Goal: Task Accomplishment & Management: Use online tool/utility

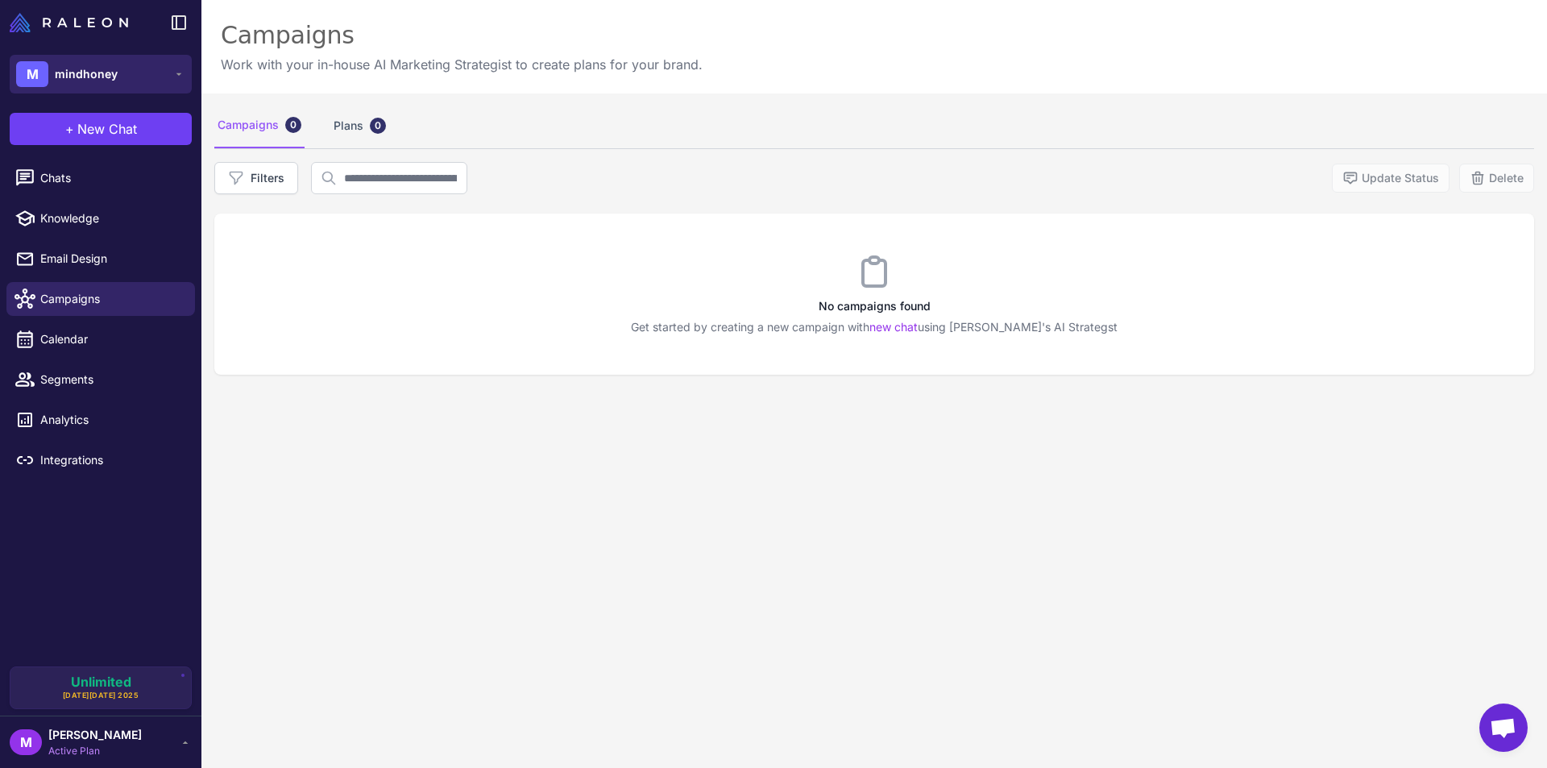
click at [106, 71] on span "mindhoney" at bounding box center [86, 74] width 63 height 18
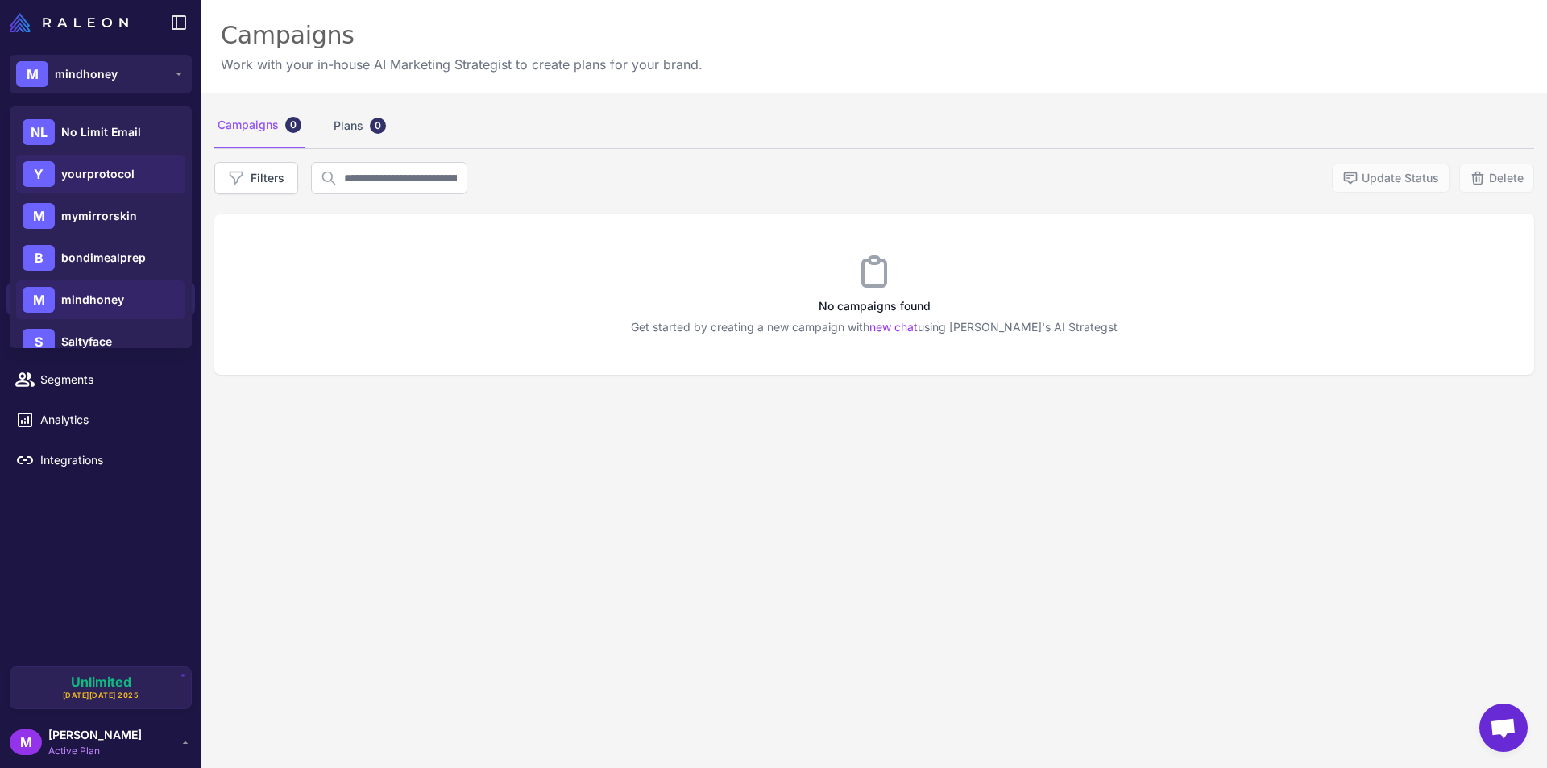
click at [126, 168] on span "yourprotocol" at bounding box center [97, 174] width 73 height 18
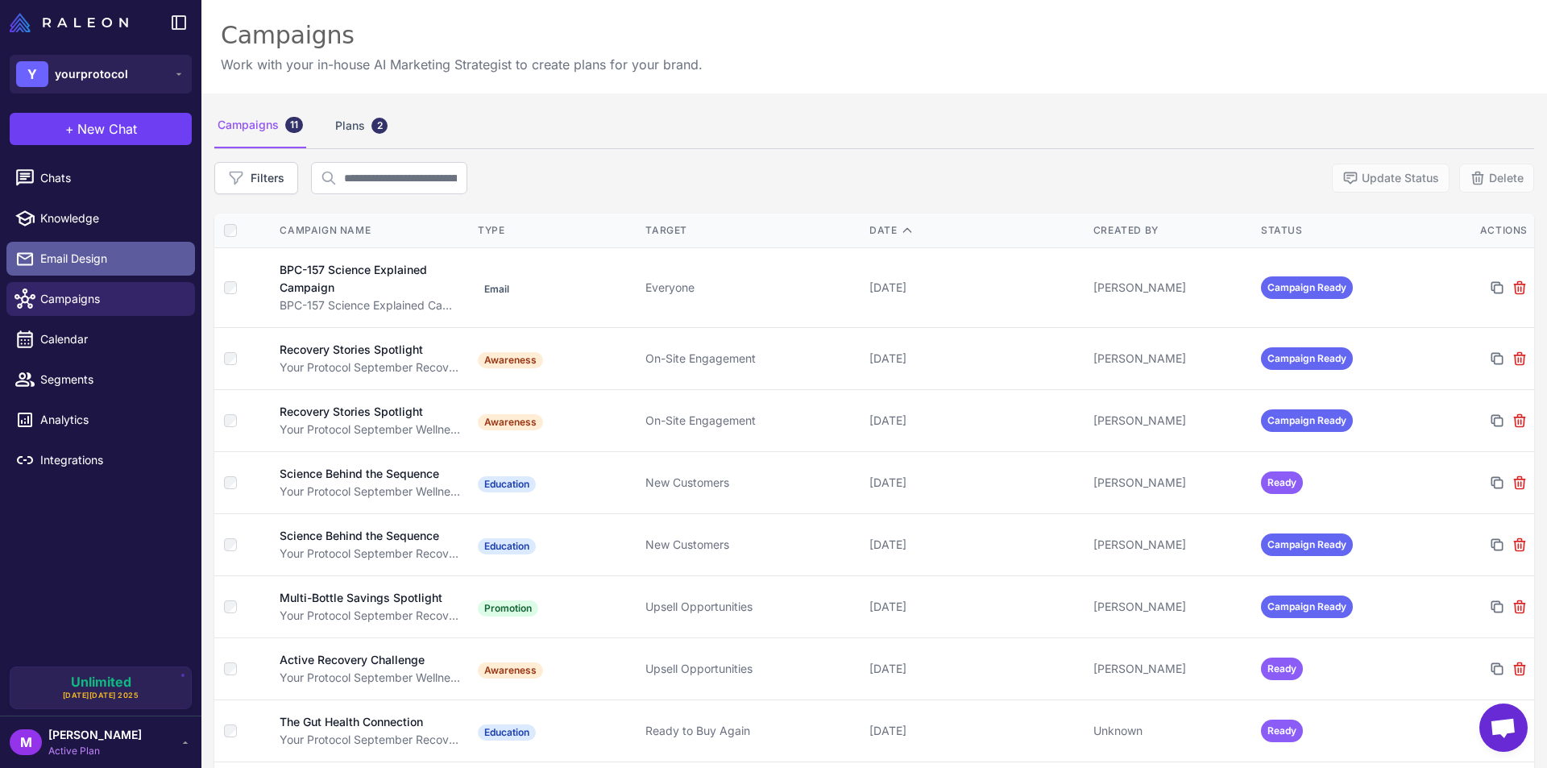
click at [73, 256] on span "Email Design" at bounding box center [111, 259] width 142 height 18
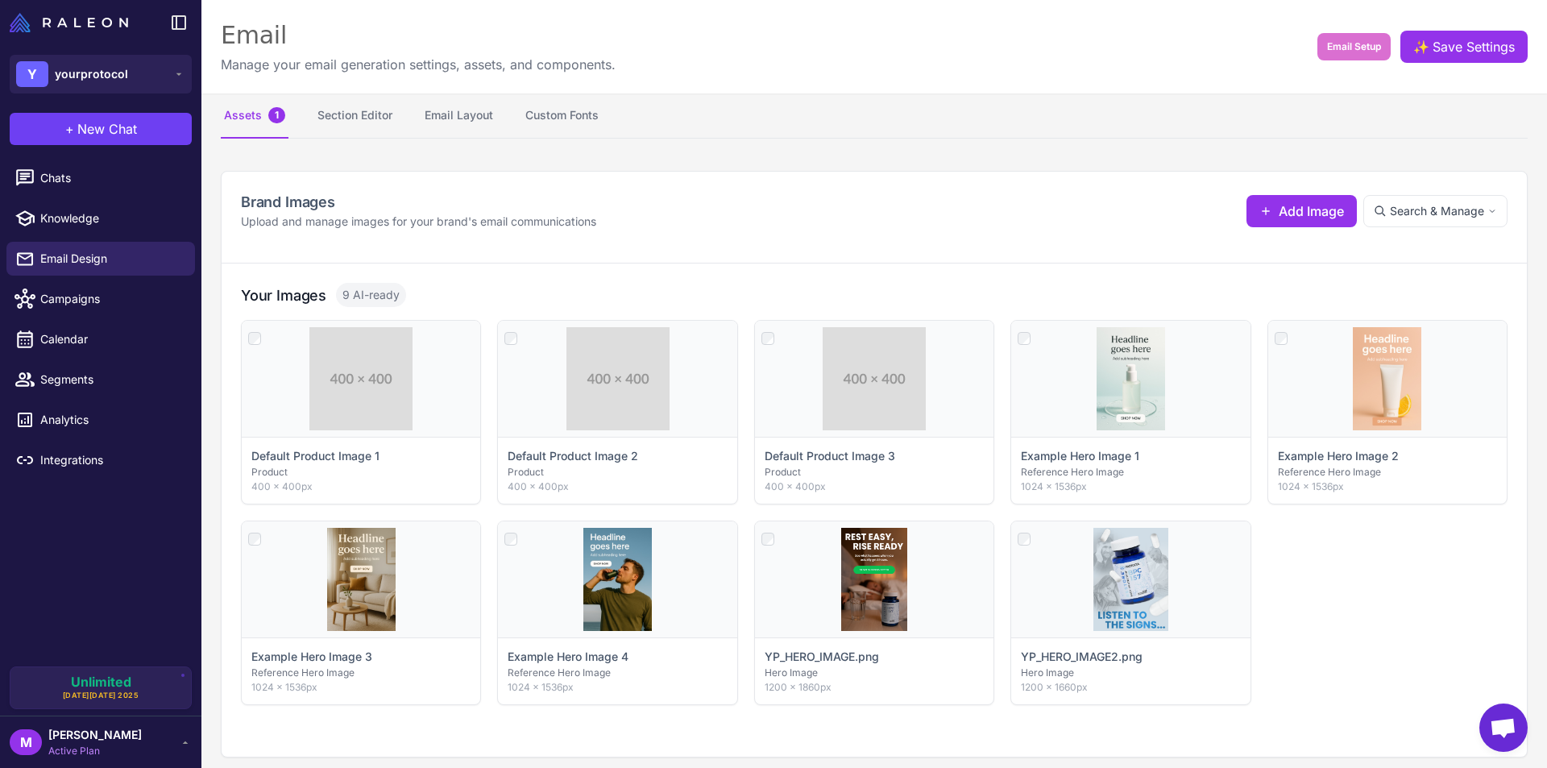
click at [354, 299] on span "9 AI-ready" at bounding box center [371, 295] width 70 height 24
click at [339, 300] on span "9 AI-ready" at bounding box center [371, 295] width 70 height 24
click at [1352, 641] on div "Click to select Default Product Image 1 Product 400 × 400px Click to select Def…" at bounding box center [874, 512] width 1267 height 385
click at [678, 543] on icon at bounding box center [683, 539] width 10 height 10
select select "**********"
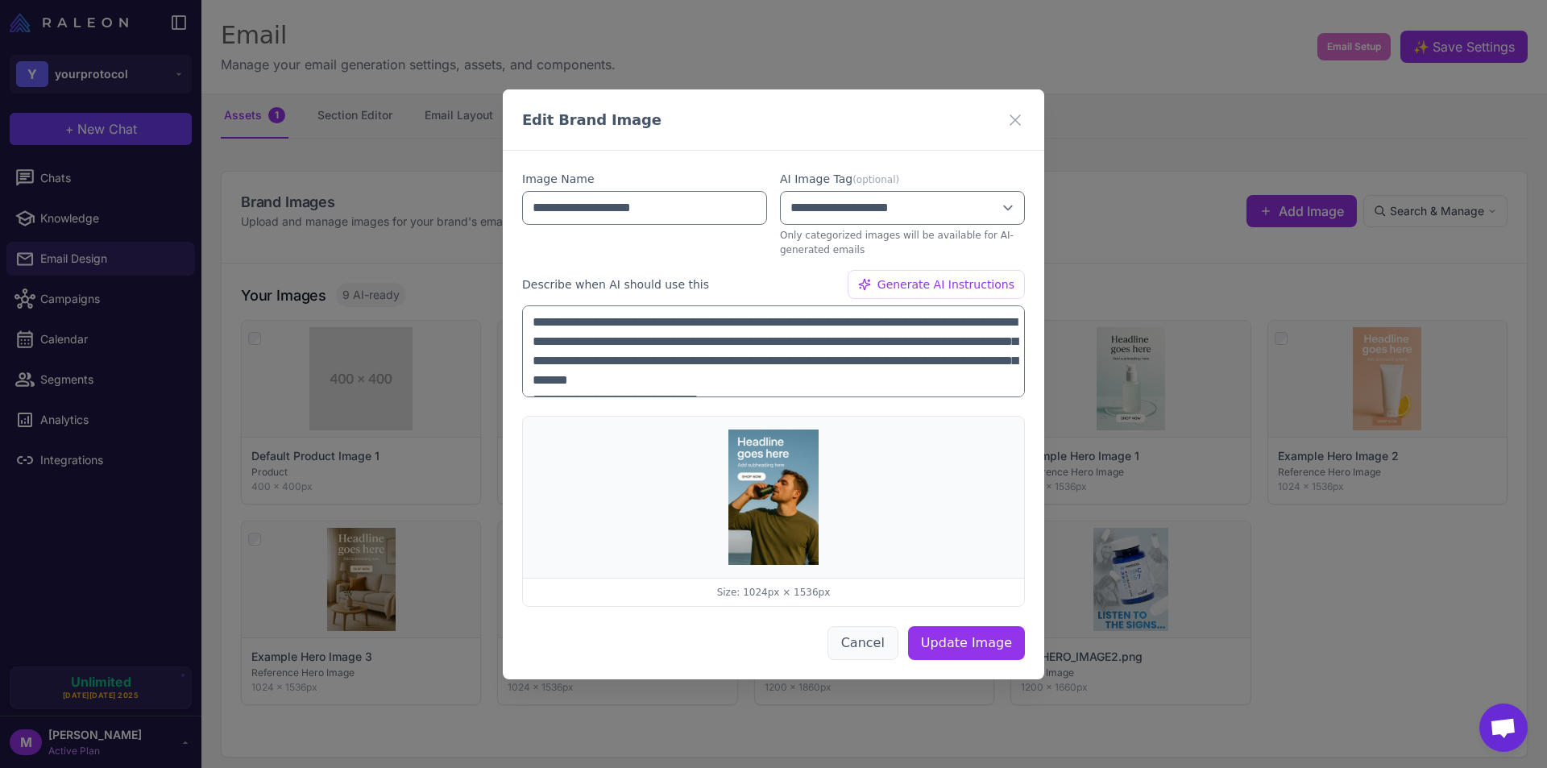
click at [873, 641] on button "Cancel" at bounding box center [862, 643] width 71 height 34
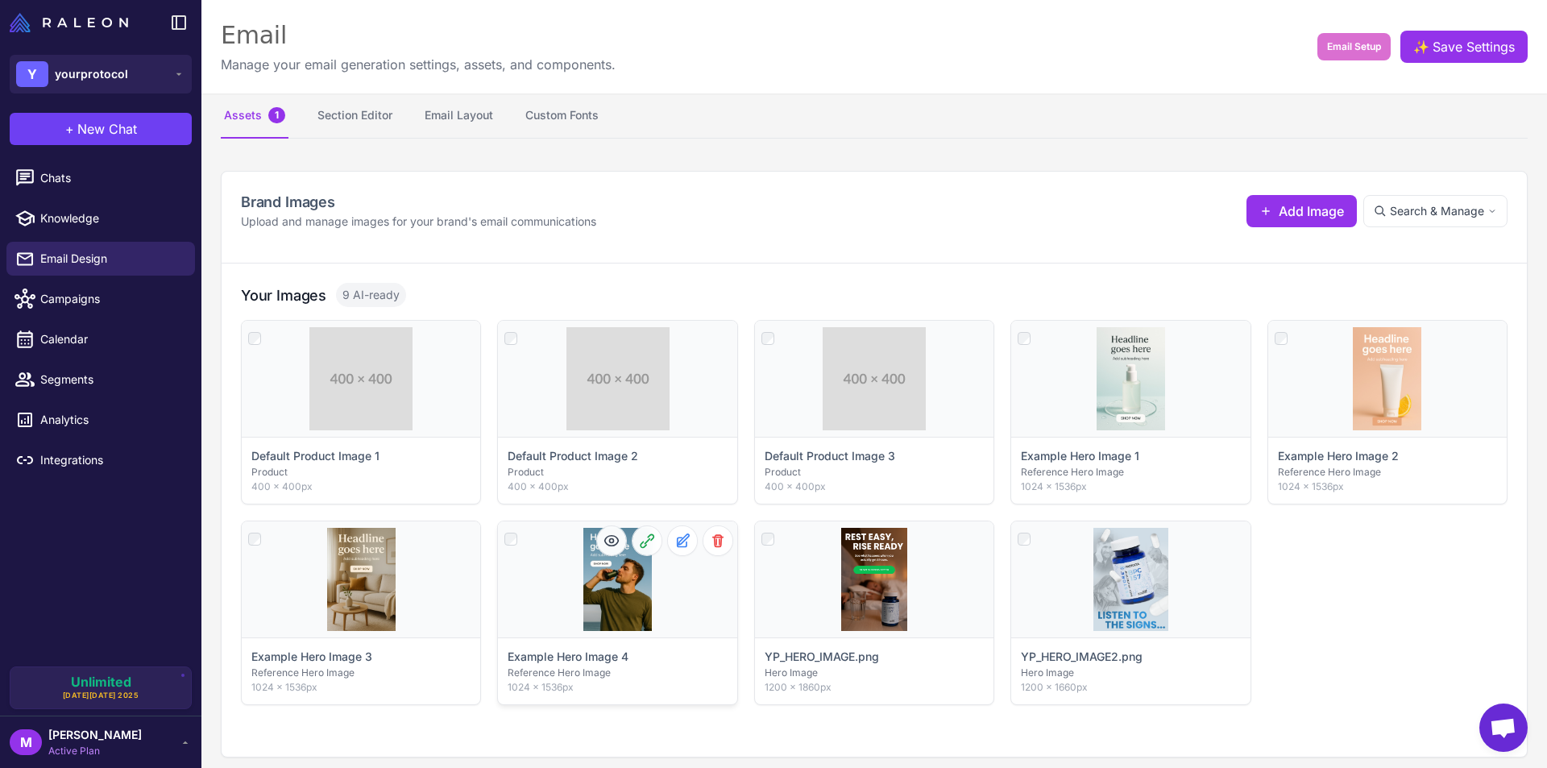
click at [575, 644] on div "Example Hero Image 4 Reference Hero Image 1024 × 1536px" at bounding box center [617, 670] width 238 height 67
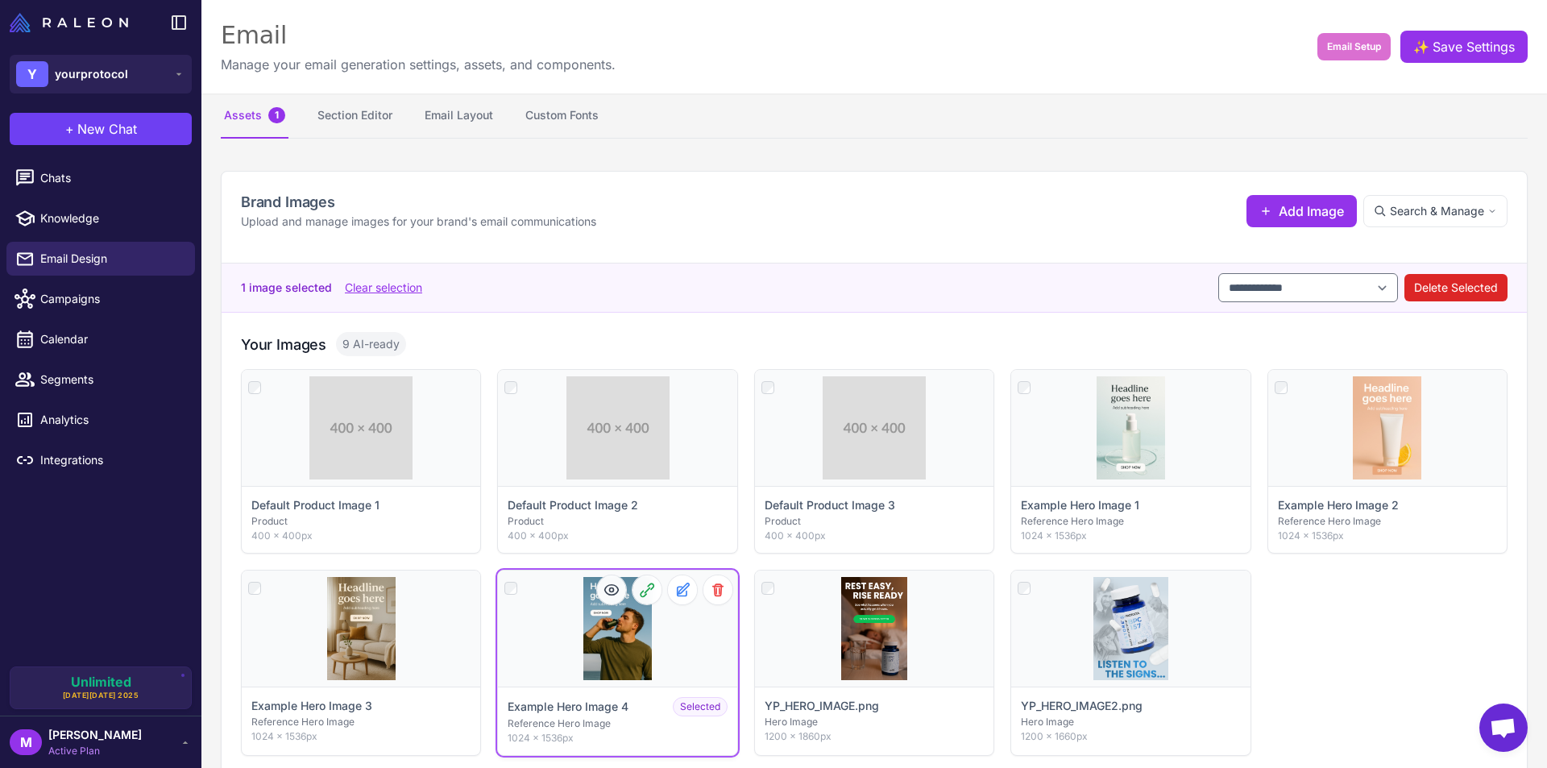
click at [616, 710] on p "Example Hero Image 4" at bounding box center [568, 707] width 121 height 18
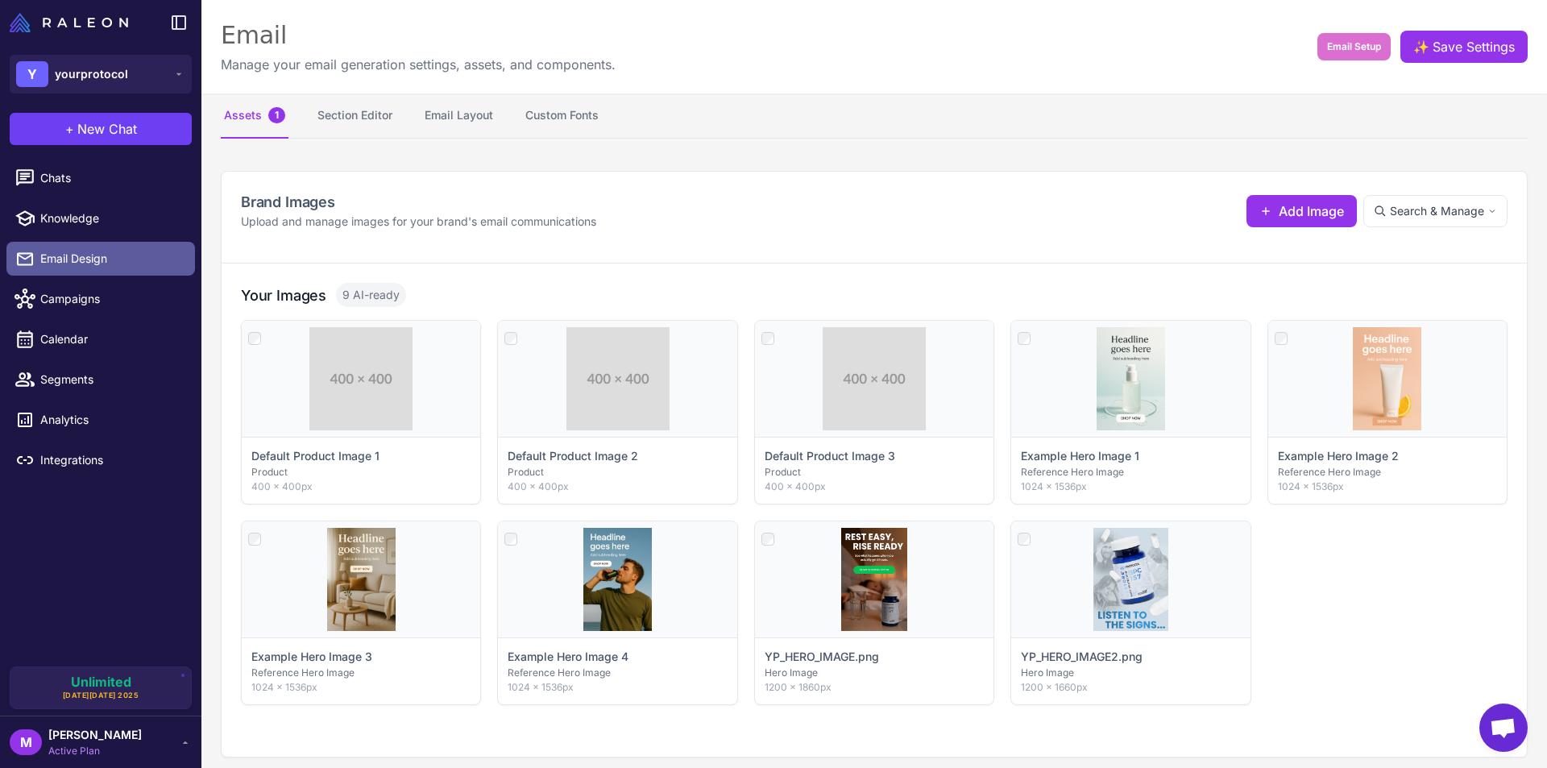
click at [72, 251] on span "Email Design" at bounding box center [111, 259] width 142 height 18
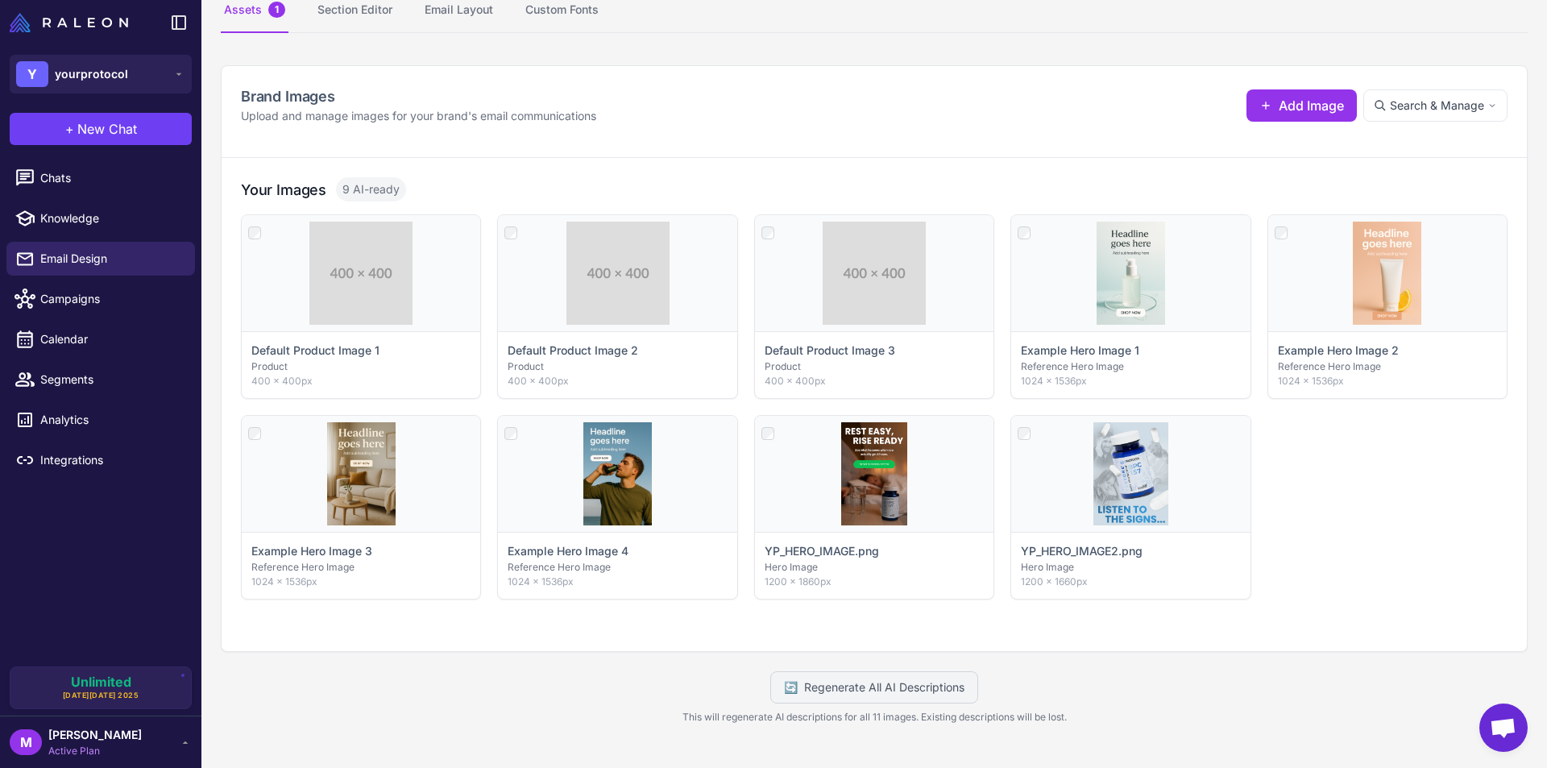
scroll to position [107, 0]
click at [1280, 104] on span "Add Image" at bounding box center [1311, 103] width 65 height 19
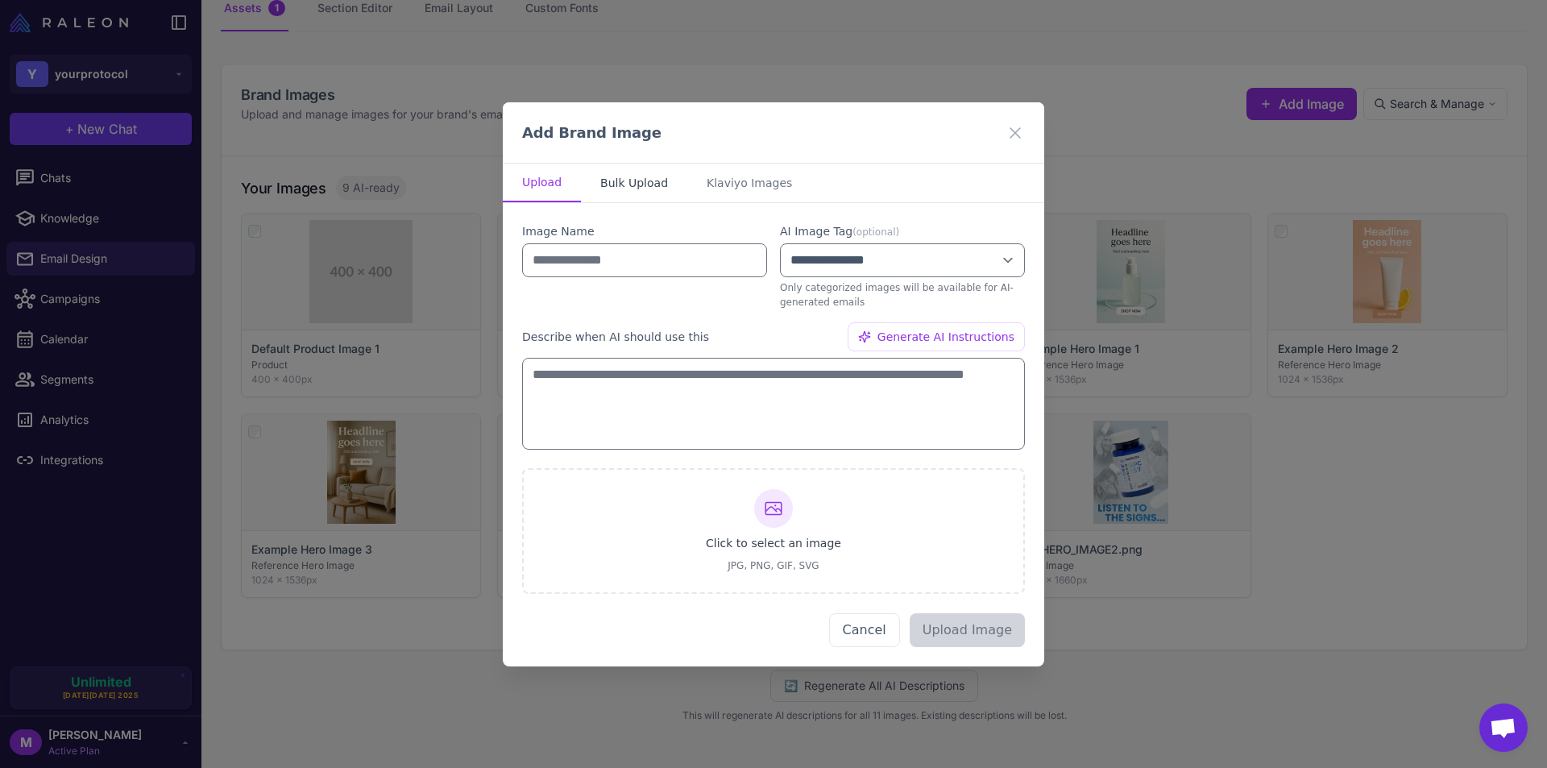
click at [649, 178] on button "Bulk Upload" at bounding box center [634, 183] width 106 height 39
select select "*******"
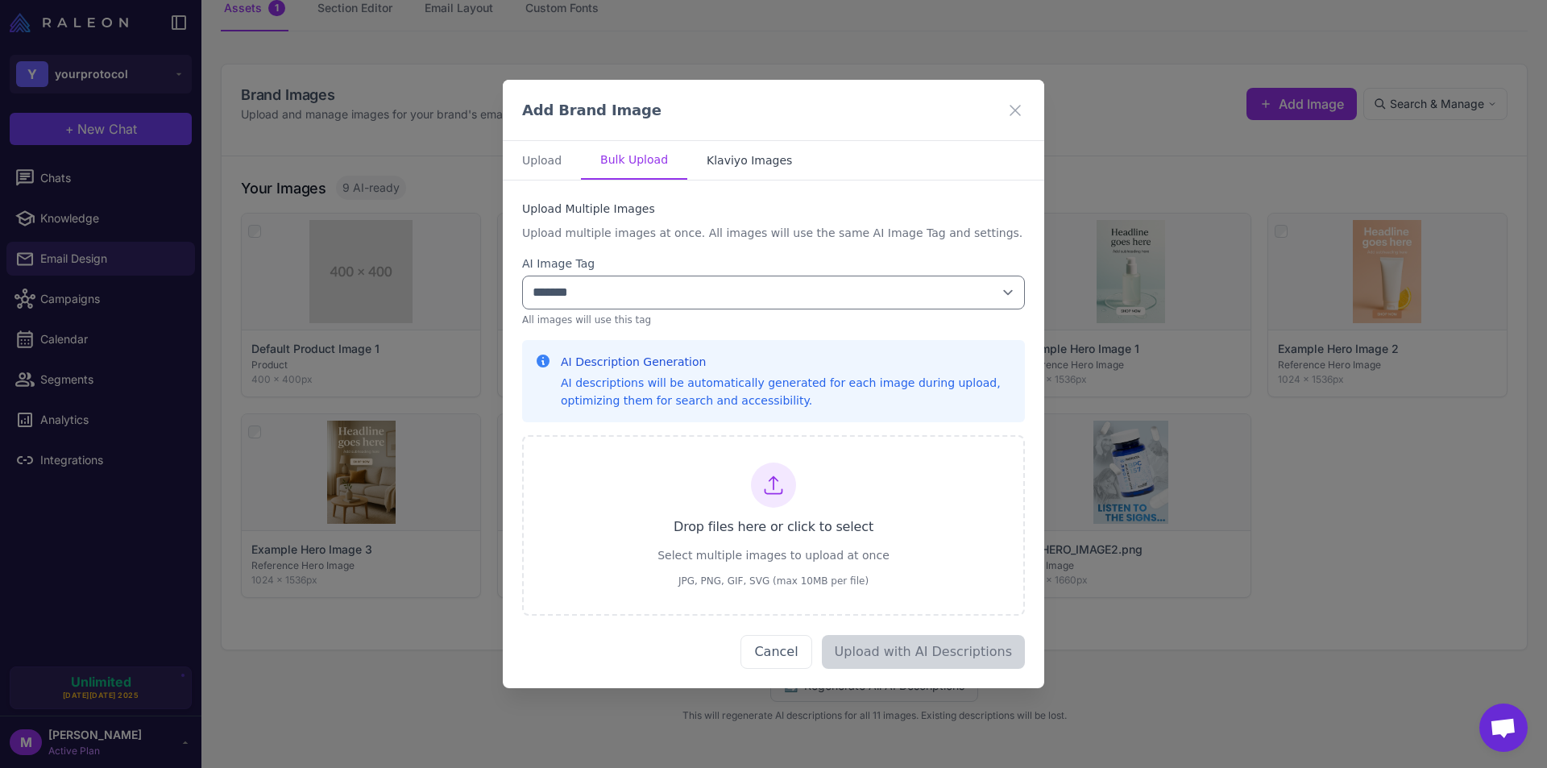
click at [720, 160] on button "Klaviyo Images" at bounding box center [749, 160] width 124 height 39
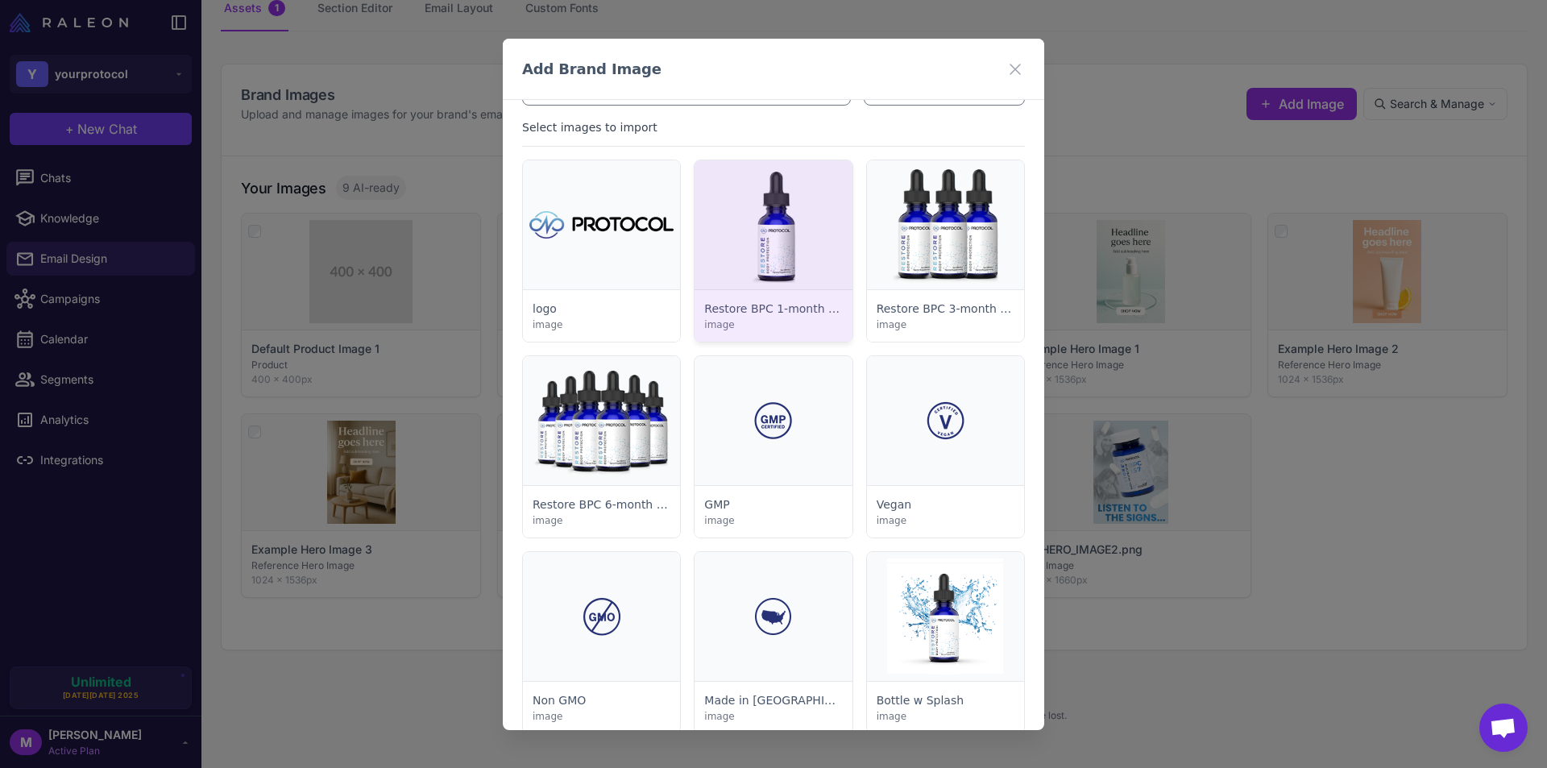
scroll to position [81, 0]
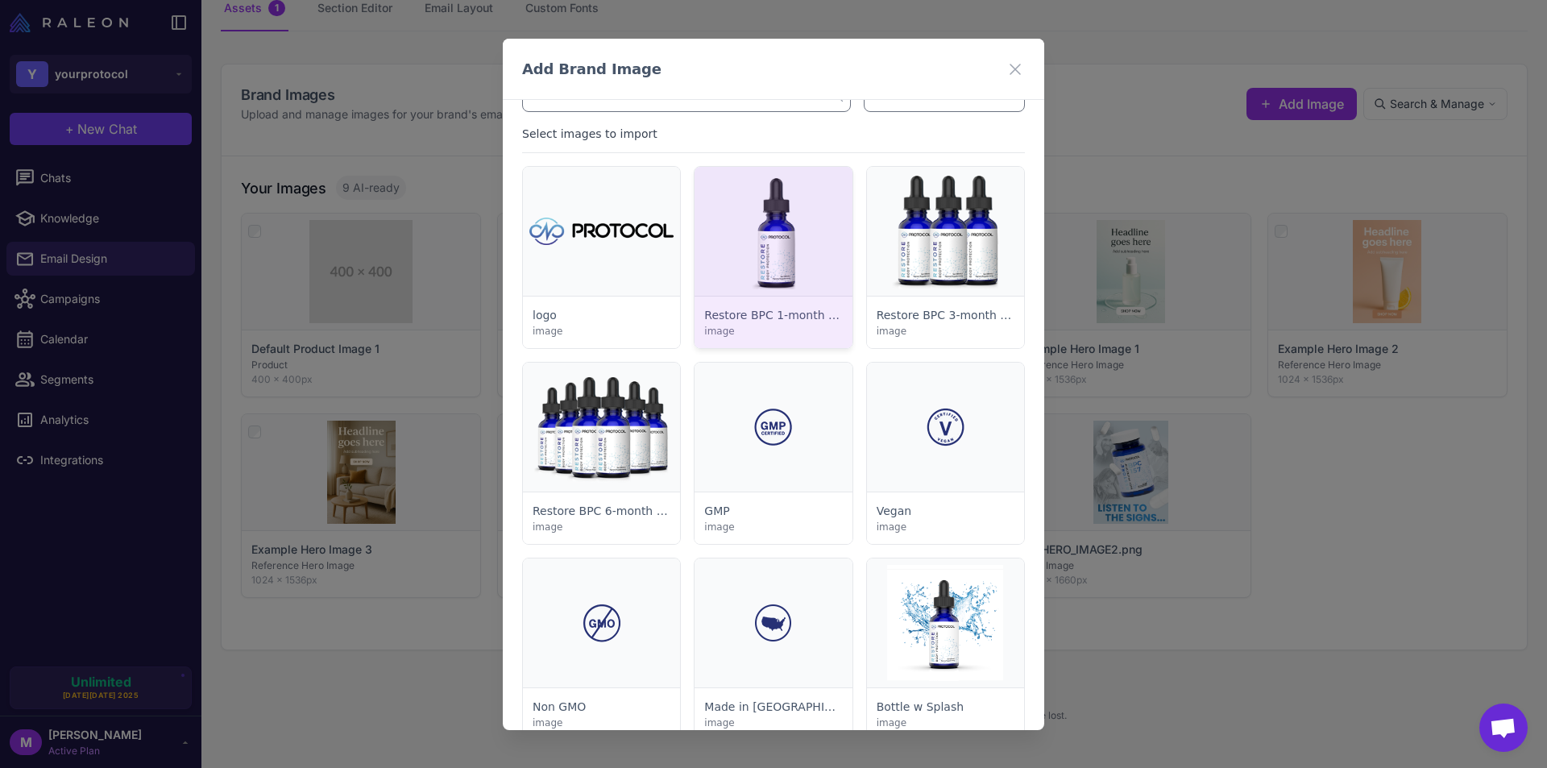
click at [760, 268] on div at bounding box center [773, 257] width 157 height 181
select select "*******"
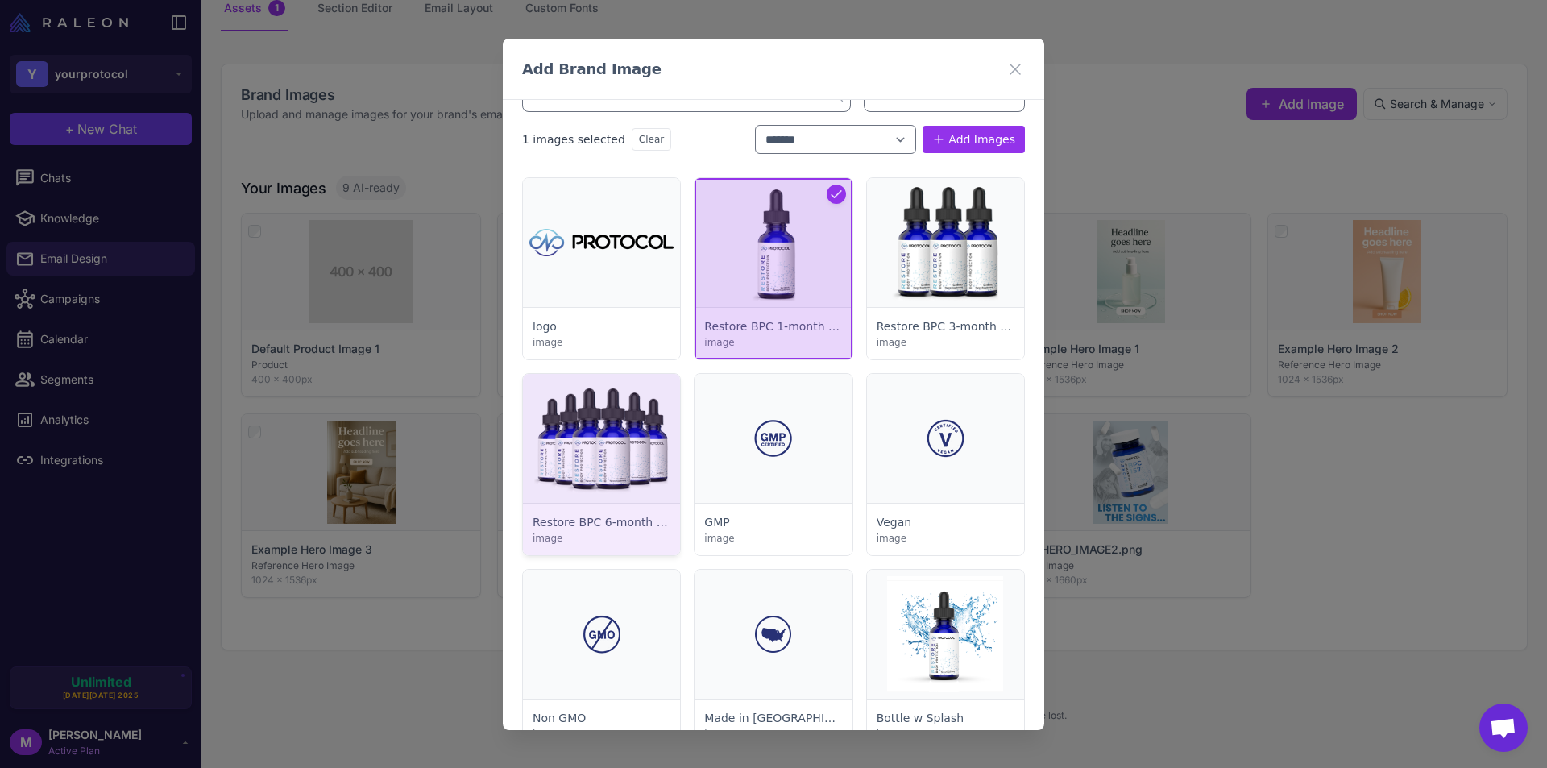
click at [633, 414] on div at bounding box center [601, 464] width 157 height 181
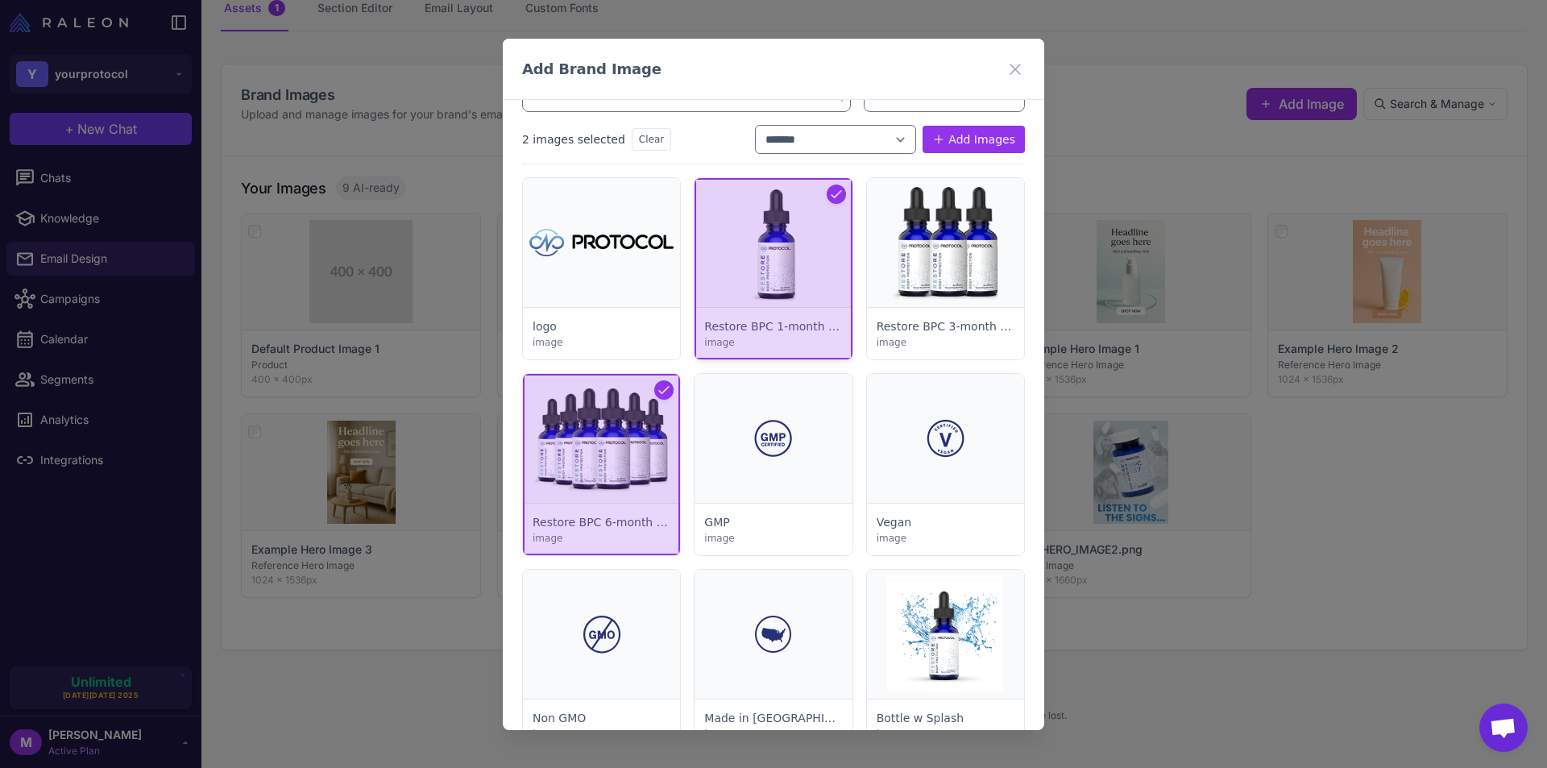
click at [783, 279] on div at bounding box center [773, 268] width 157 height 181
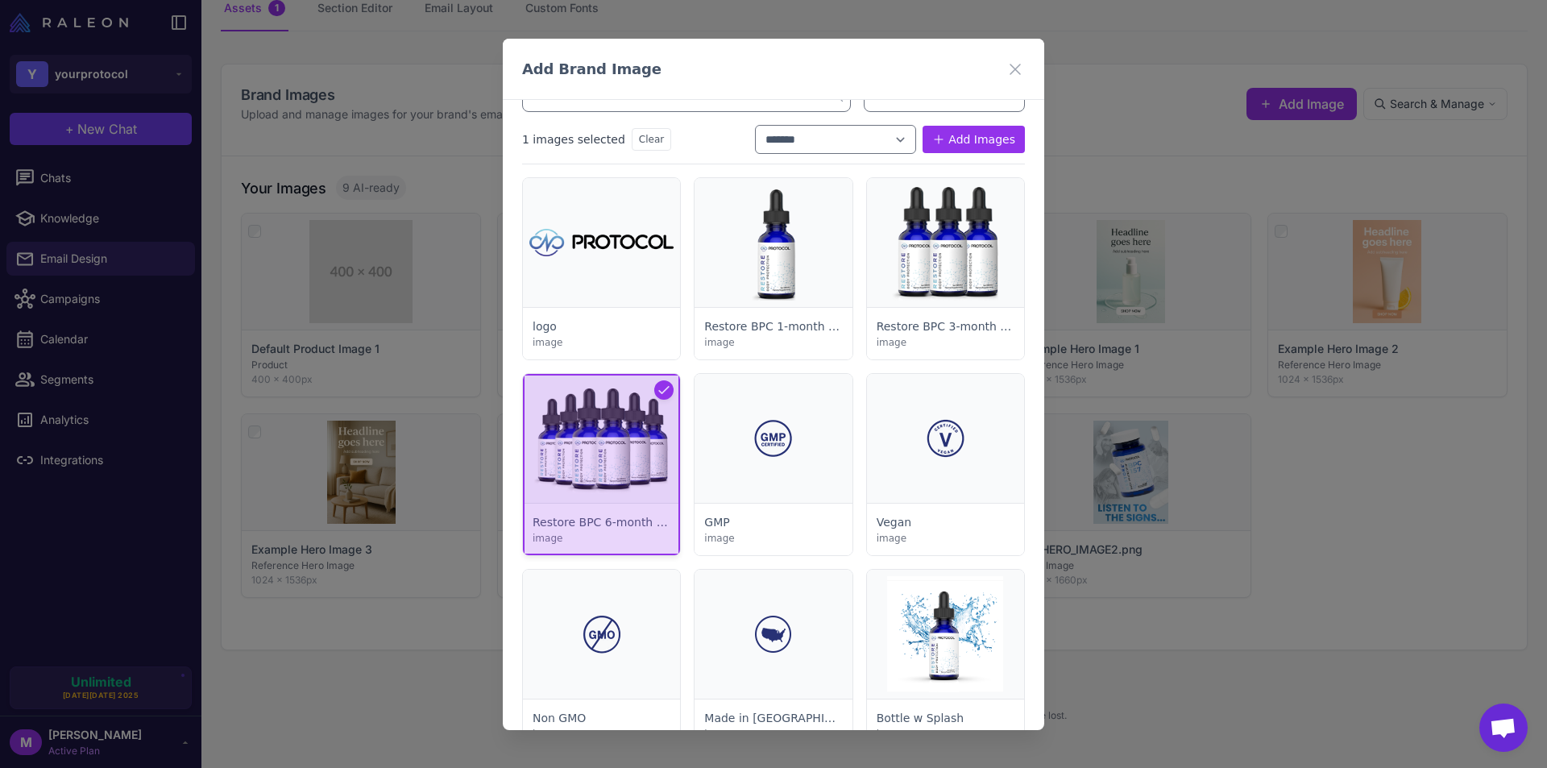
click at [636, 459] on div at bounding box center [601, 464] width 157 height 181
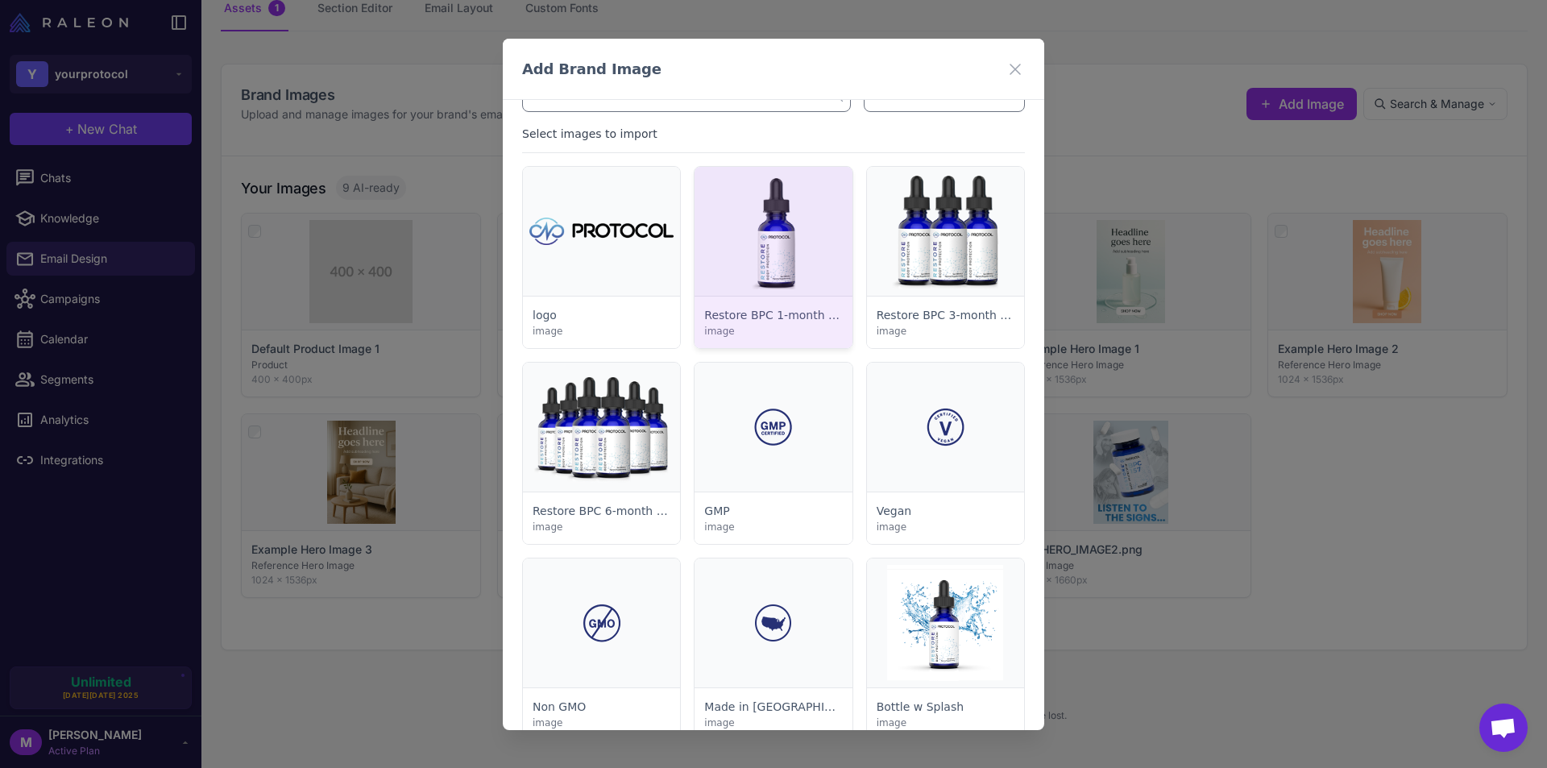
click at [782, 241] on div at bounding box center [773, 257] width 157 height 181
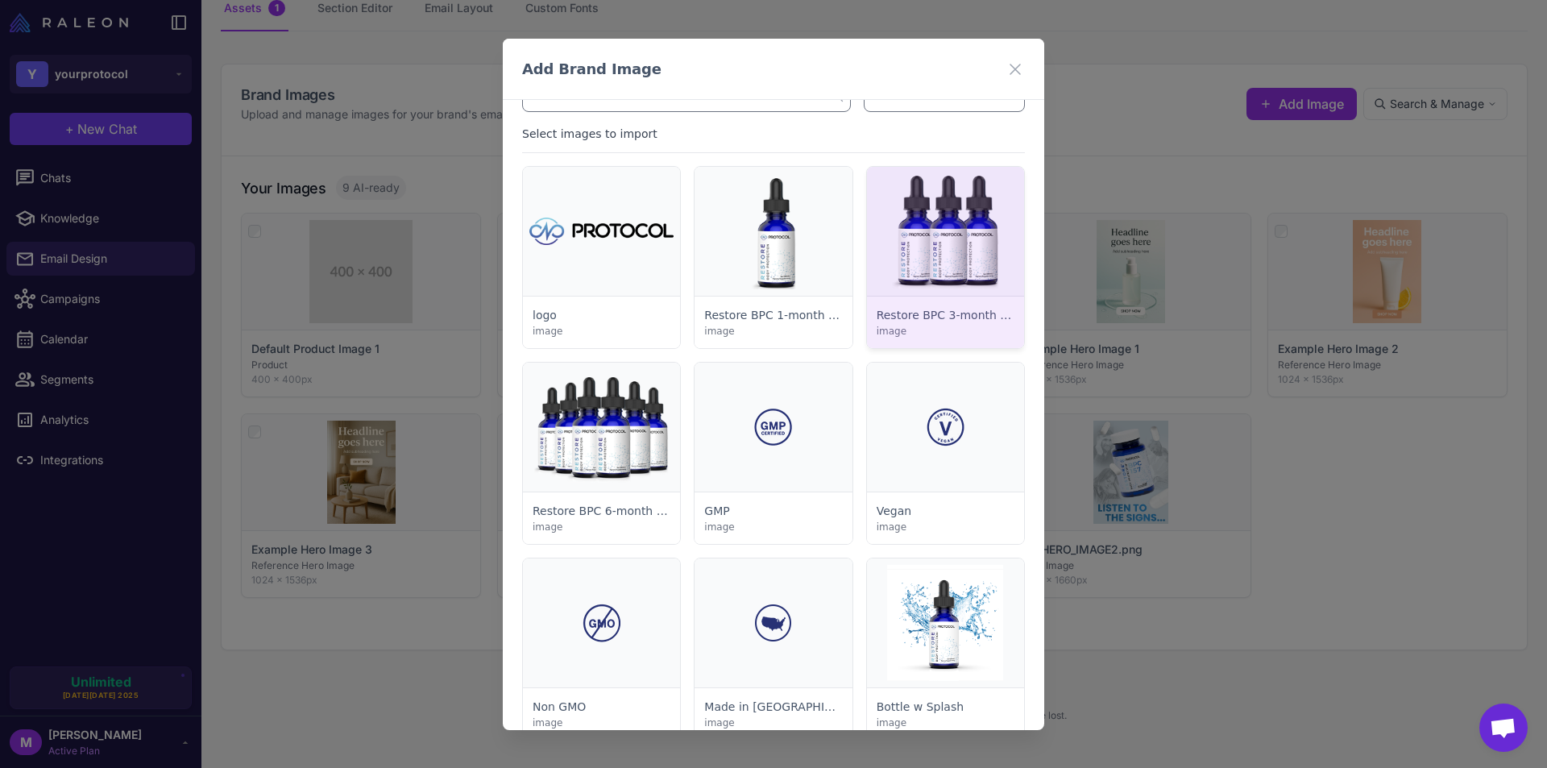
select select "*******"
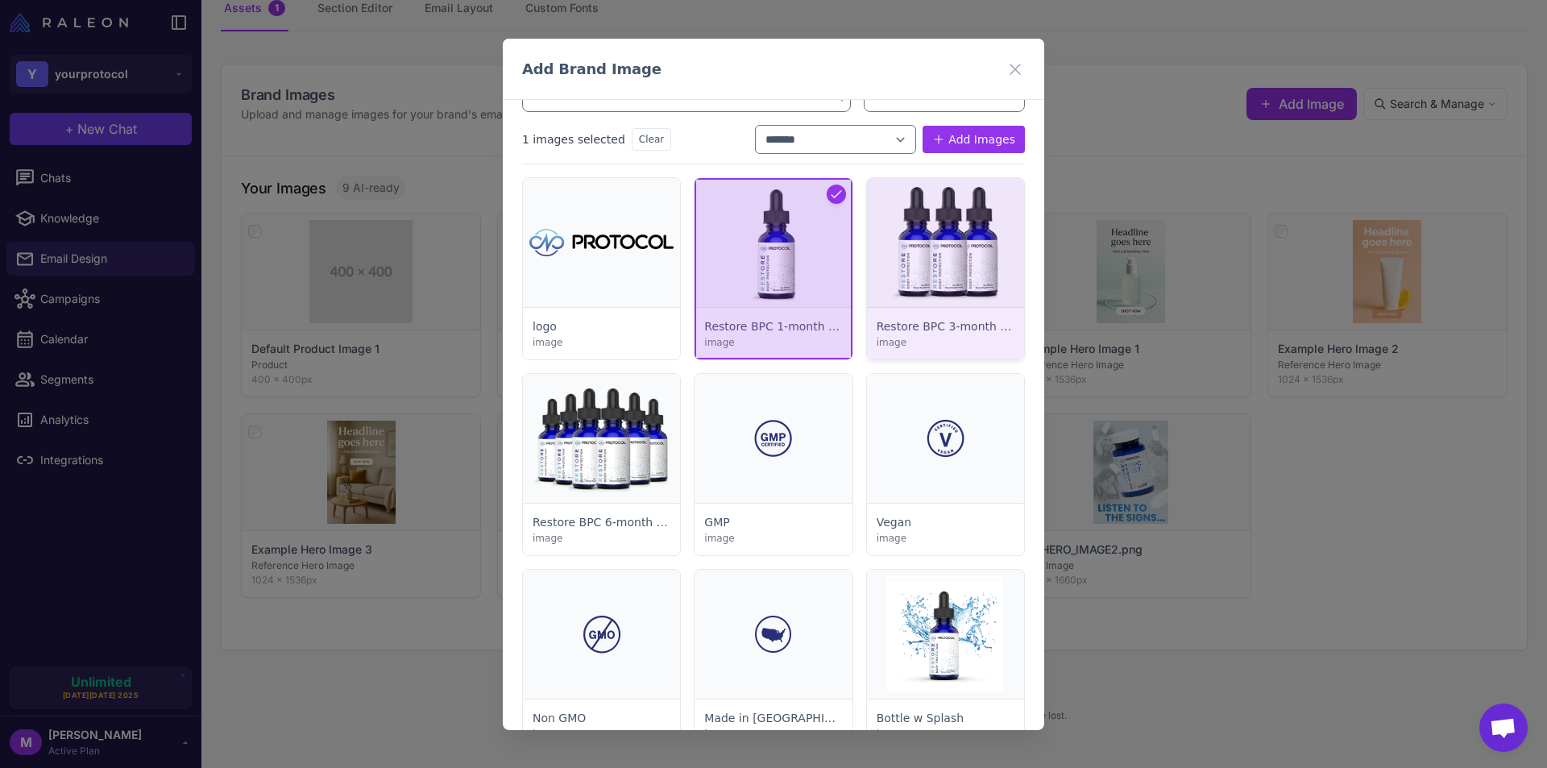
click at [941, 251] on div at bounding box center [945, 268] width 157 height 181
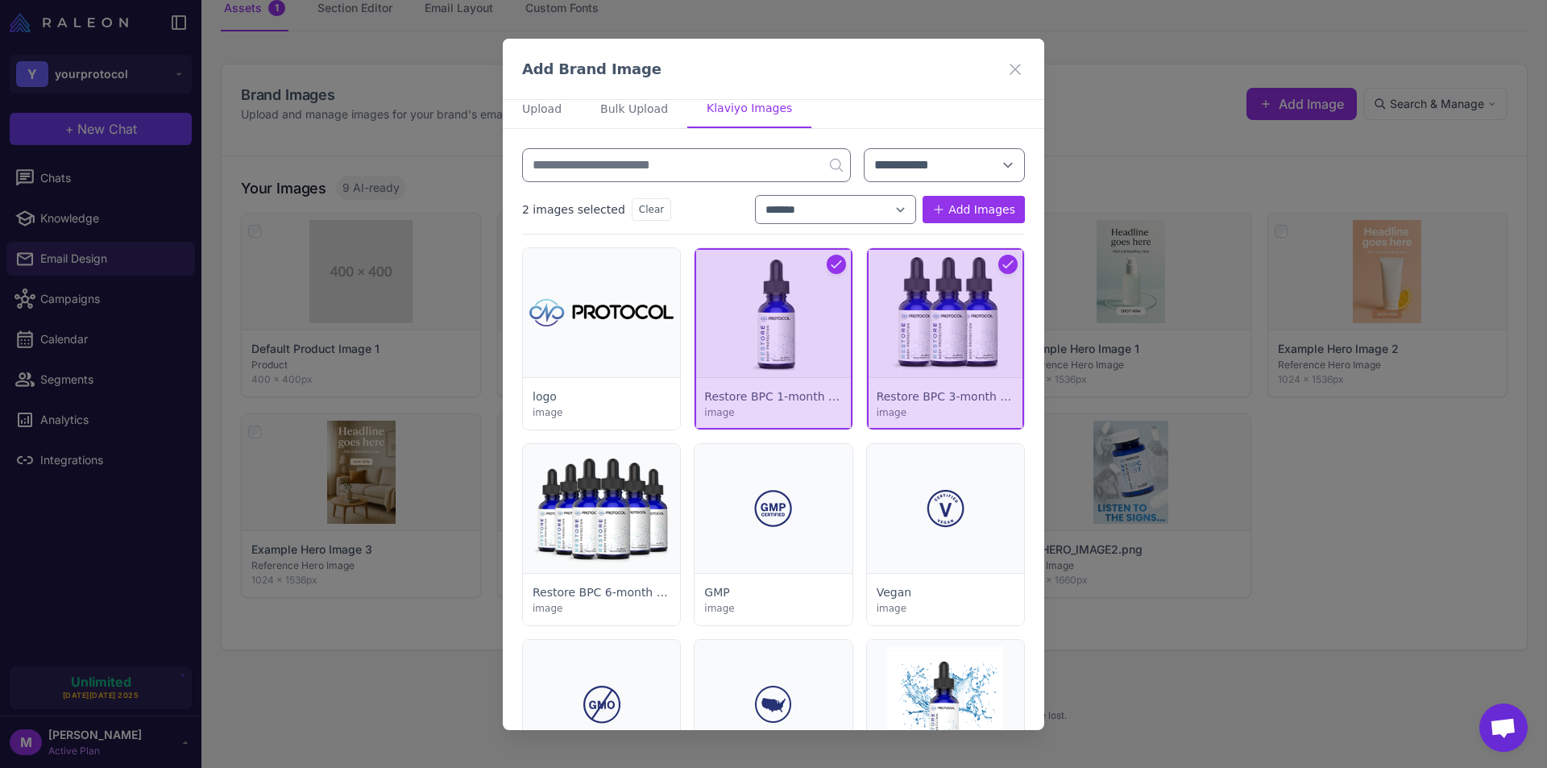
scroll to position [0, 0]
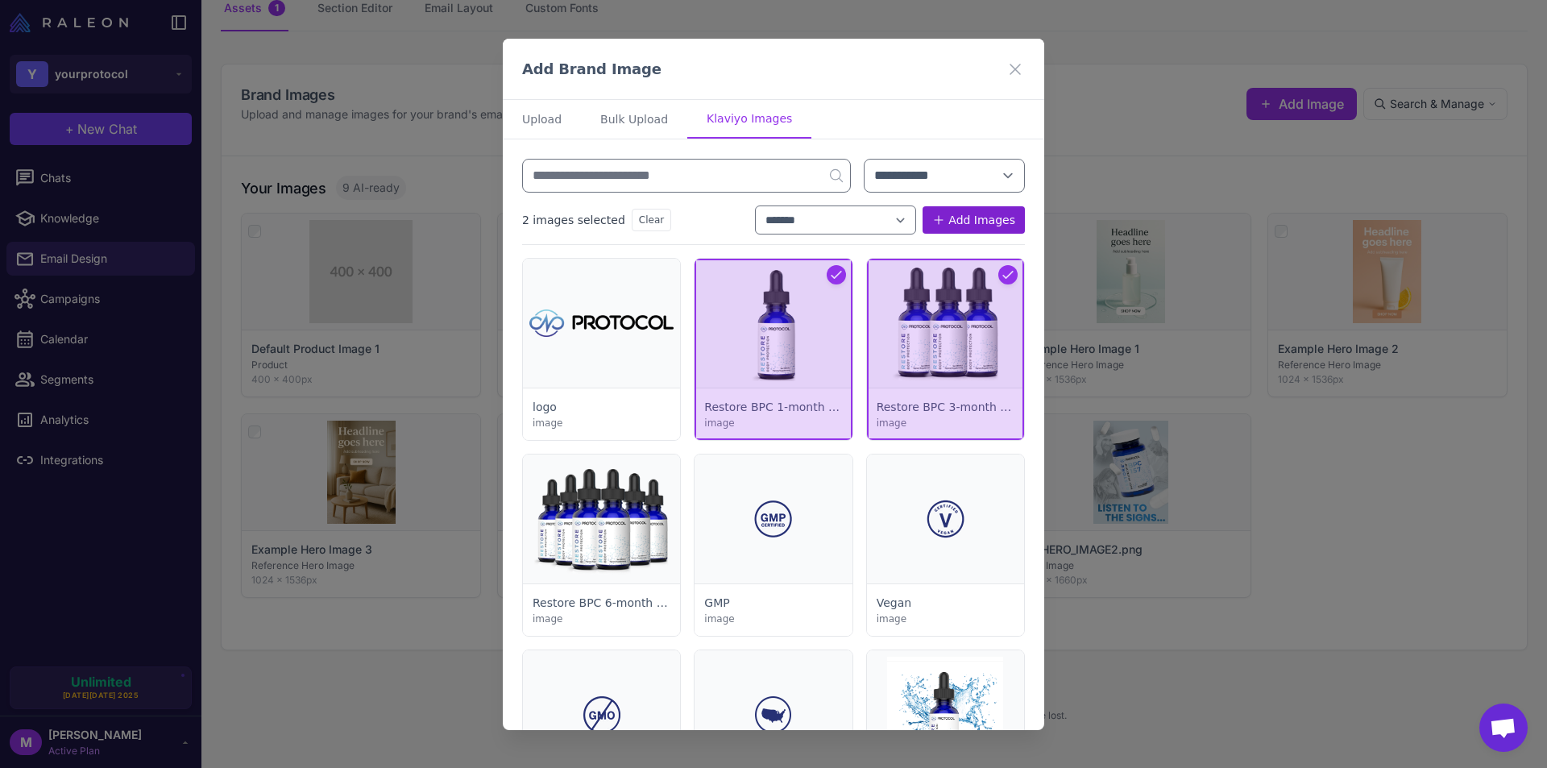
click at [948, 217] on button "Add Images" at bounding box center [974, 219] width 102 height 27
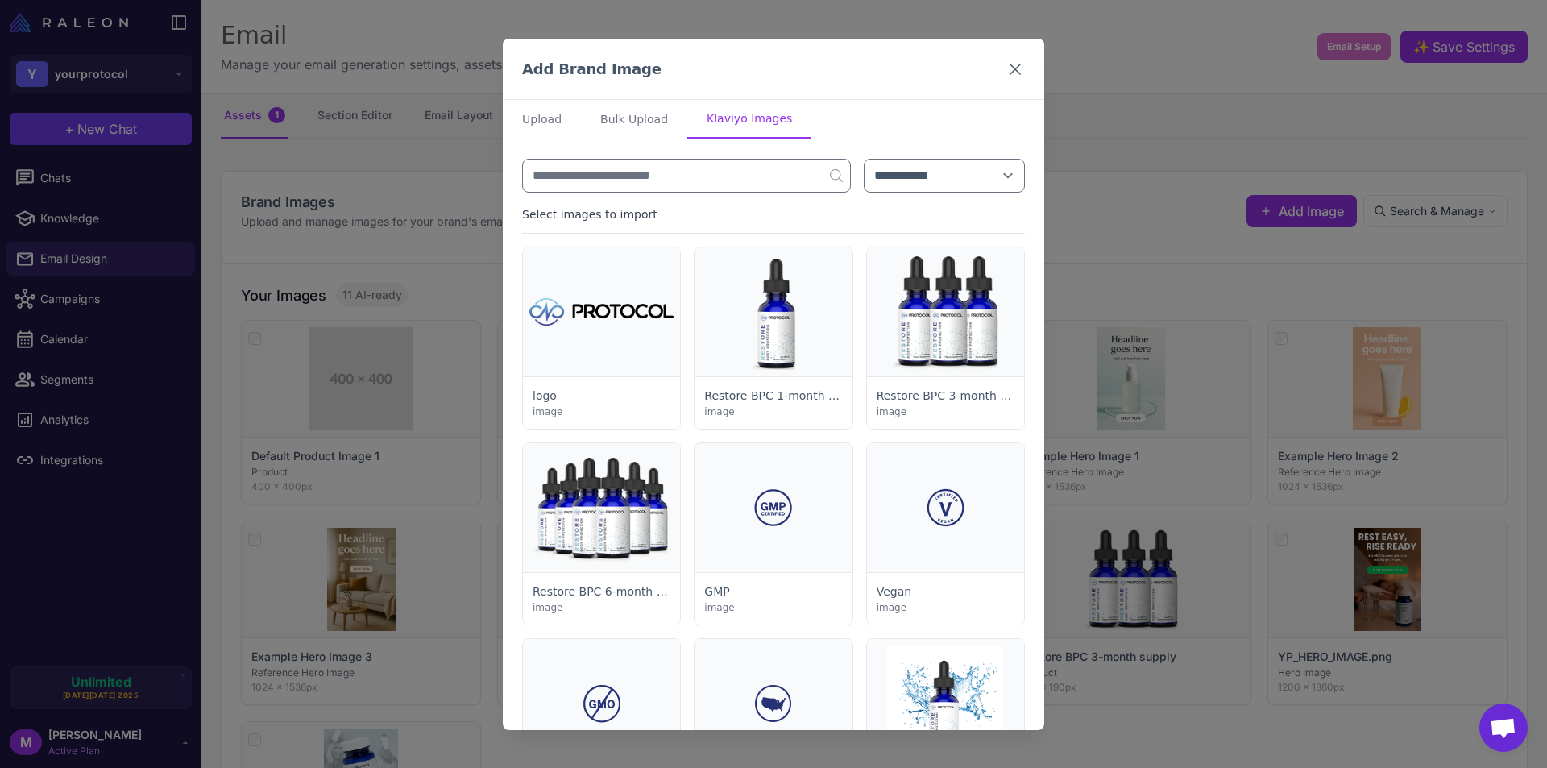
click at [1008, 65] on icon at bounding box center [1015, 68] width 19 height 19
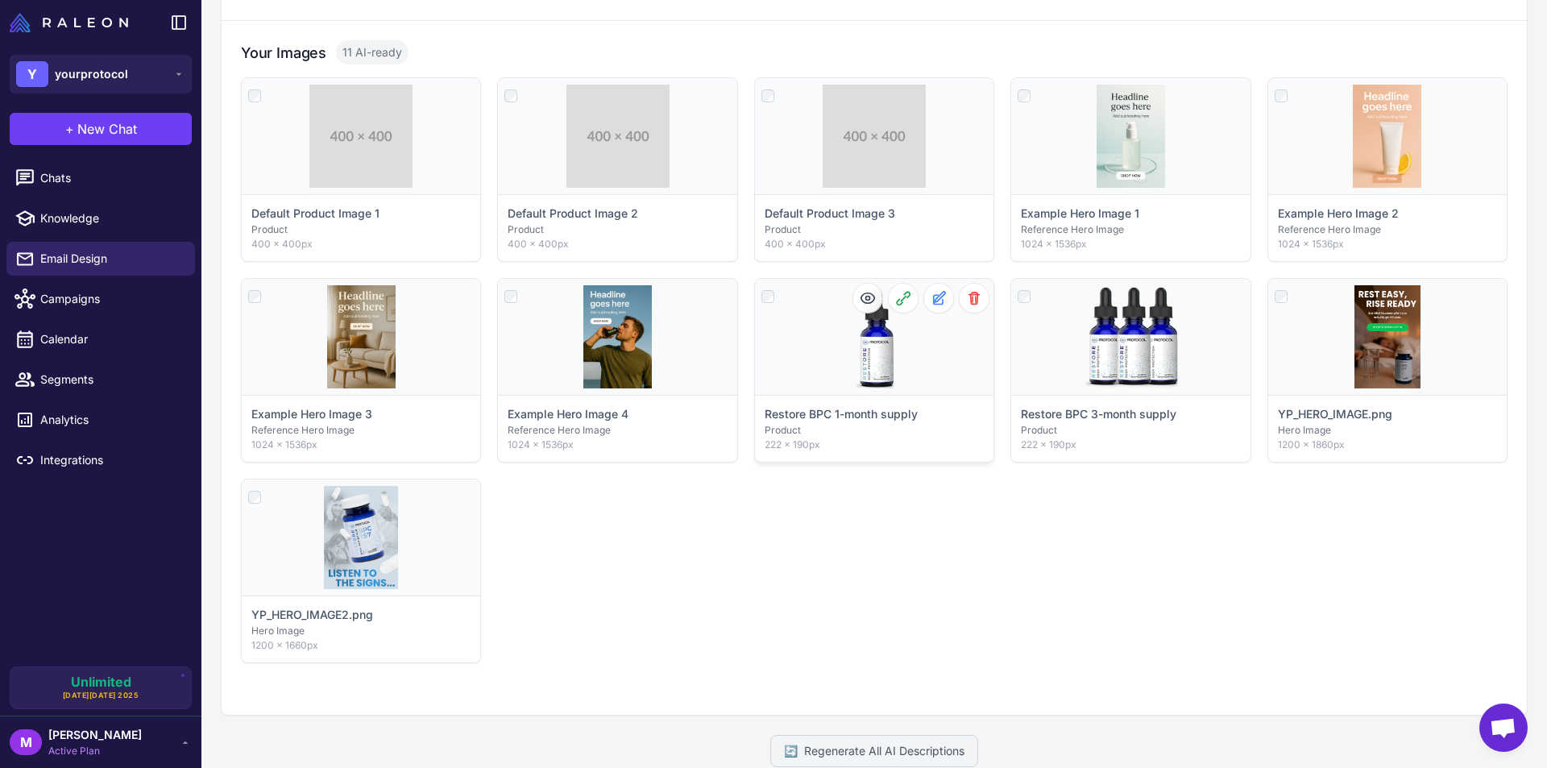
scroll to position [308, 0]
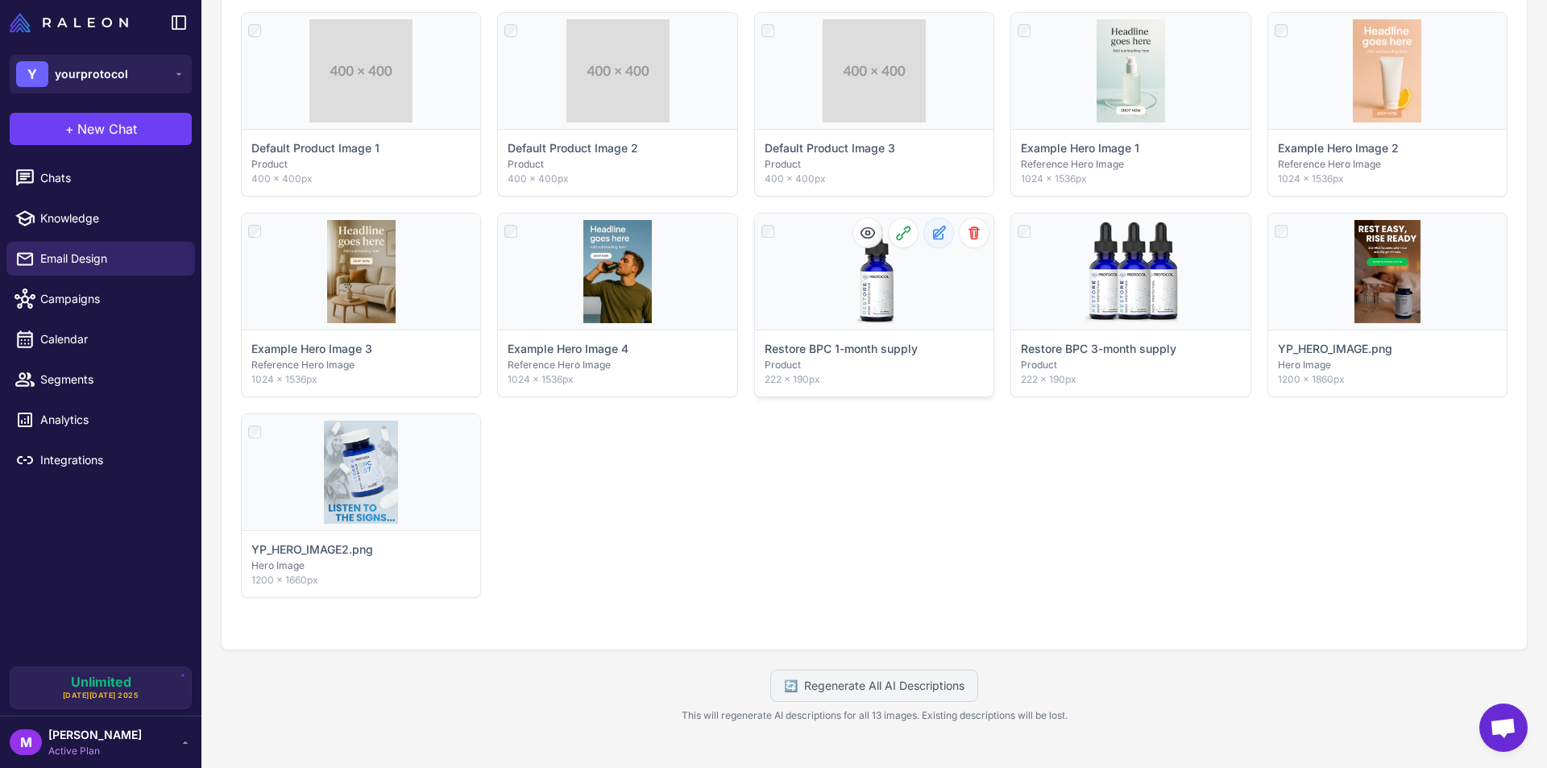
click at [934, 230] on icon at bounding box center [938, 234] width 9 height 9
select select "*******"
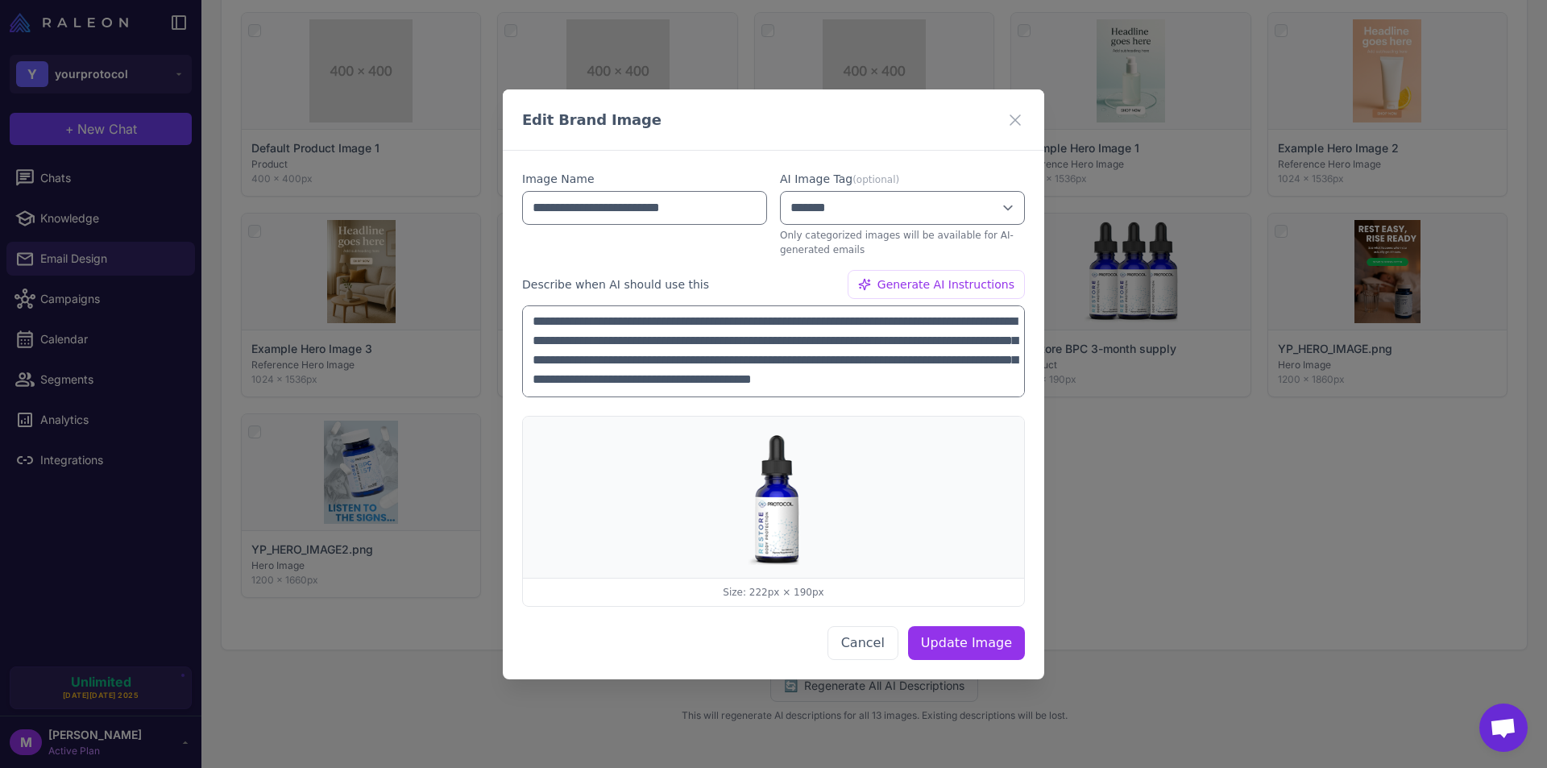
scroll to position [0, 0]
click at [931, 283] on span "Generate AI Instructions" at bounding box center [945, 285] width 137 height 18
type textarea "**********"
click at [1014, 122] on icon at bounding box center [1015, 119] width 19 height 19
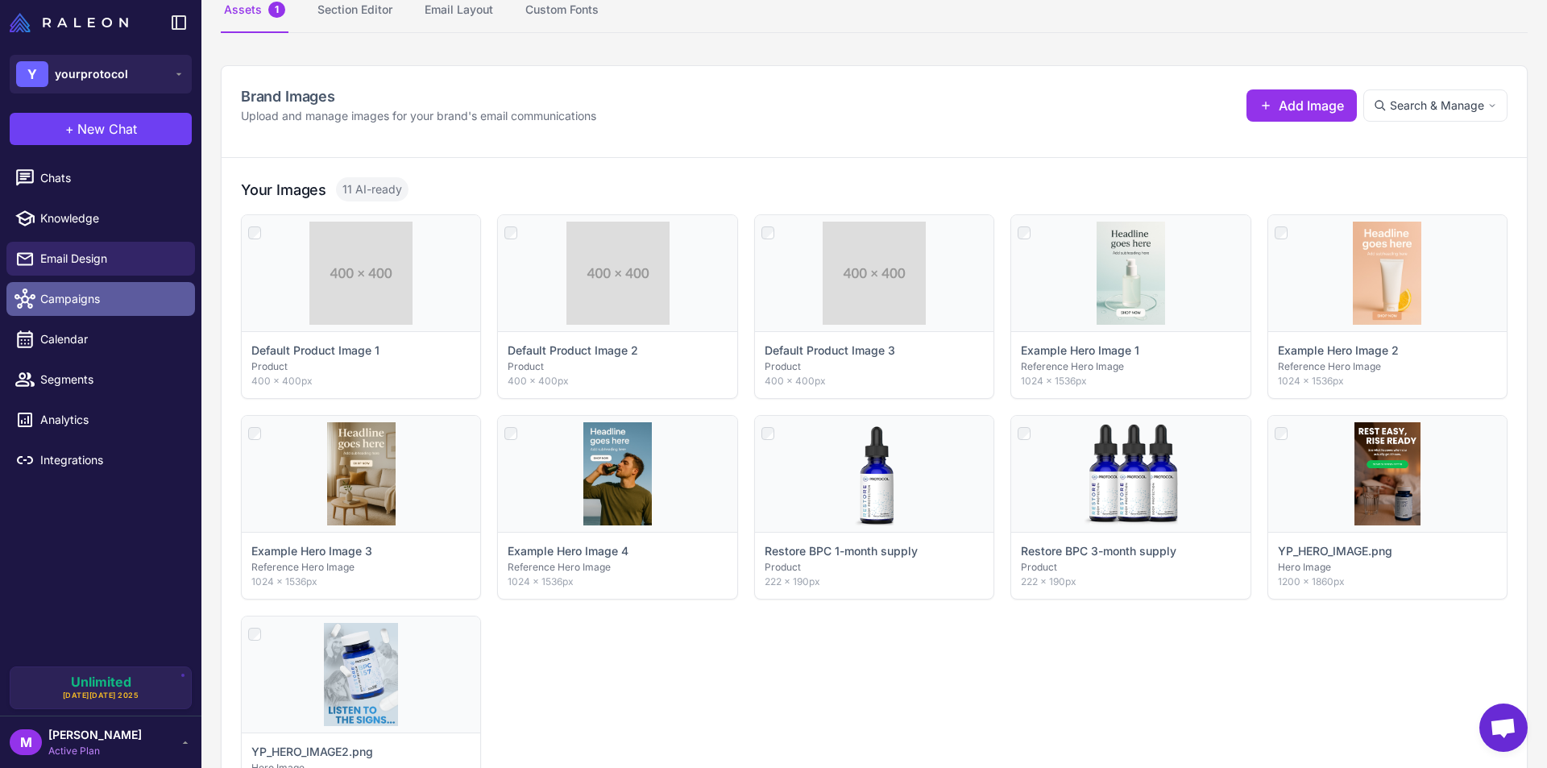
scroll to position [161, 0]
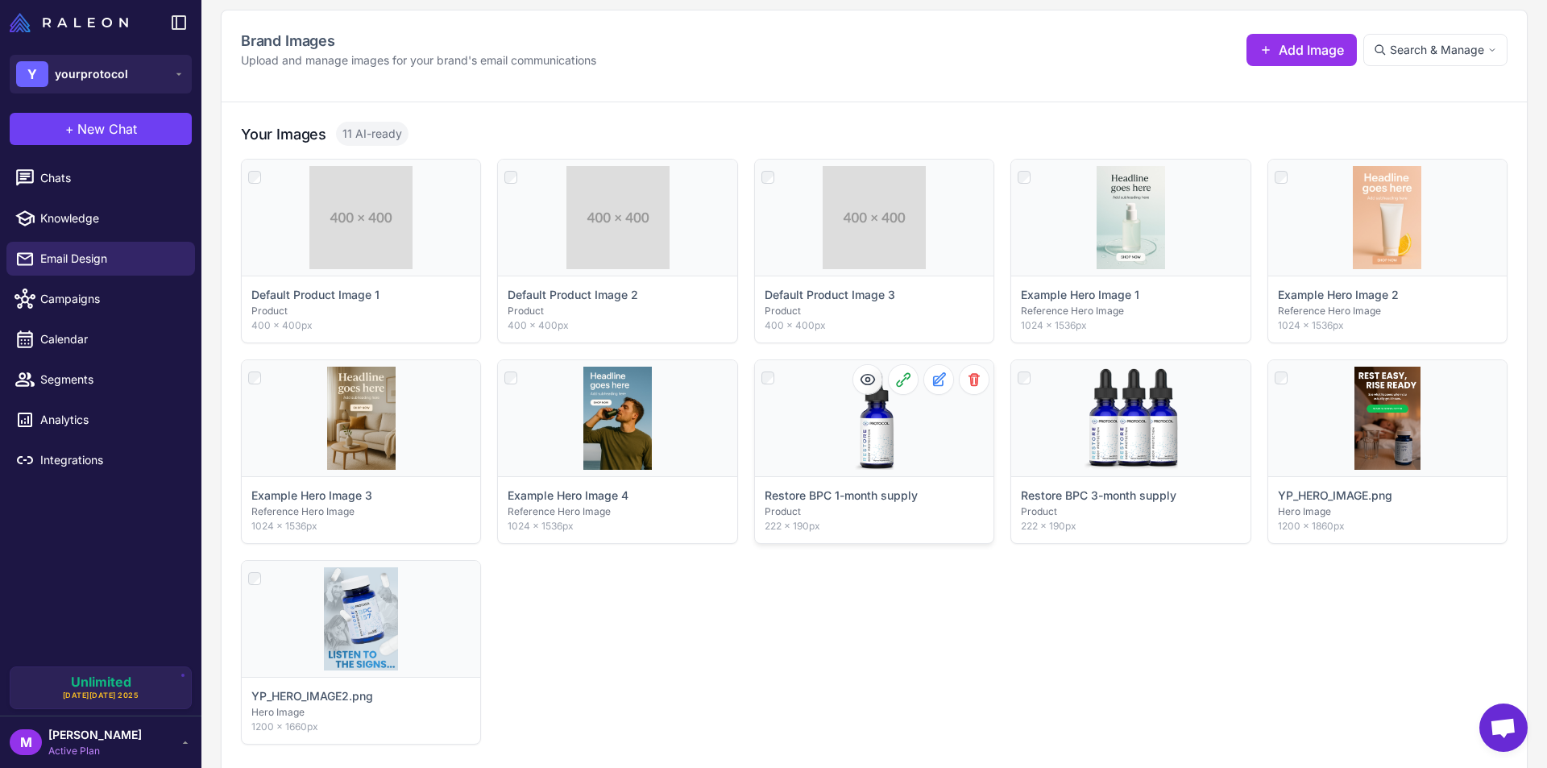
click at [857, 436] on div "Click to select" at bounding box center [874, 418] width 238 height 116
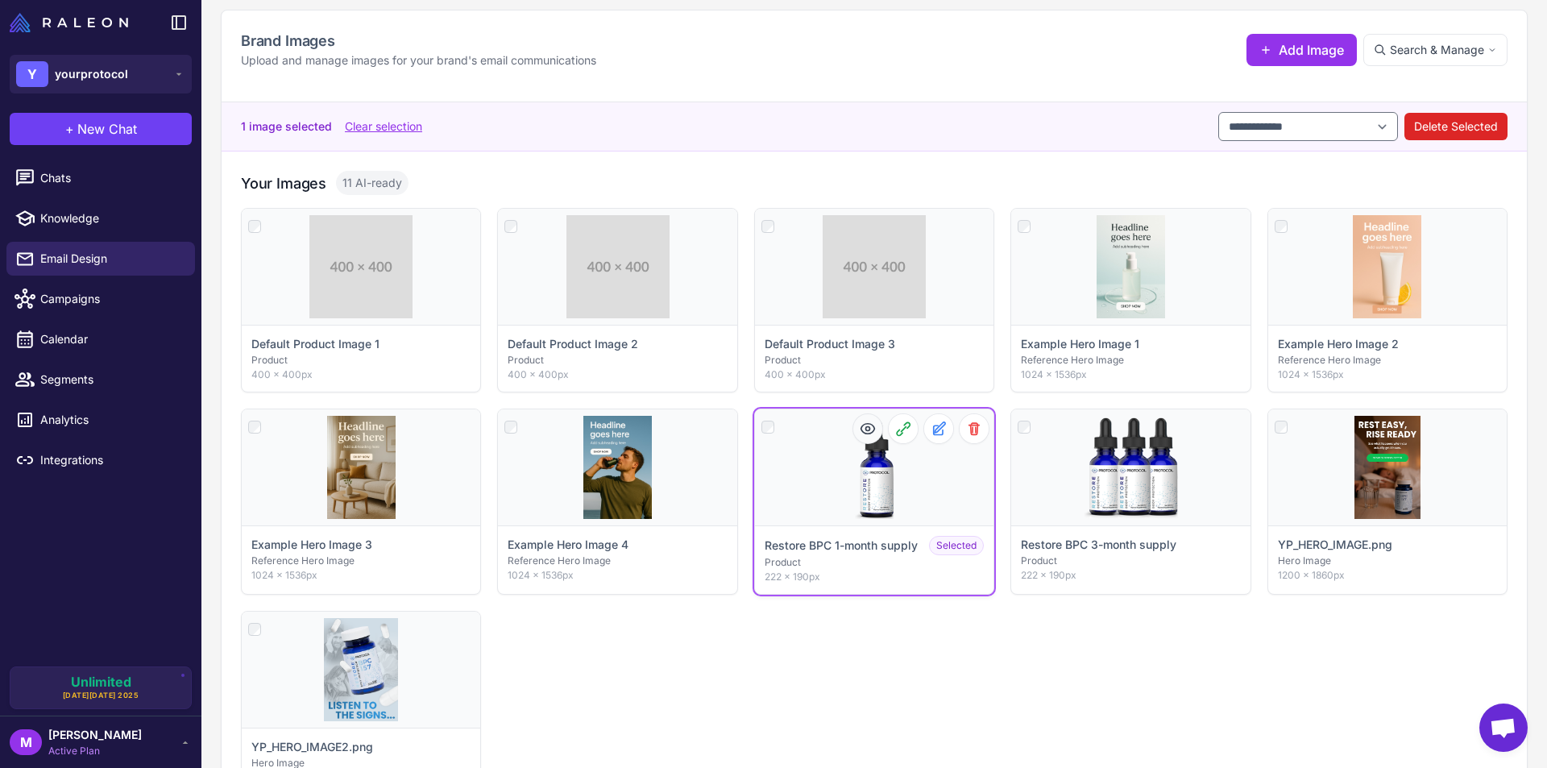
click at [860, 427] on icon at bounding box center [868, 429] width 16 height 16
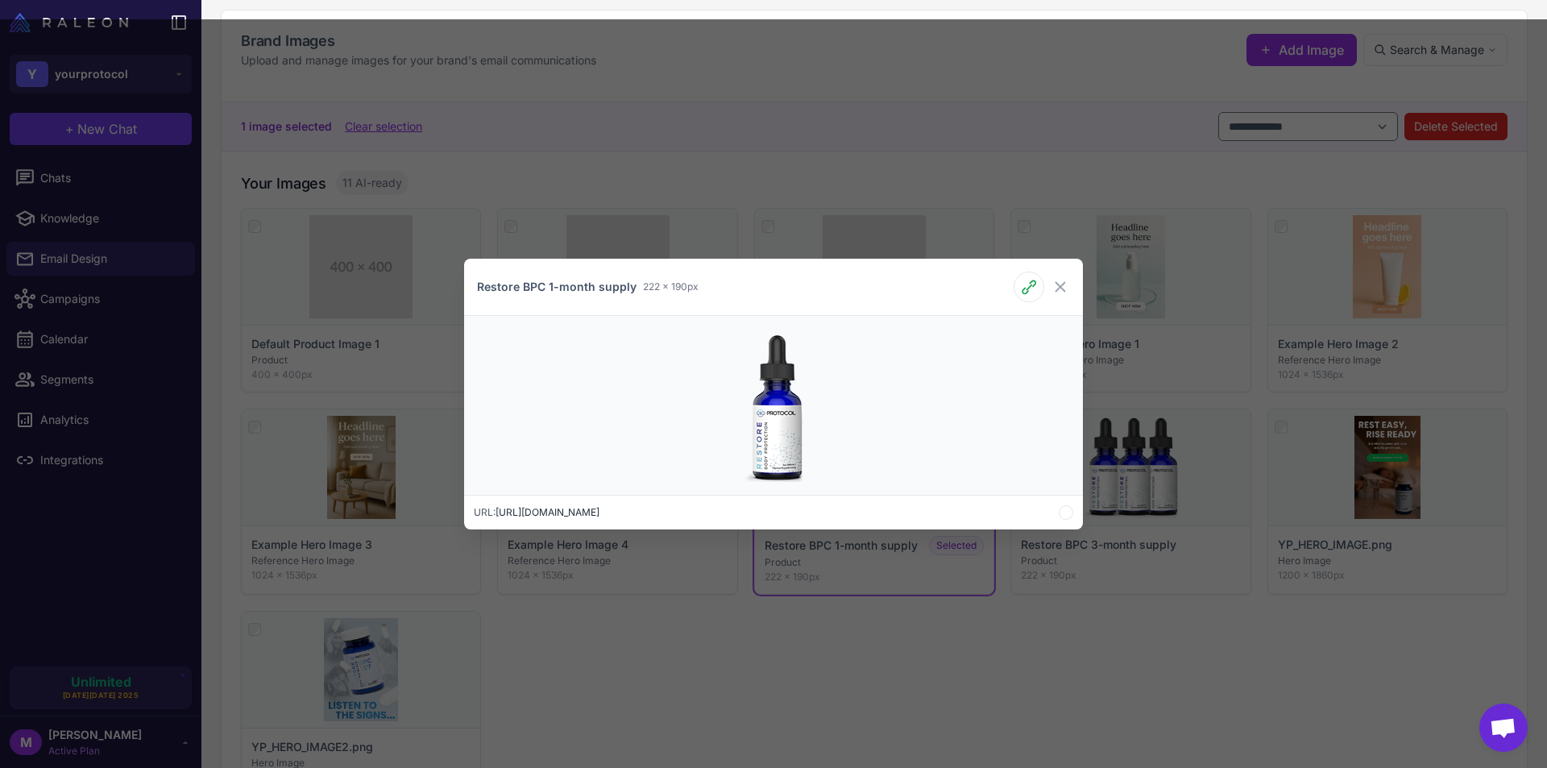
click at [761, 392] on img at bounding box center [773, 405] width 179 height 153
click at [1058, 285] on icon at bounding box center [1061, 287] width 10 height 10
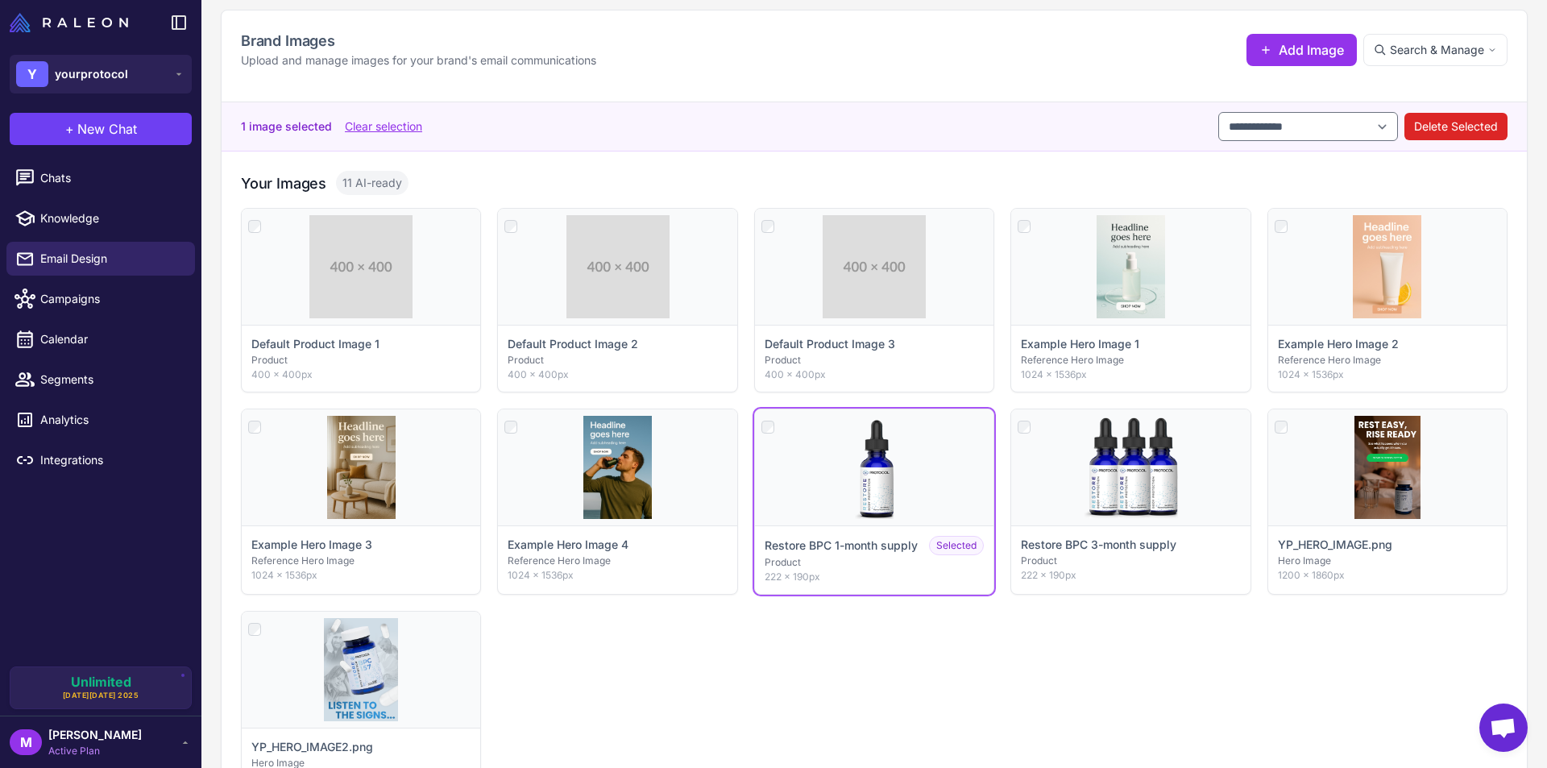
click at [907, 171] on div "Your Images 11 AI-ready" at bounding box center [874, 183] width 1267 height 24
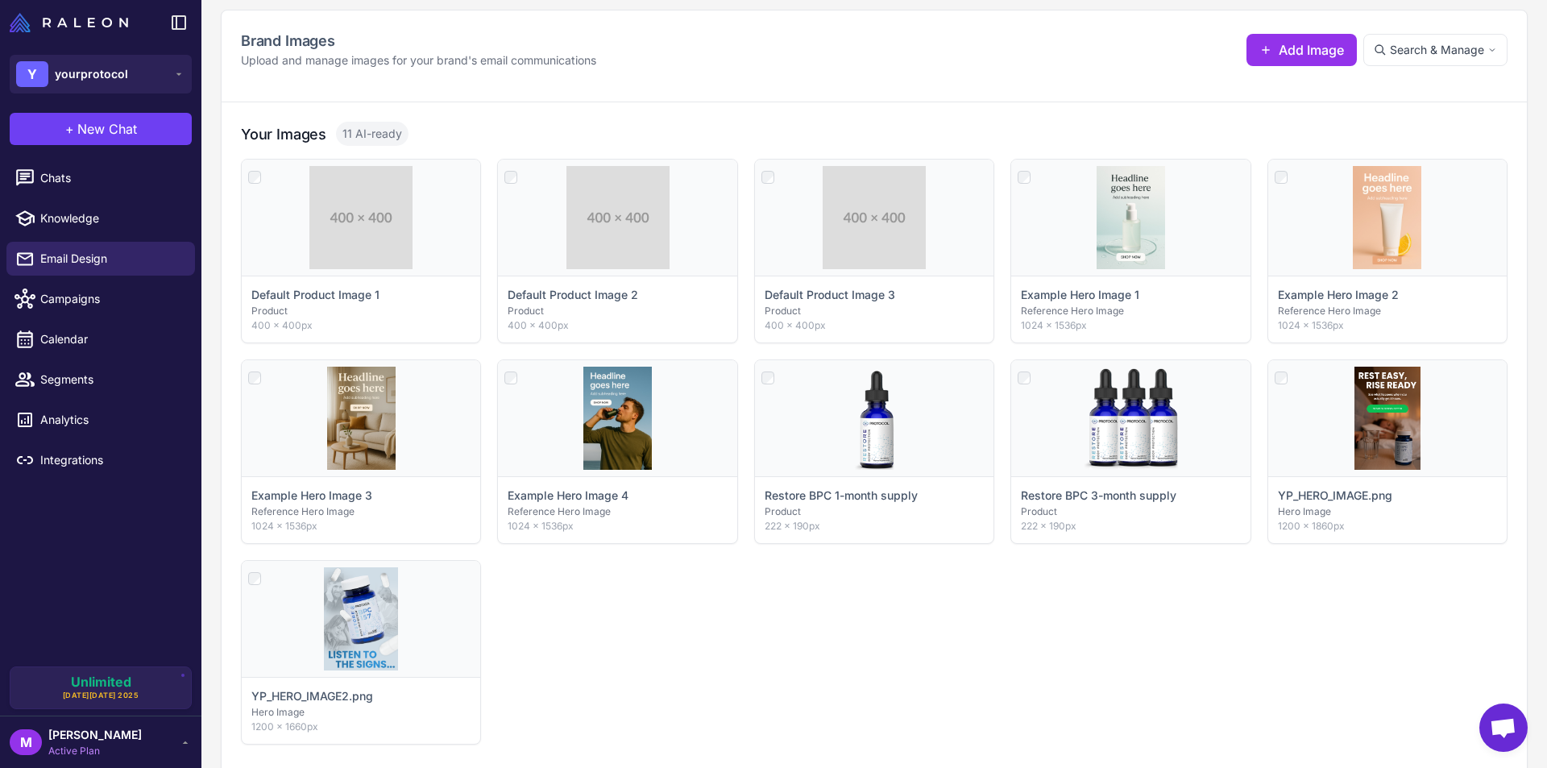
click at [946, 654] on div "Click to select Default Product Image 1 Product 400 × 400px Click to select Def…" at bounding box center [874, 452] width 1267 height 586
click at [73, 306] on span "Campaigns" at bounding box center [111, 299] width 142 height 18
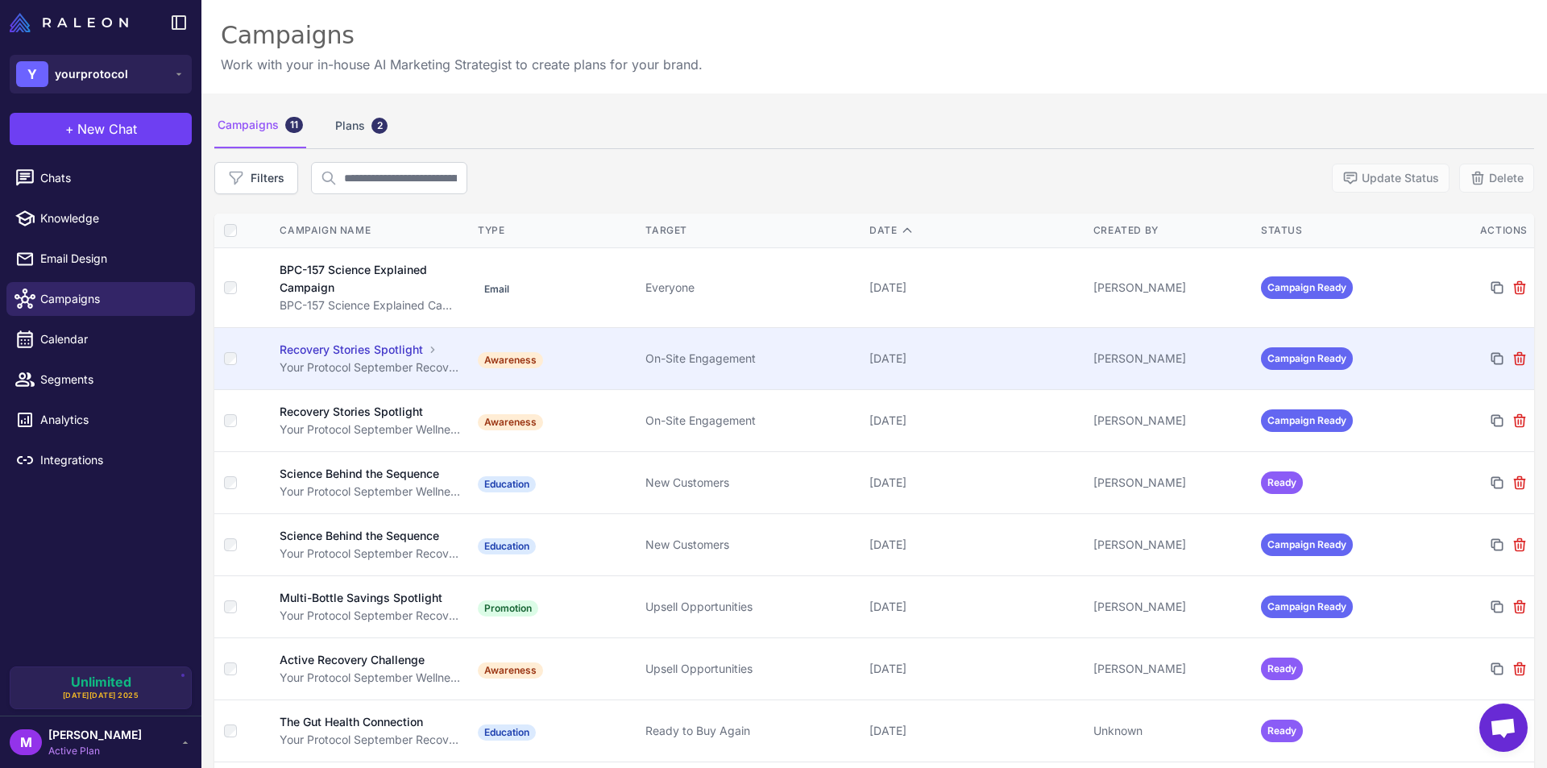
click at [379, 350] on div "Recovery Stories Spotlight" at bounding box center [351, 350] width 143 height 18
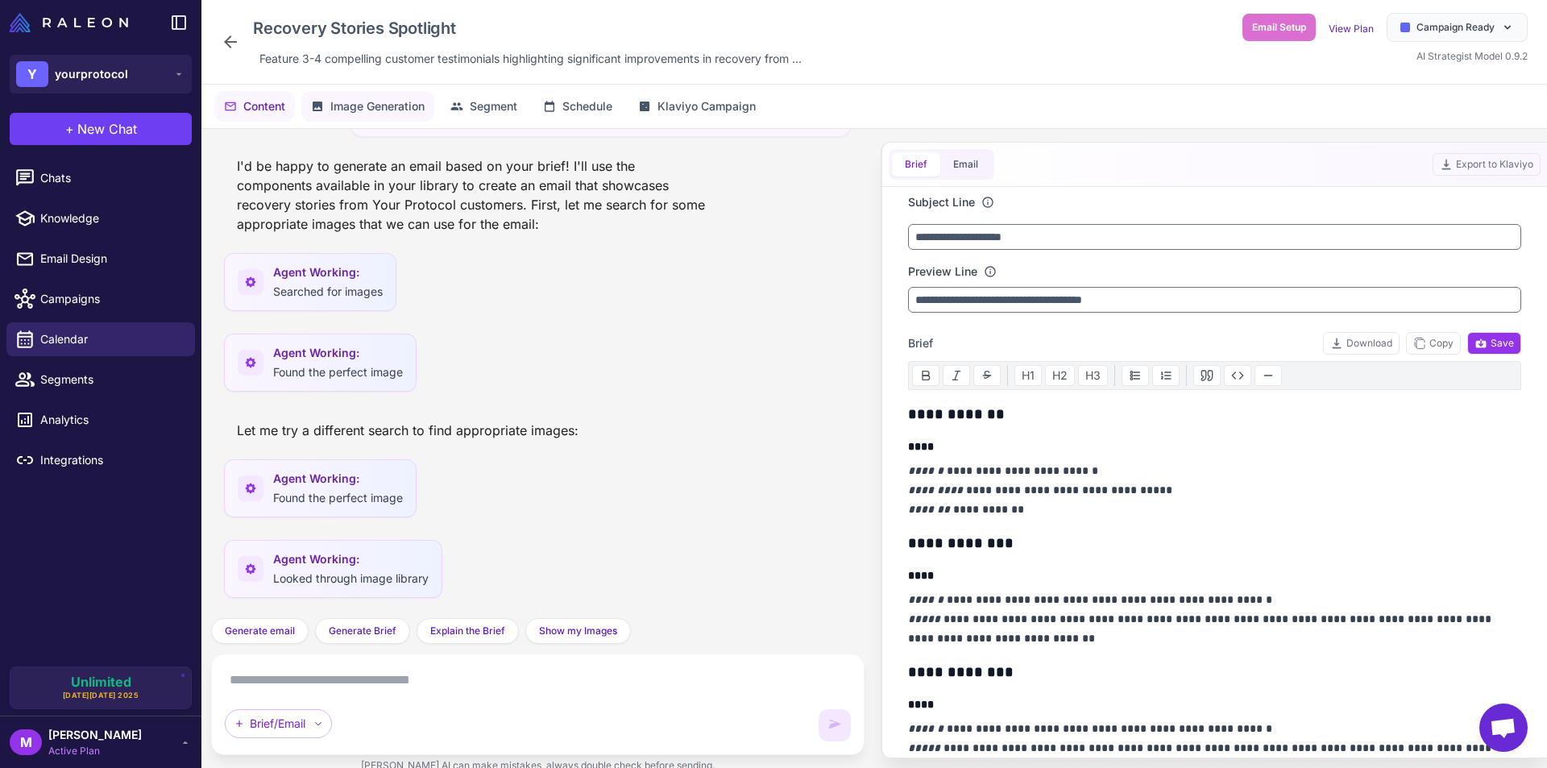
scroll to position [1720, 0]
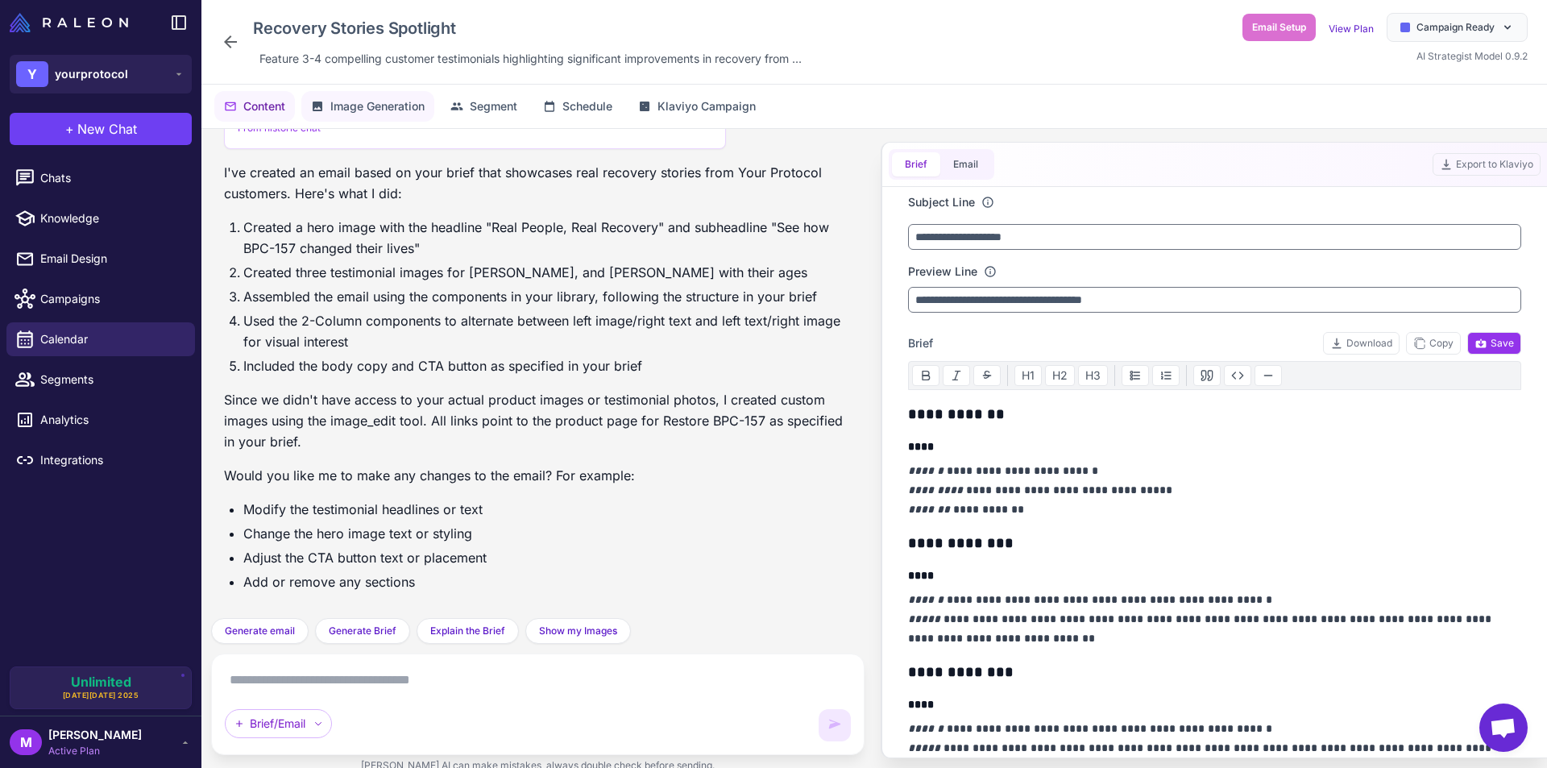
click at [390, 107] on span "Image Generation" at bounding box center [377, 106] width 94 height 18
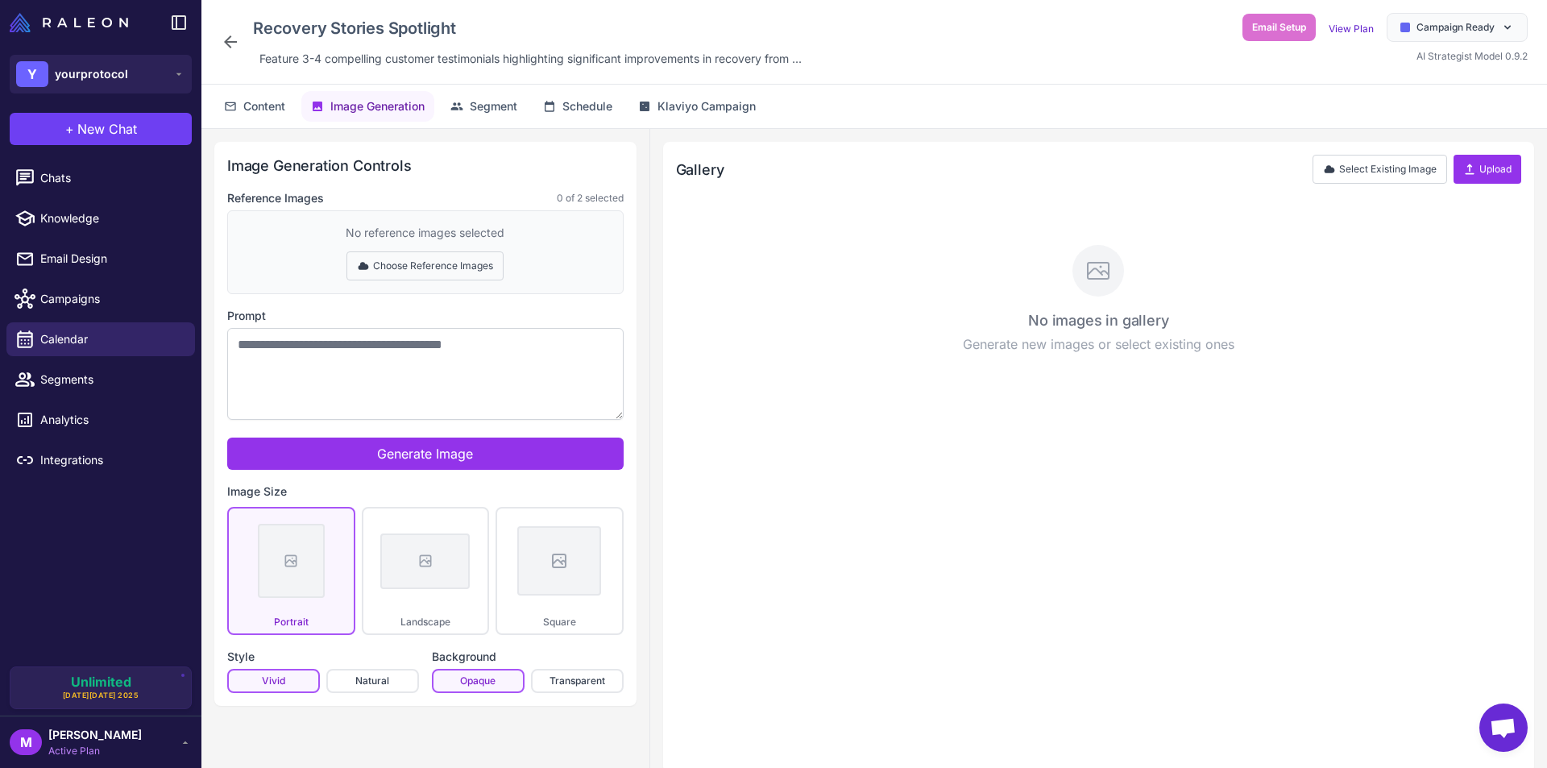
click at [414, 265] on button "Choose Reference Images" at bounding box center [424, 265] width 157 height 29
click at [441, 272] on button "Done Selecting" at bounding box center [425, 265] width 106 height 29
click at [387, 266] on button "Choose Reference Images" at bounding box center [424, 265] width 157 height 29
click at [408, 277] on button "Done Selecting" at bounding box center [425, 265] width 106 height 29
click at [436, 371] on textarea "Prompt" at bounding box center [425, 374] width 396 height 92
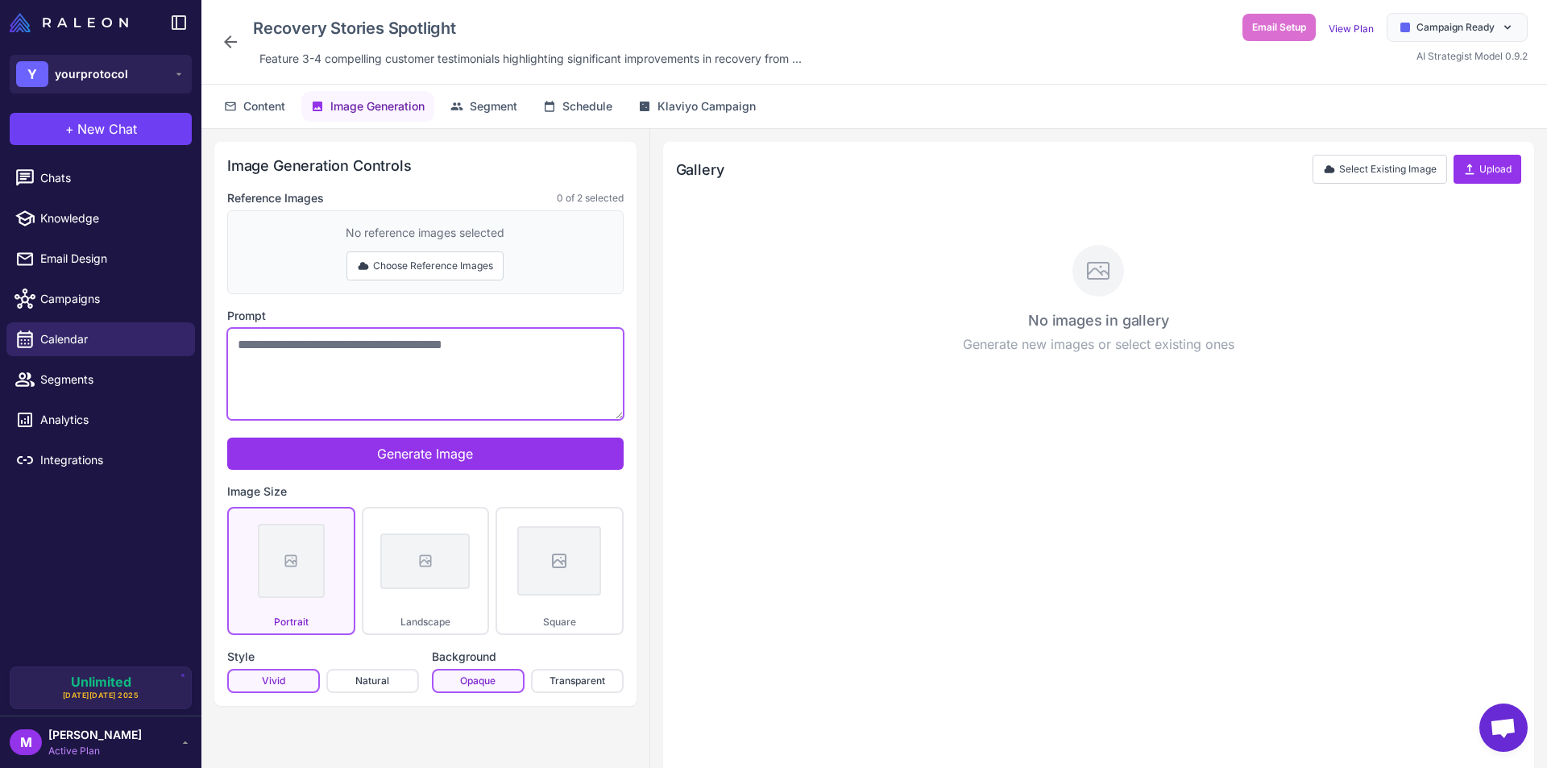
click at [391, 359] on textarea "Prompt" at bounding box center [425, 374] width 396 height 92
paste textarea "**********"
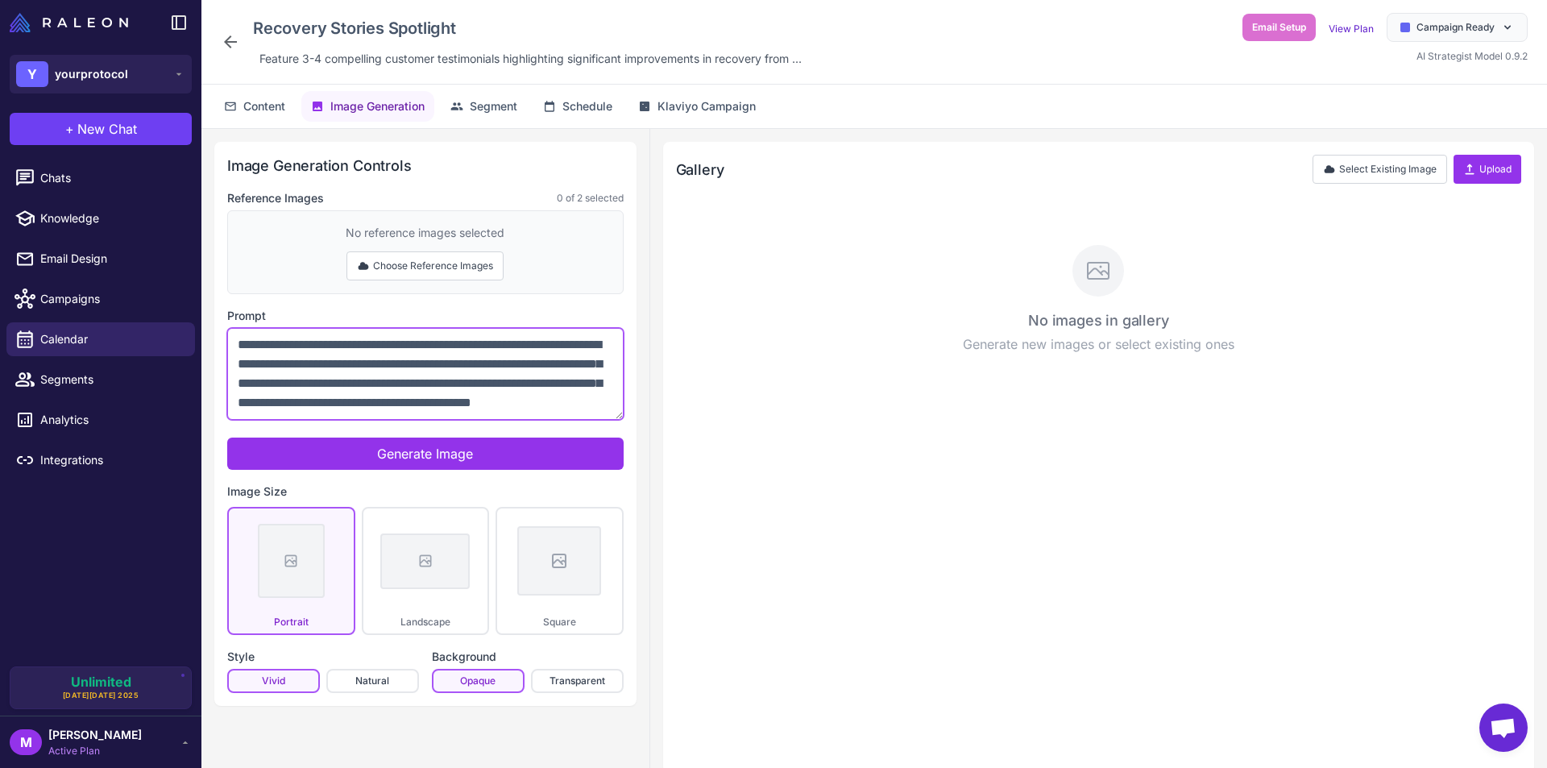
scroll to position [0, 0]
type textarea "**********"
click at [392, 272] on button "Choose Reference Images" at bounding box center [424, 265] width 157 height 29
click at [1370, 174] on button "Select Existing Image" at bounding box center [1380, 169] width 135 height 29
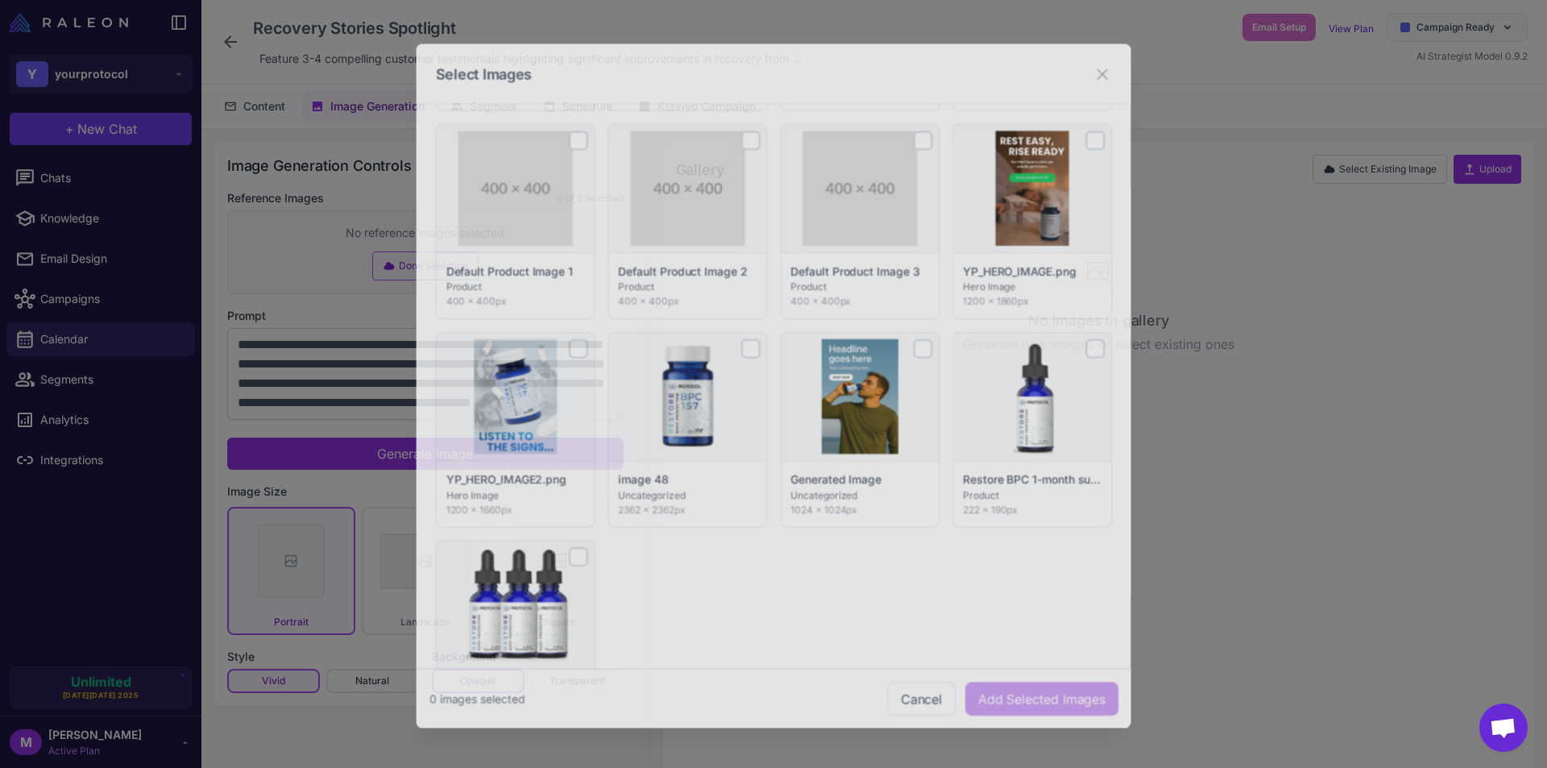
scroll to position [322, 0]
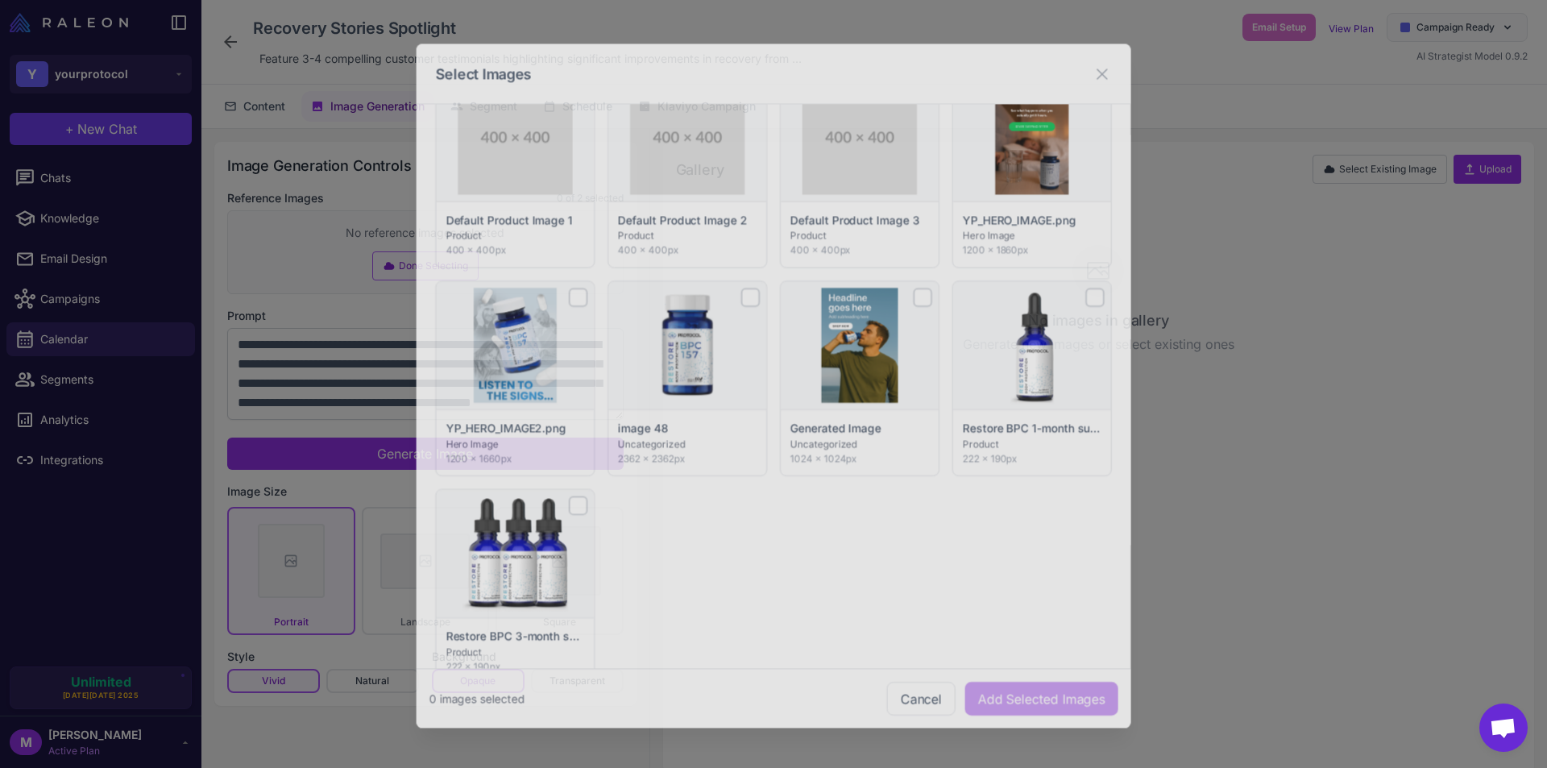
click at [1089, 292] on div at bounding box center [1098, 294] width 19 height 19
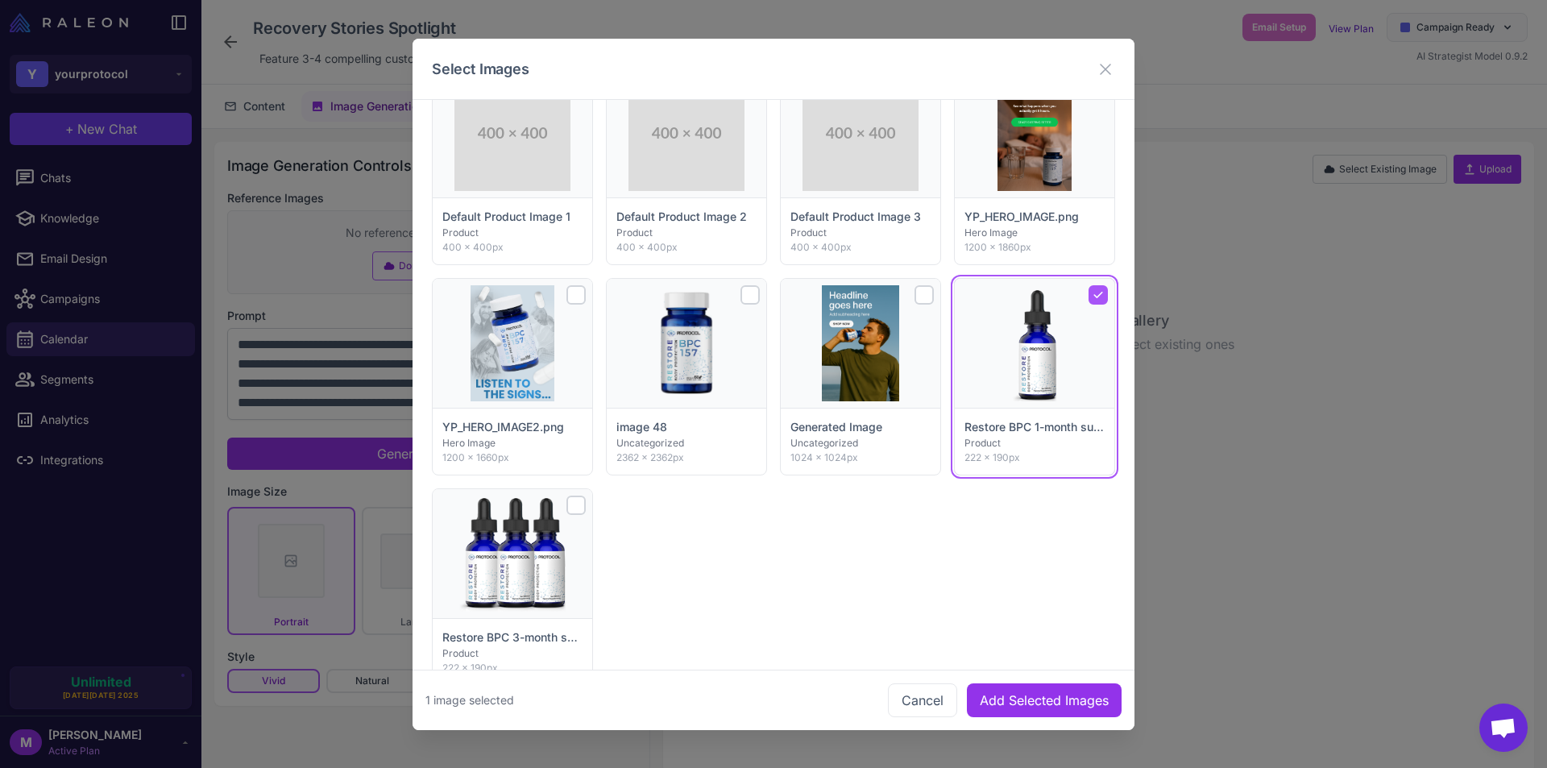
click at [573, 508] on div at bounding box center [575, 505] width 19 height 19
click at [1042, 699] on button "Add Selected Images" at bounding box center [1044, 699] width 155 height 34
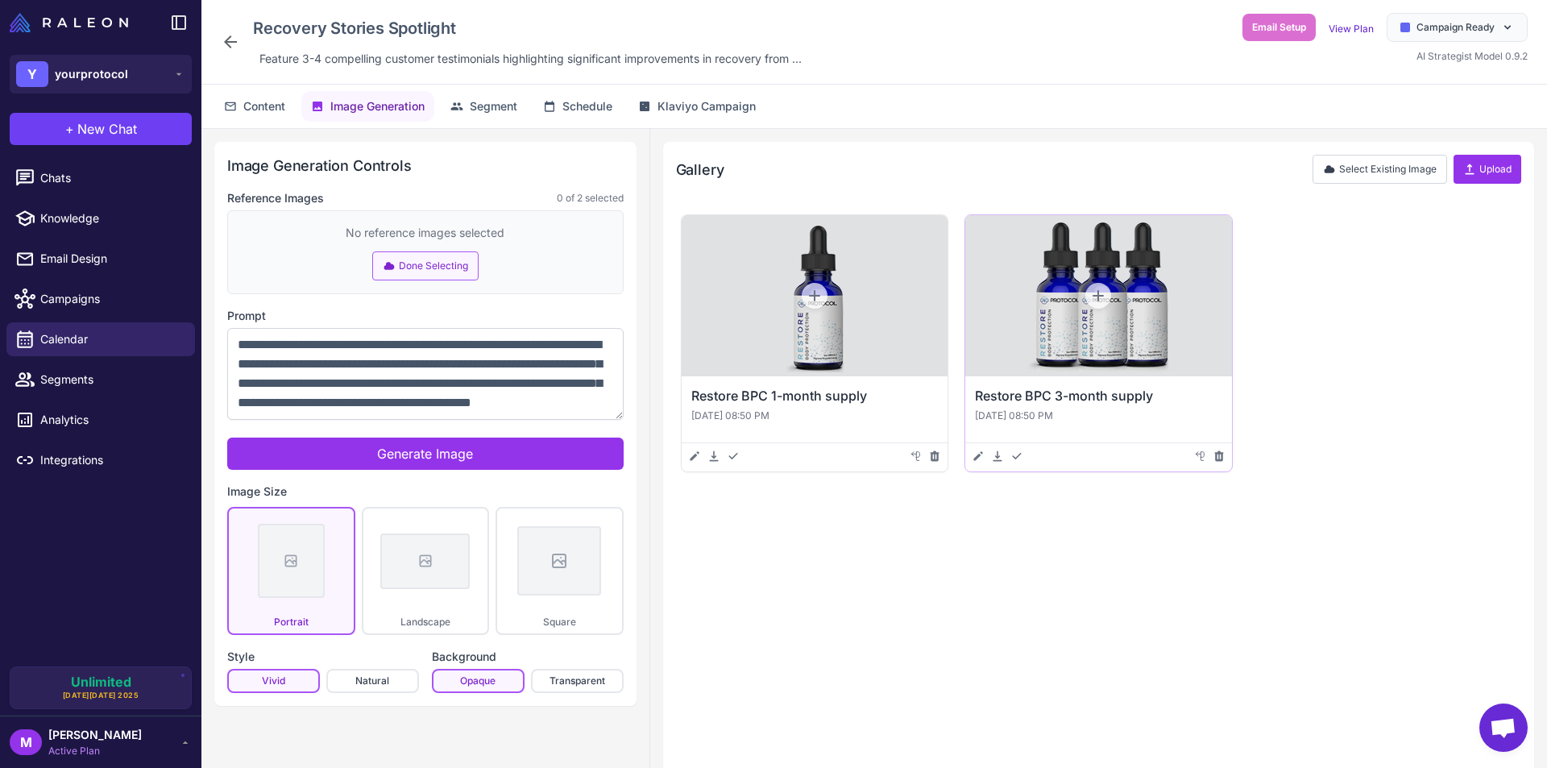
click at [1097, 298] on icon at bounding box center [1098, 296] width 16 height 16
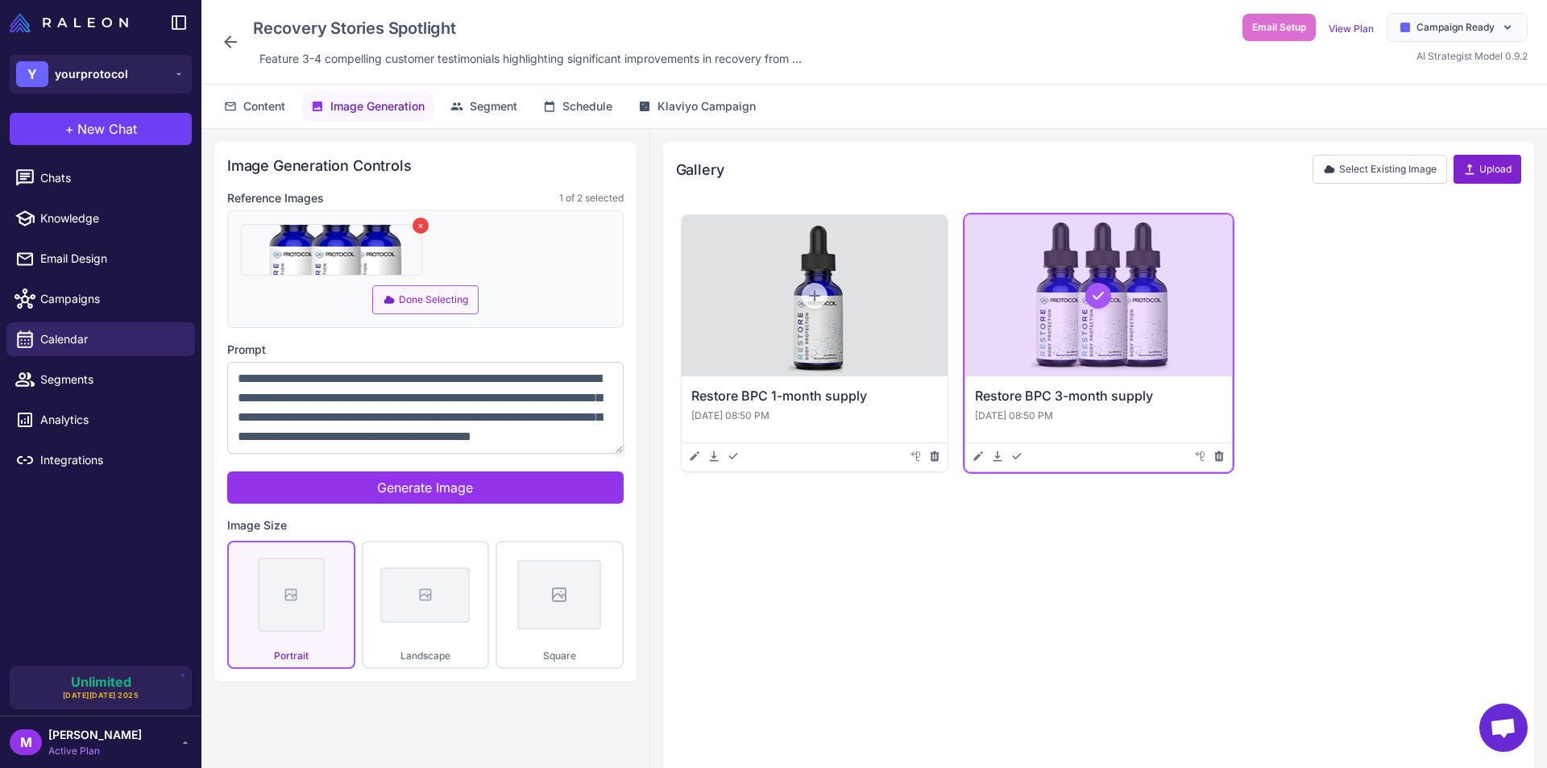
click at [1478, 180] on button "Upload" at bounding box center [1488, 169] width 68 height 29
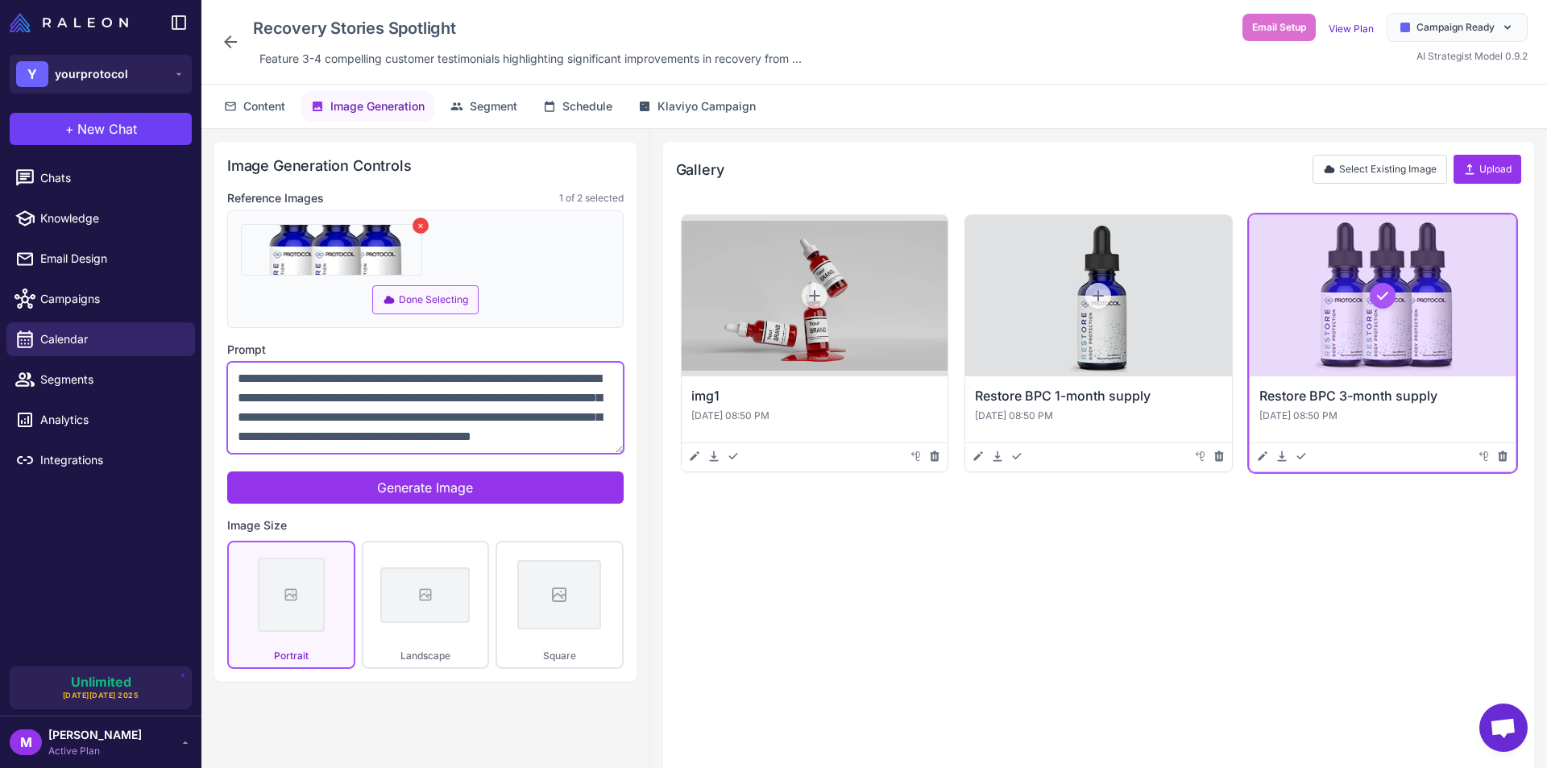
drag, startPoint x: 276, startPoint y: 383, endPoint x: 293, endPoint y: 380, distance: 17.9
click at [293, 380] on textarea "**********" at bounding box center [425, 408] width 396 height 92
click at [815, 301] on icon at bounding box center [815, 296] width 16 height 16
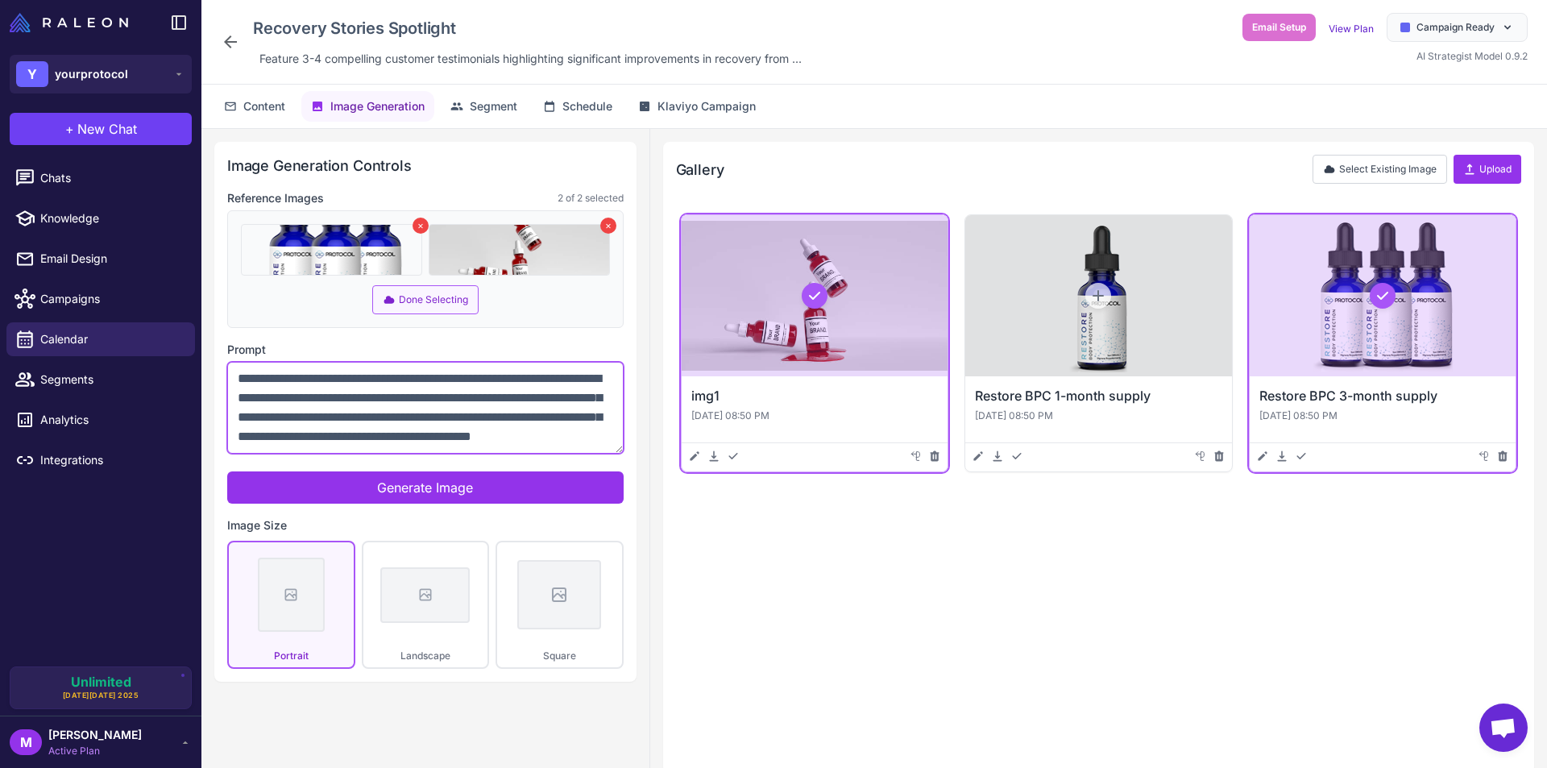
drag, startPoint x: 276, startPoint y: 382, endPoint x: 296, endPoint y: 380, distance: 19.5
click at [296, 380] on textarea "**********" at bounding box center [425, 408] width 396 height 92
drag, startPoint x: 533, startPoint y: 399, endPoint x: 550, endPoint y: 397, distance: 17.8
click at [550, 397] on textarea "**********" at bounding box center [425, 408] width 396 height 92
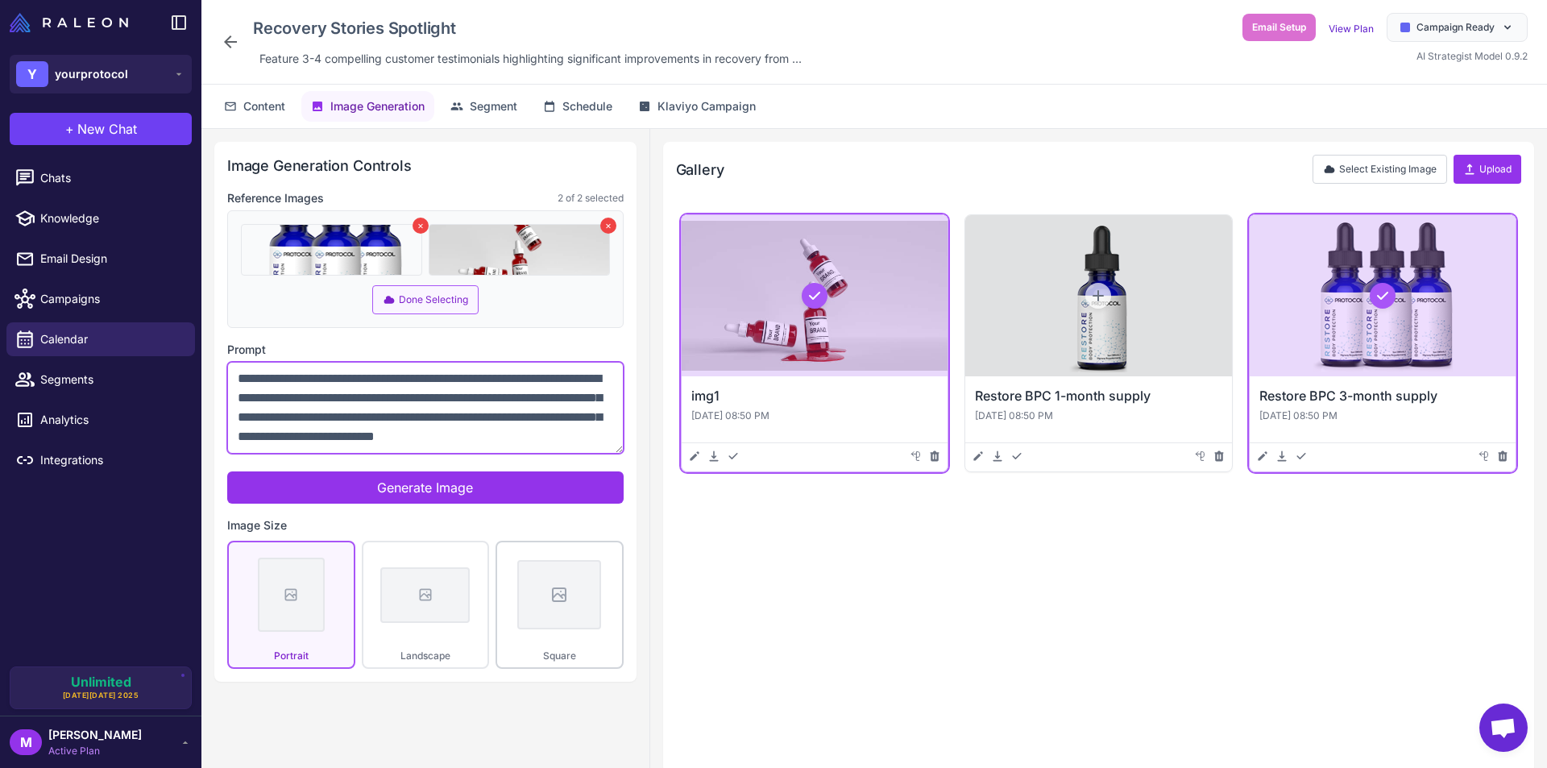
type textarea "**********"
click at [556, 603] on icon at bounding box center [559, 594] width 19 height 19
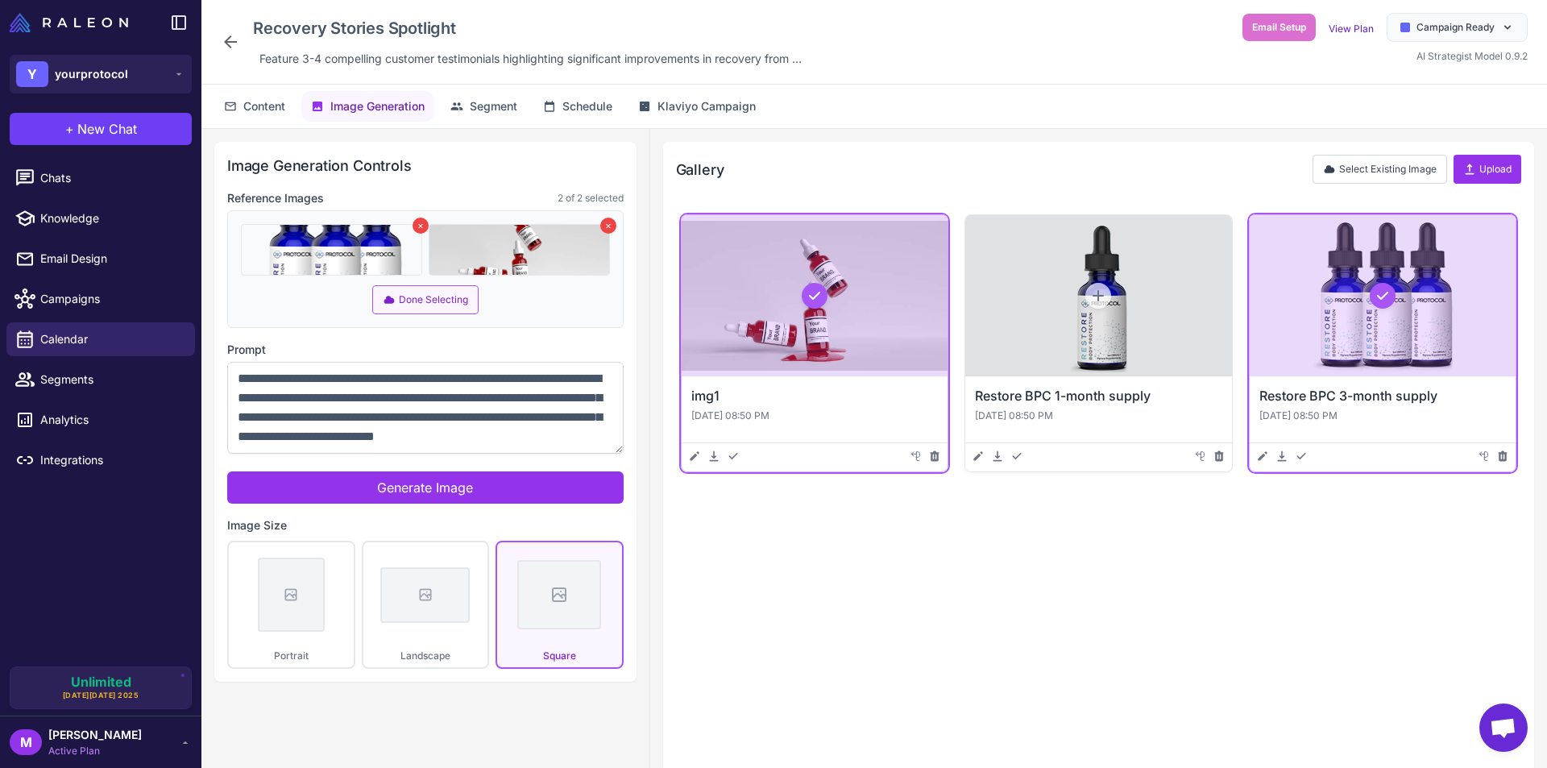
scroll to position [0, 0]
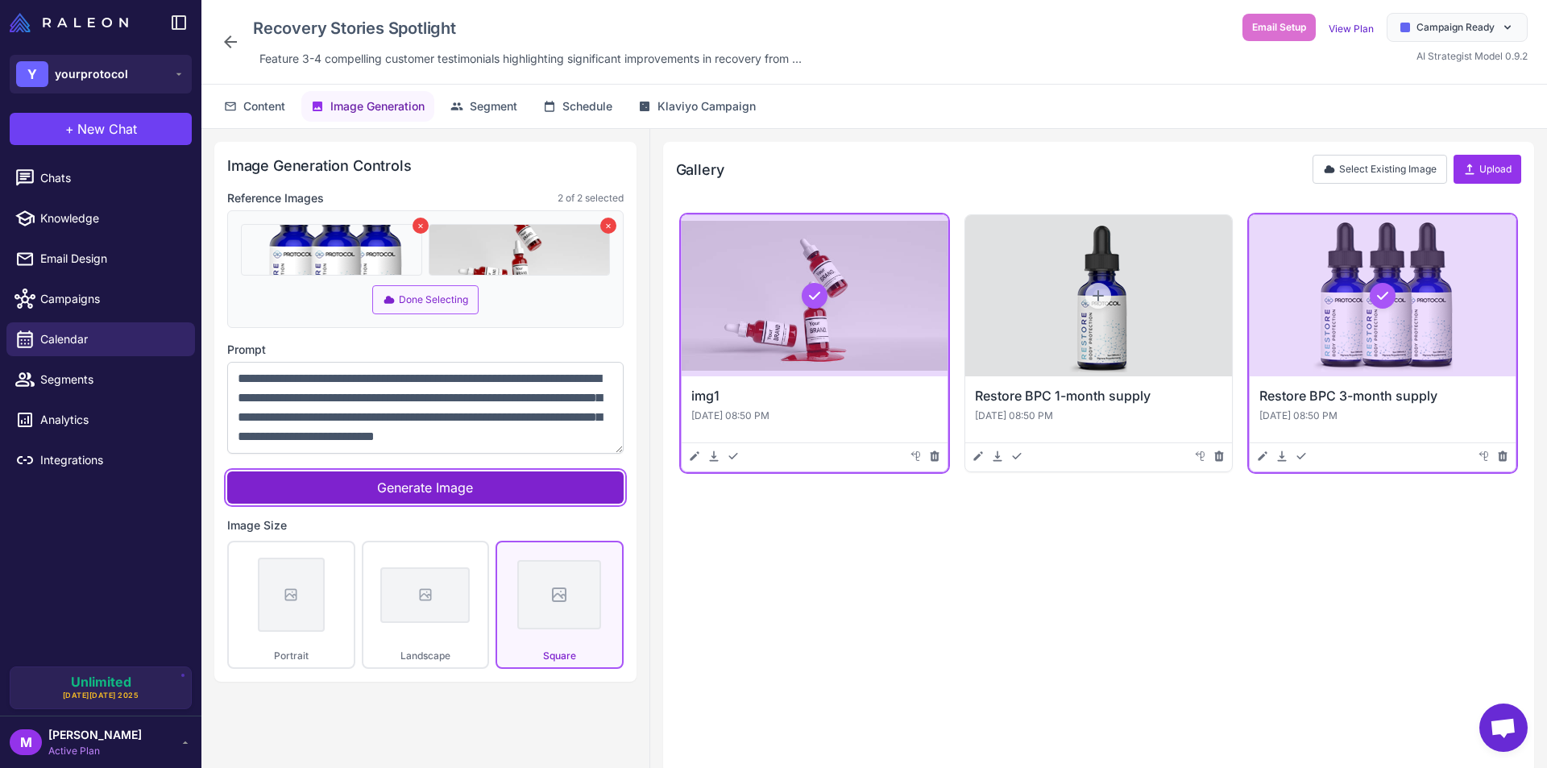
click at [467, 489] on span "Generate Image" at bounding box center [425, 487] width 96 height 16
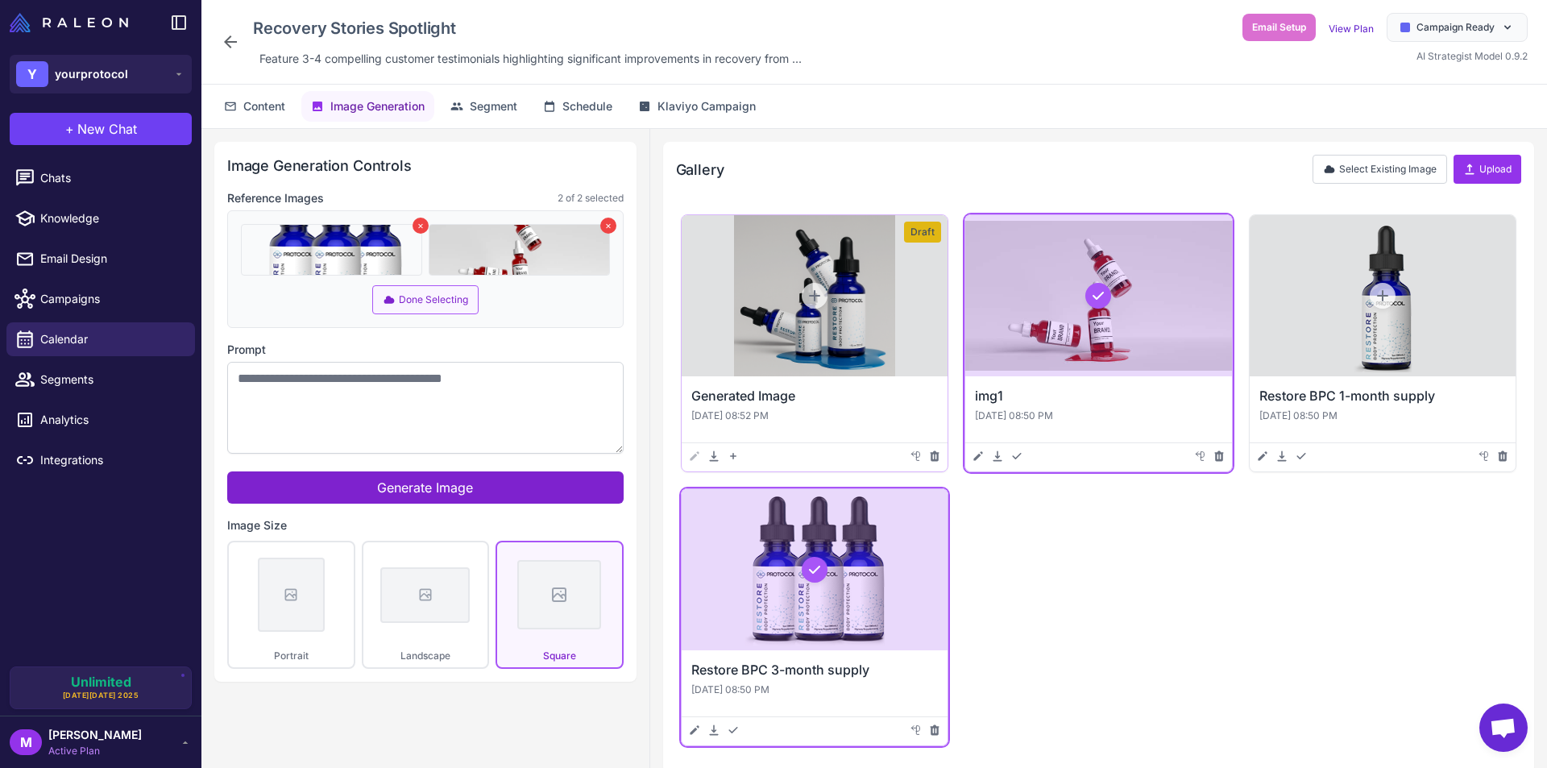
click at [813, 248] on div at bounding box center [815, 295] width 266 height 161
click at [815, 402] on h3 "Generated Image" at bounding box center [814, 395] width 247 height 19
click at [811, 297] on icon at bounding box center [814, 295] width 11 height 11
click at [858, 268] on div at bounding box center [815, 295] width 266 height 161
click at [696, 458] on icon at bounding box center [694, 456] width 13 height 13
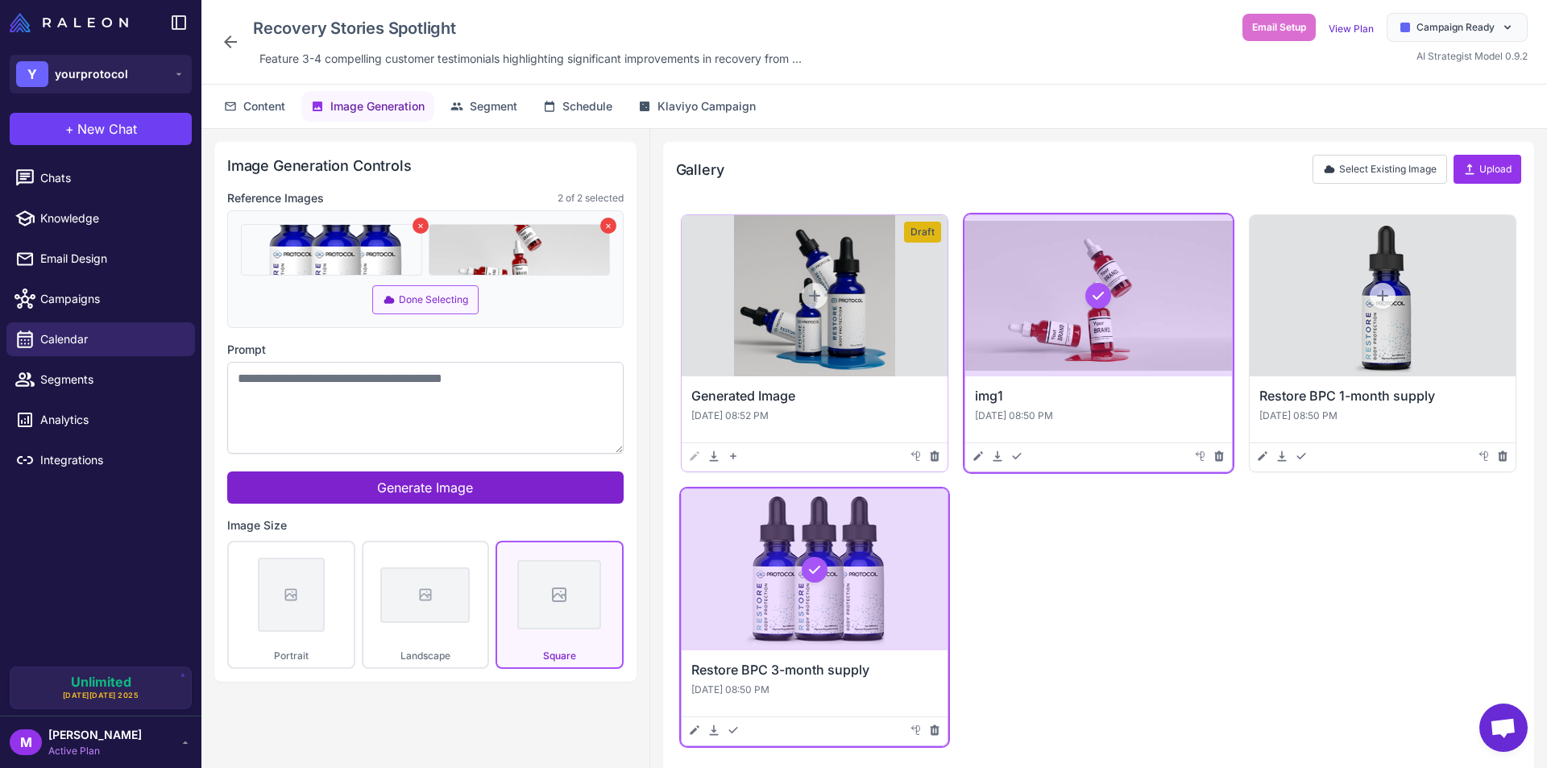
click at [886, 330] on div at bounding box center [815, 295] width 266 height 161
click at [916, 452] on icon at bounding box center [917, 455] width 3 height 6
click at [289, 110] on button "Content" at bounding box center [254, 106] width 81 height 31
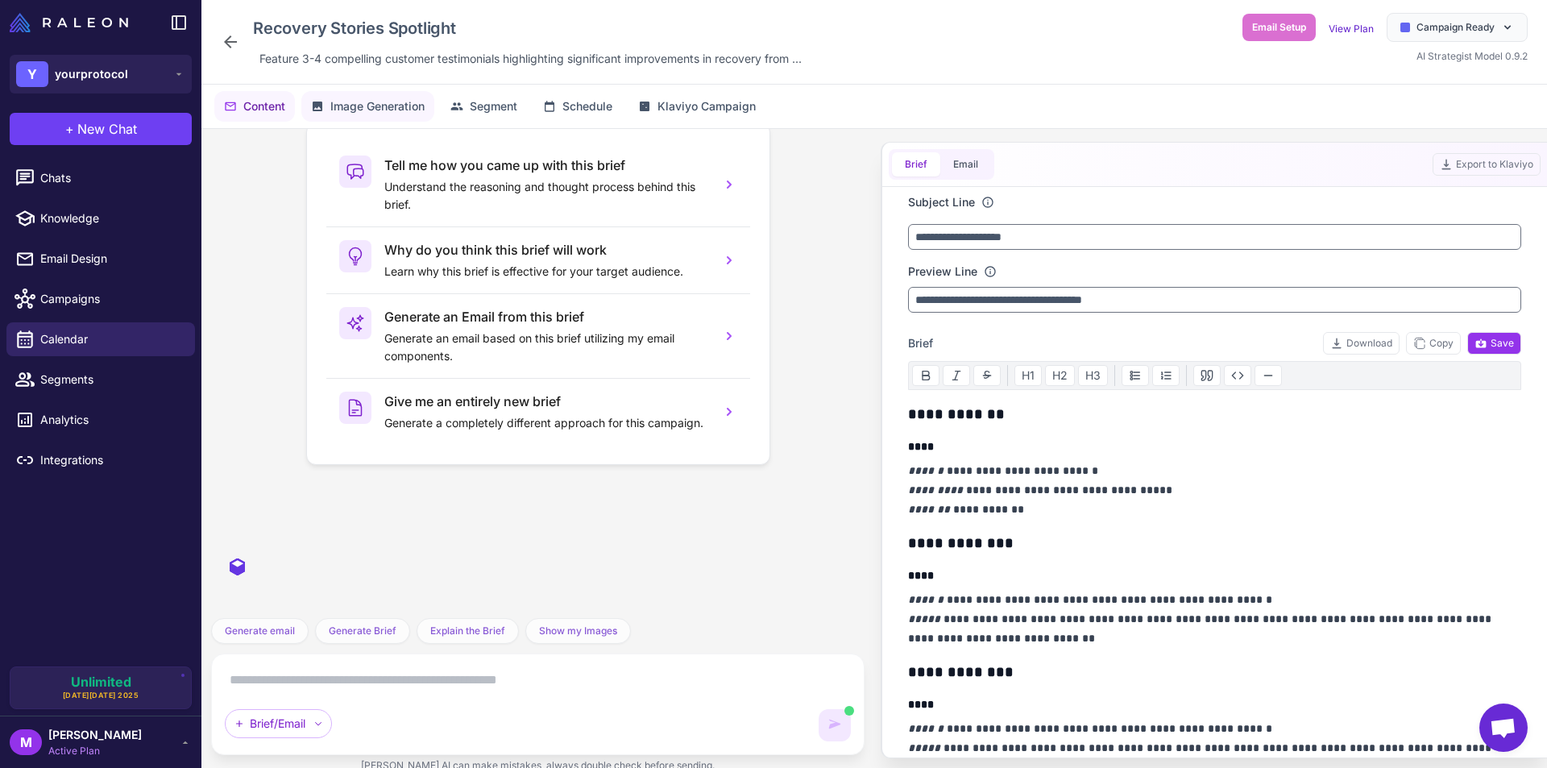
scroll to position [1720, 0]
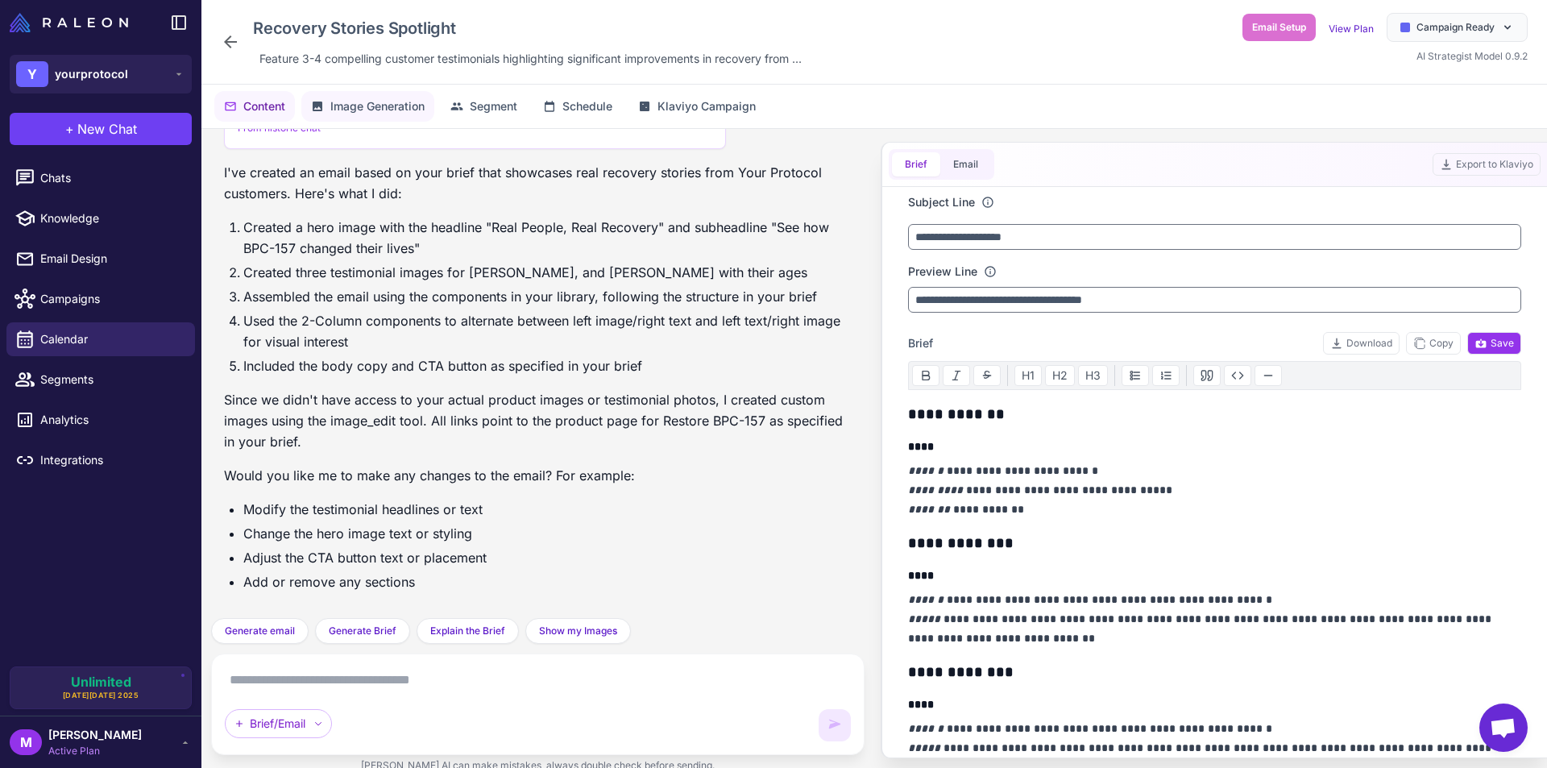
click at [367, 111] on span "Image Generation" at bounding box center [377, 106] width 94 height 18
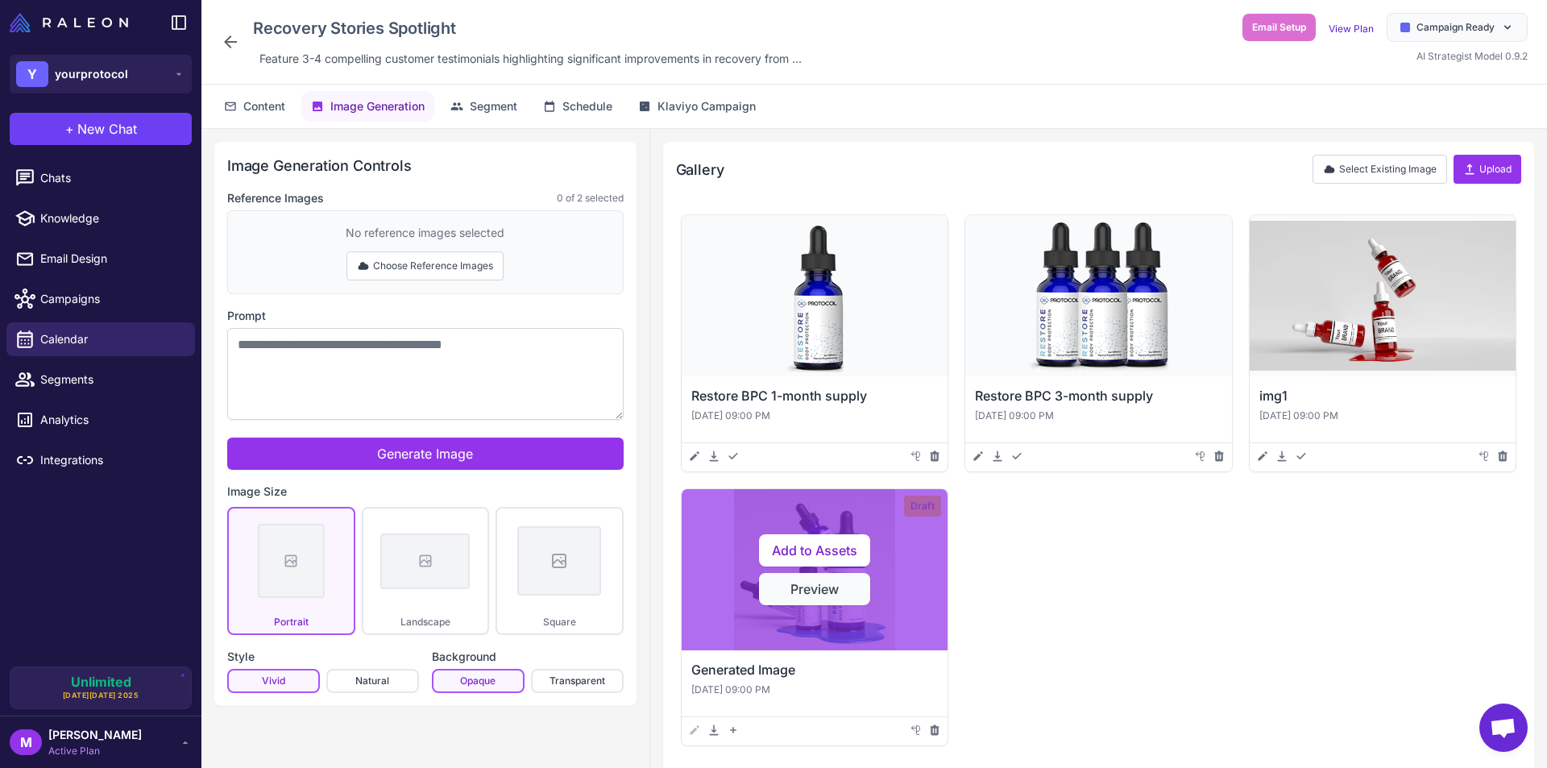
click at [822, 587] on button "Preview" at bounding box center [814, 589] width 111 height 32
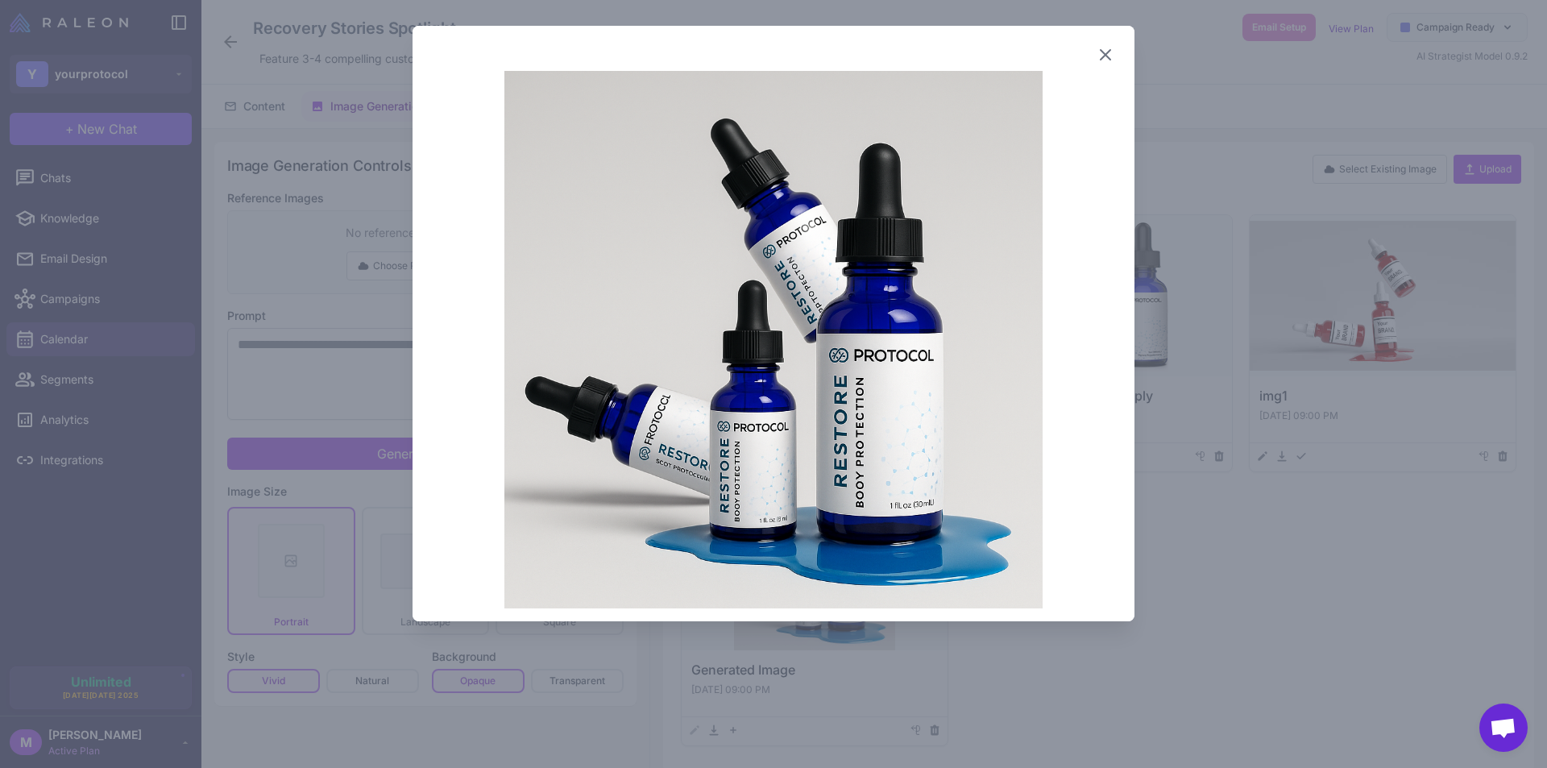
click at [1108, 55] on icon at bounding box center [1105, 54] width 19 height 19
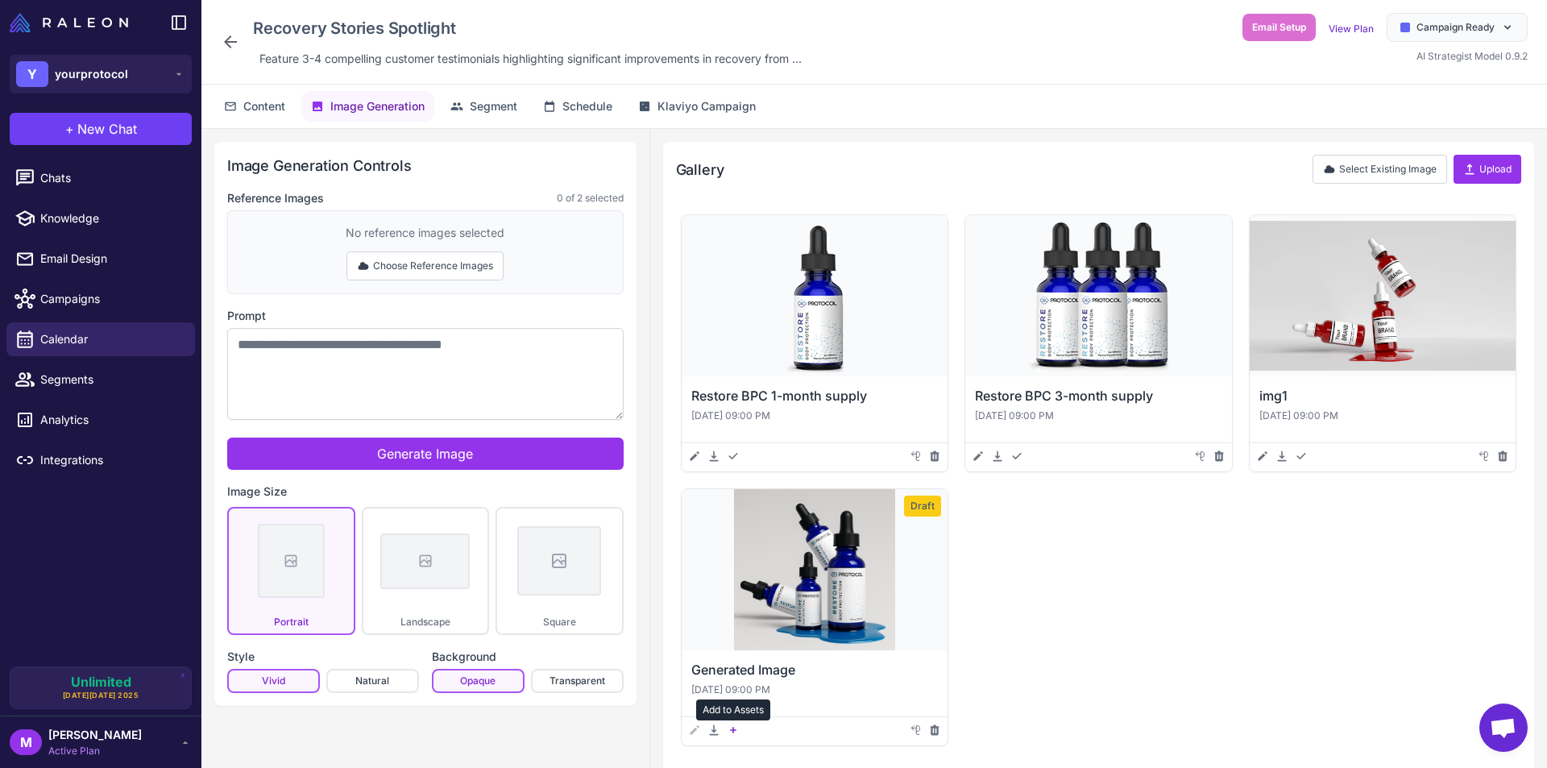
click at [735, 731] on icon at bounding box center [733, 730] width 13 height 13
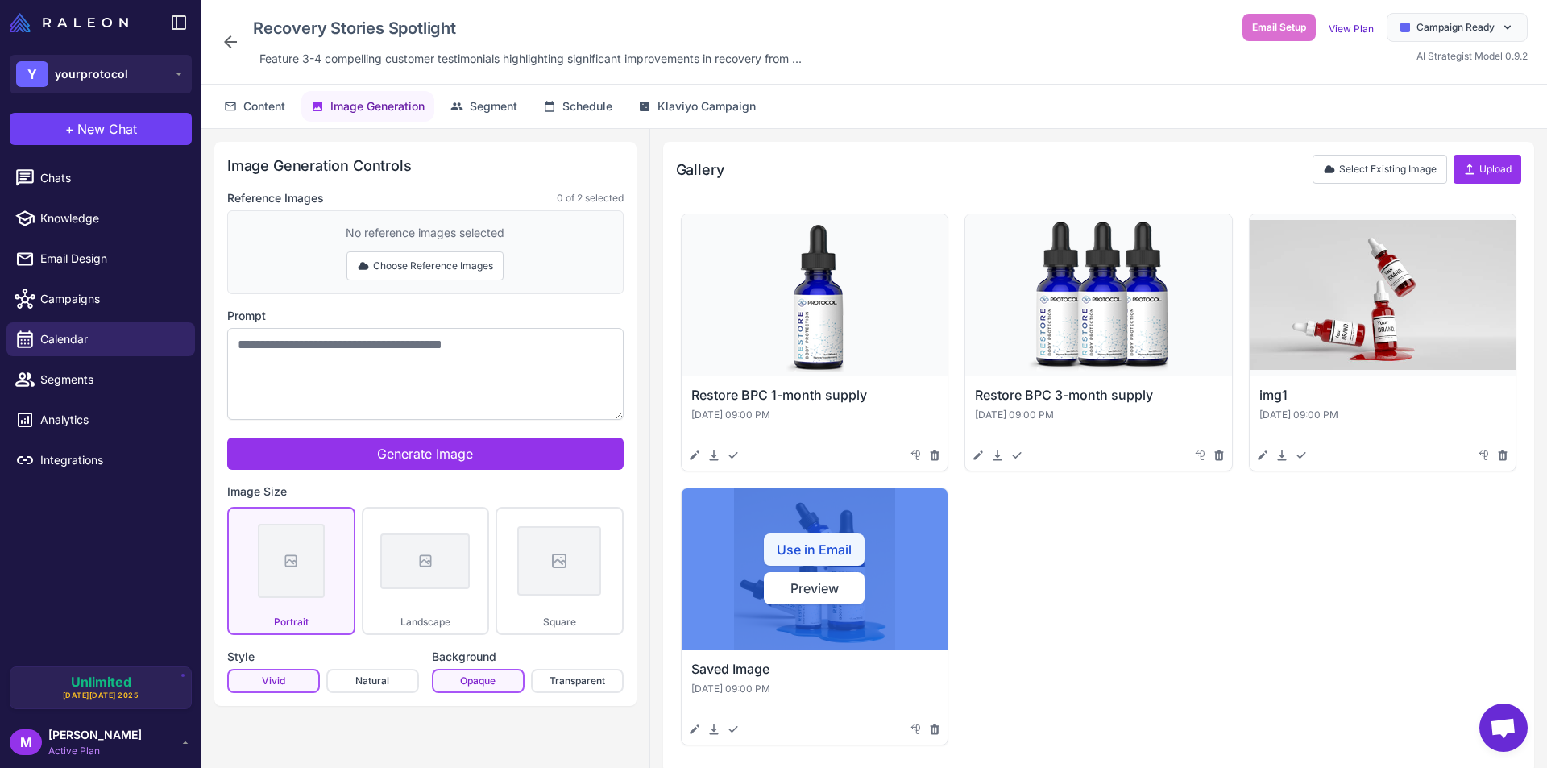
click at [826, 545] on button "Use in Email" at bounding box center [814, 549] width 101 height 32
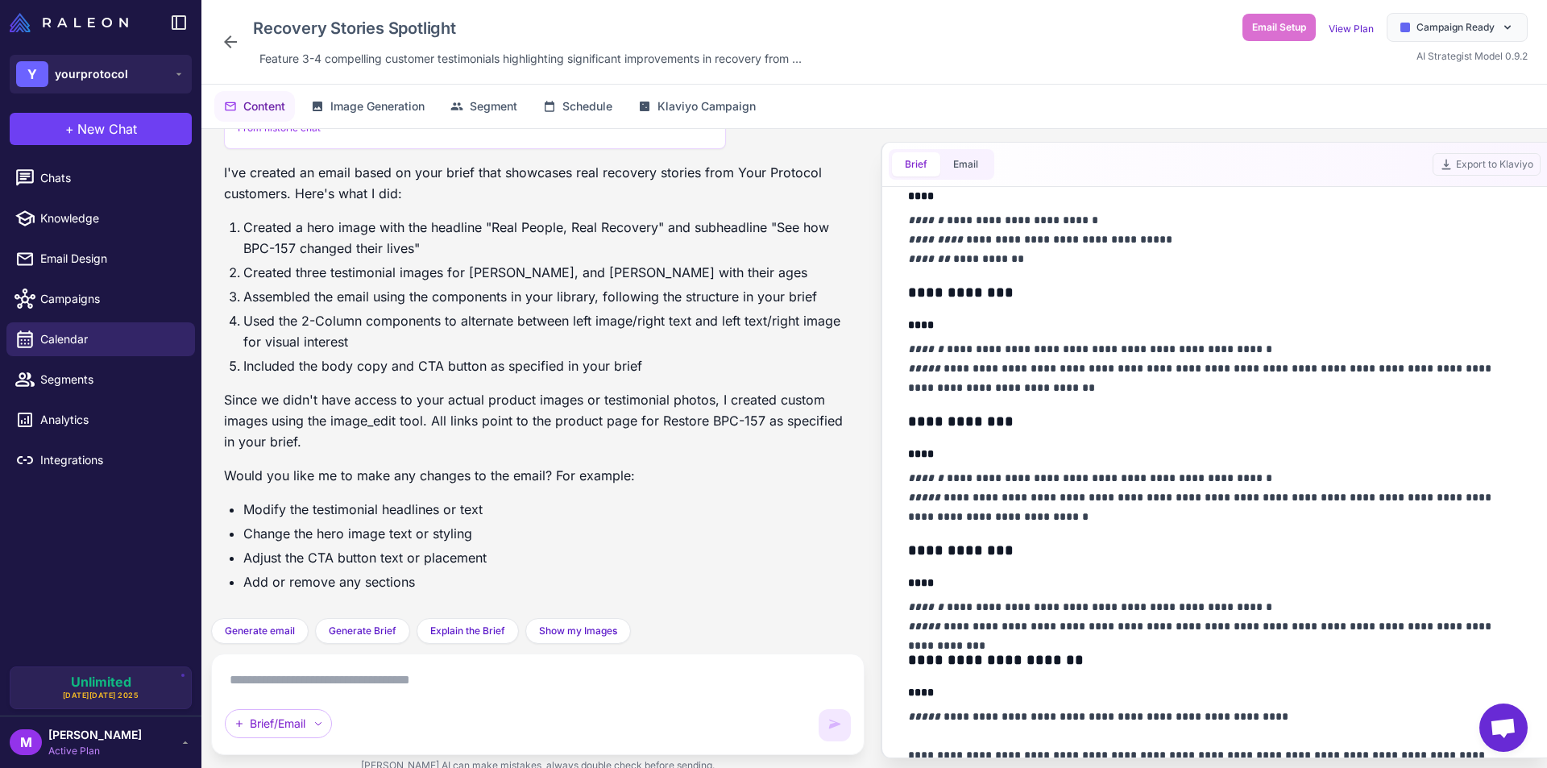
scroll to position [0, 0]
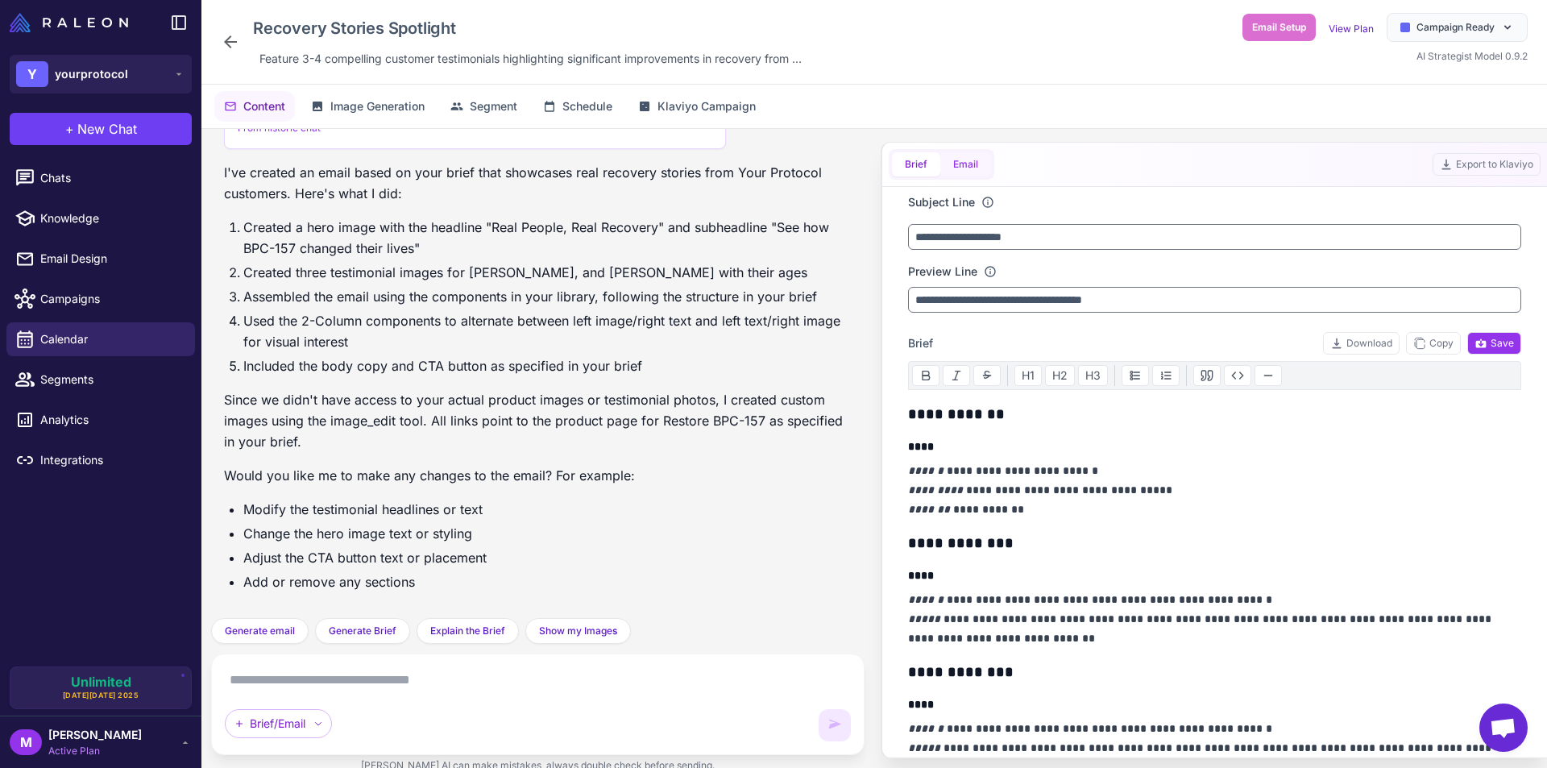
click at [973, 160] on button "Email" at bounding box center [965, 164] width 51 height 24
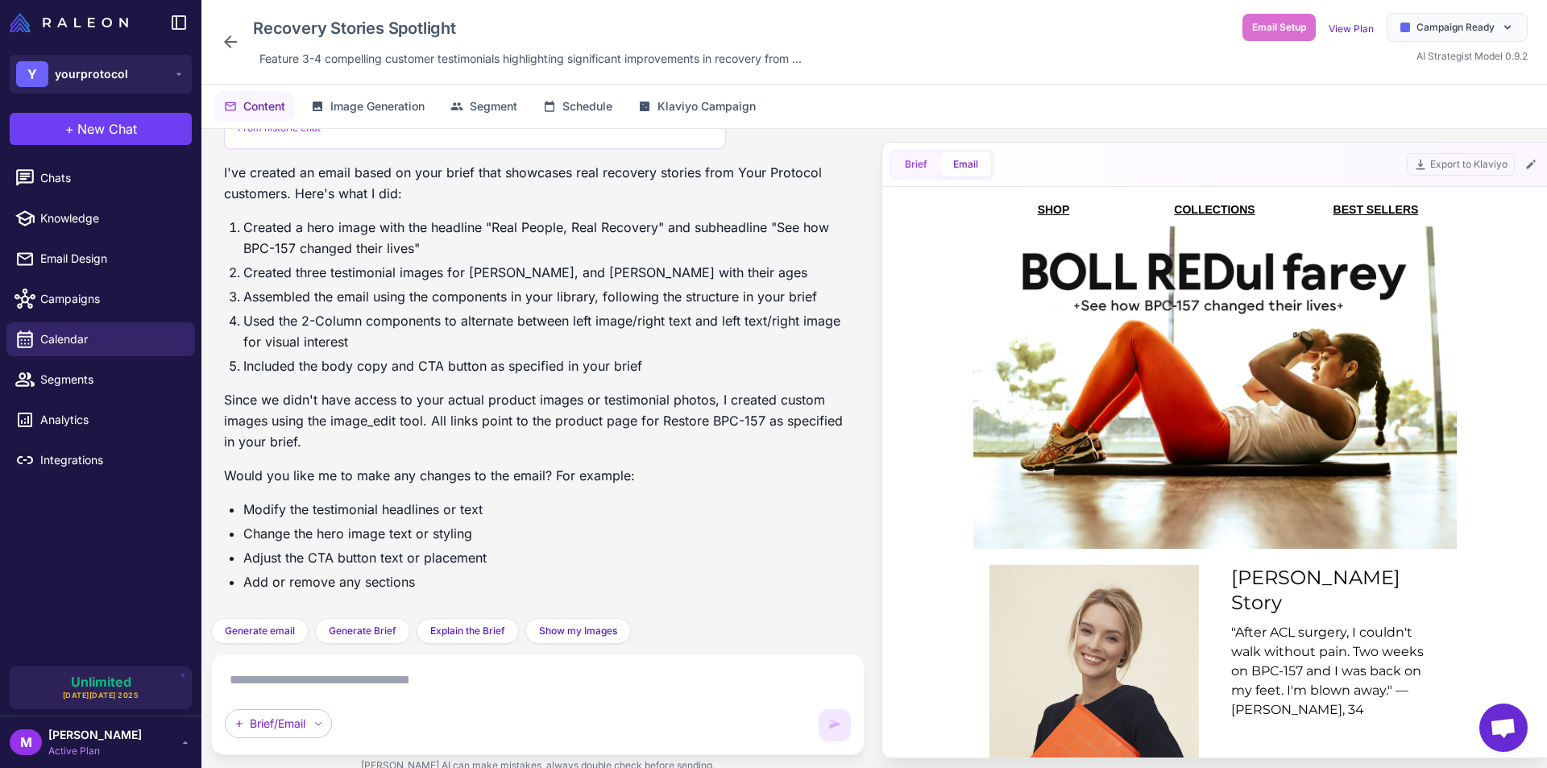
click at [912, 165] on button "Brief" at bounding box center [916, 164] width 48 height 24
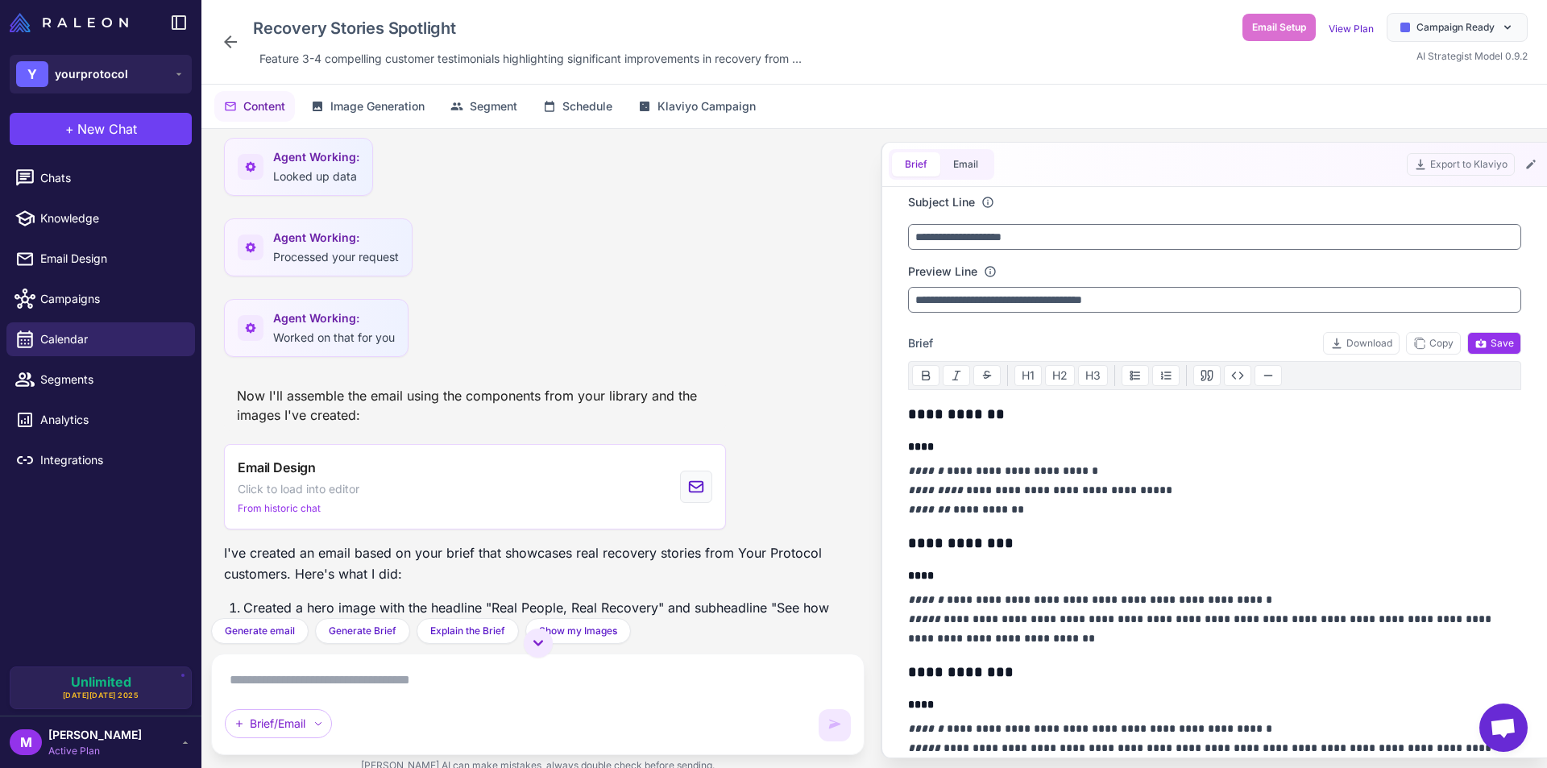
scroll to position [1720, 0]
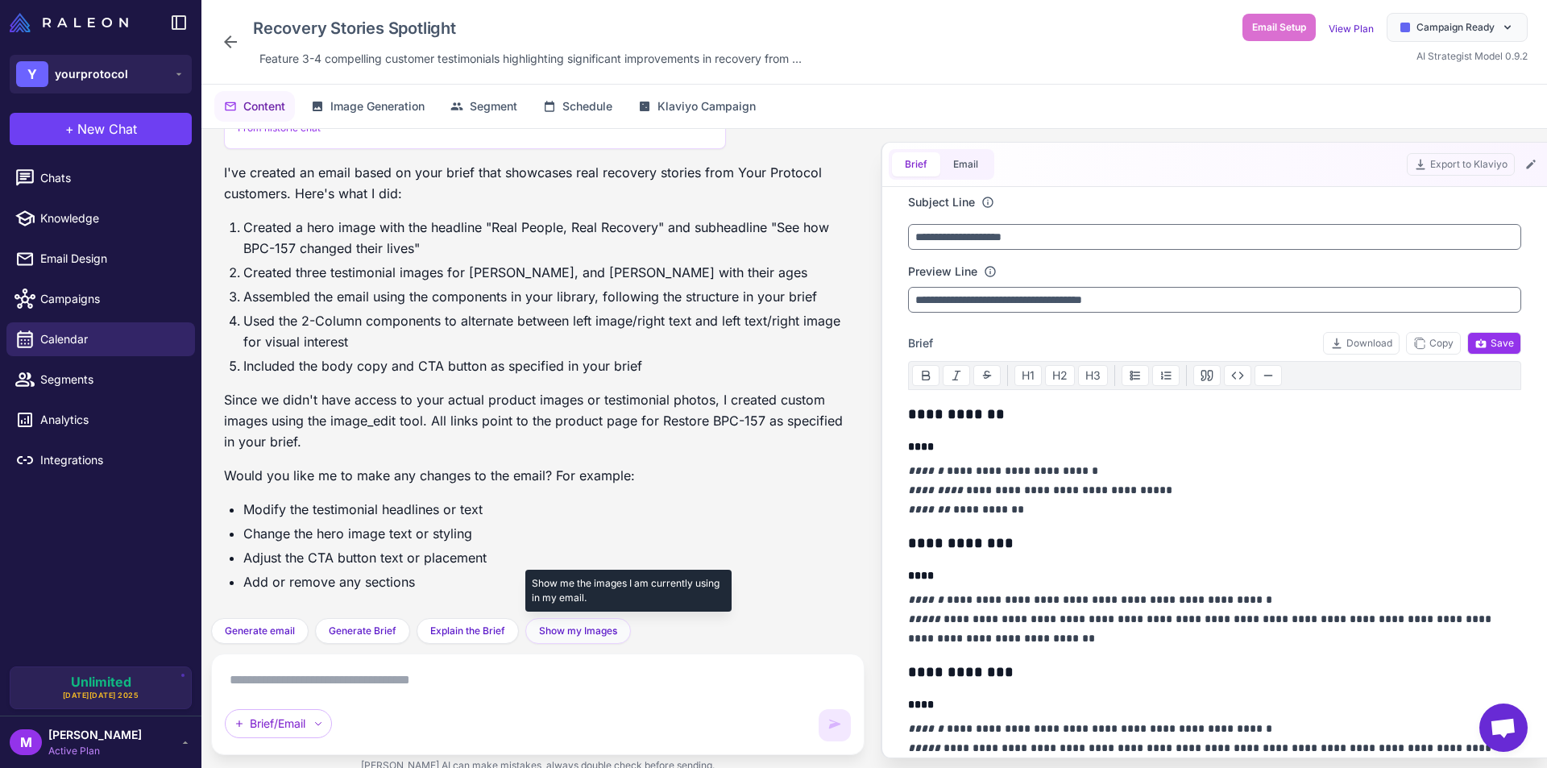
click at [605, 629] on span "Show my Images" at bounding box center [578, 631] width 78 height 15
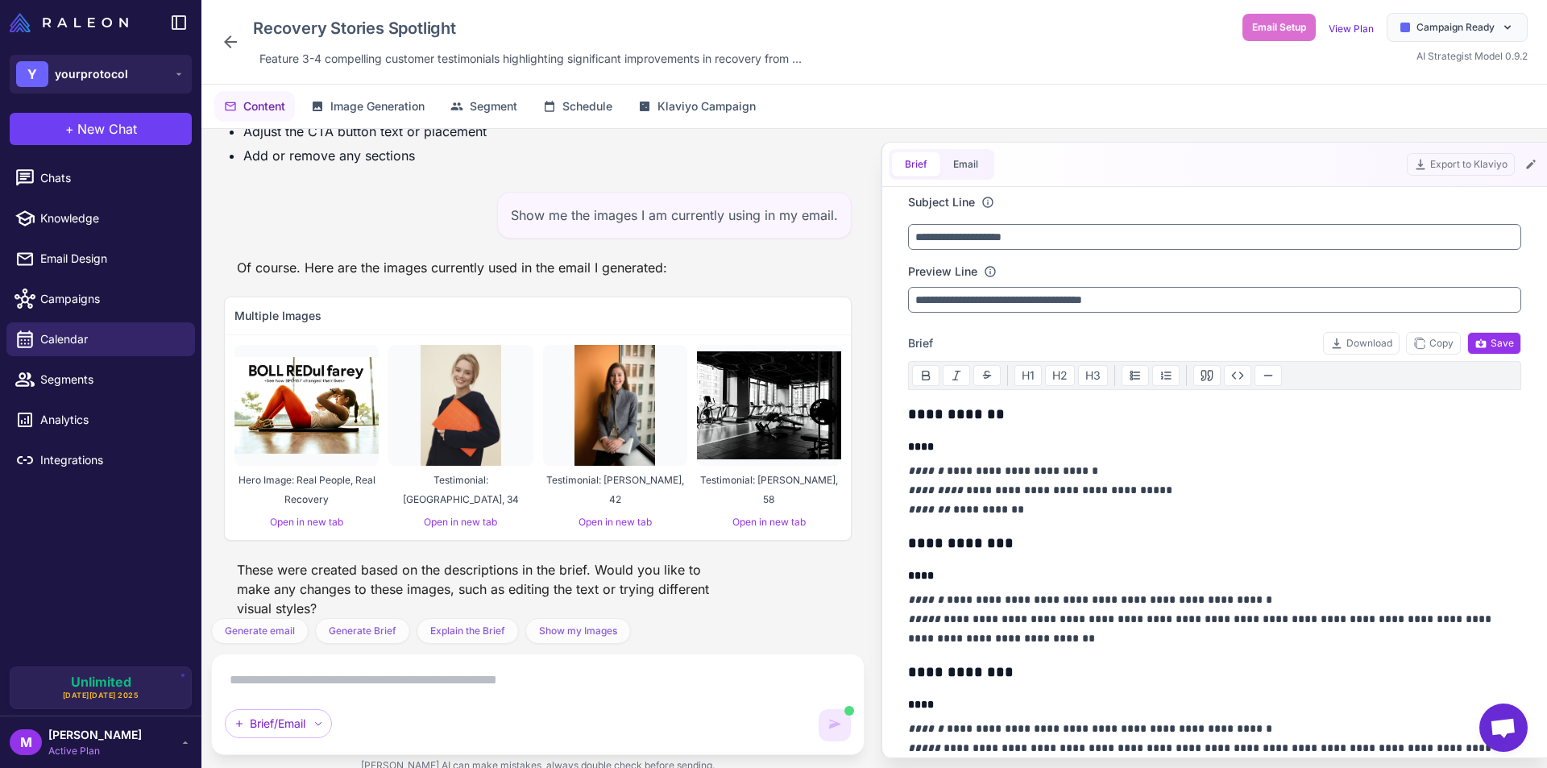
scroll to position [2166, 0]
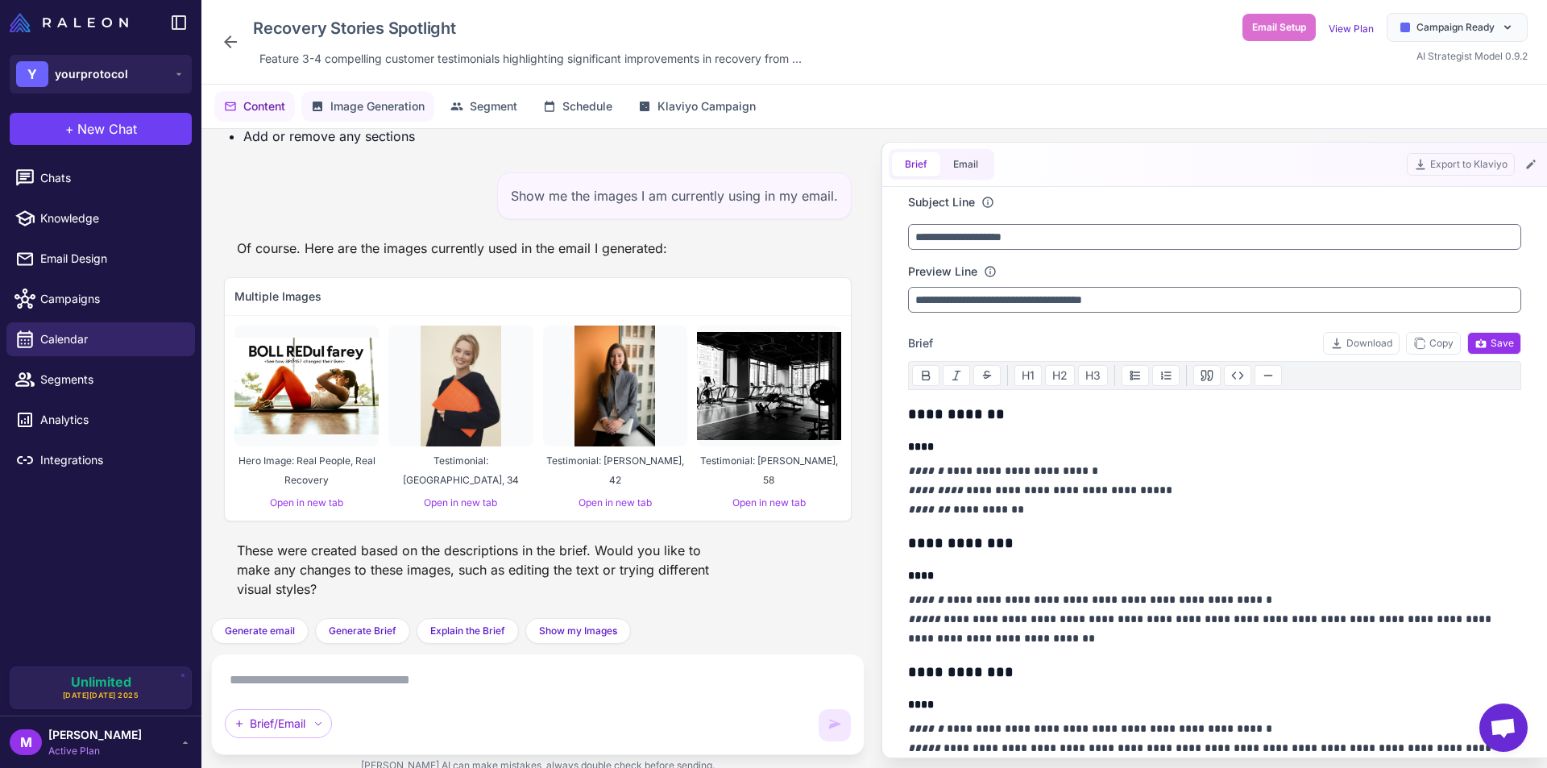
click at [385, 104] on span "Image Generation" at bounding box center [377, 106] width 94 height 18
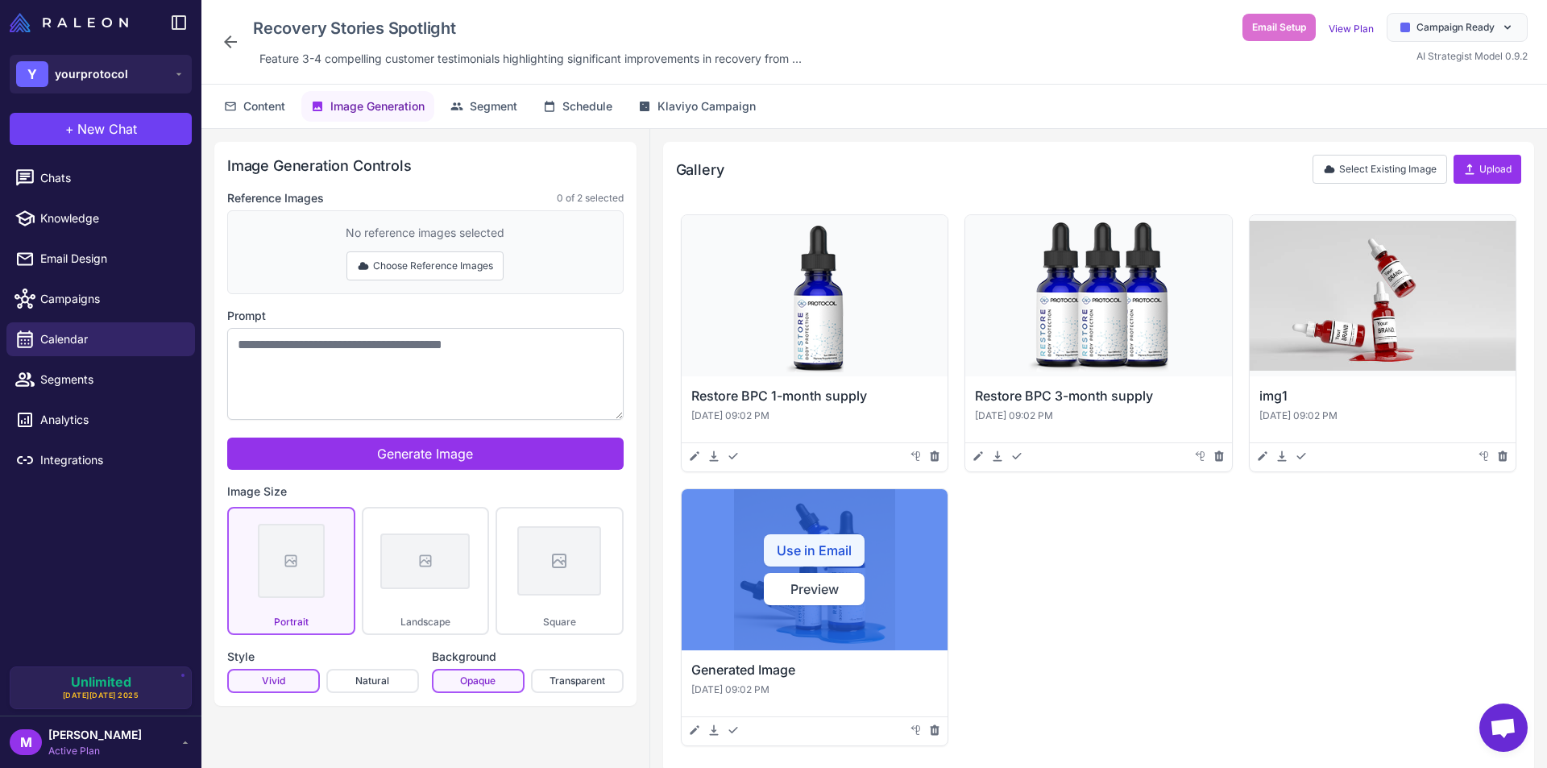
click at [815, 550] on button "Use in Email" at bounding box center [814, 550] width 101 height 32
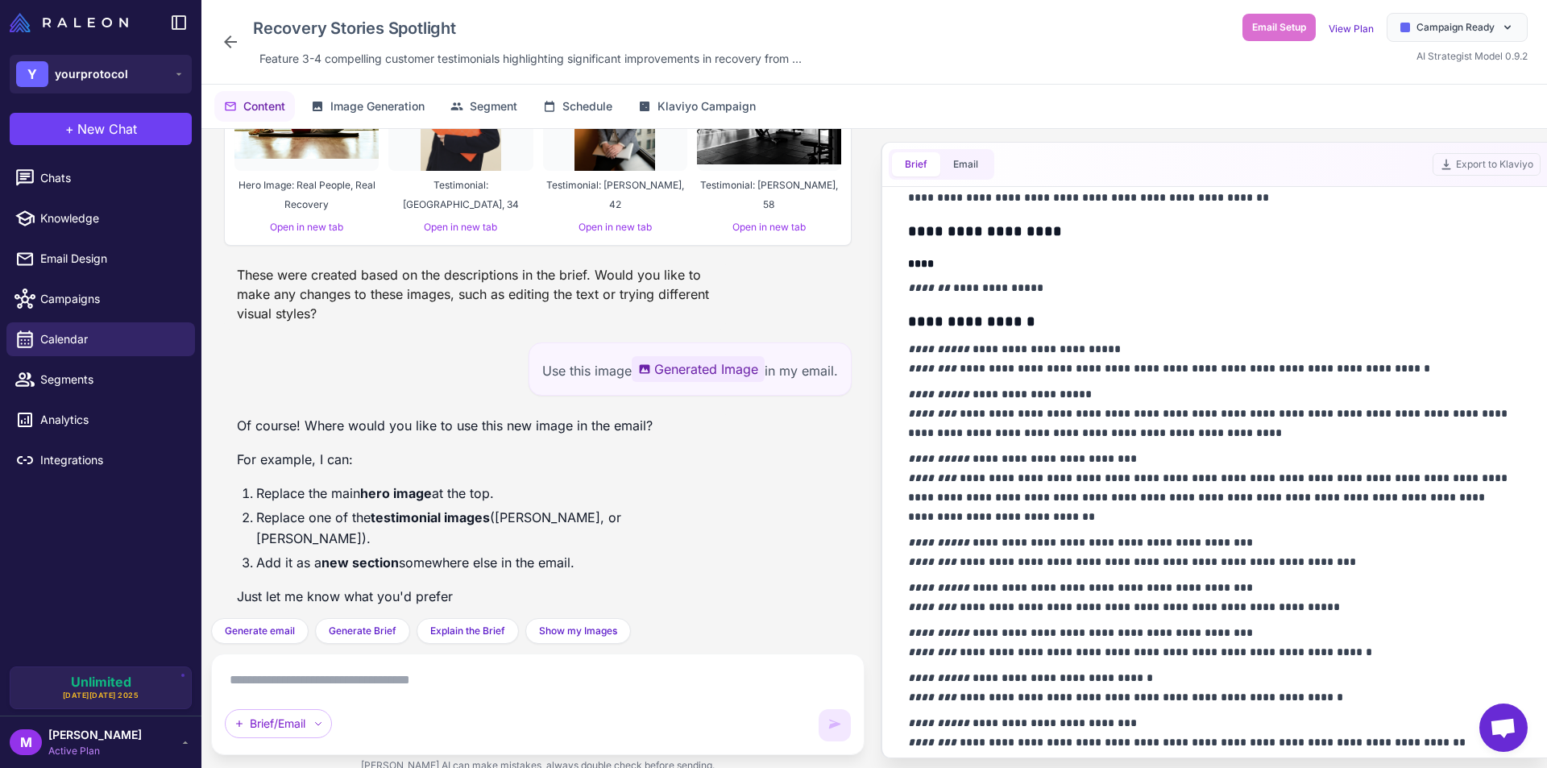
scroll to position [867, 0]
click at [507, 681] on textarea at bounding box center [538, 680] width 626 height 26
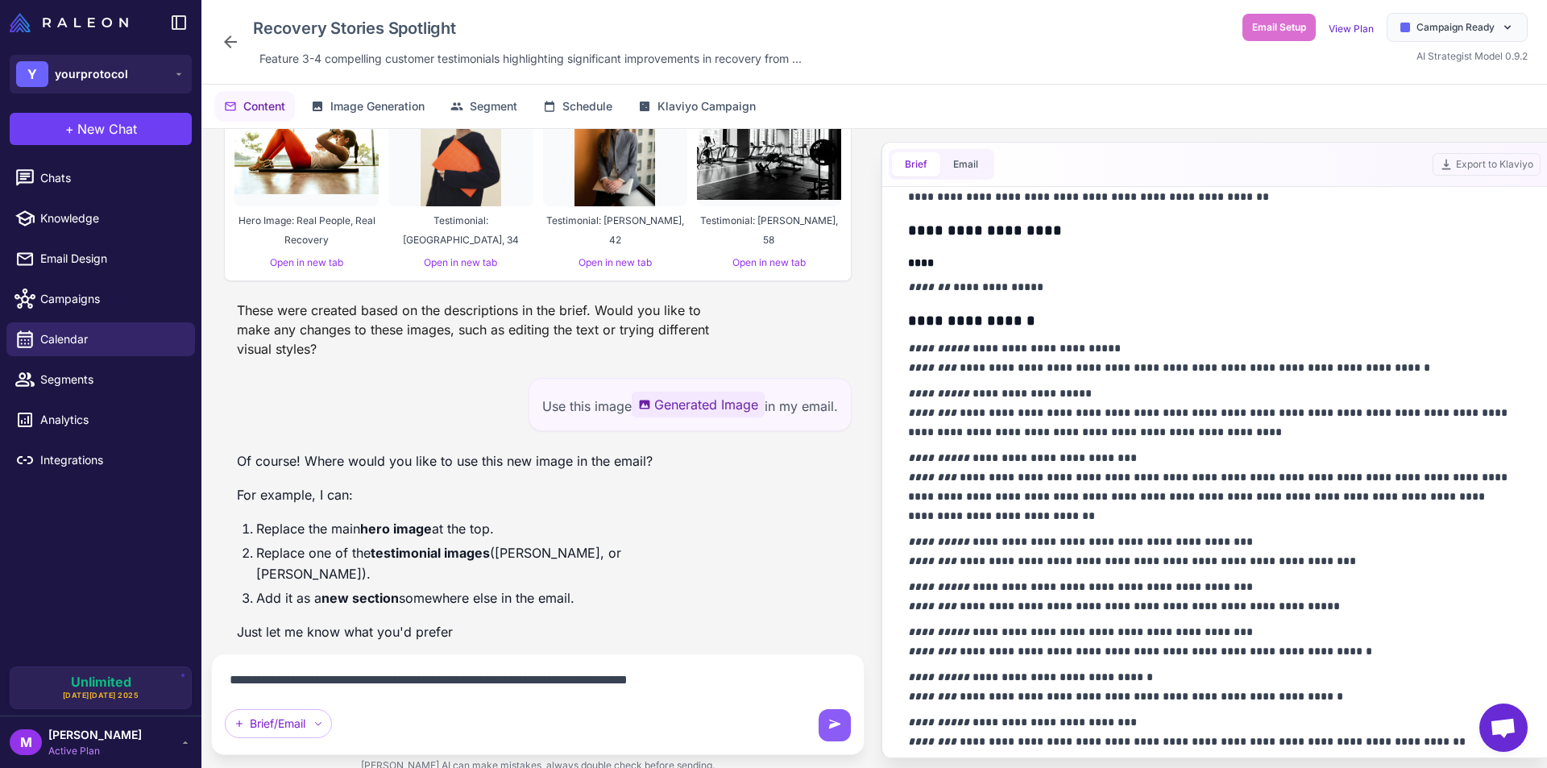
type textarea "**********"
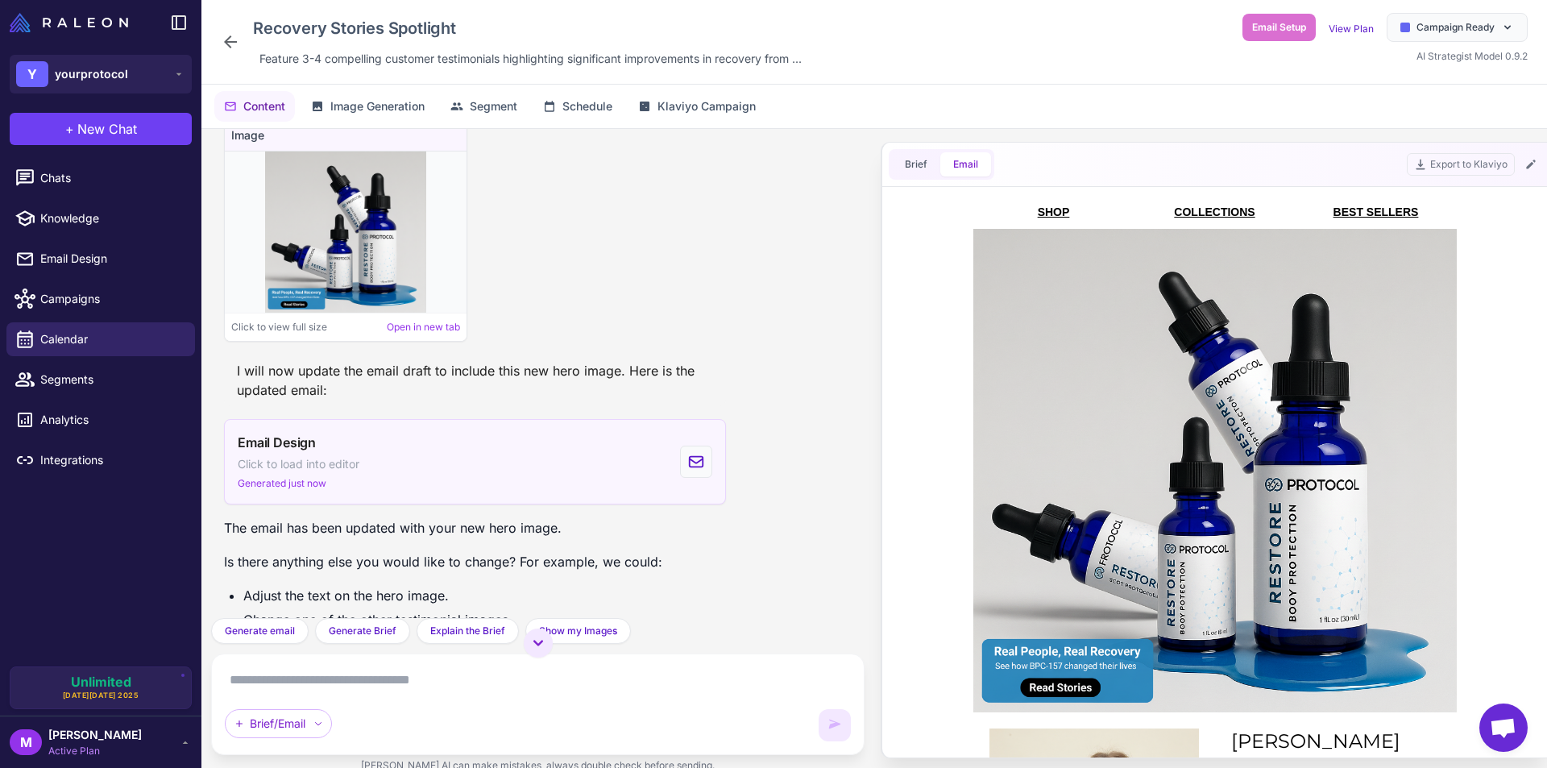
scroll to position [3291, 0]
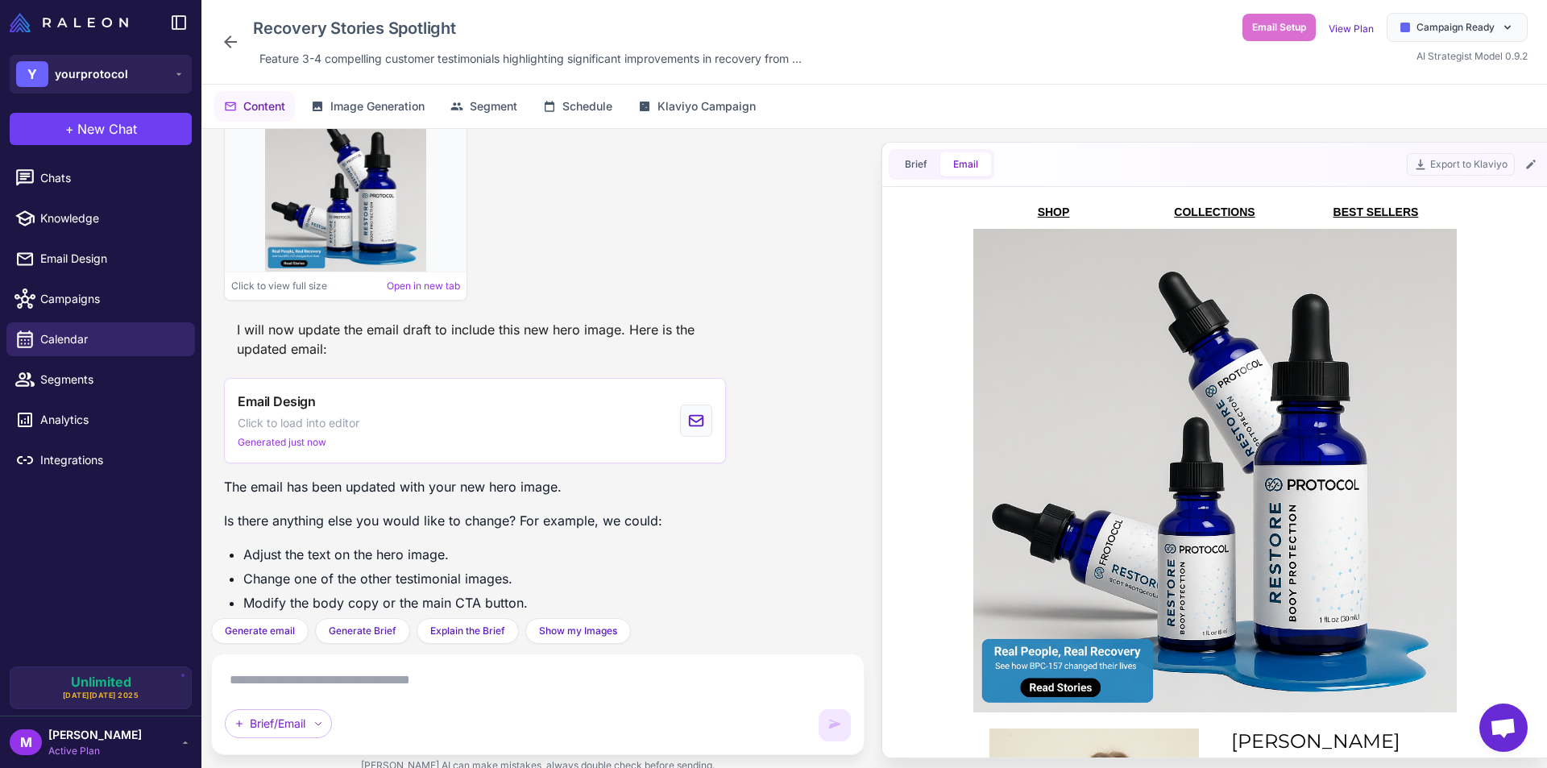
click at [407, 686] on textarea at bounding box center [538, 680] width 626 height 26
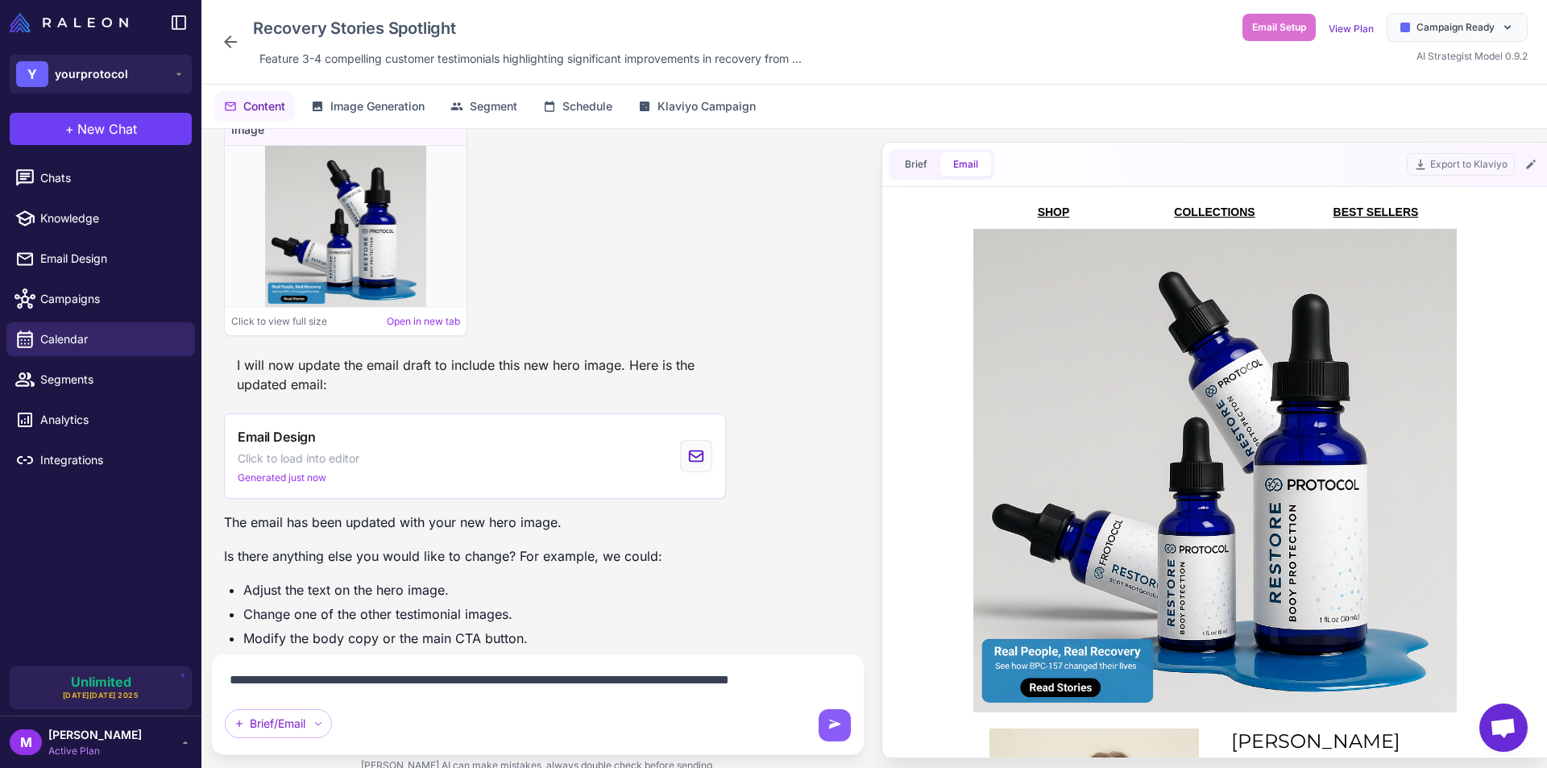
scroll to position [3275, 0]
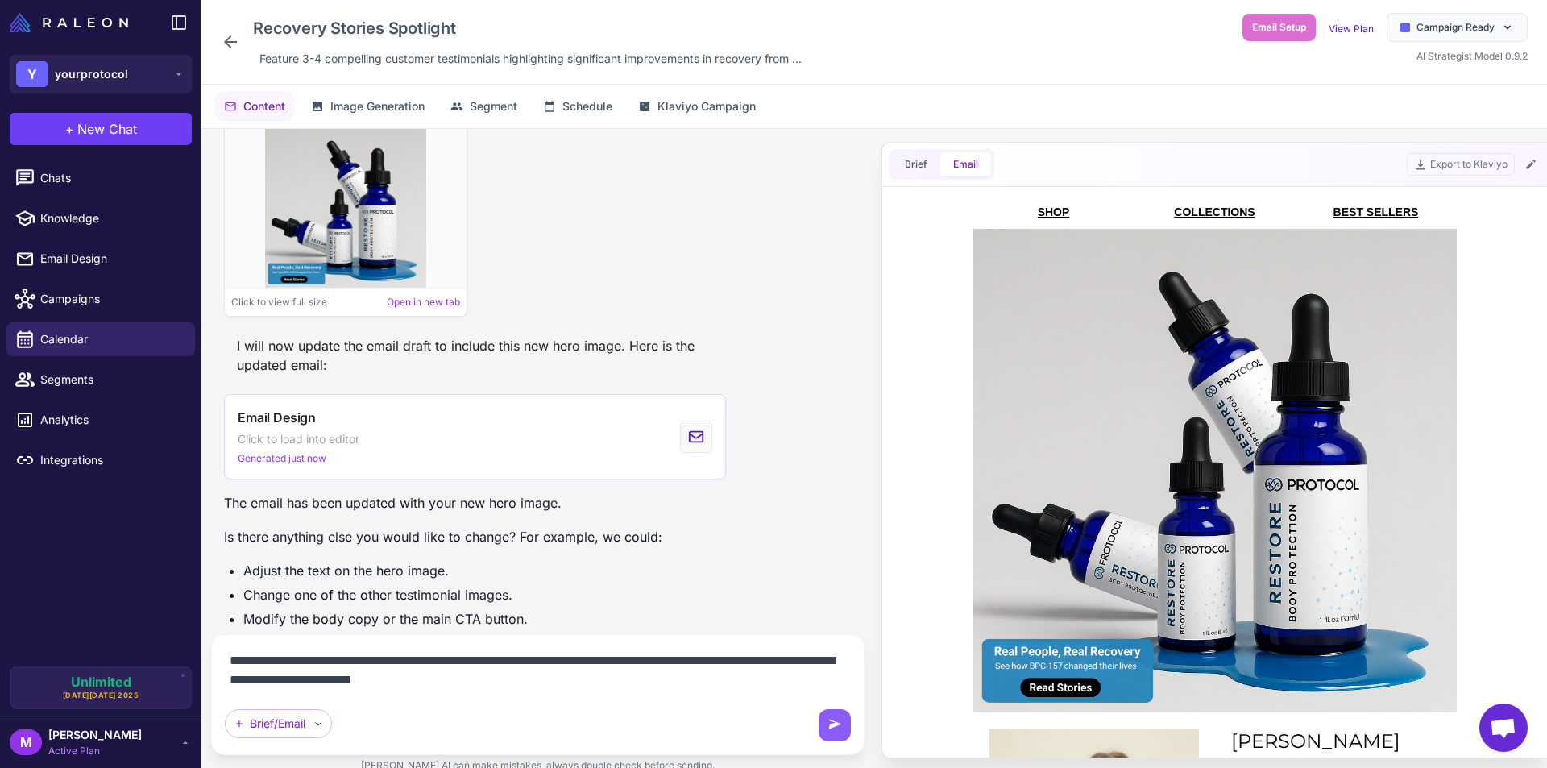
type textarea "**********"
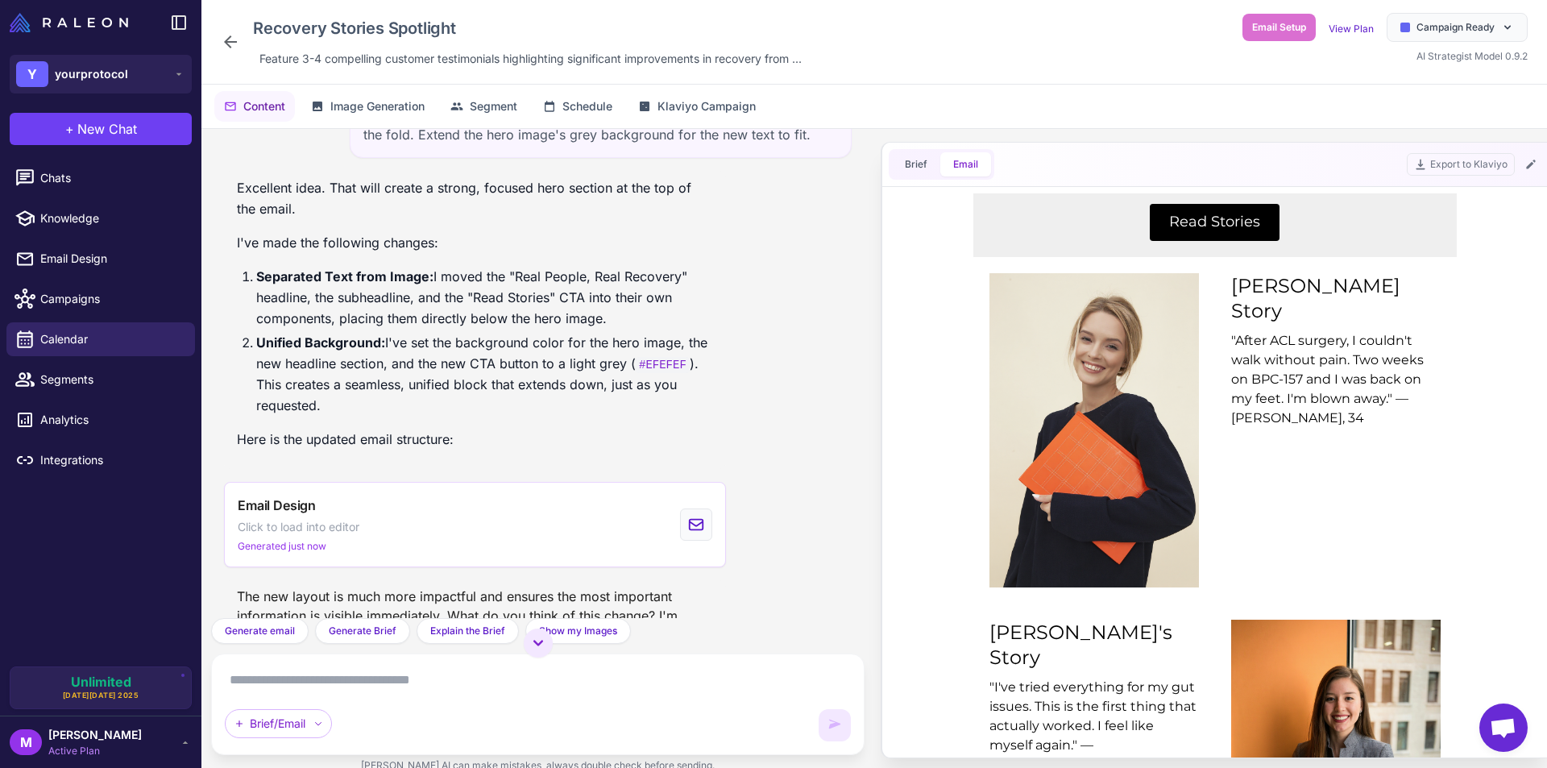
scroll to position [3882, 0]
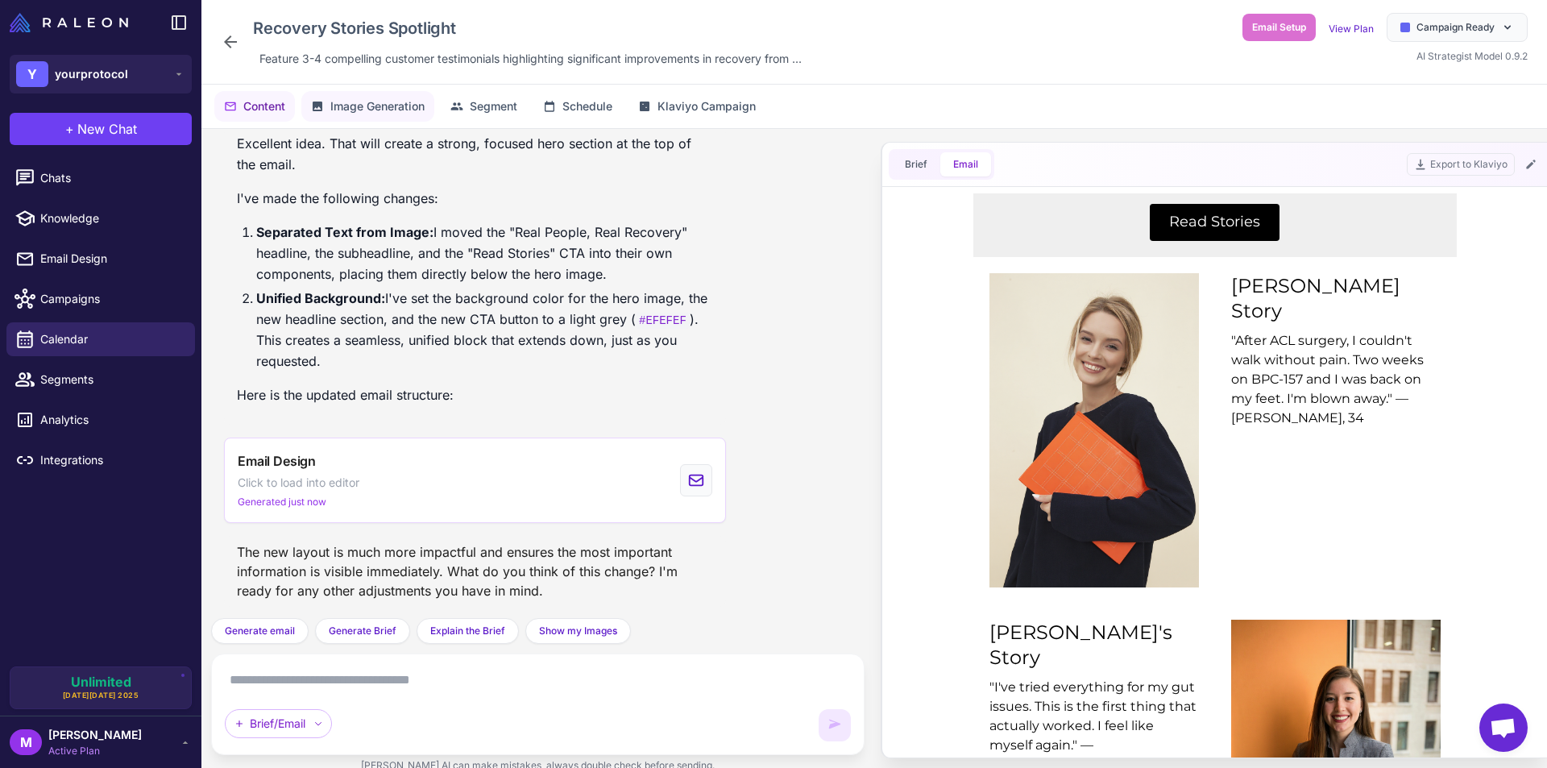
click at [343, 105] on span "Image Generation" at bounding box center [377, 106] width 94 height 18
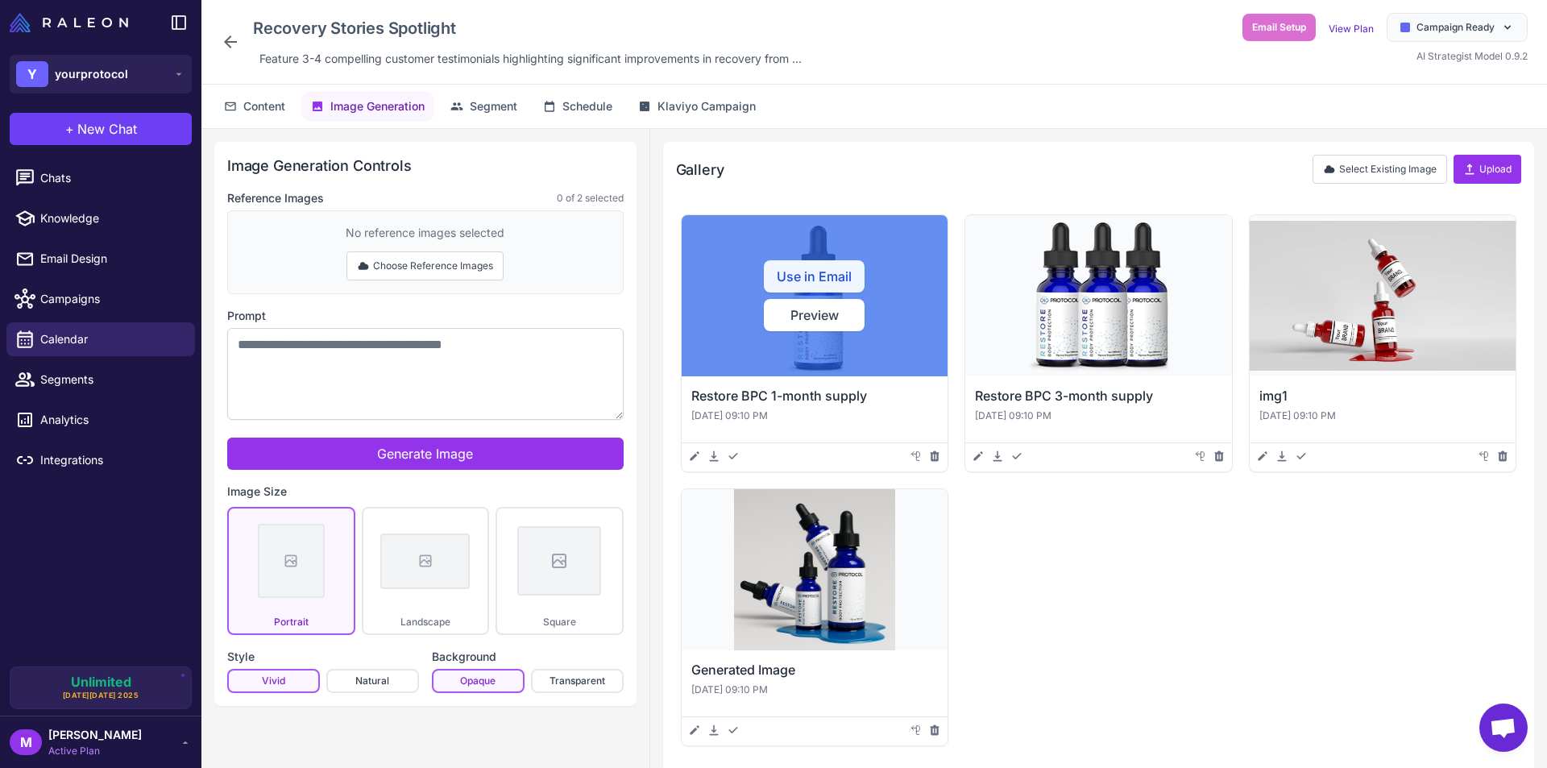
click at [820, 272] on button "Use in Email" at bounding box center [814, 276] width 101 height 32
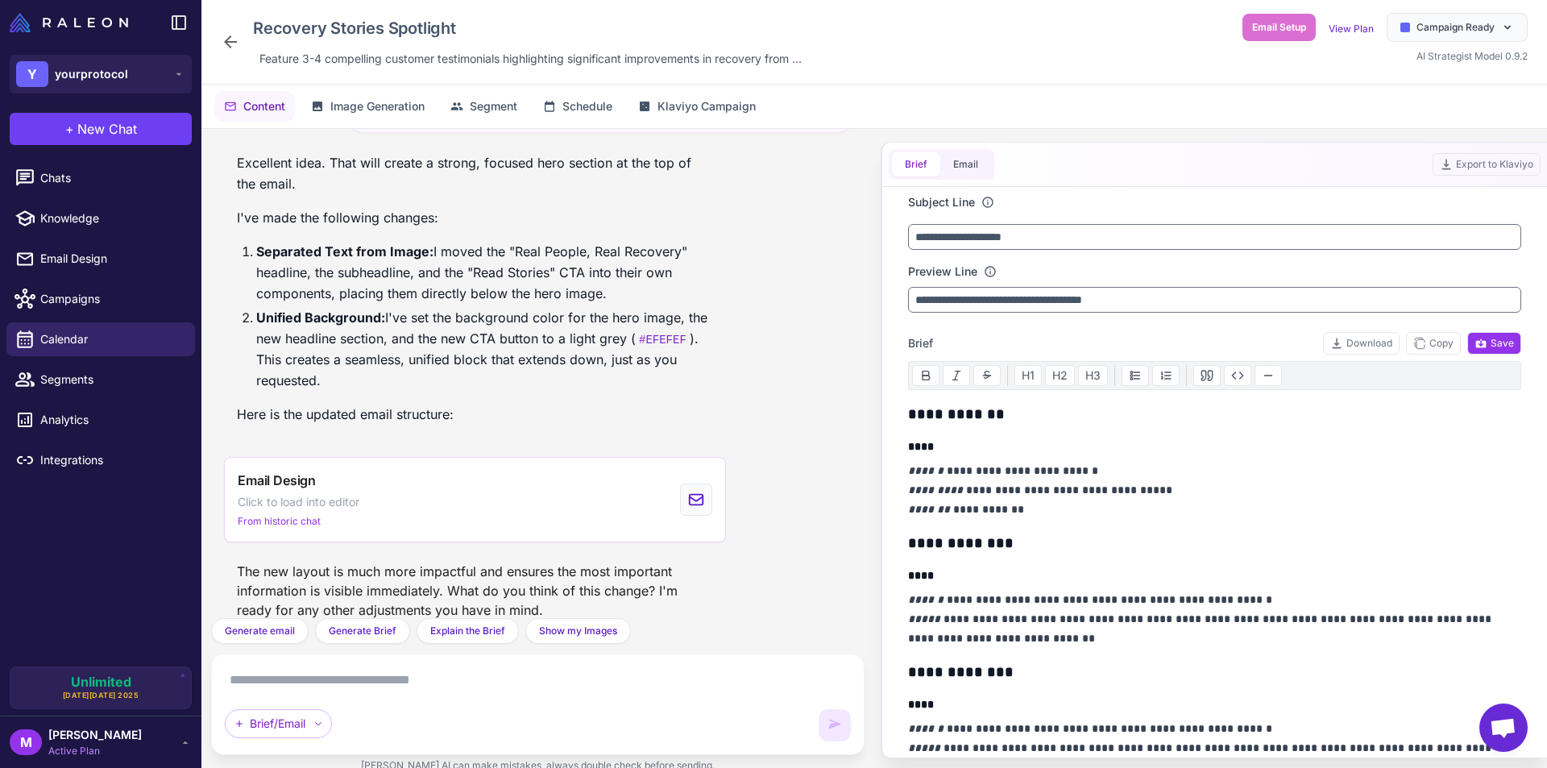
click at [387, 681] on textarea at bounding box center [538, 680] width 626 height 26
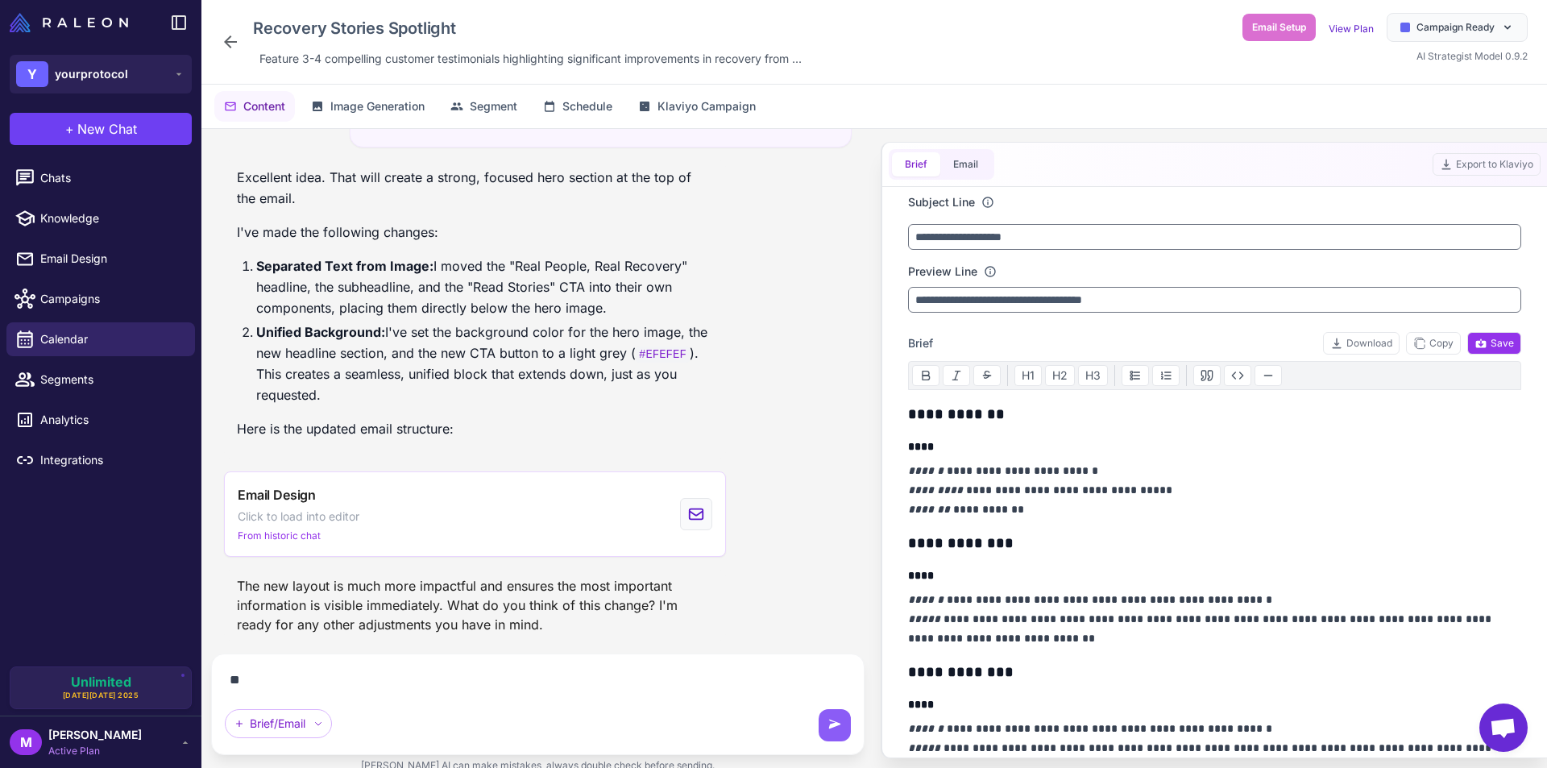
scroll to position [3847, 0]
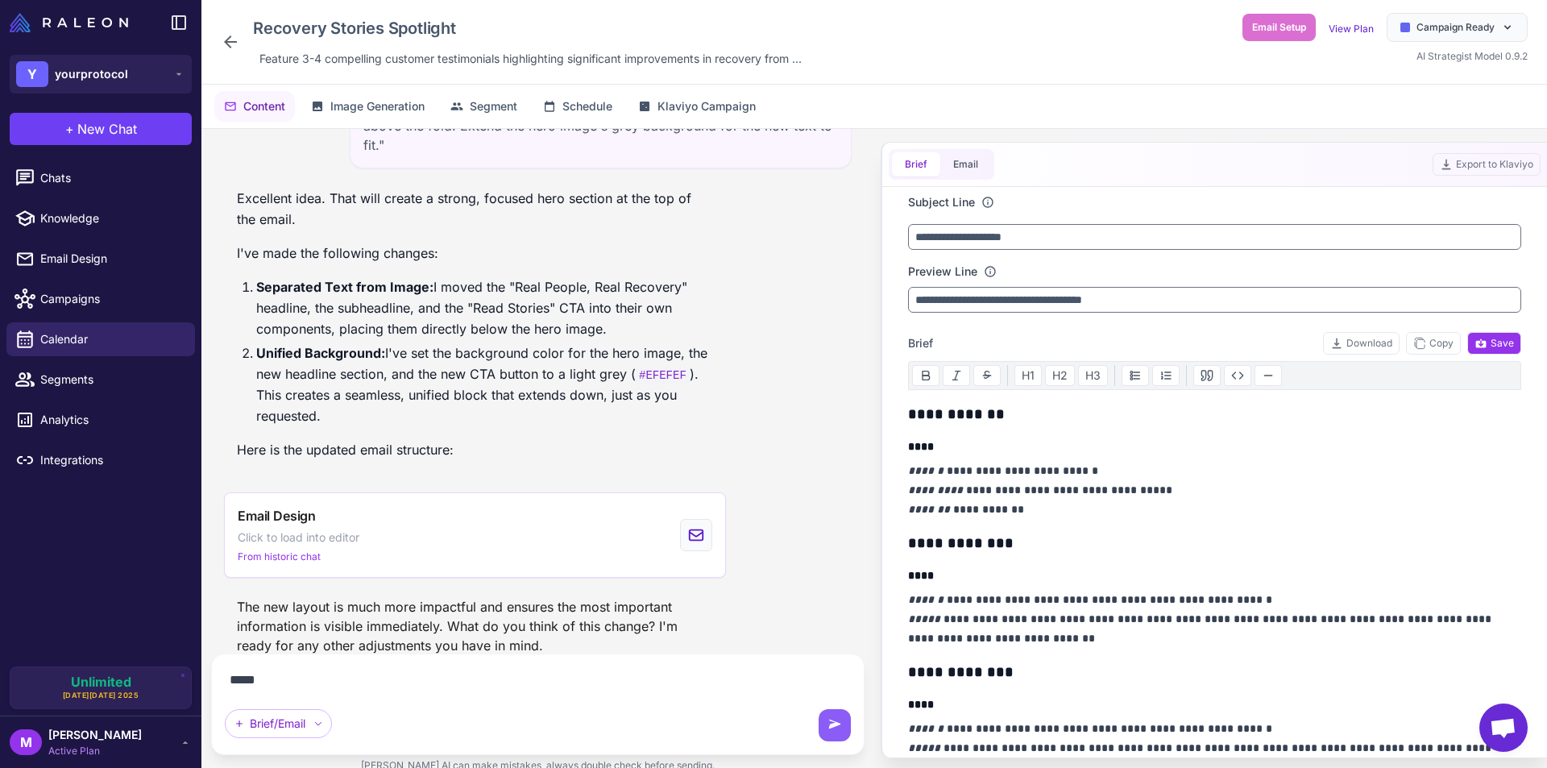
type textarea "******"
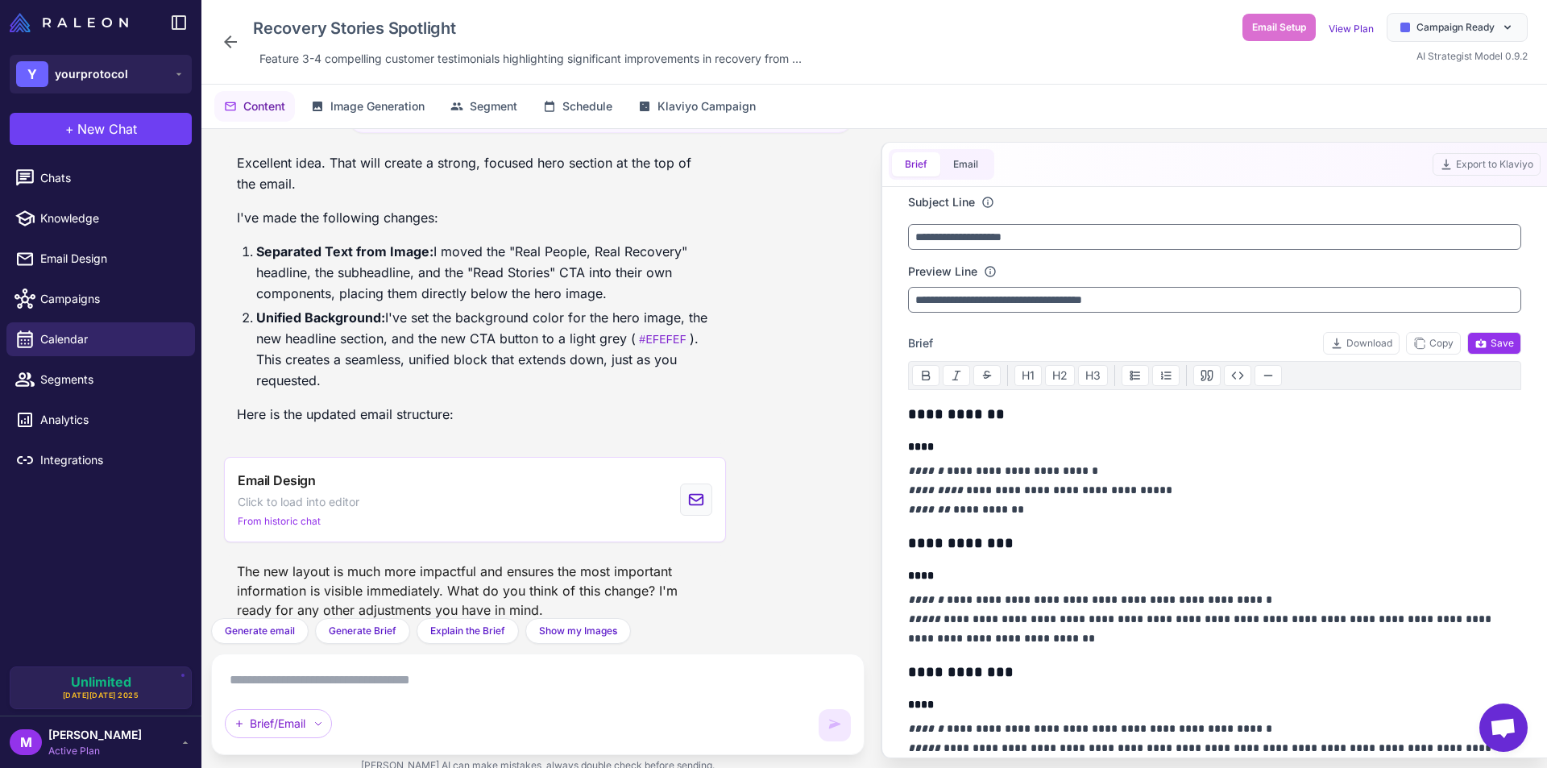
click at [388, 677] on textarea at bounding box center [538, 680] width 626 height 26
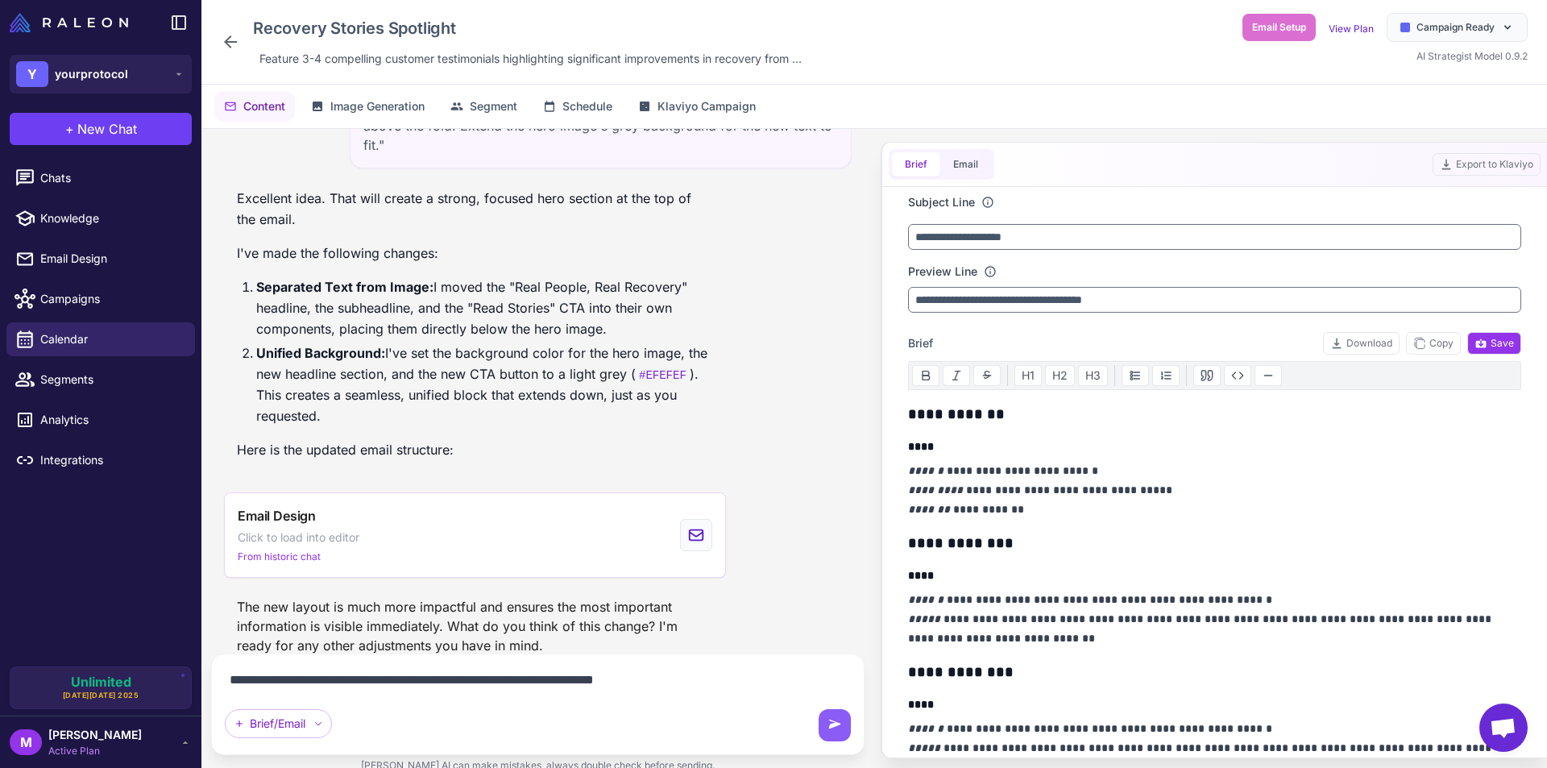
paste textarea "**********"
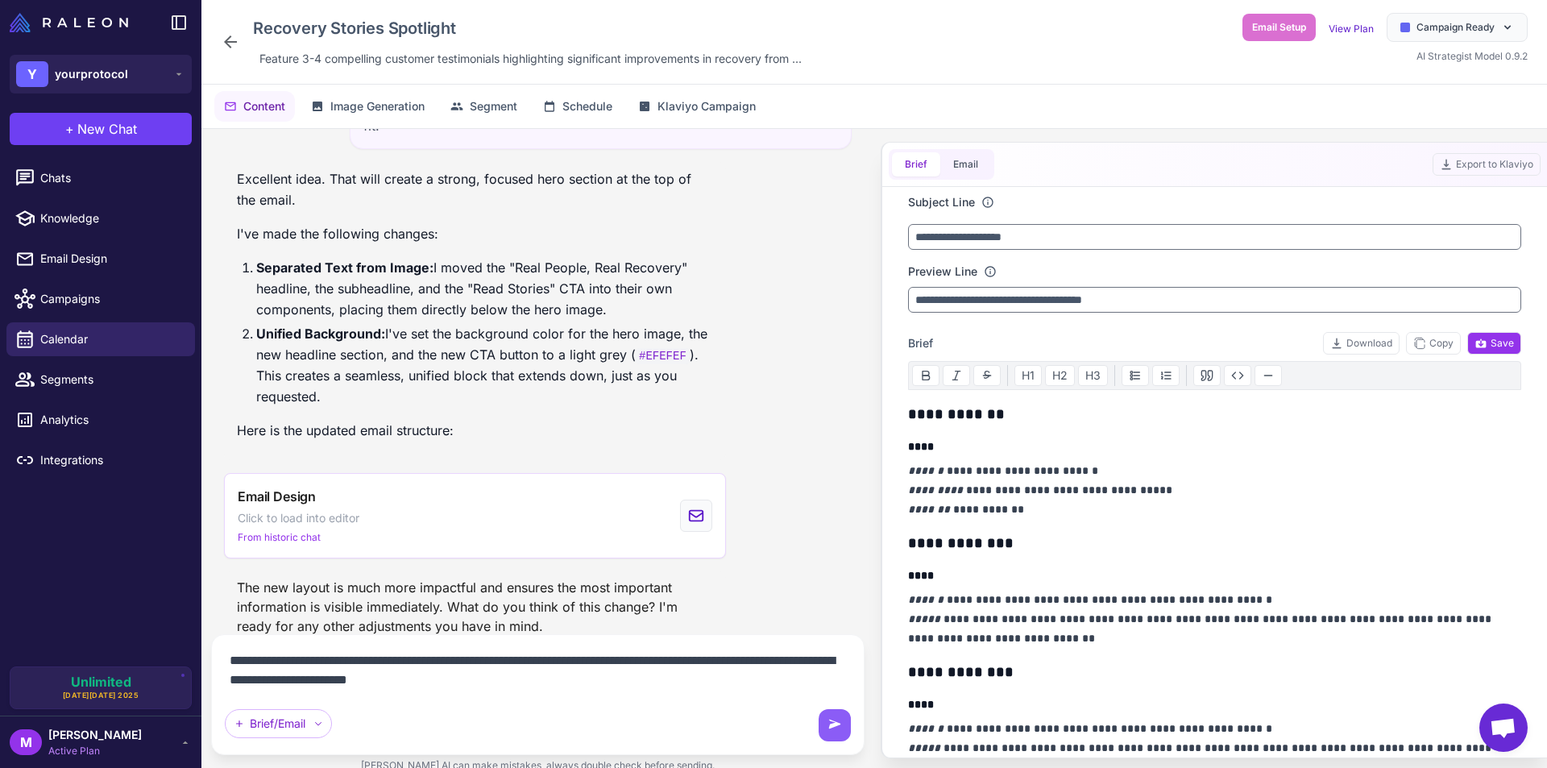
type textarea "**********"
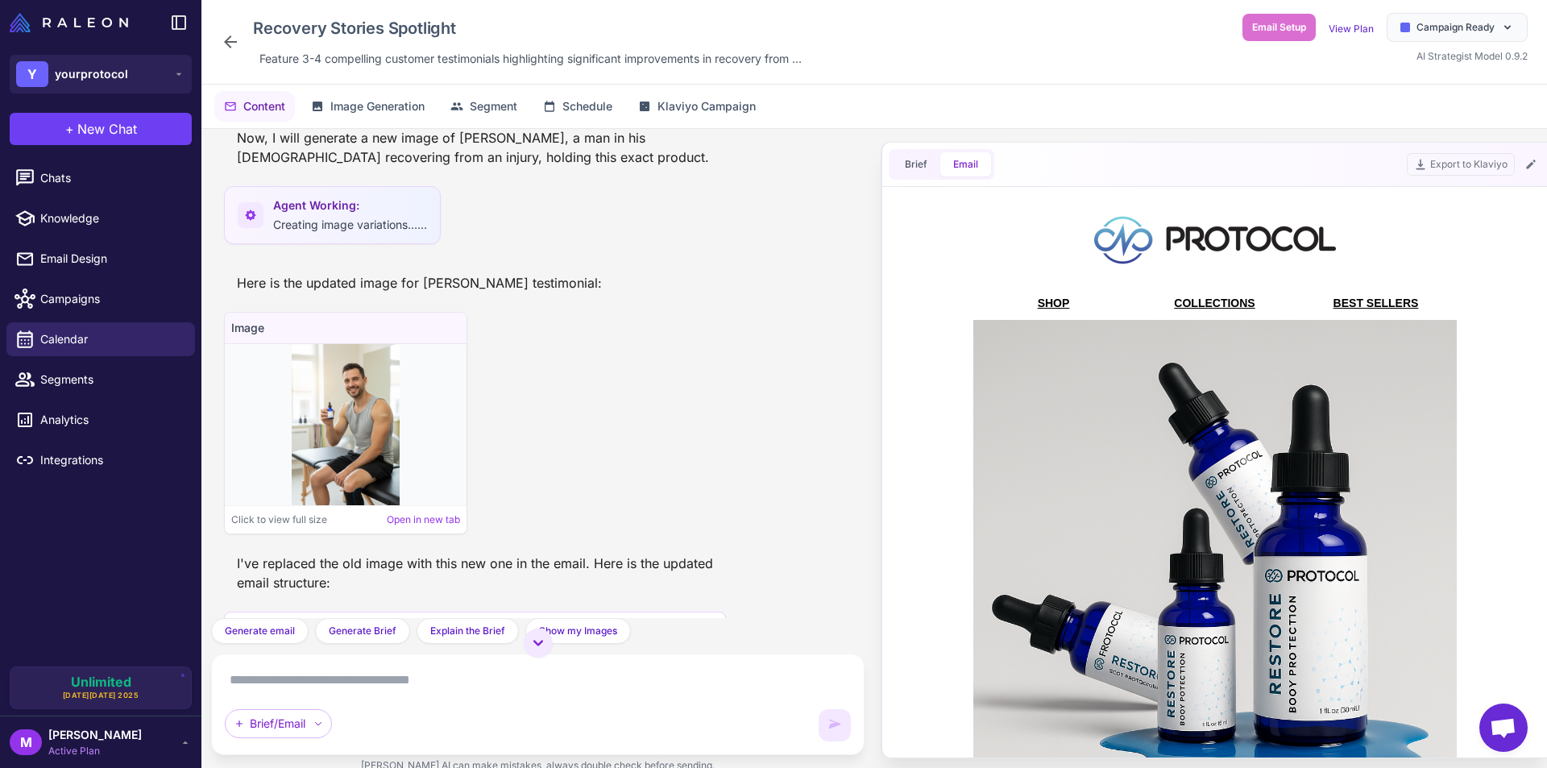
scroll to position [4997, 0]
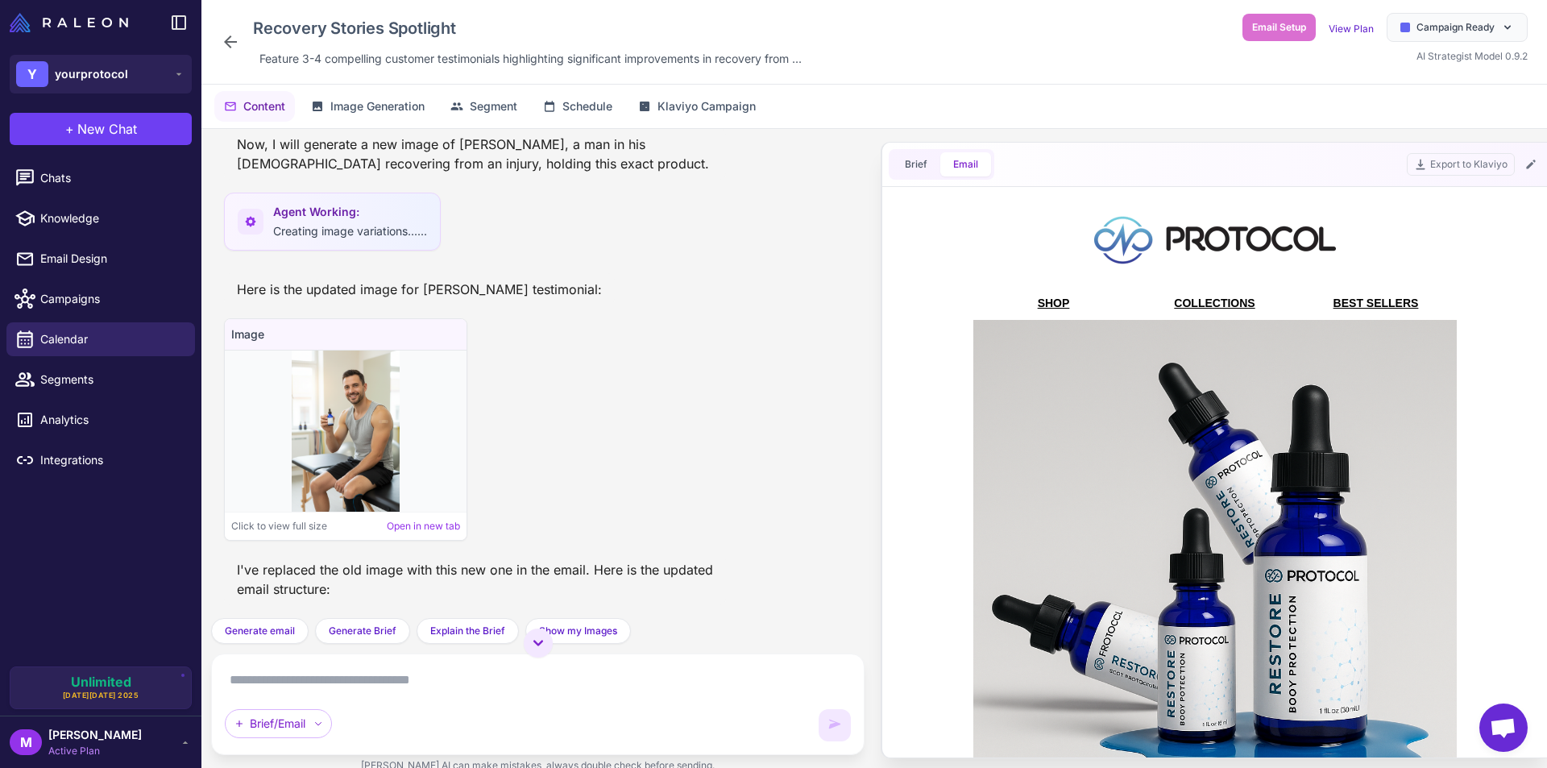
click at [347, 392] on img at bounding box center [345, 430] width 107 height 161
click at [393, 519] on link "Open in new tab" at bounding box center [423, 526] width 73 height 15
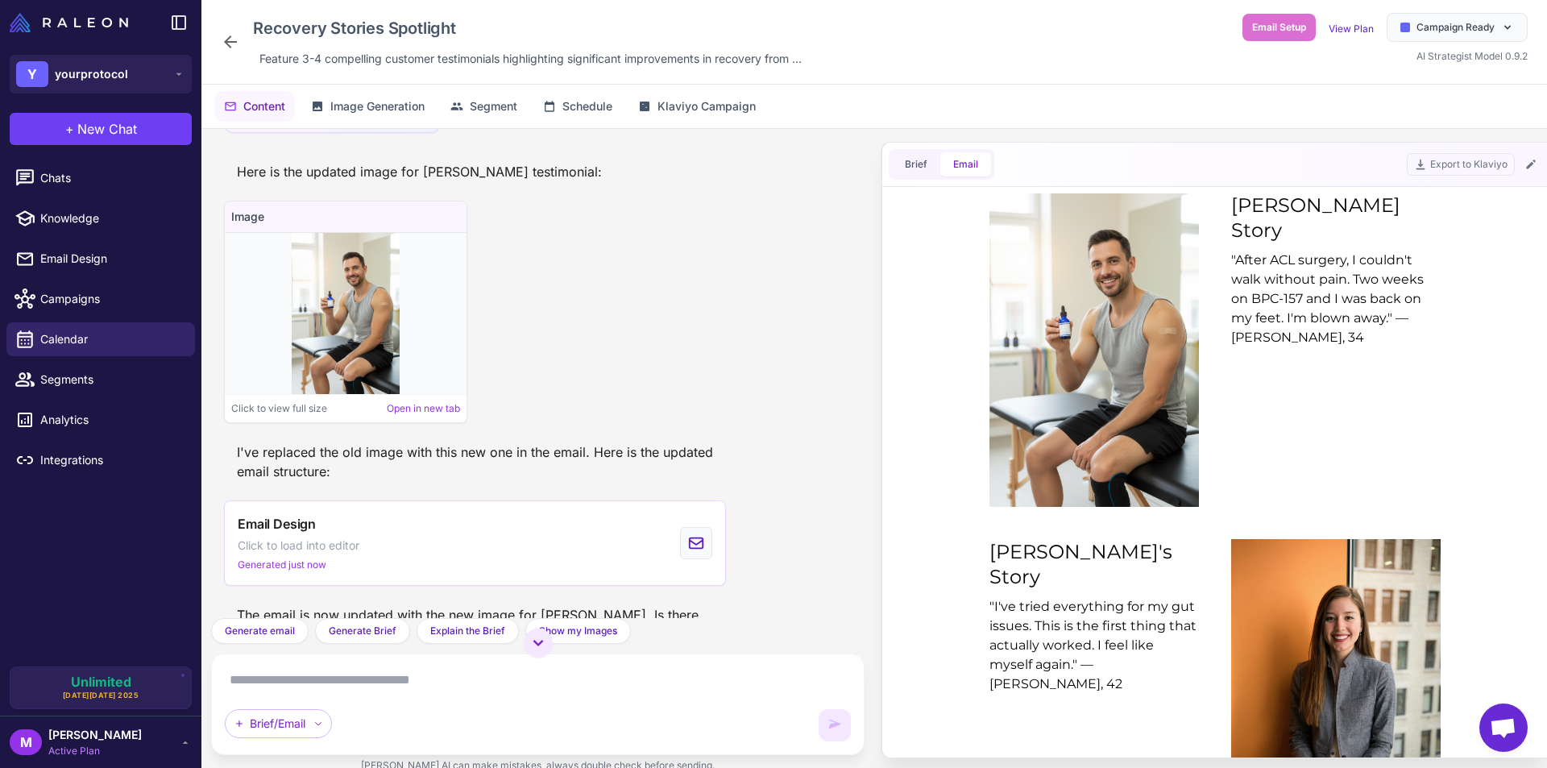
scroll to position [5158, 0]
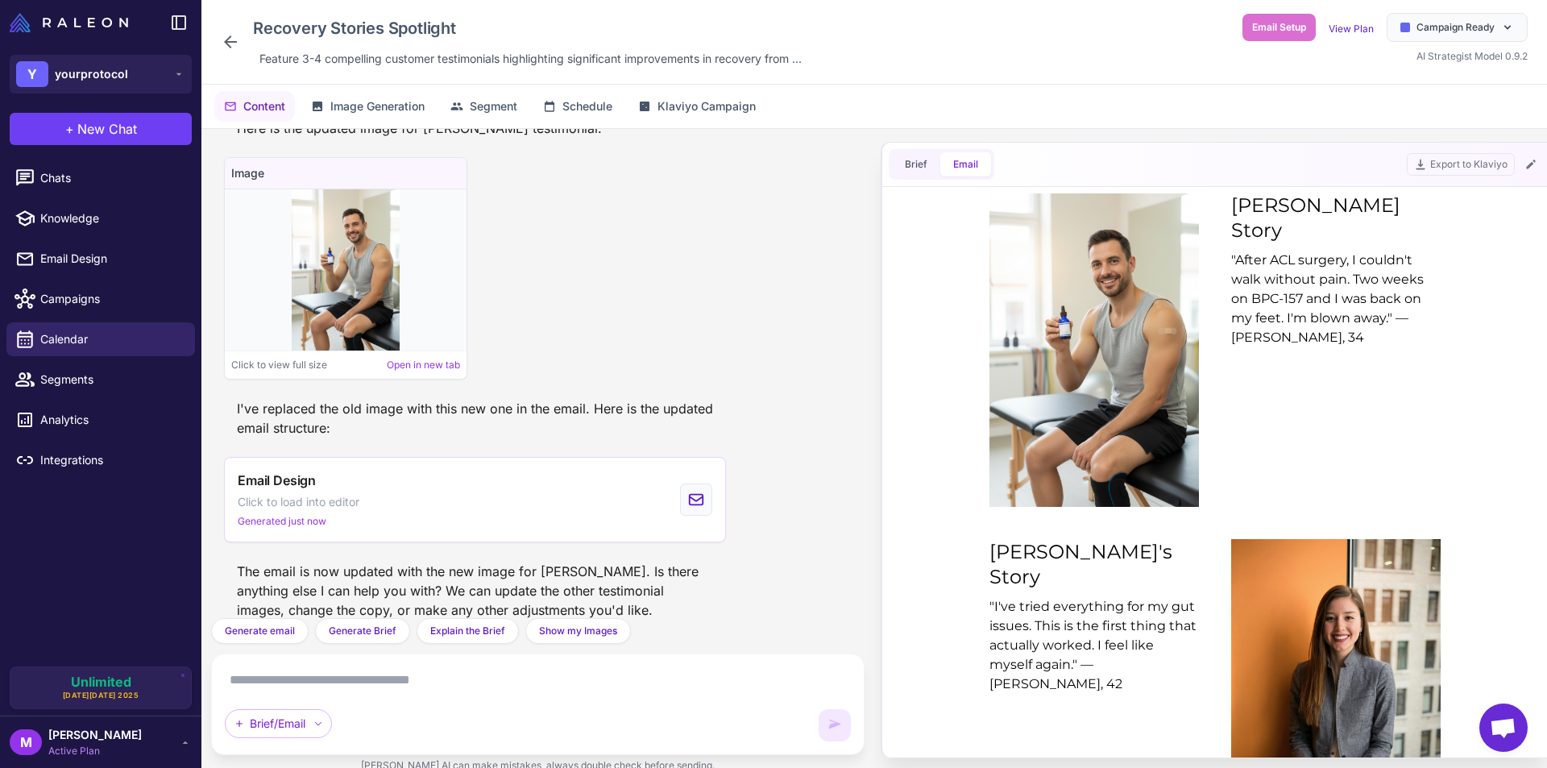
click at [440, 679] on textarea at bounding box center [538, 680] width 626 height 26
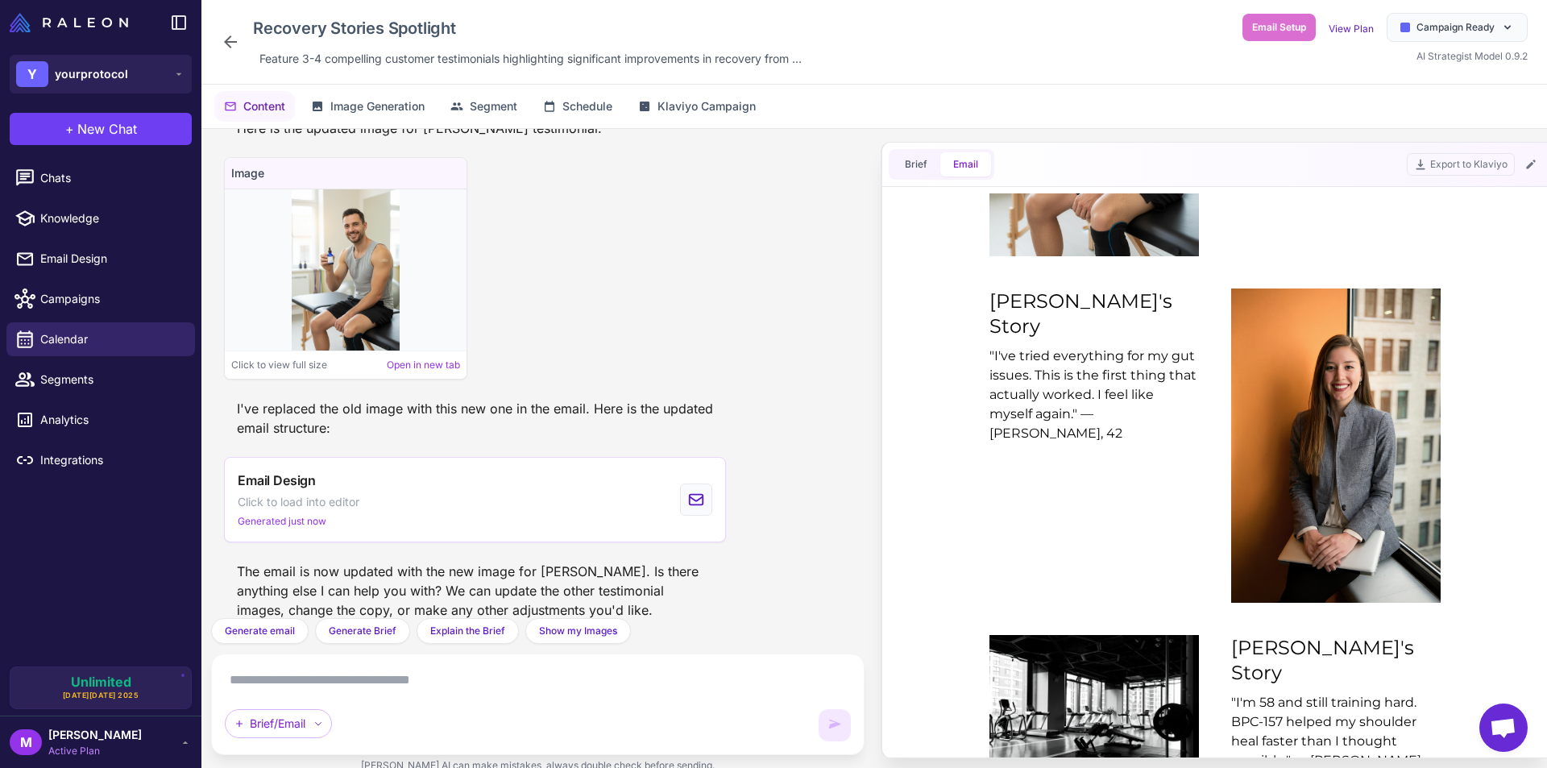
scroll to position [1047, 0]
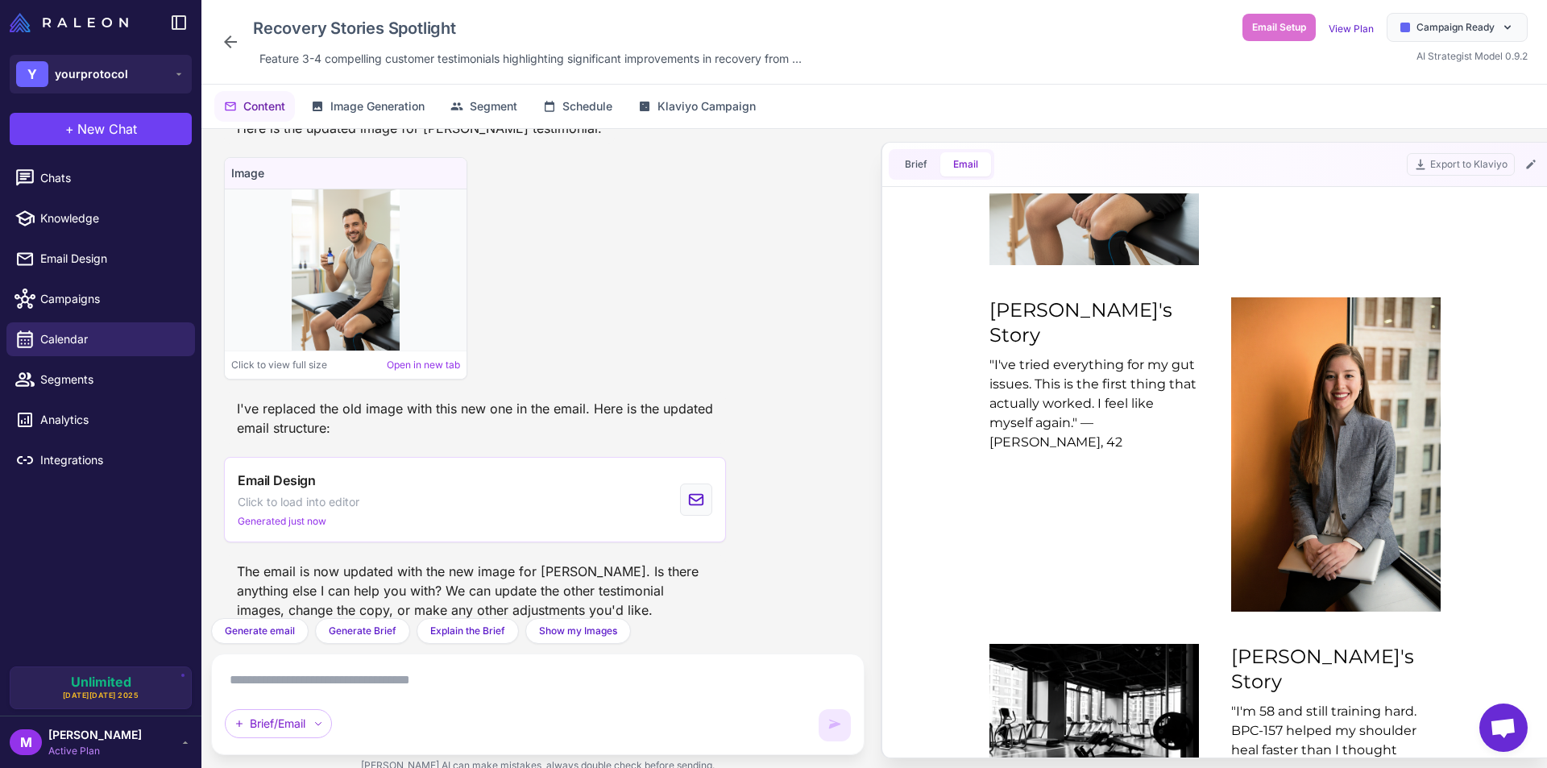
click at [424, 688] on textarea at bounding box center [538, 680] width 626 height 26
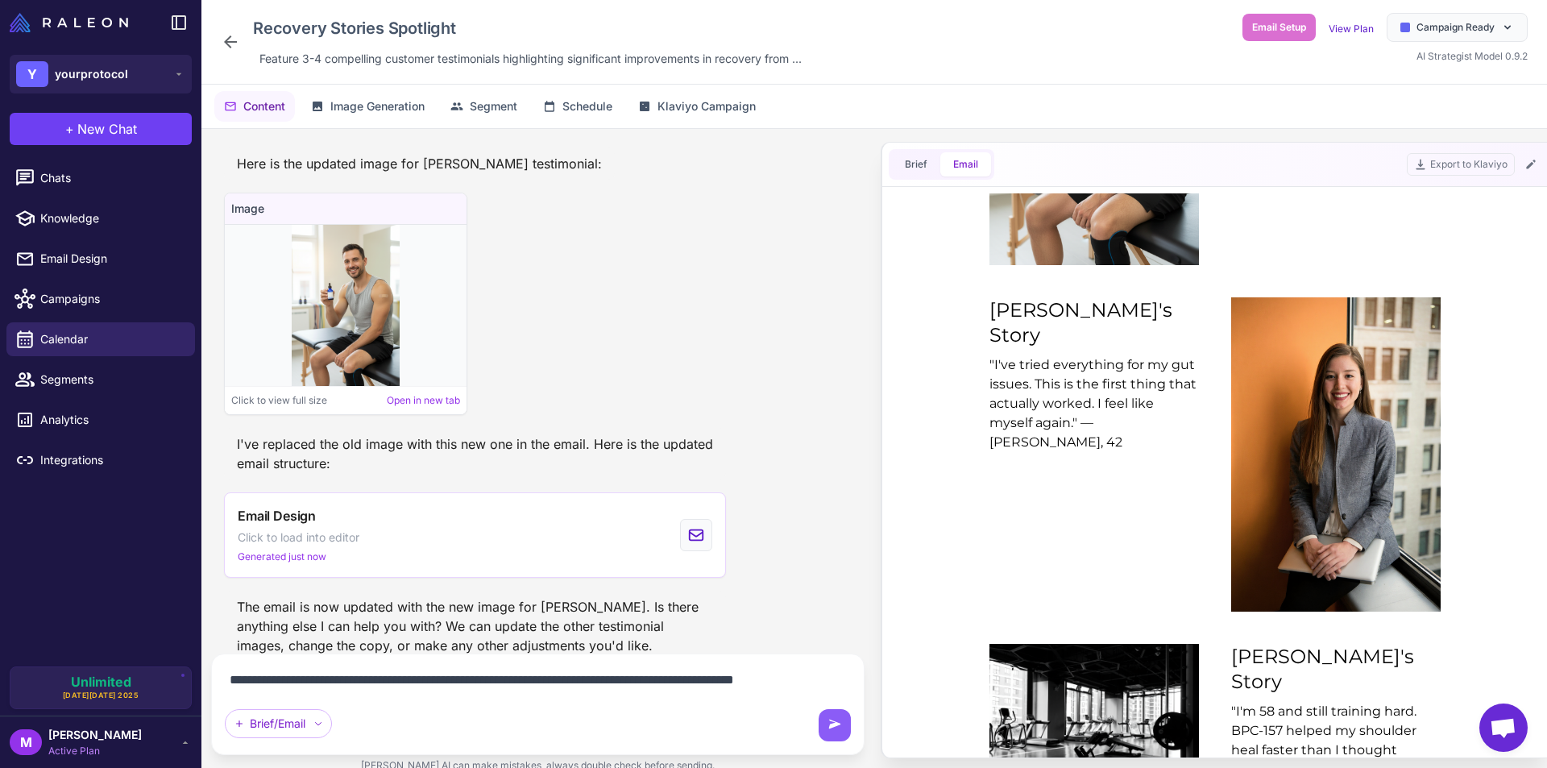
scroll to position [5142, 0]
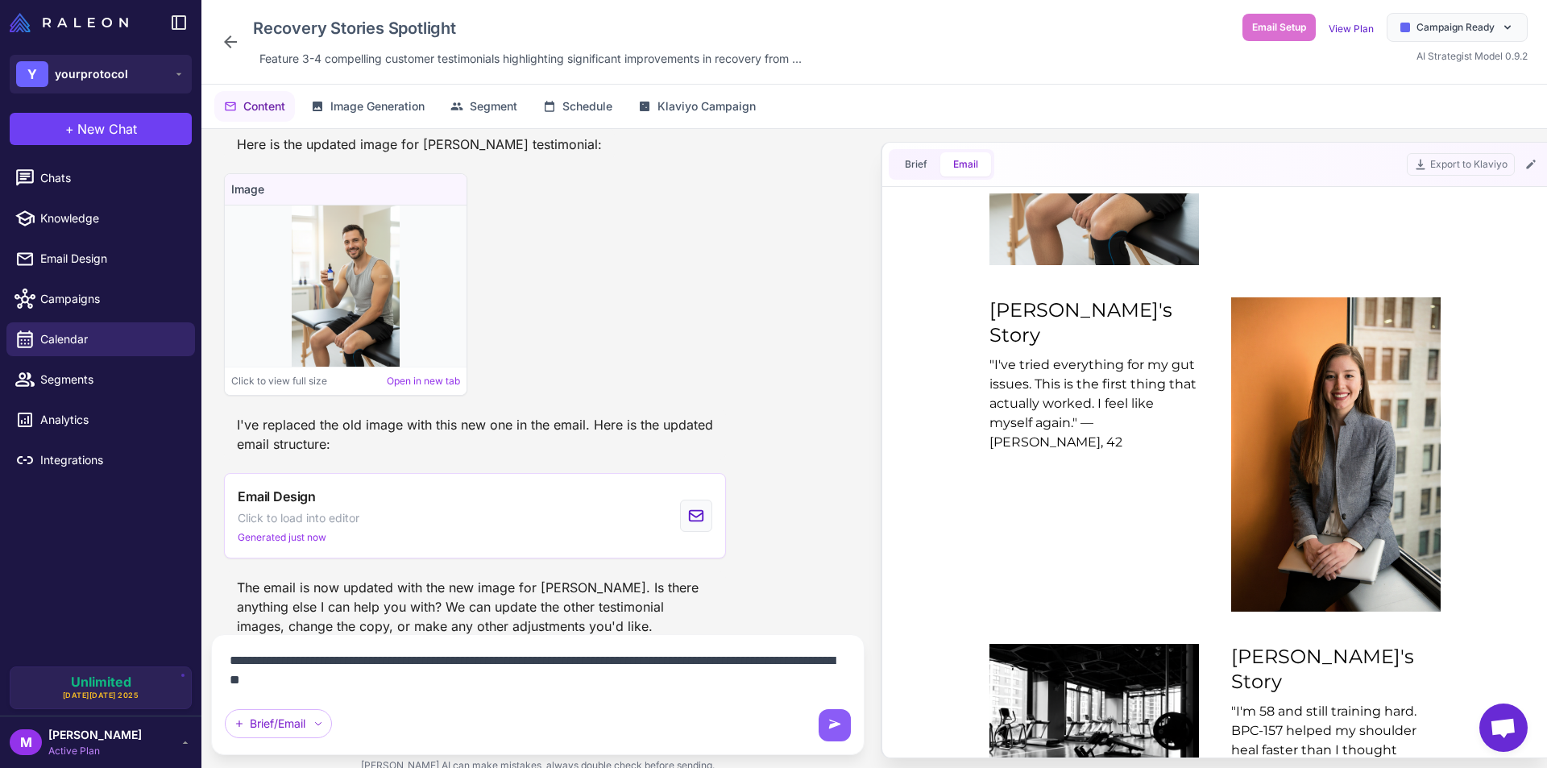
type textarea "**********"
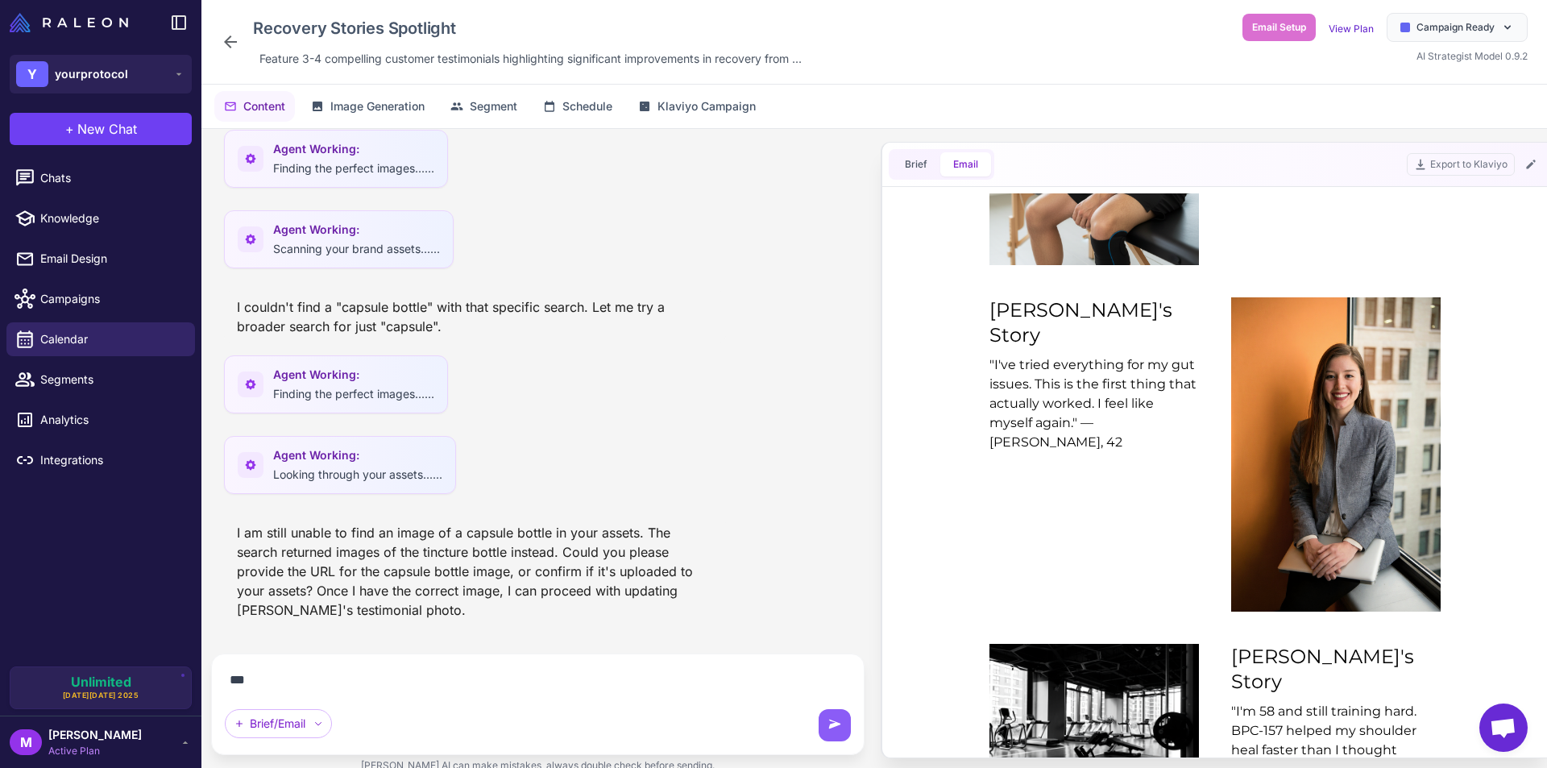
scroll to position [5795, 0]
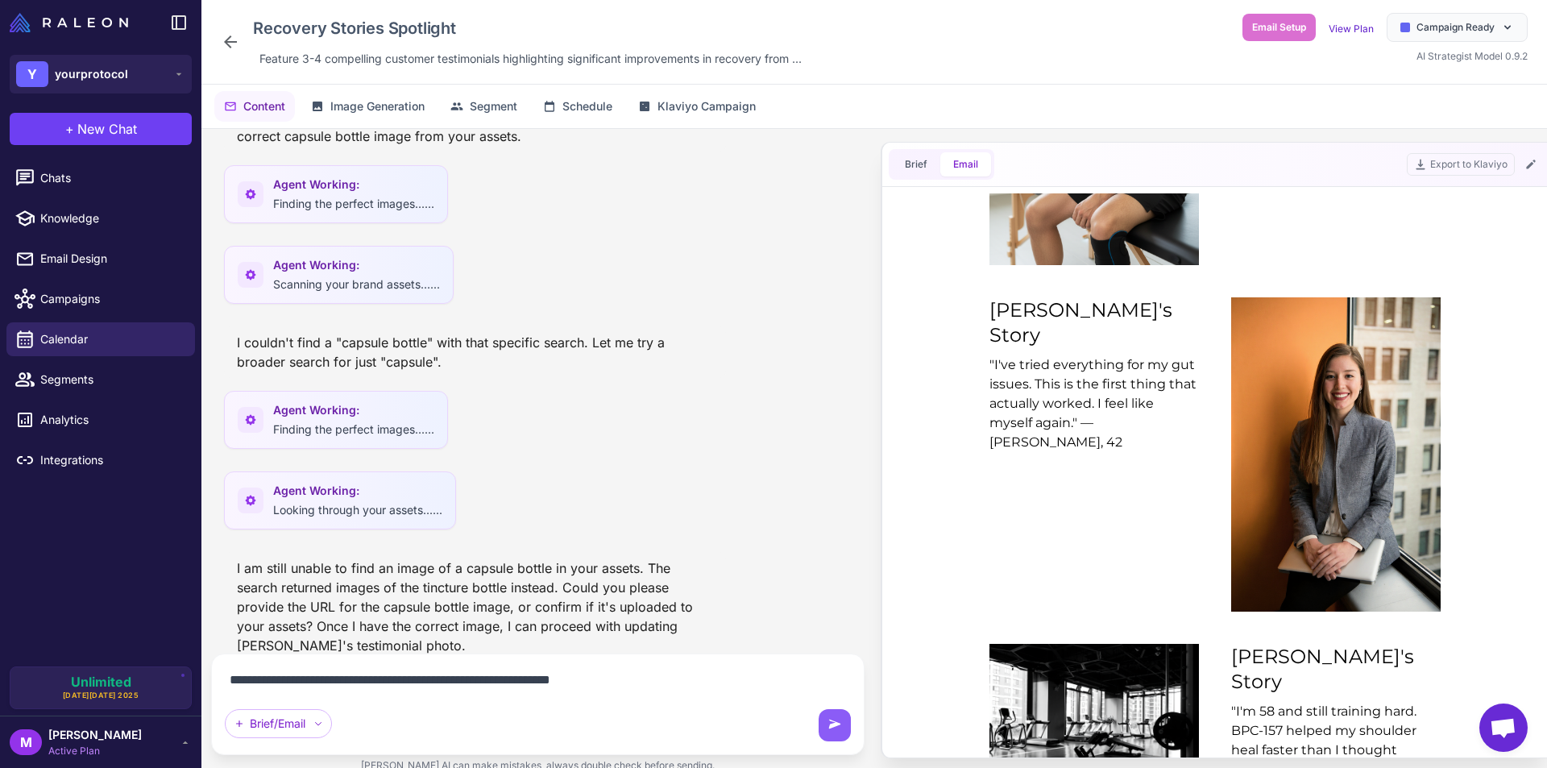
click at [657, 684] on textarea "**********" at bounding box center [538, 680] width 626 height 26
paste textarea
type textarea "**********"
click at [300, 720] on div "Brief/Email" at bounding box center [278, 723] width 107 height 29
click at [292, 723] on div "Brief/Email" at bounding box center [278, 723] width 107 height 29
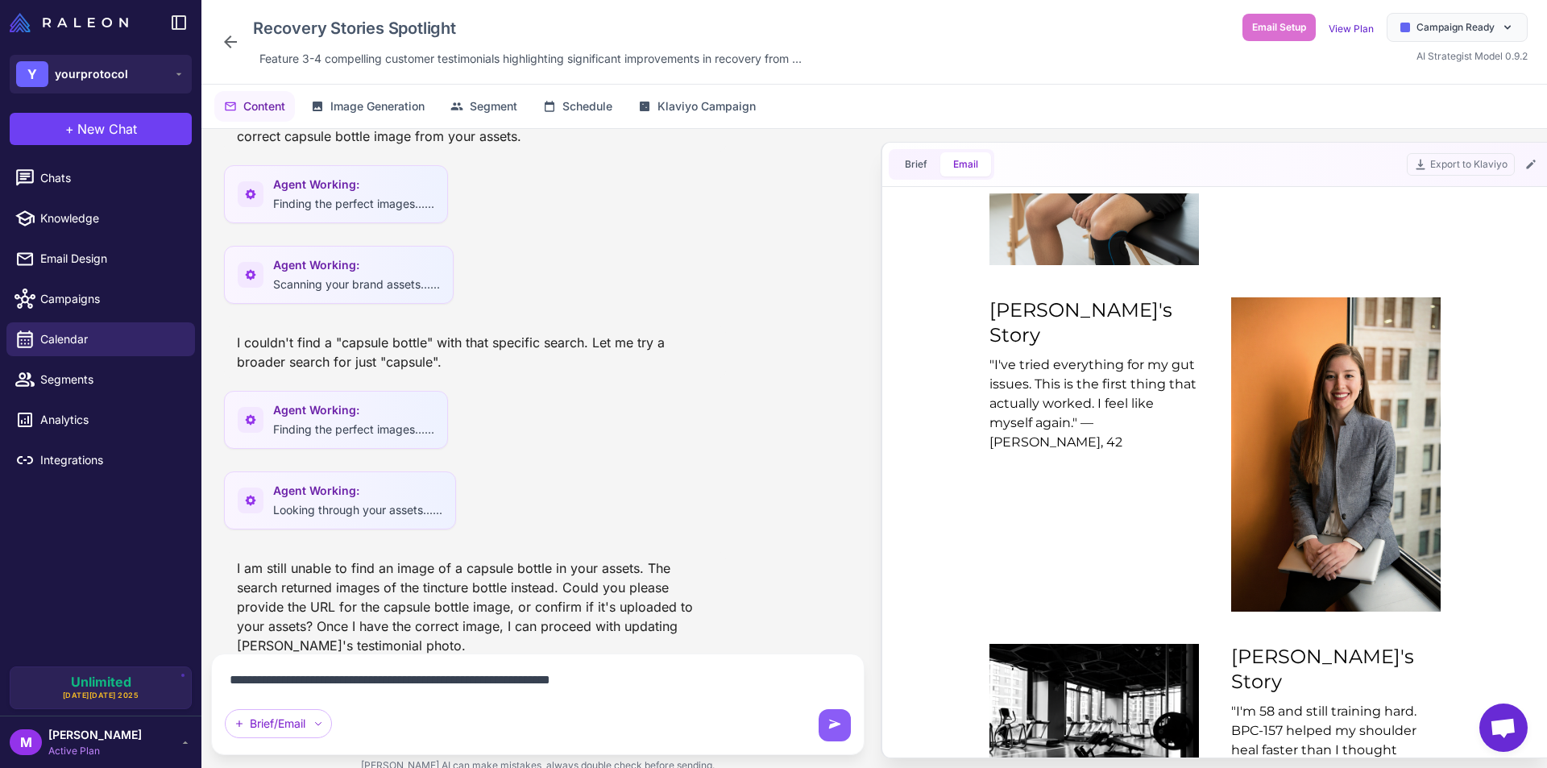
click at [666, 680] on textarea "**********" at bounding box center [538, 680] width 626 height 26
click at [378, 108] on span "Image Generation" at bounding box center [377, 106] width 94 height 18
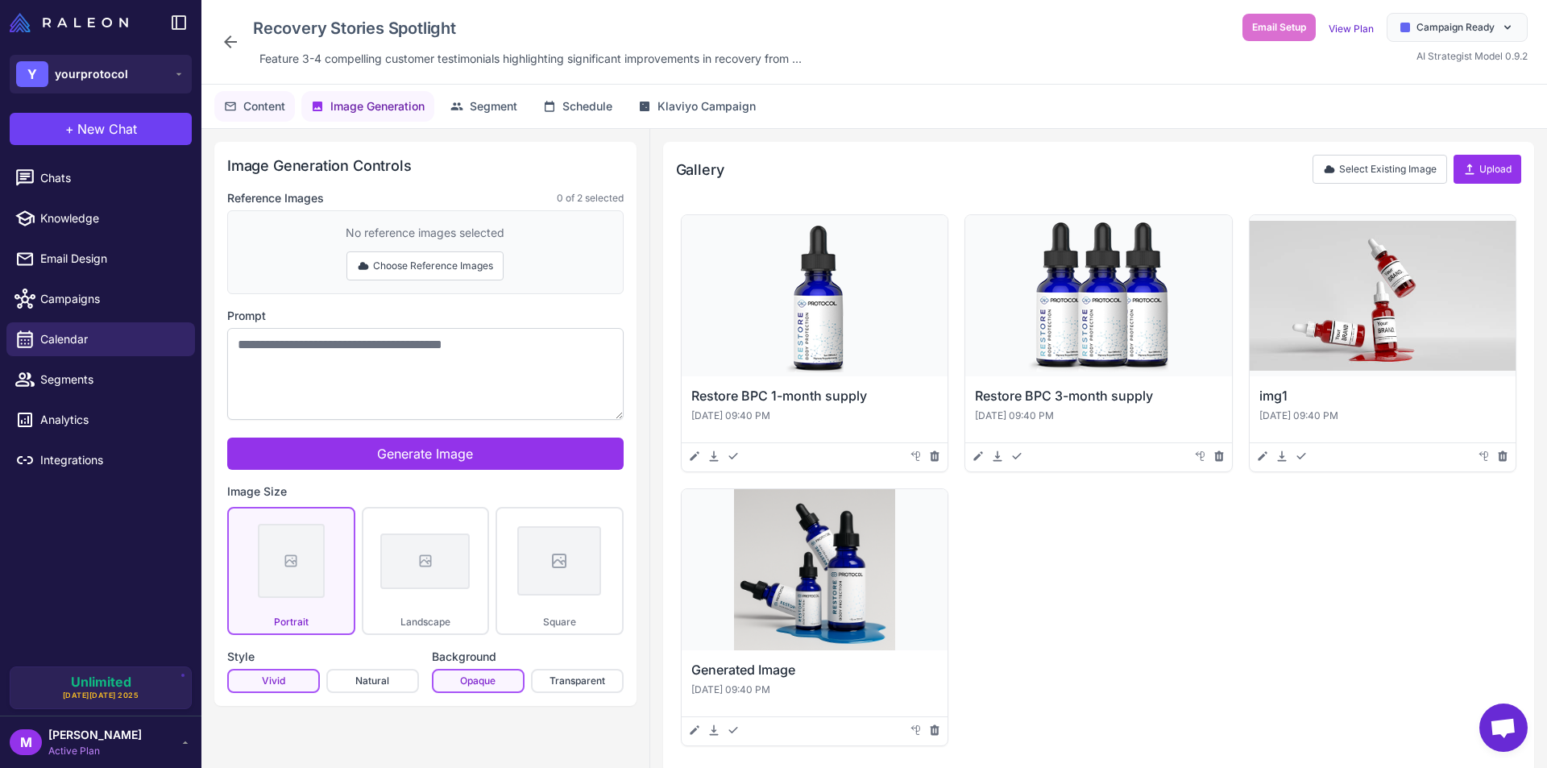
click at [243, 109] on span "Content" at bounding box center [264, 106] width 42 height 18
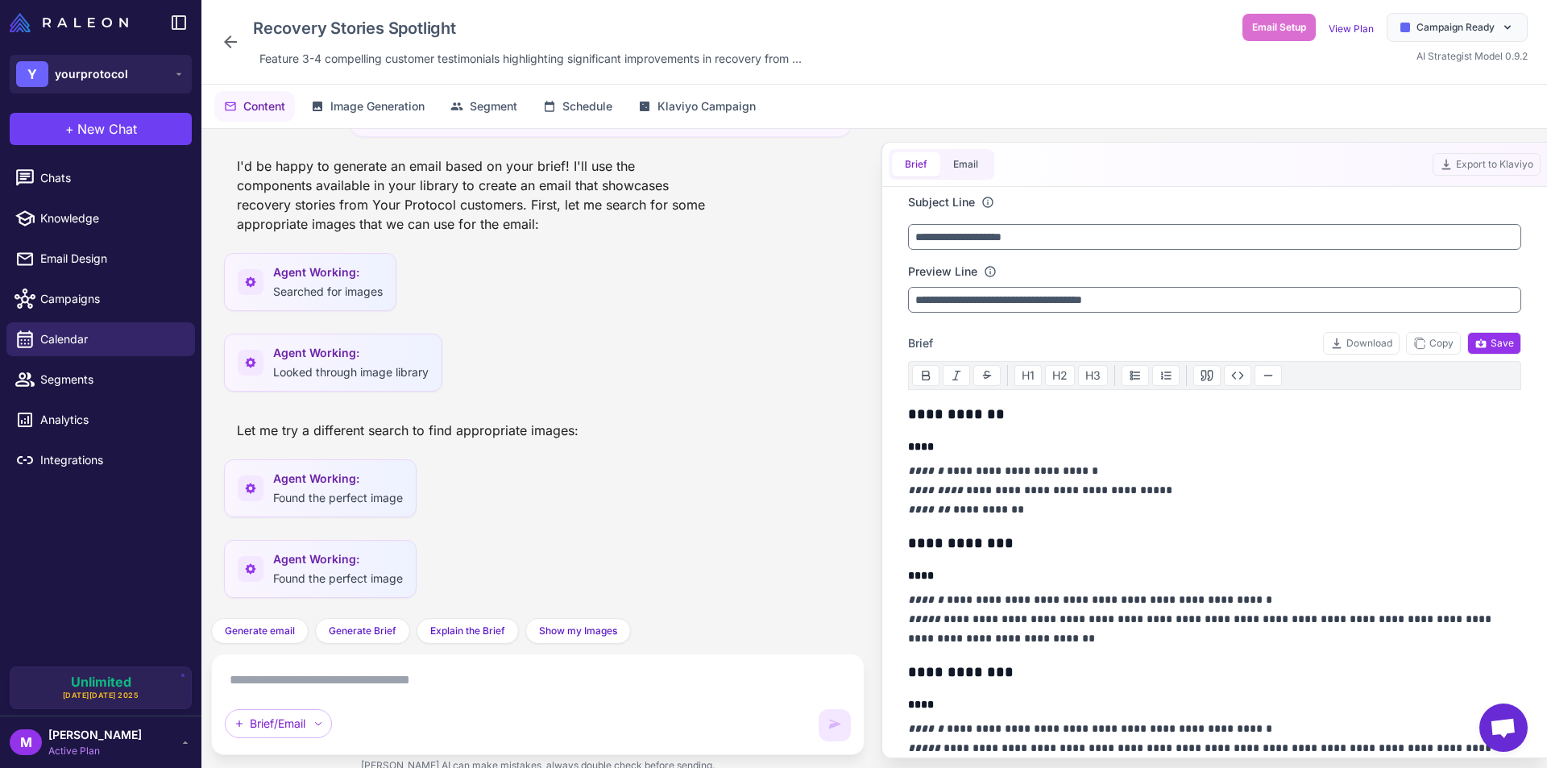
scroll to position [5850, 0]
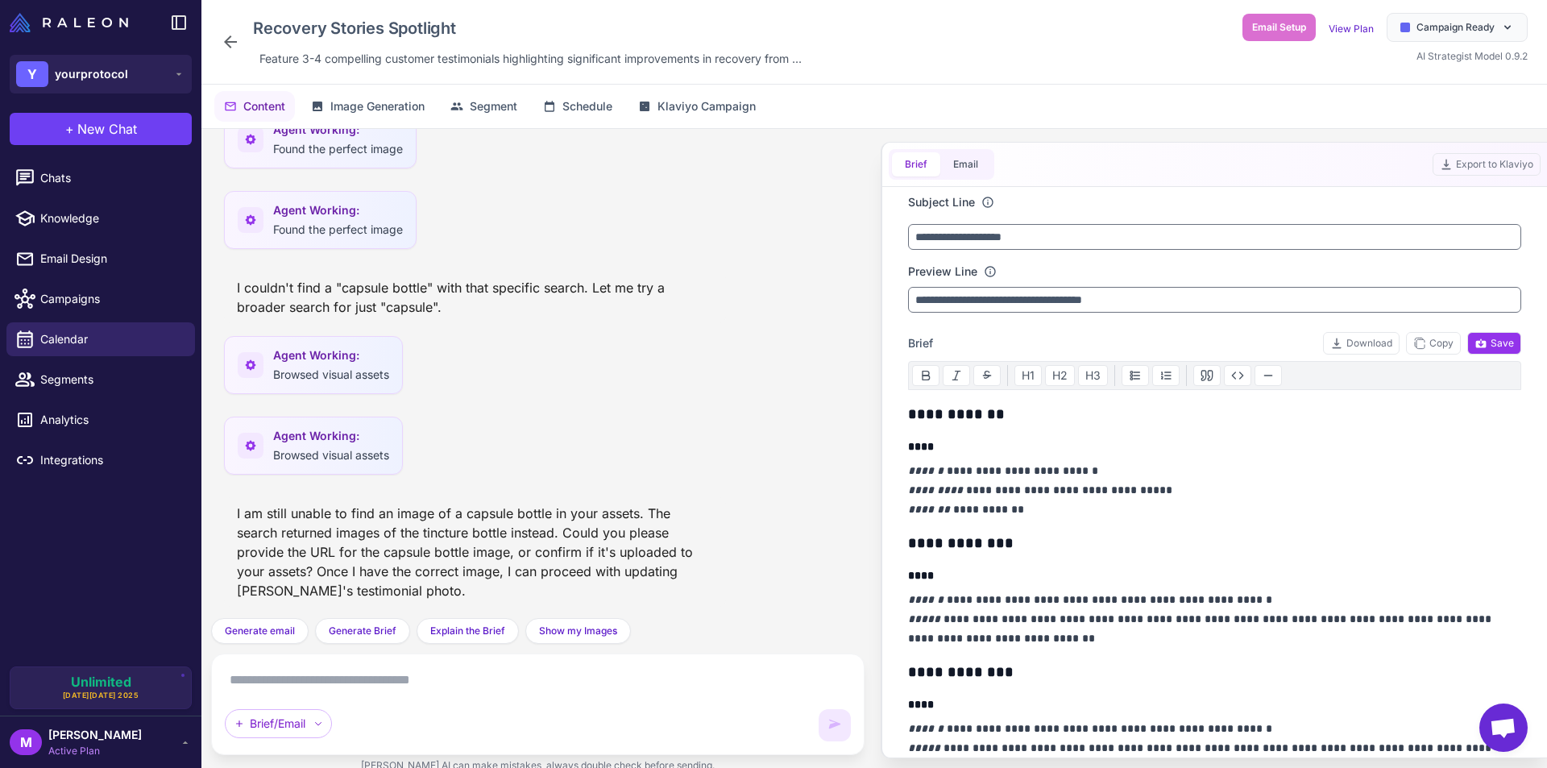
click at [333, 688] on textarea at bounding box center [538, 680] width 626 height 26
click at [382, 676] on textarea at bounding box center [538, 680] width 626 height 26
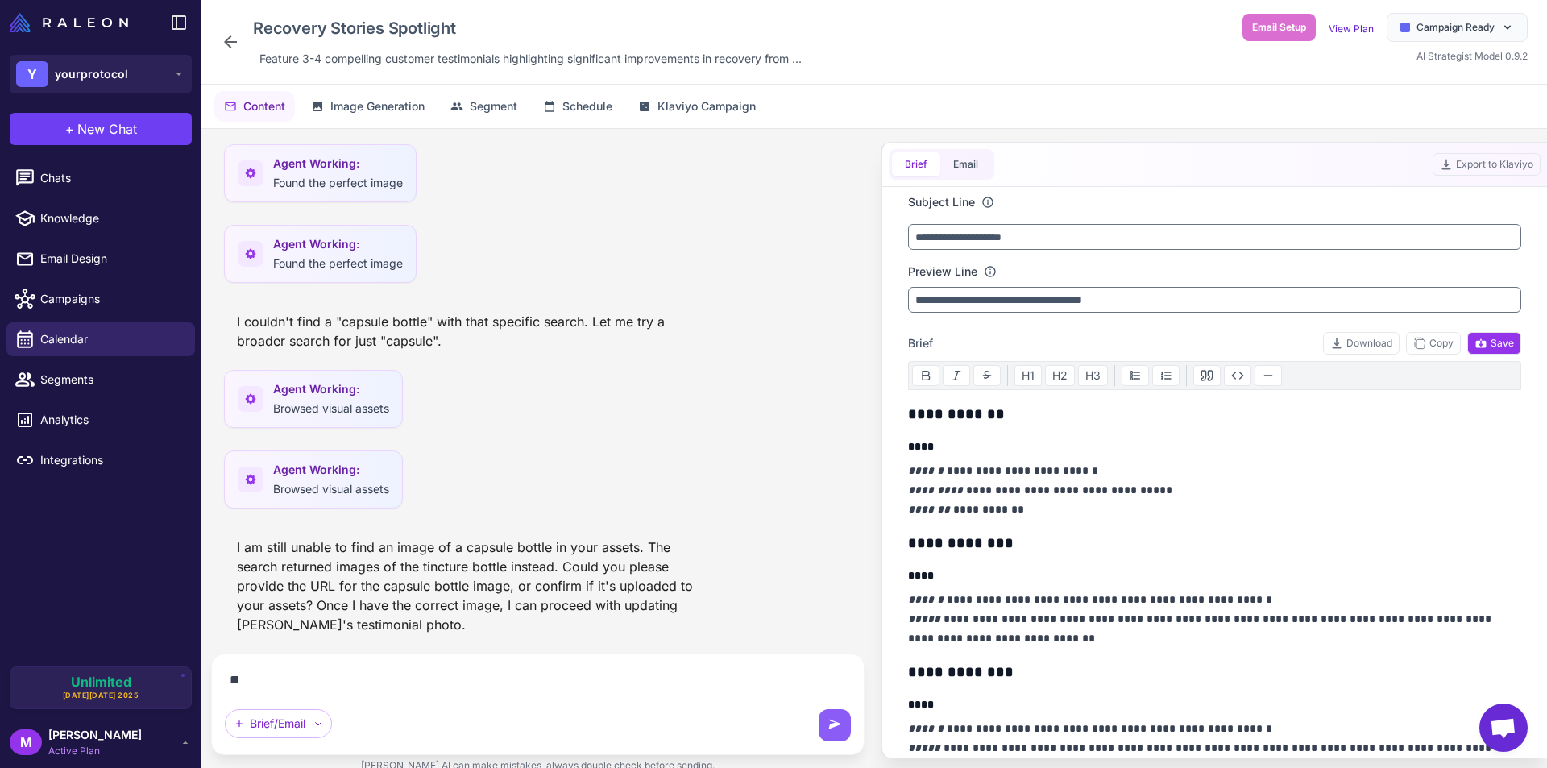
scroll to position [5814, 0]
type textarea "**********"
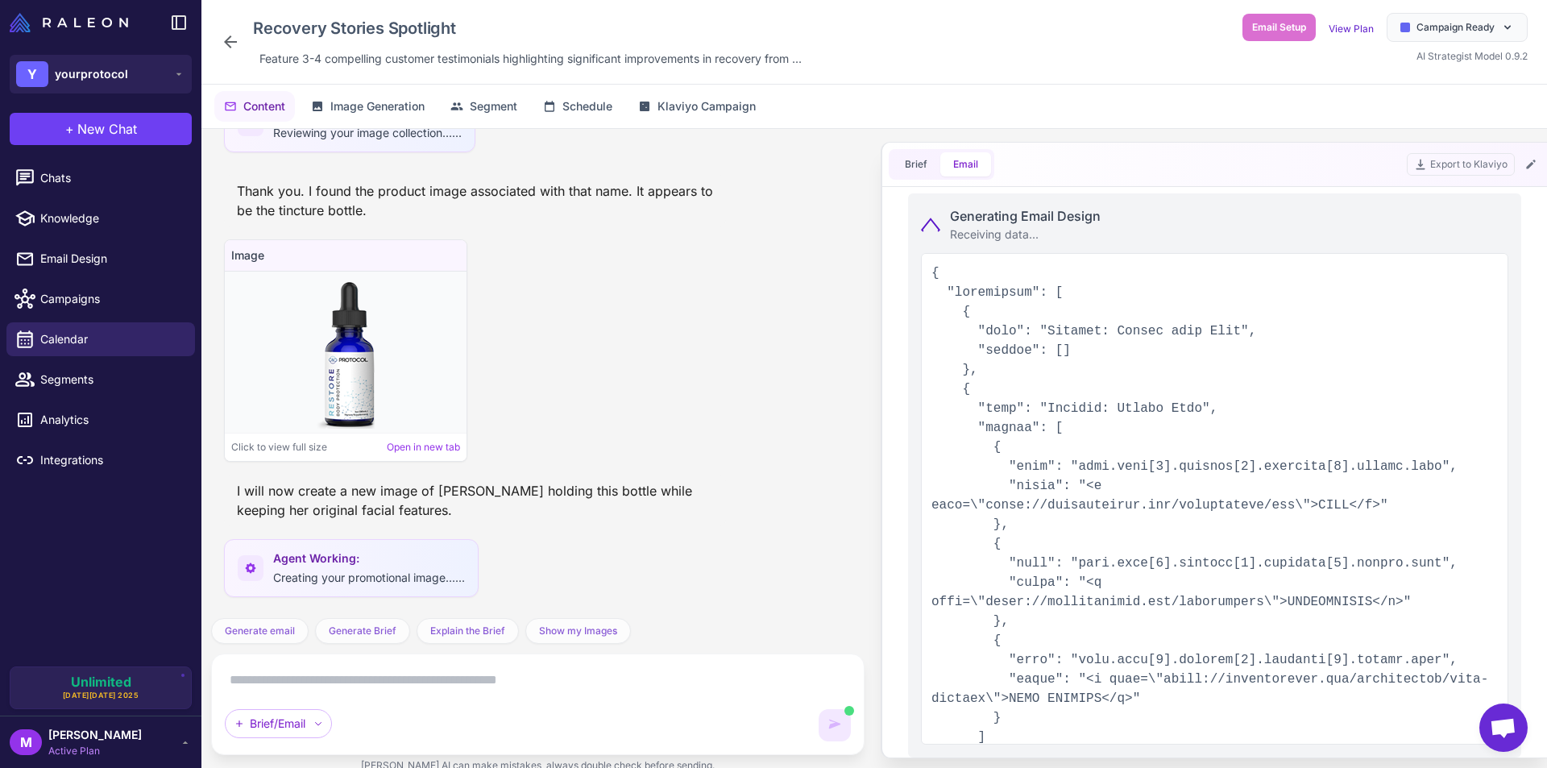
scroll to position [0, 0]
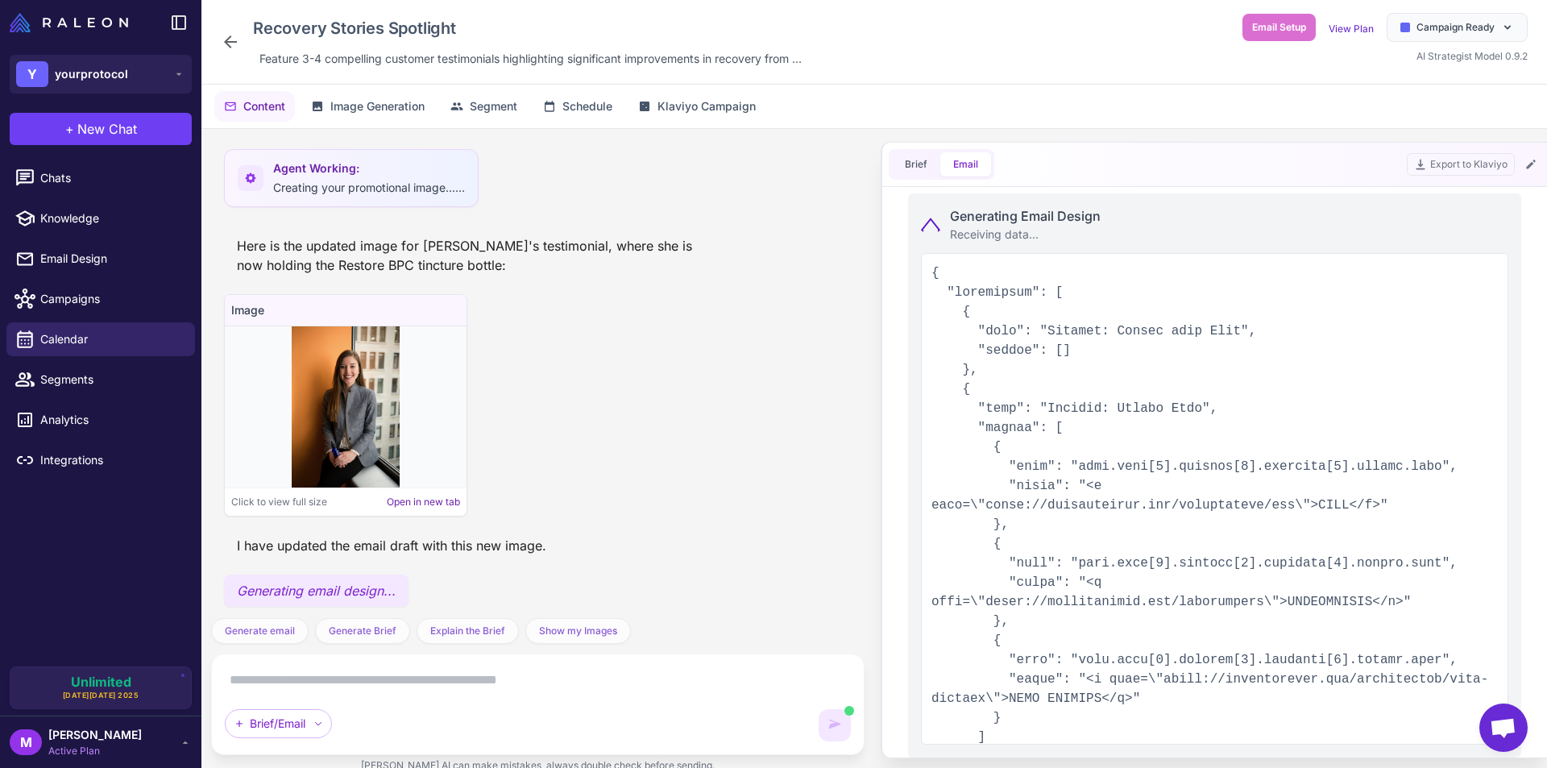
click at [401, 495] on link "Open in new tab" at bounding box center [423, 502] width 73 height 15
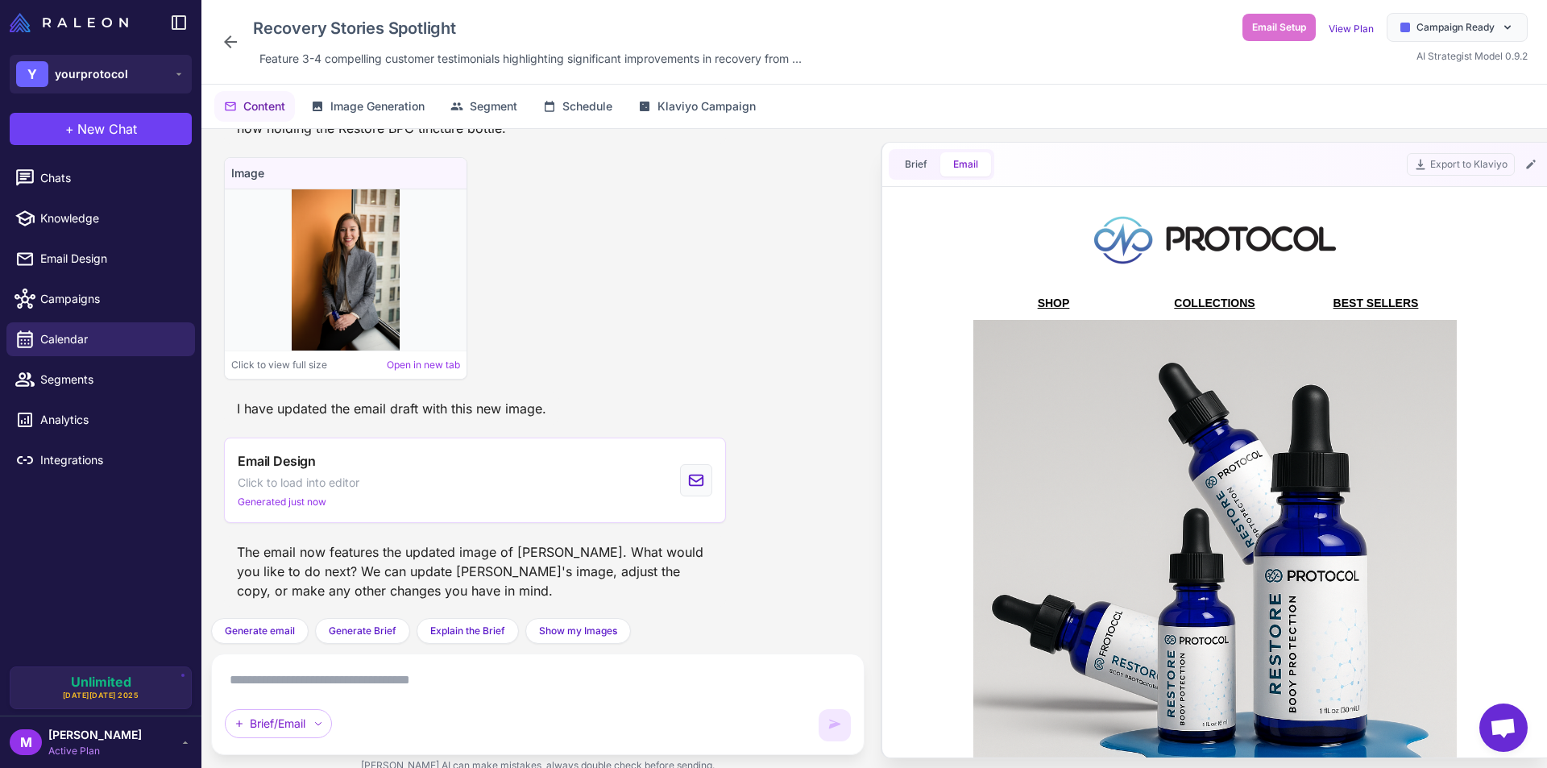
click at [359, 690] on textarea at bounding box center [538, 680] width 626 height 26
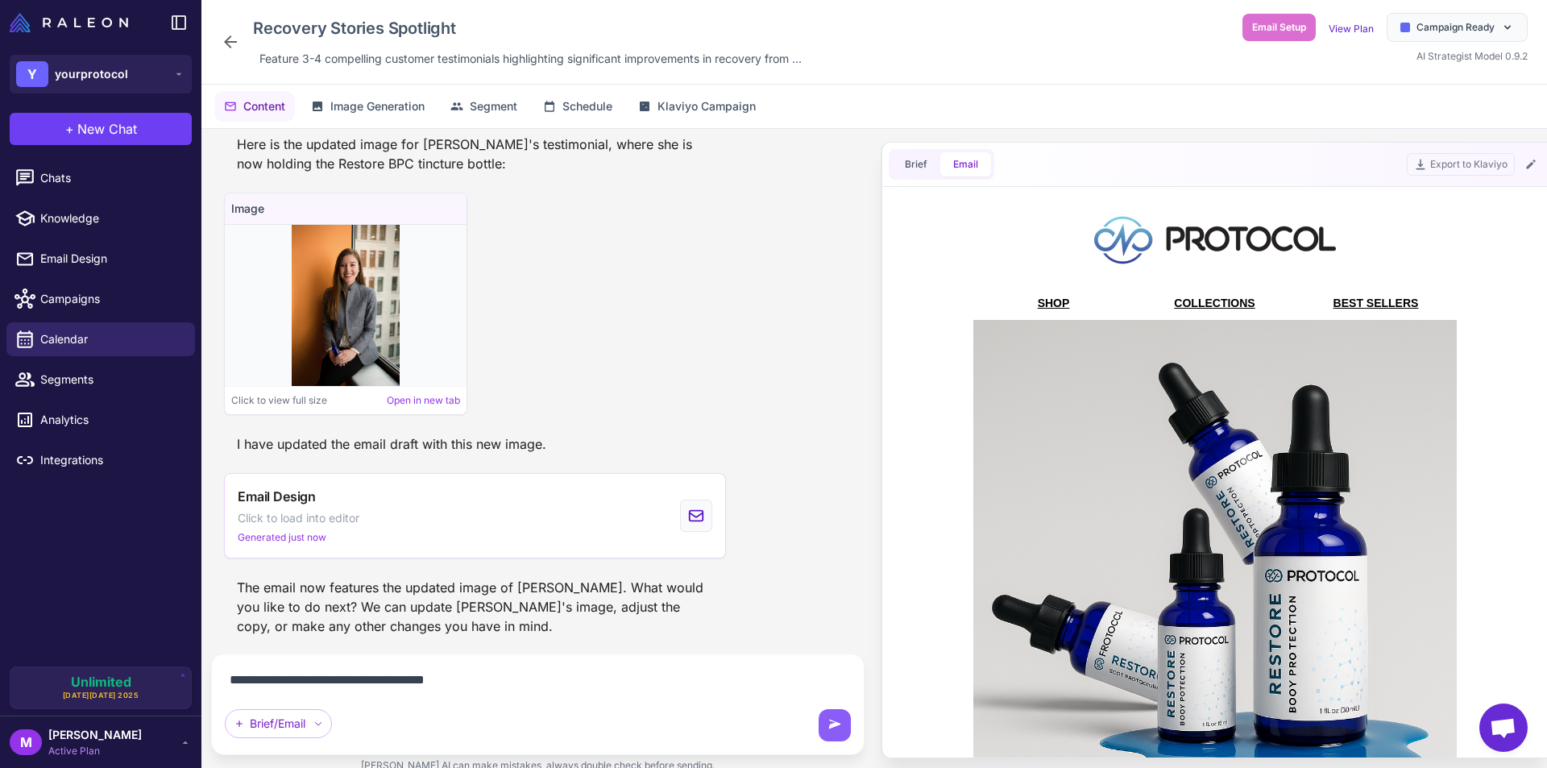
type textarea "**********"
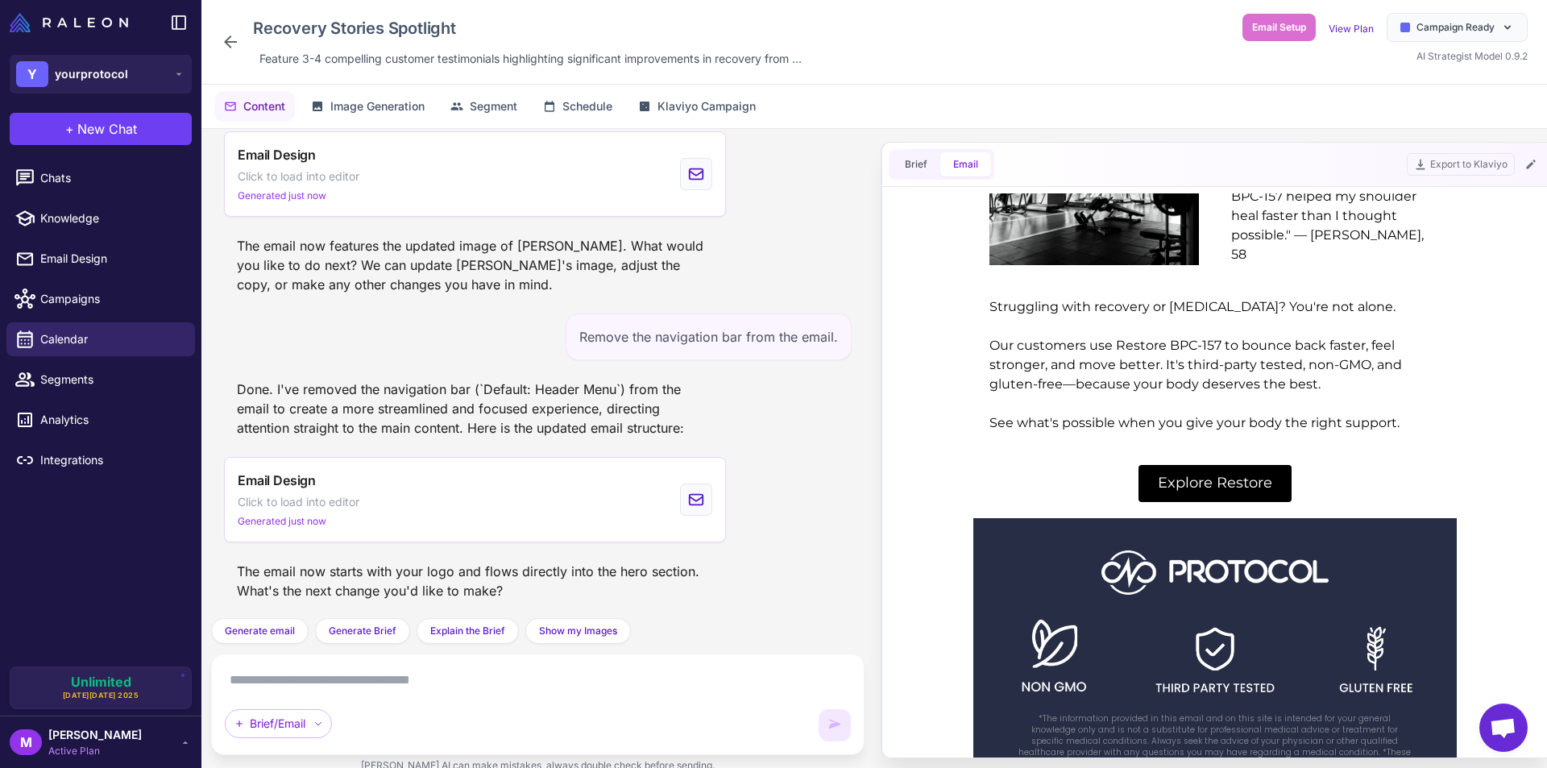
scroll to position [1687, 0]
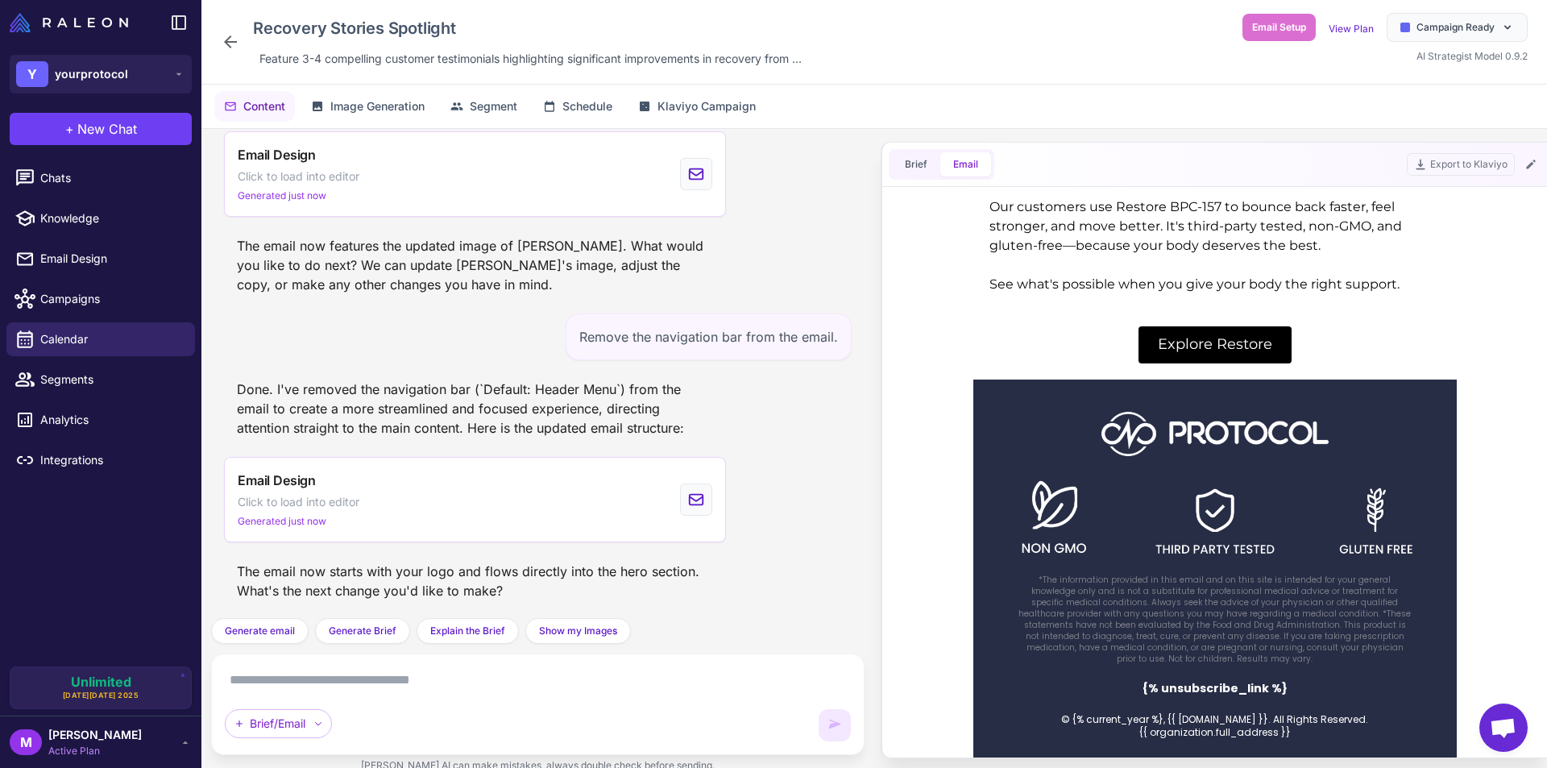
click at [372, 678] on textarea at bounding box center [538, 680] width 626 height 26
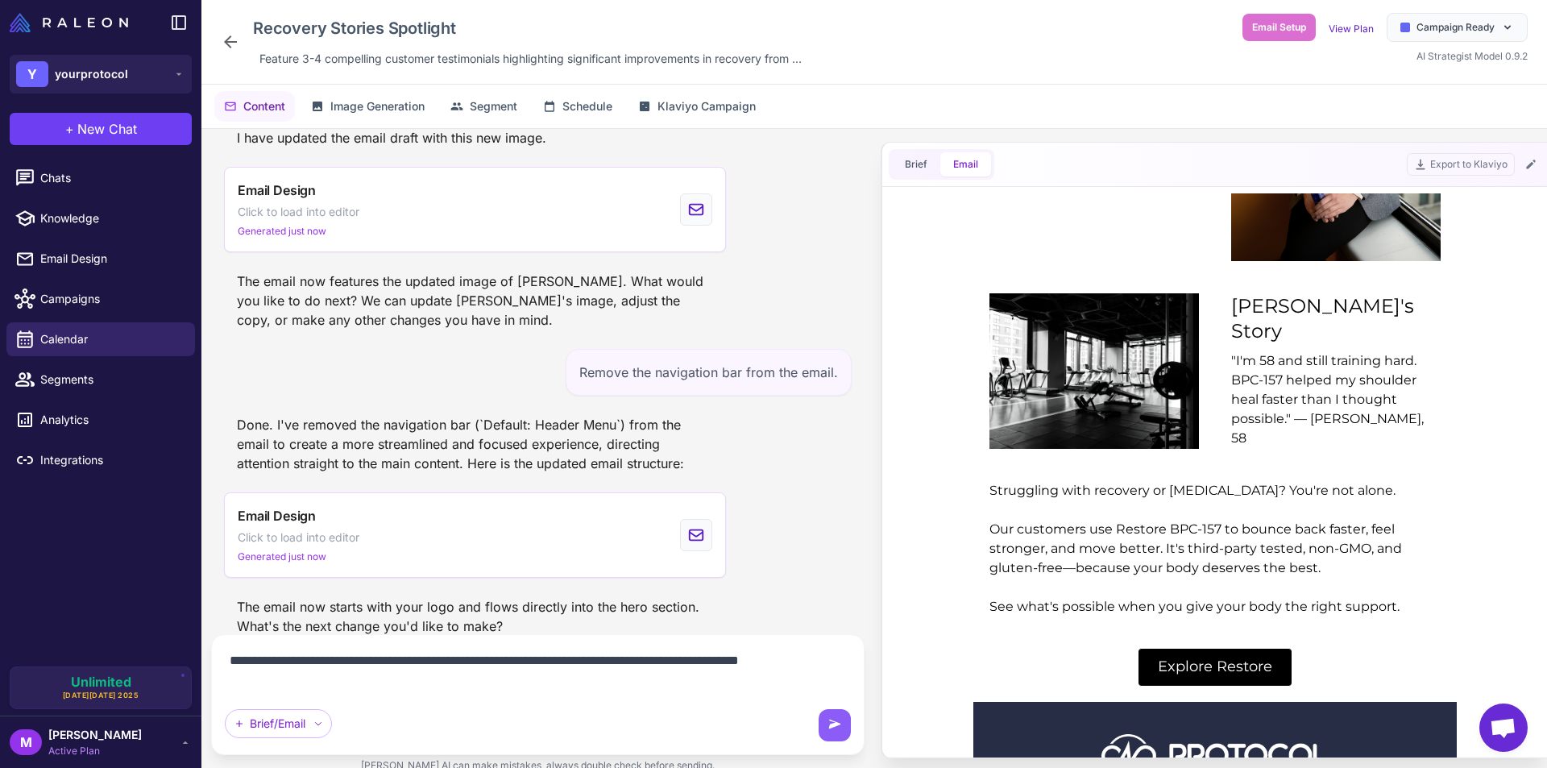
scroll to position [7477, 0]
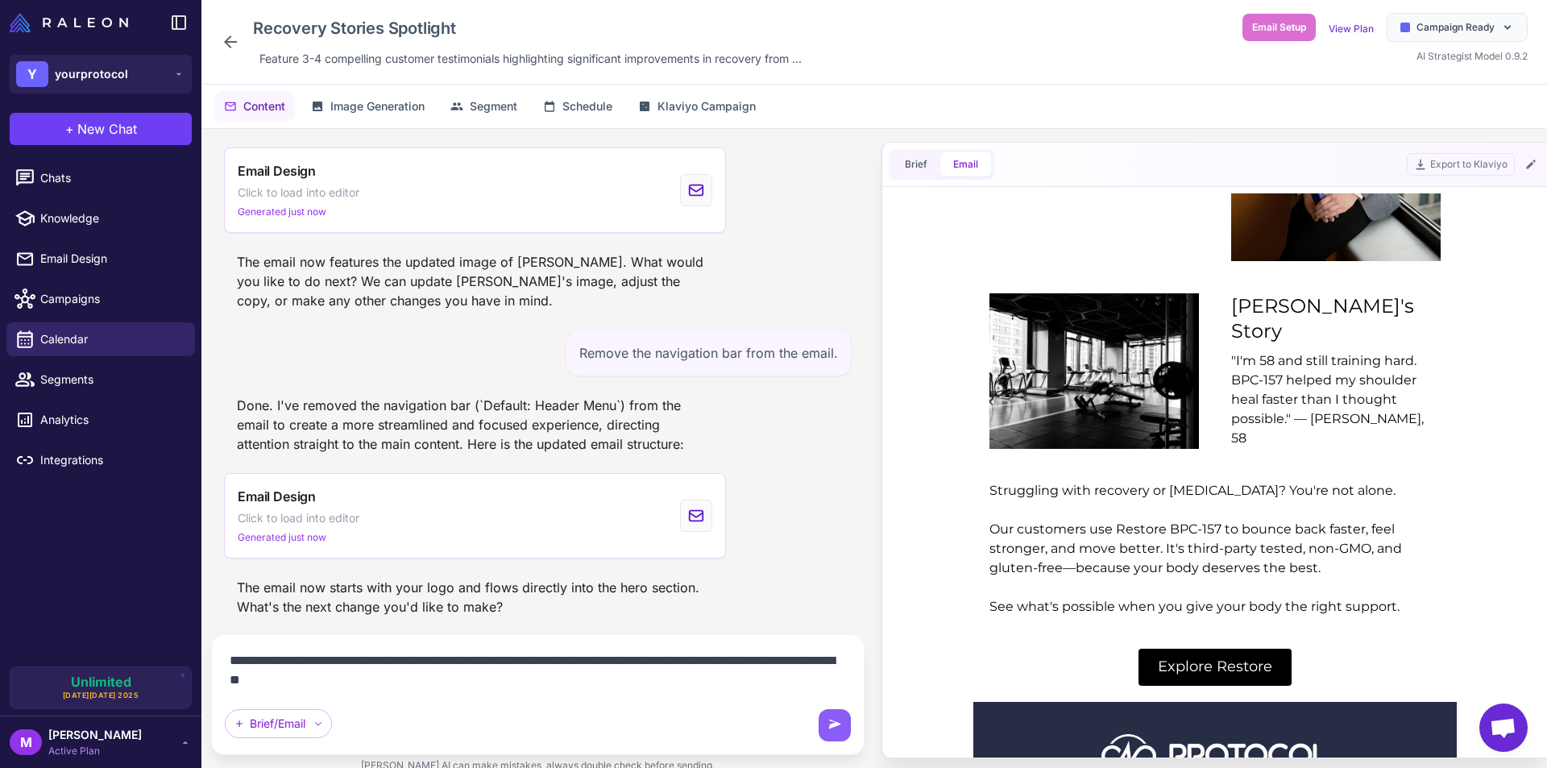
type textarea "**********"
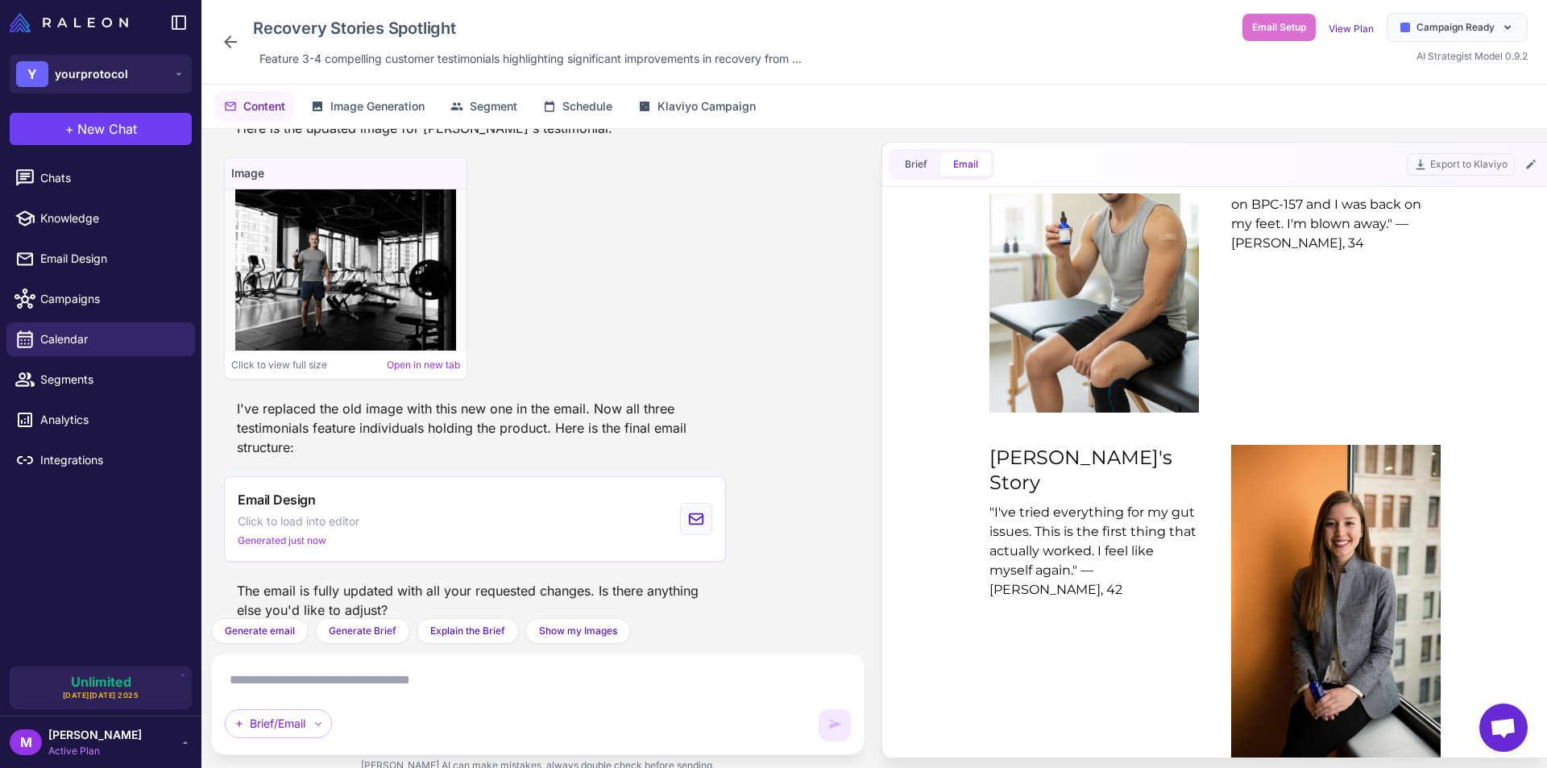
scroll to position [1128, 0]
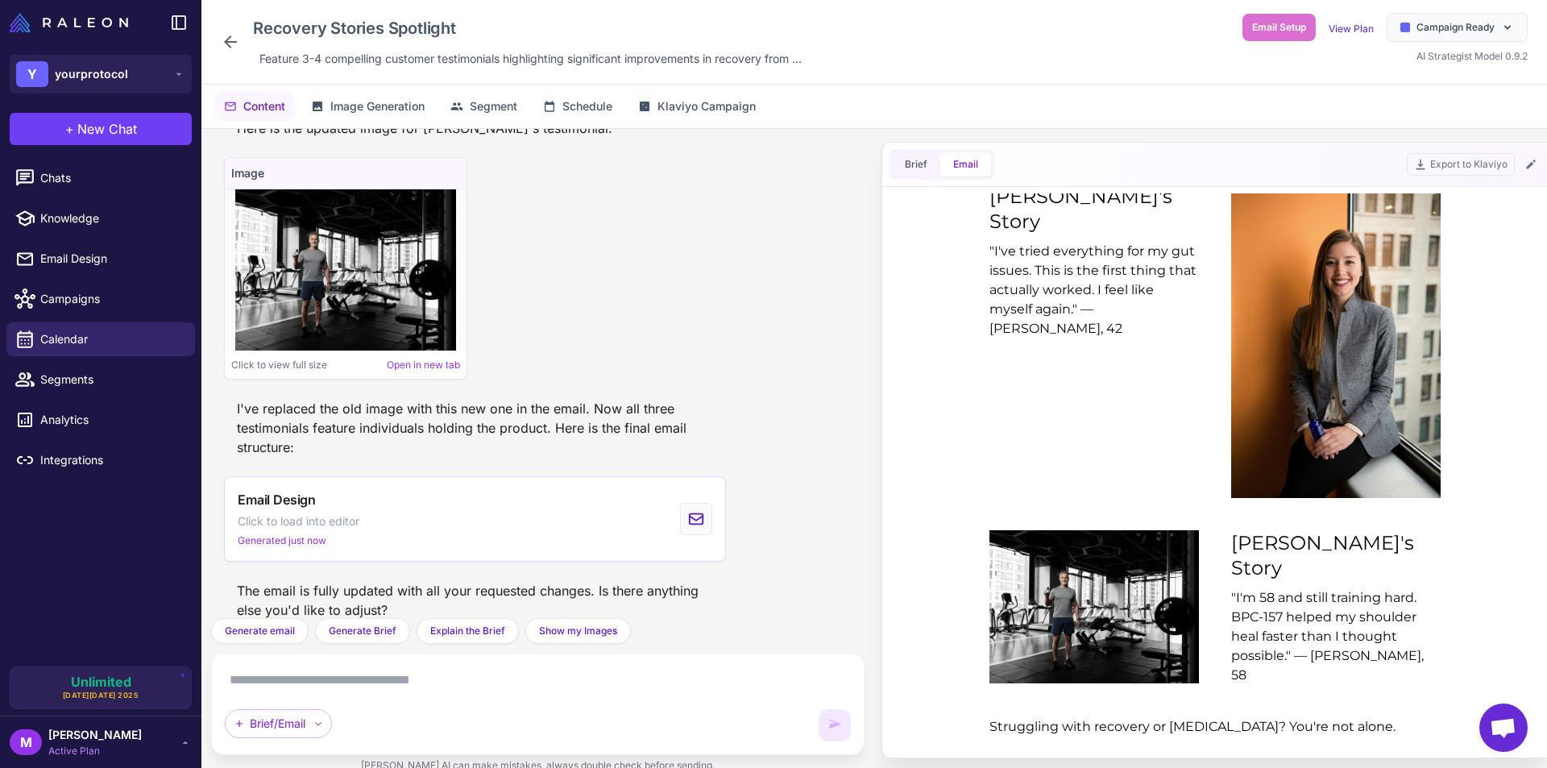
click at [388, 678] on textarea at bounding box center [538, 680] width 626 height 26
type textarea "*"
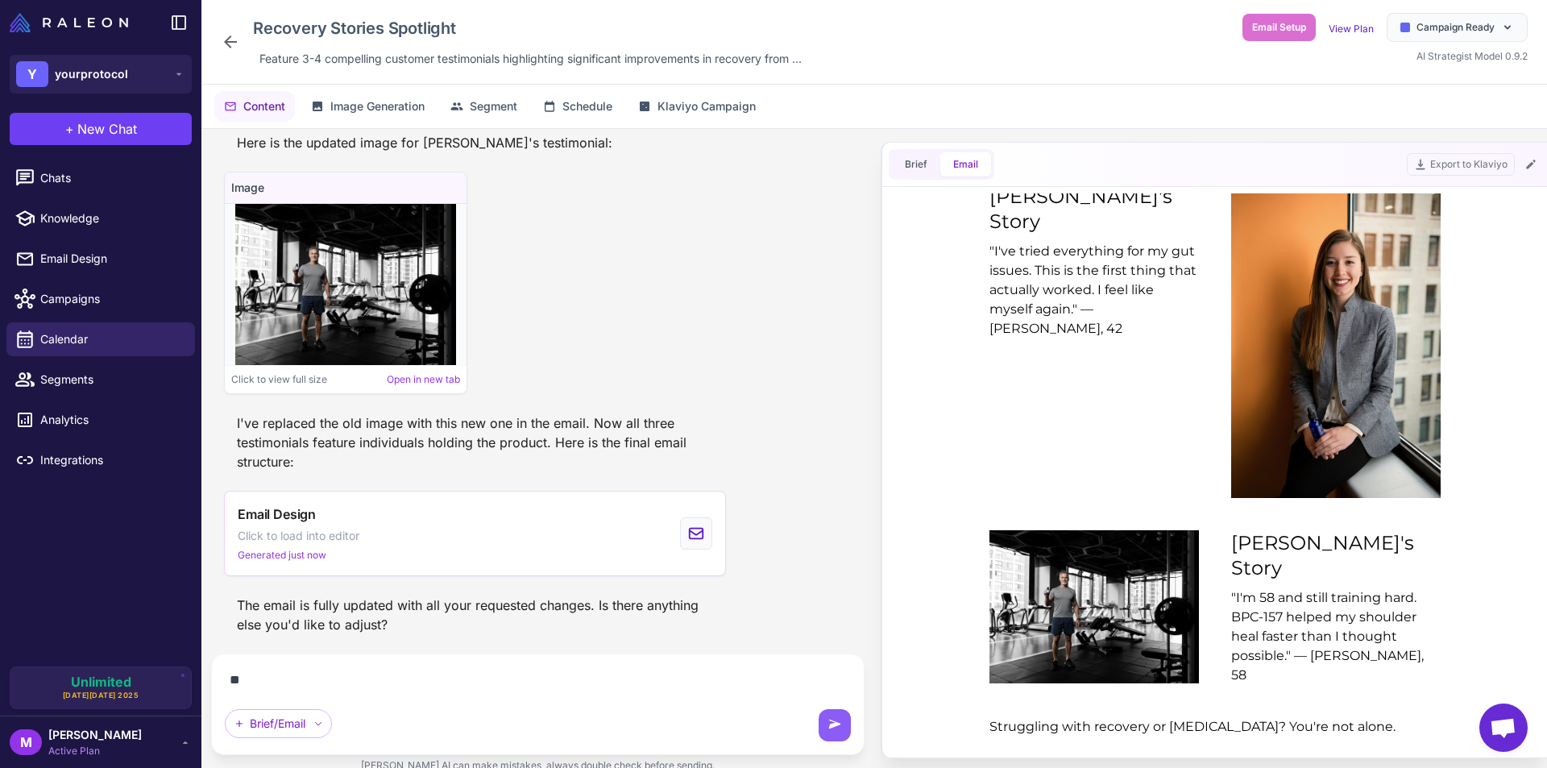
scroll to position [8209, 0]
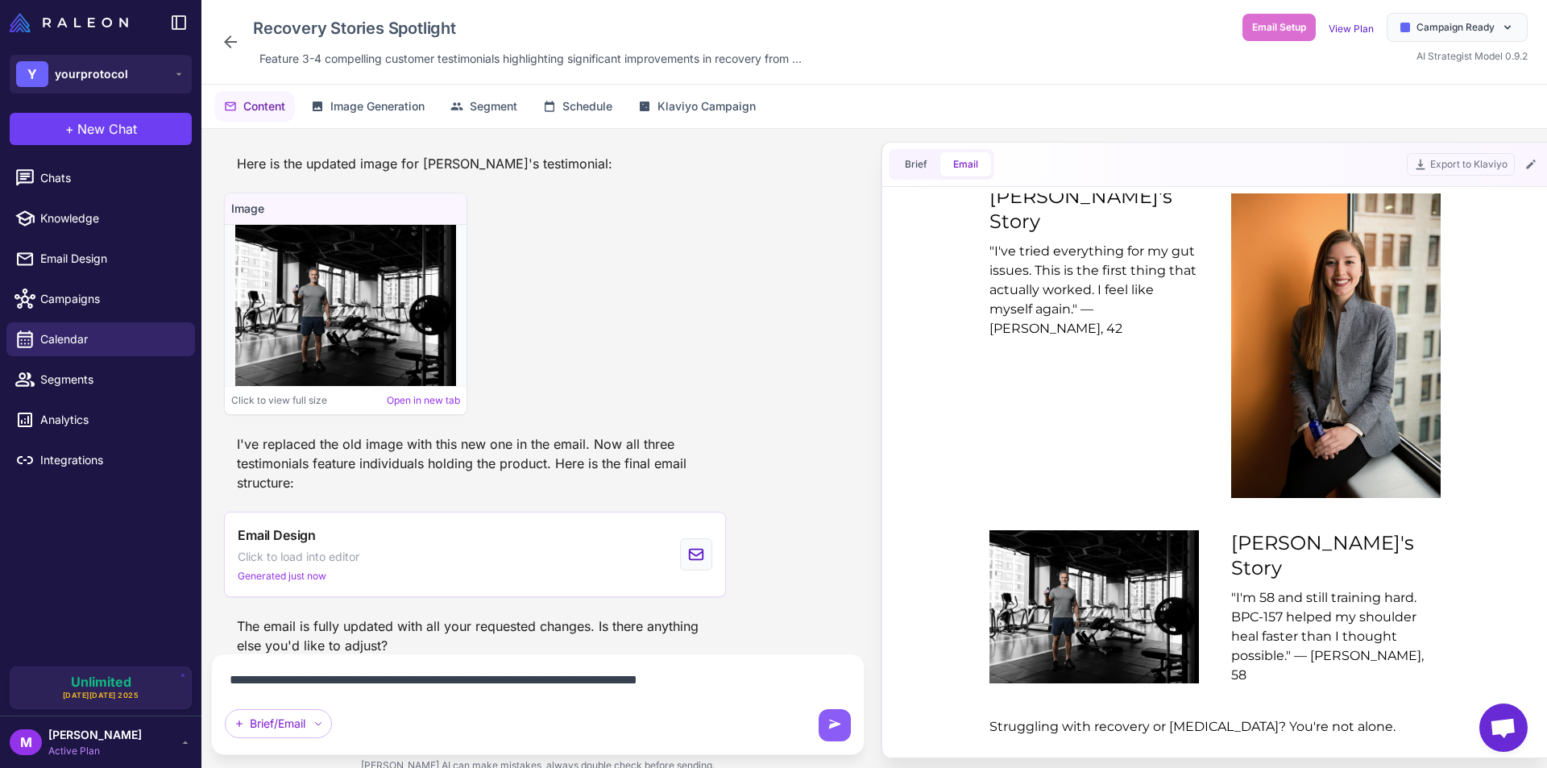
type textarea "**********"
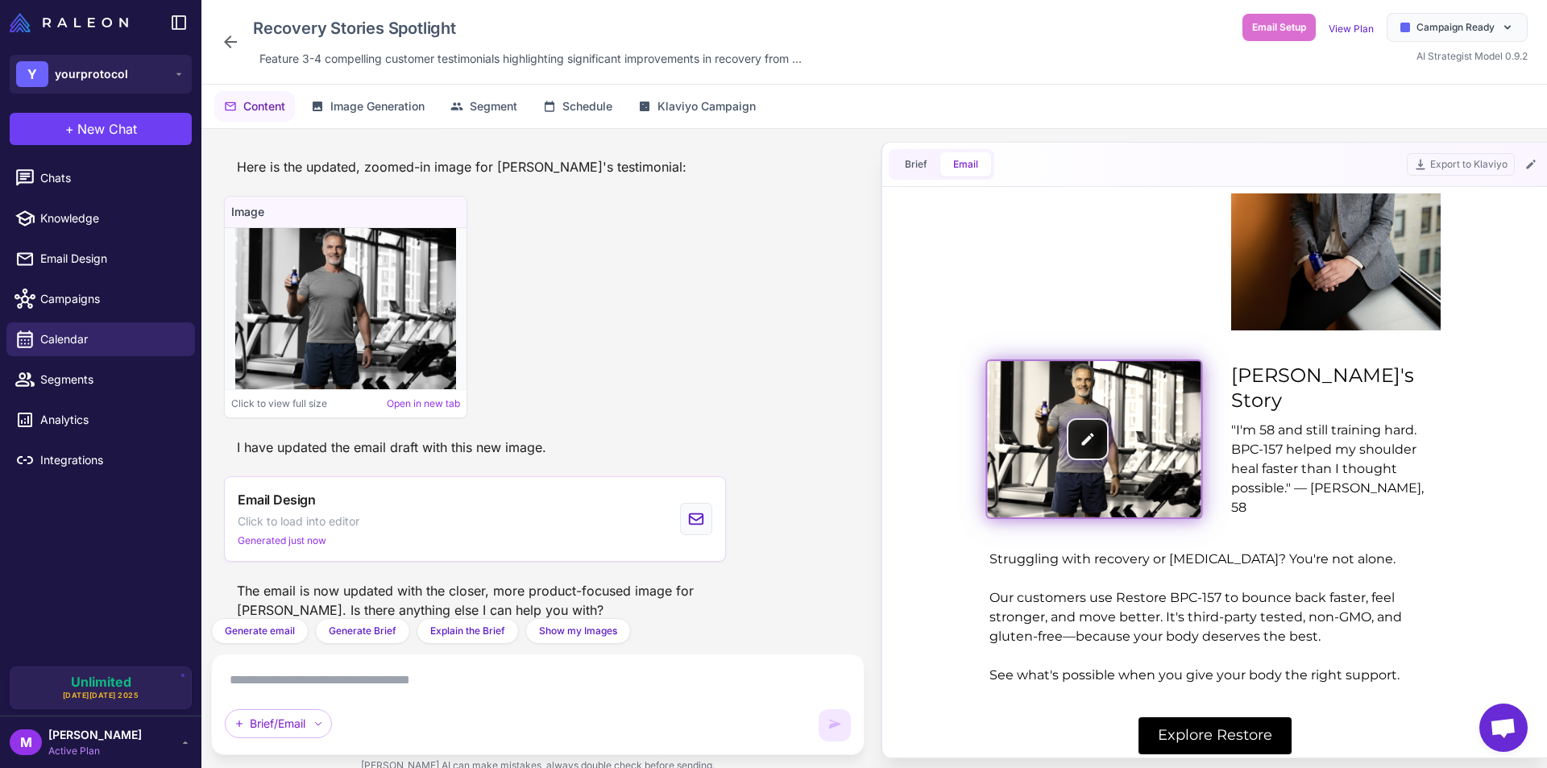
scroll to position [1289, 0]
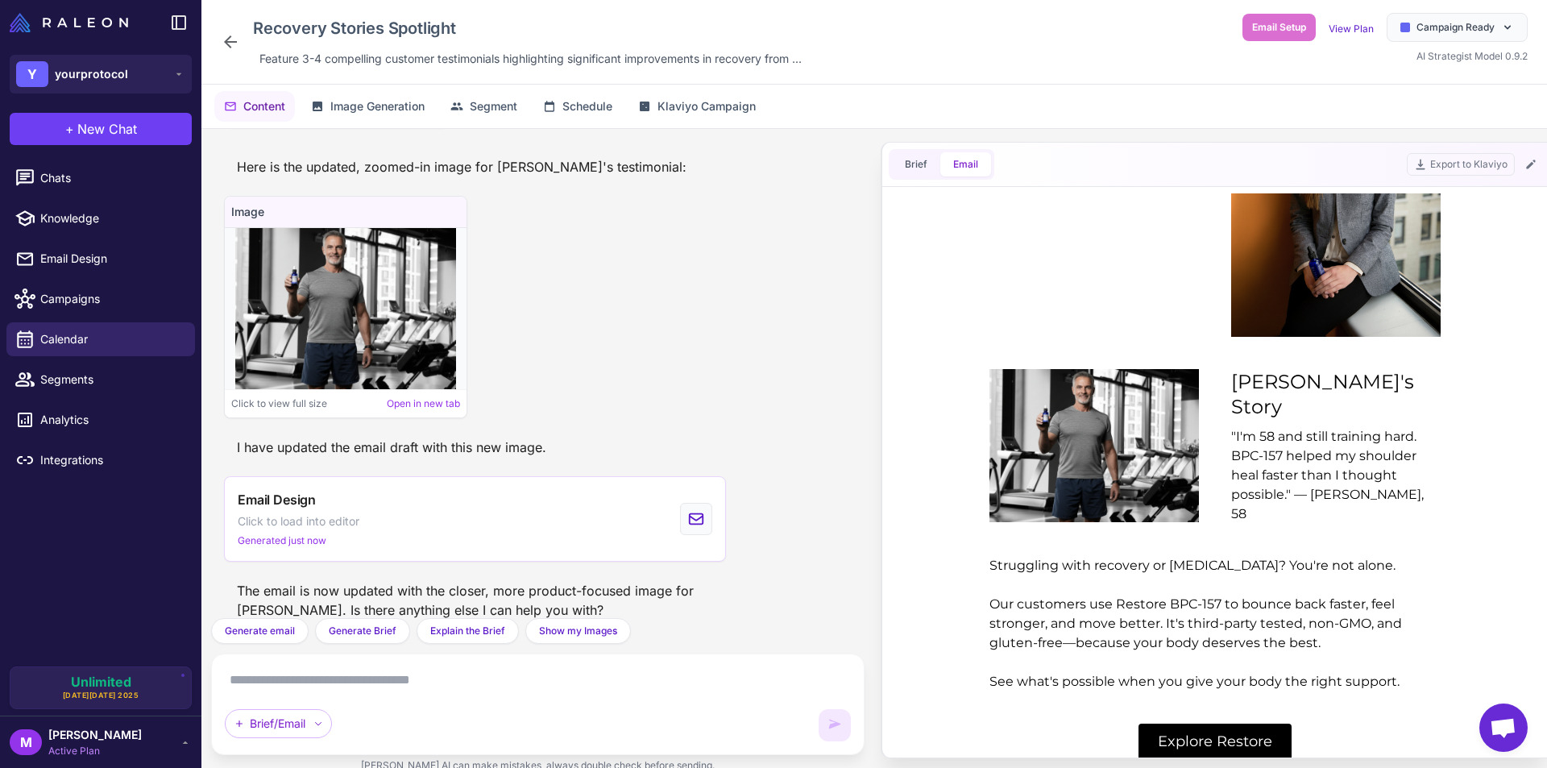
click at [393, 697] on div "Brief/Email" at bounding box center [538, 704] width 626 height 74
click at [388, 668] on textarea at bounding box center [538, 680] width 626 height 26
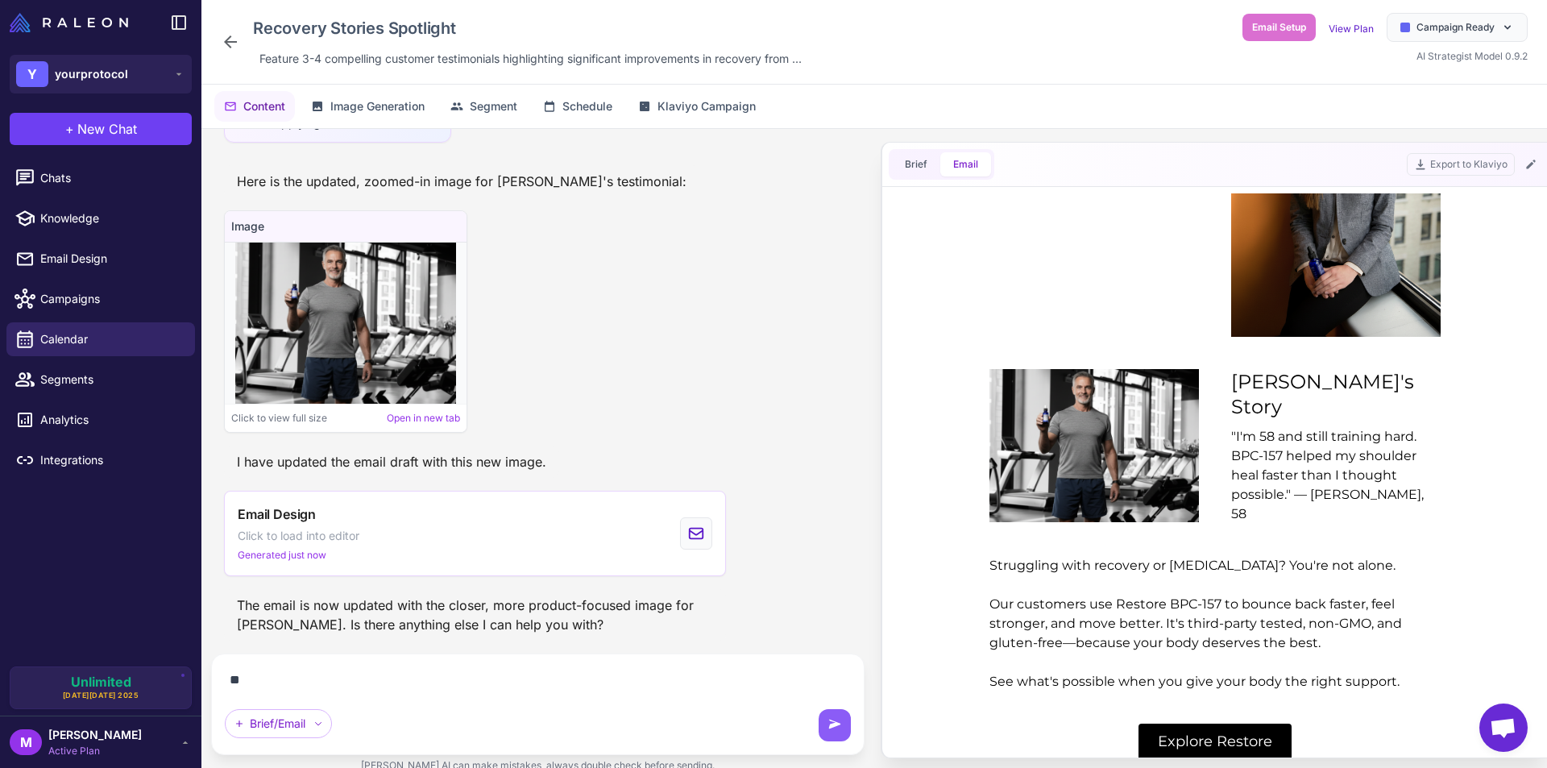
scroll to position [8940, 0]
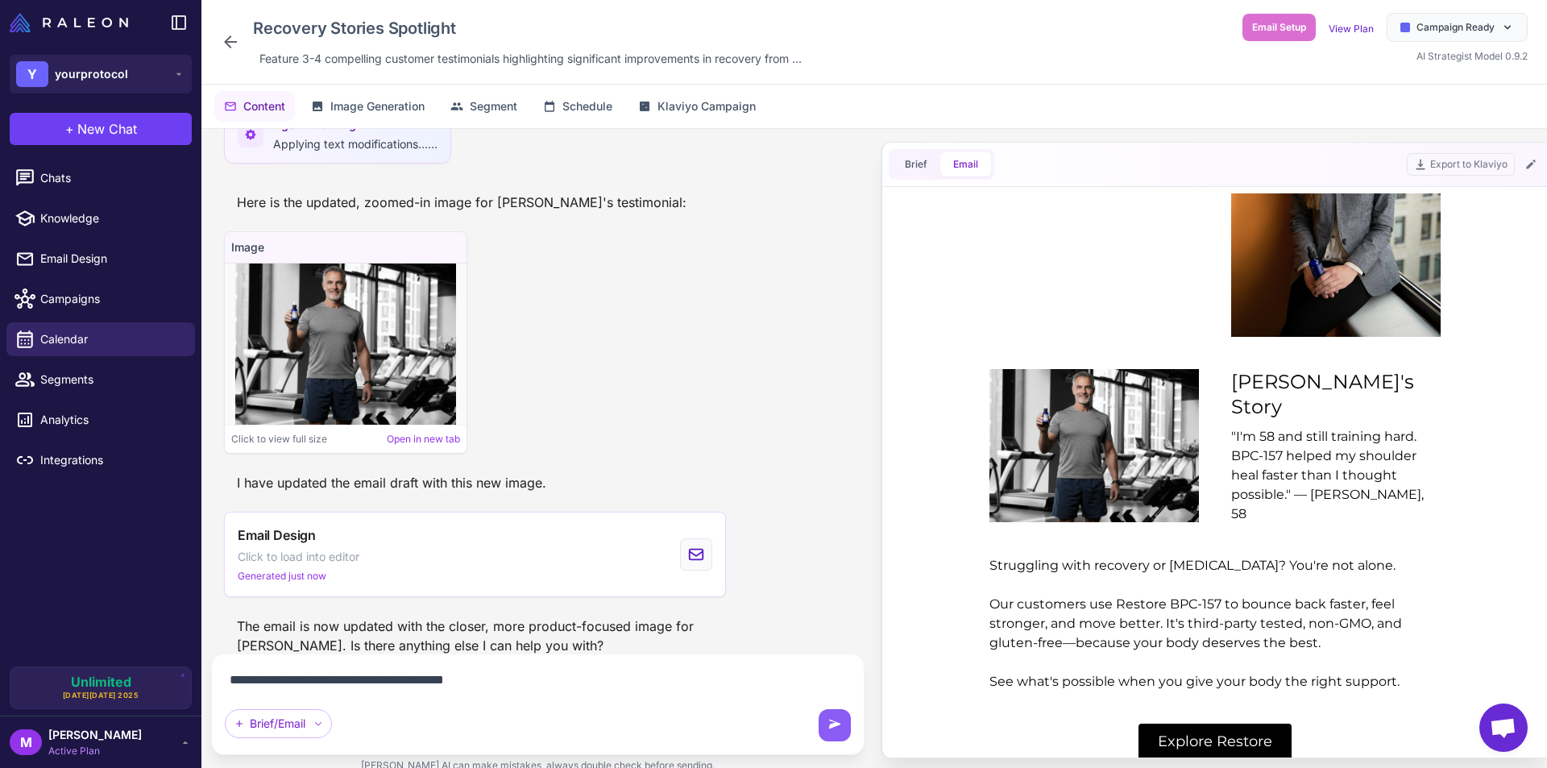
type textarea "**********"
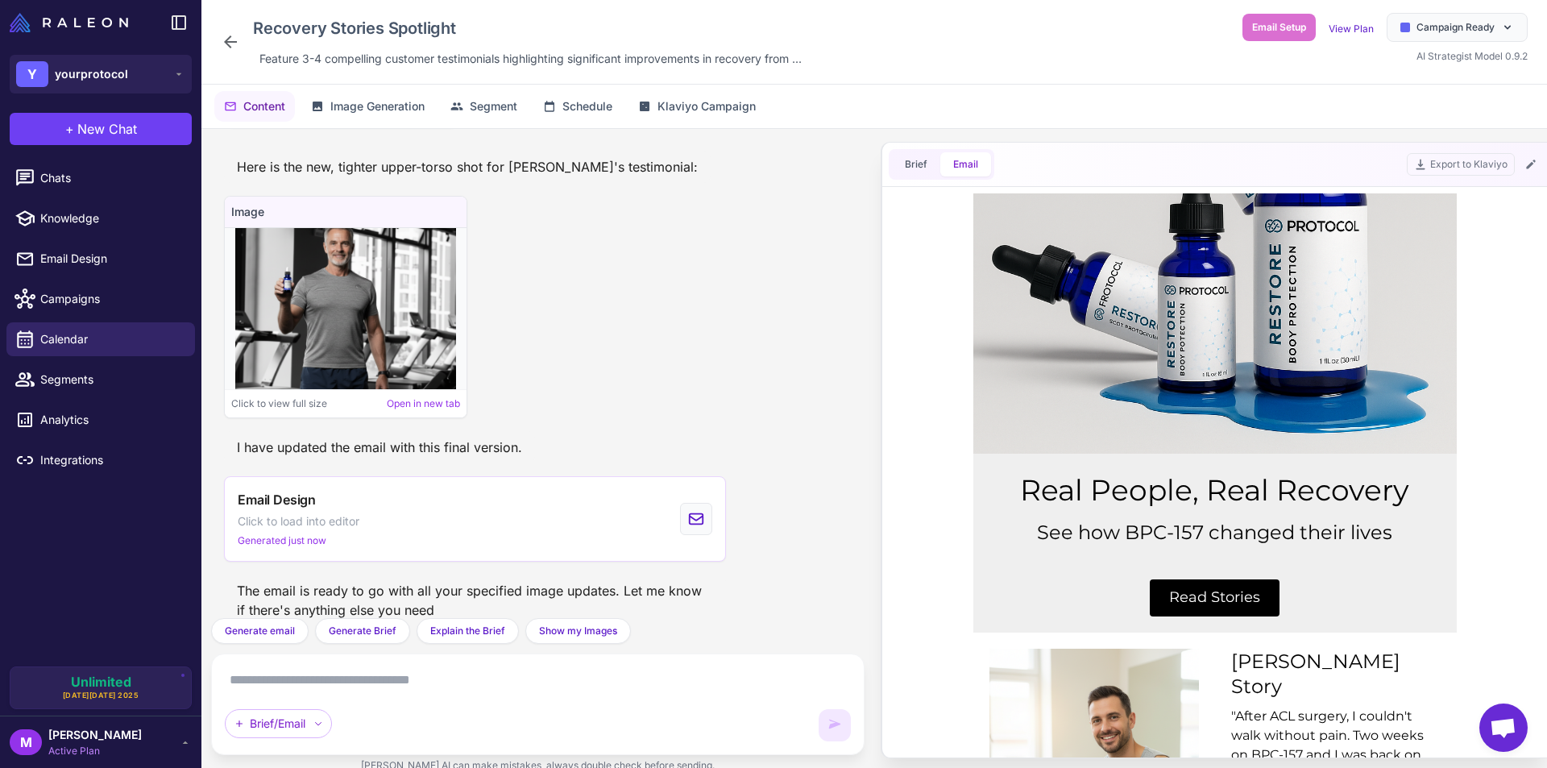
scroll to position [322, 0]
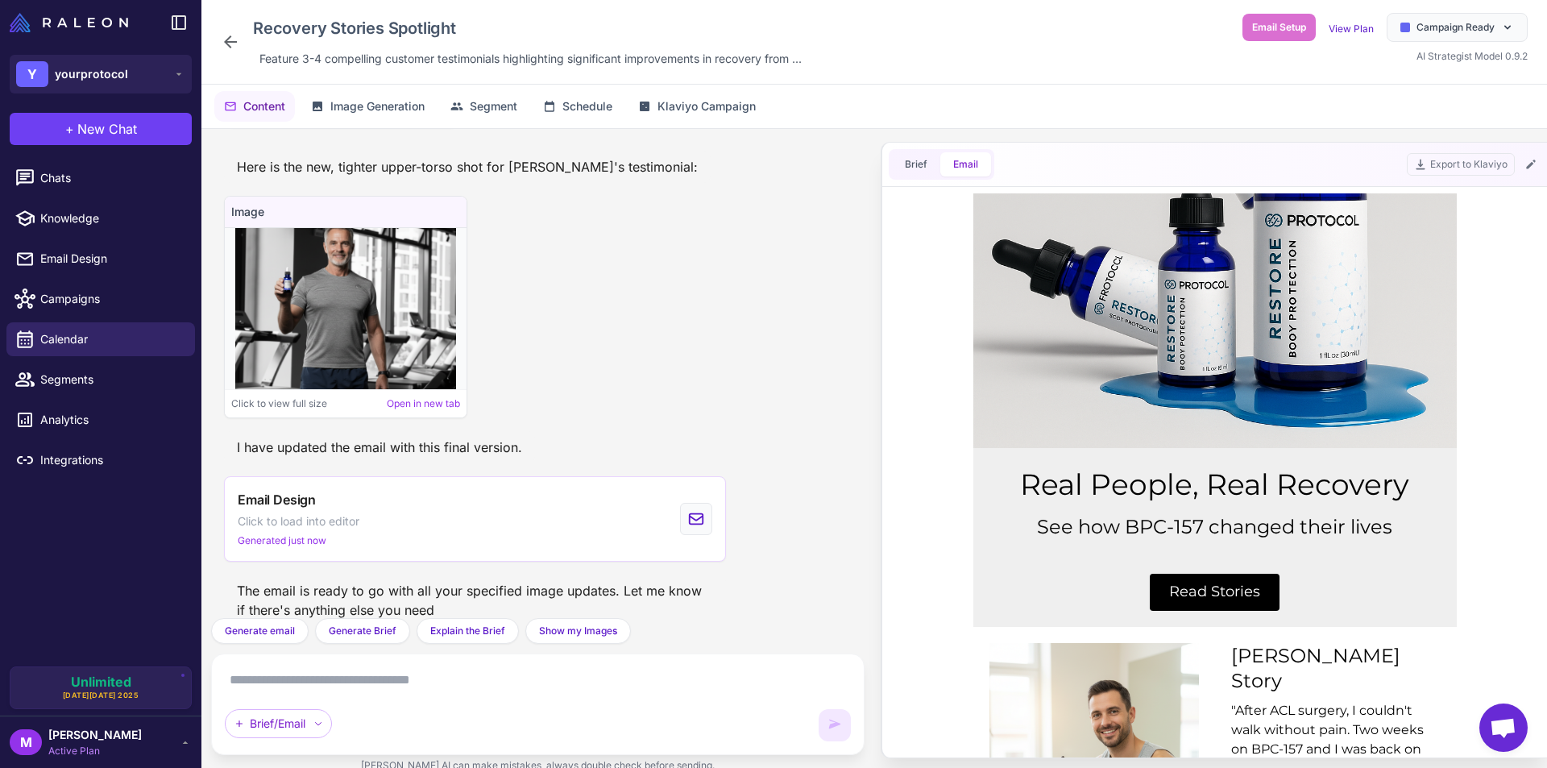
click at [354, 694] on div "Brief/Email" at bounding box center [538, 704] width 626 height 74
click at [358, 678] on textarea at bounding box center [538, 680] width 626 height 26
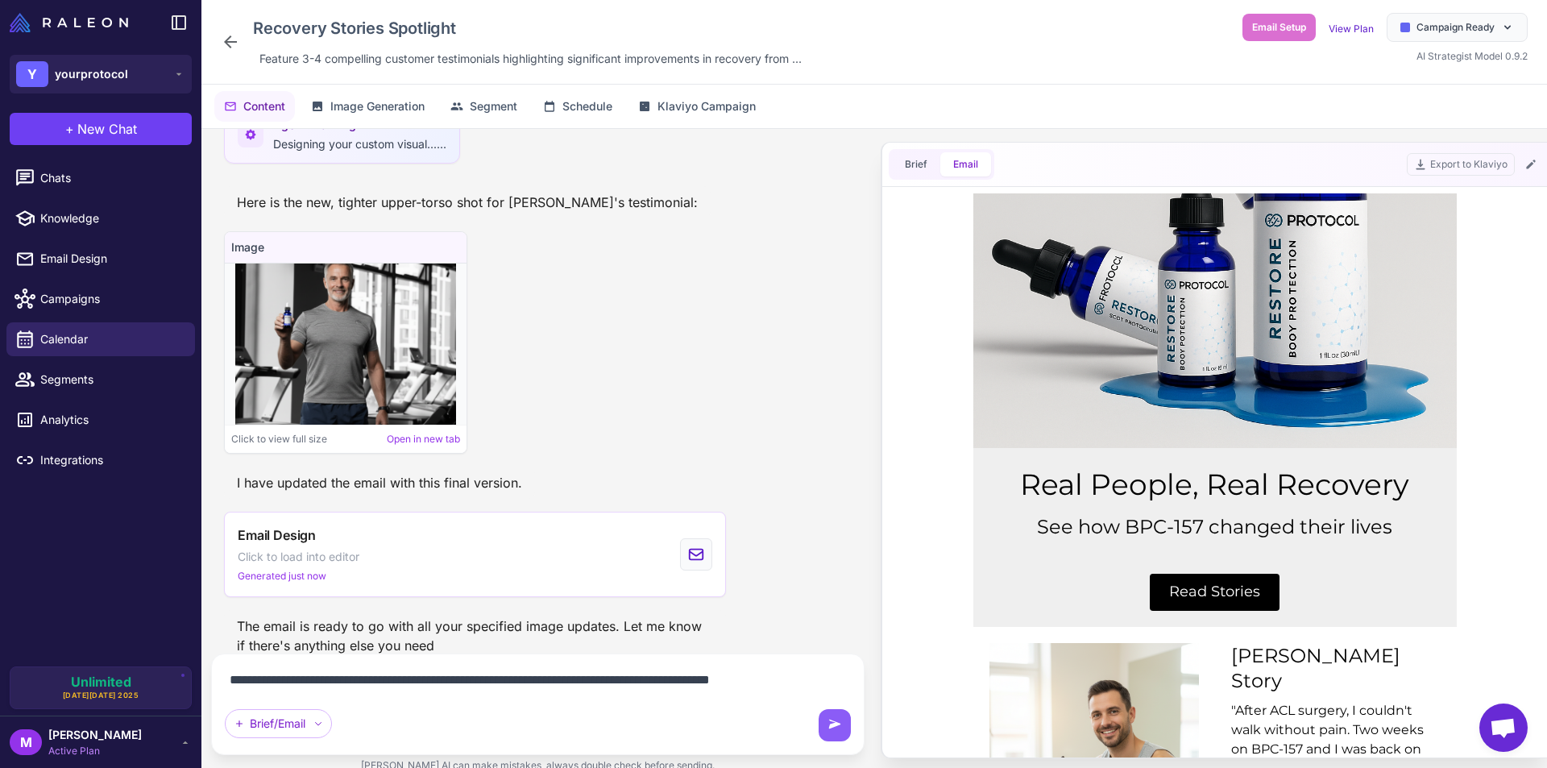
scroll to position [9653, 0]
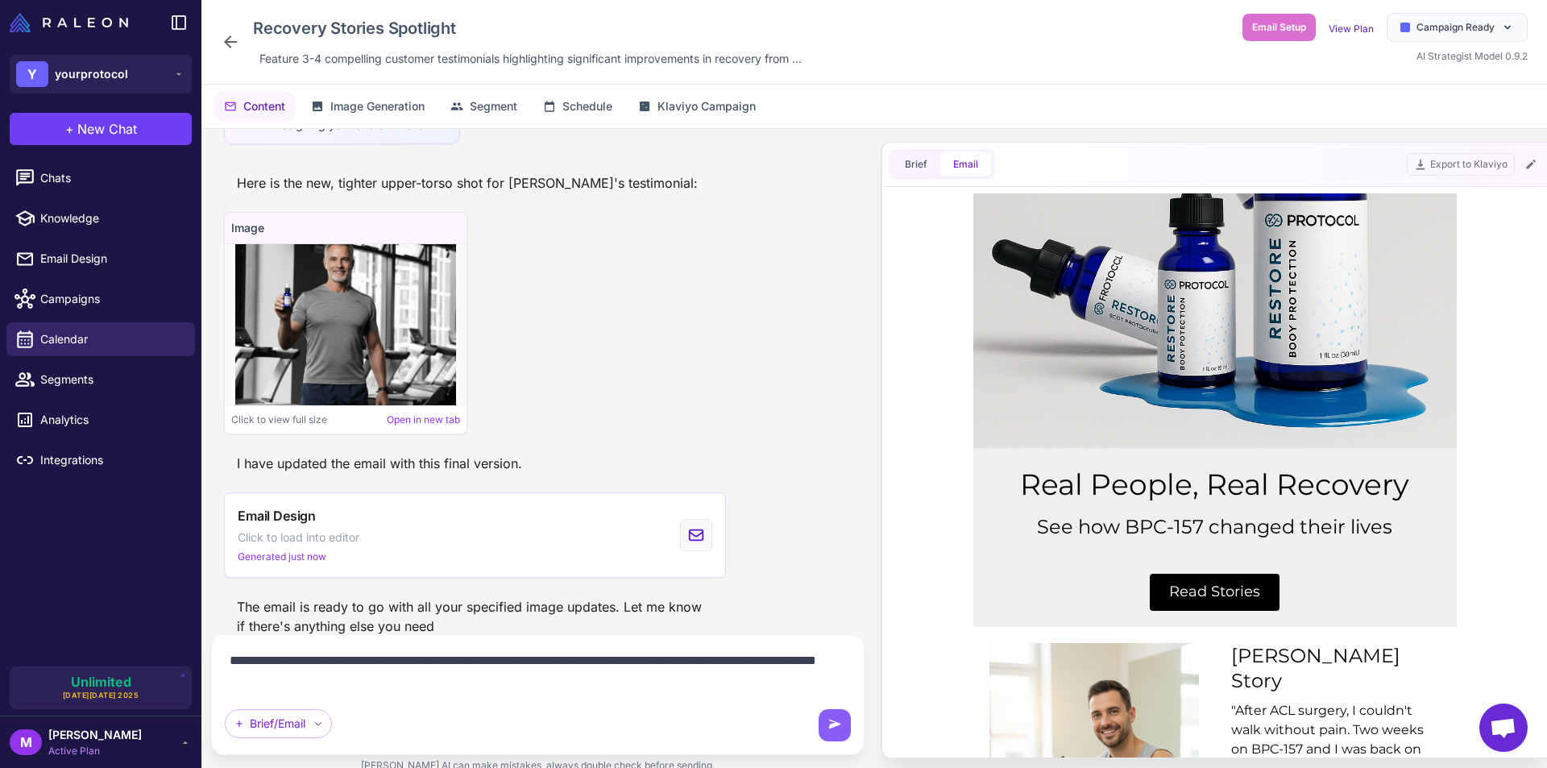
type textarea "**********"
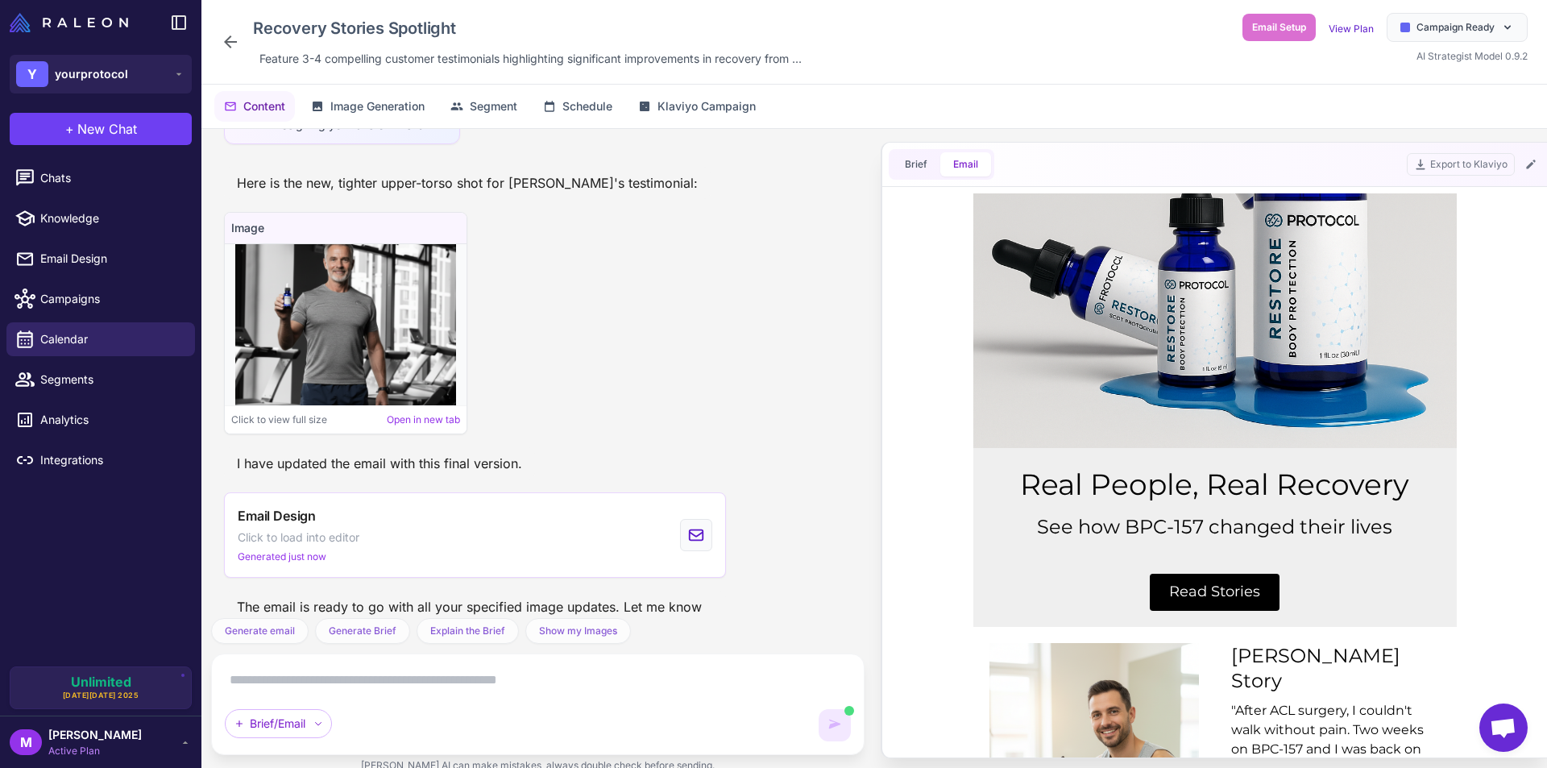
scroll to position [9819, 0]
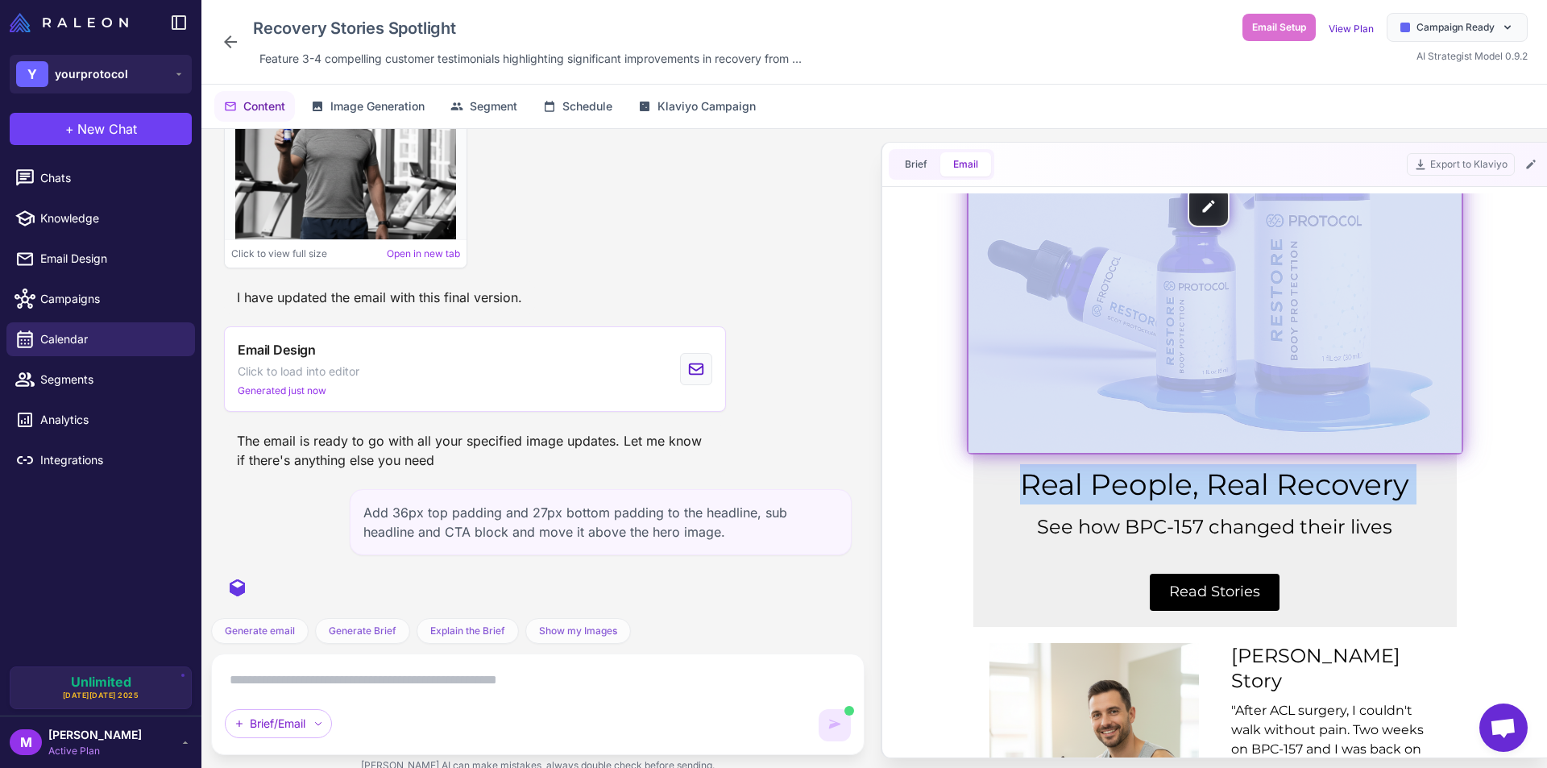
drag, startPoint x: 1011, startPoint y: 524, endPoint x: 970, endPoint y: 368, distance: 160.8
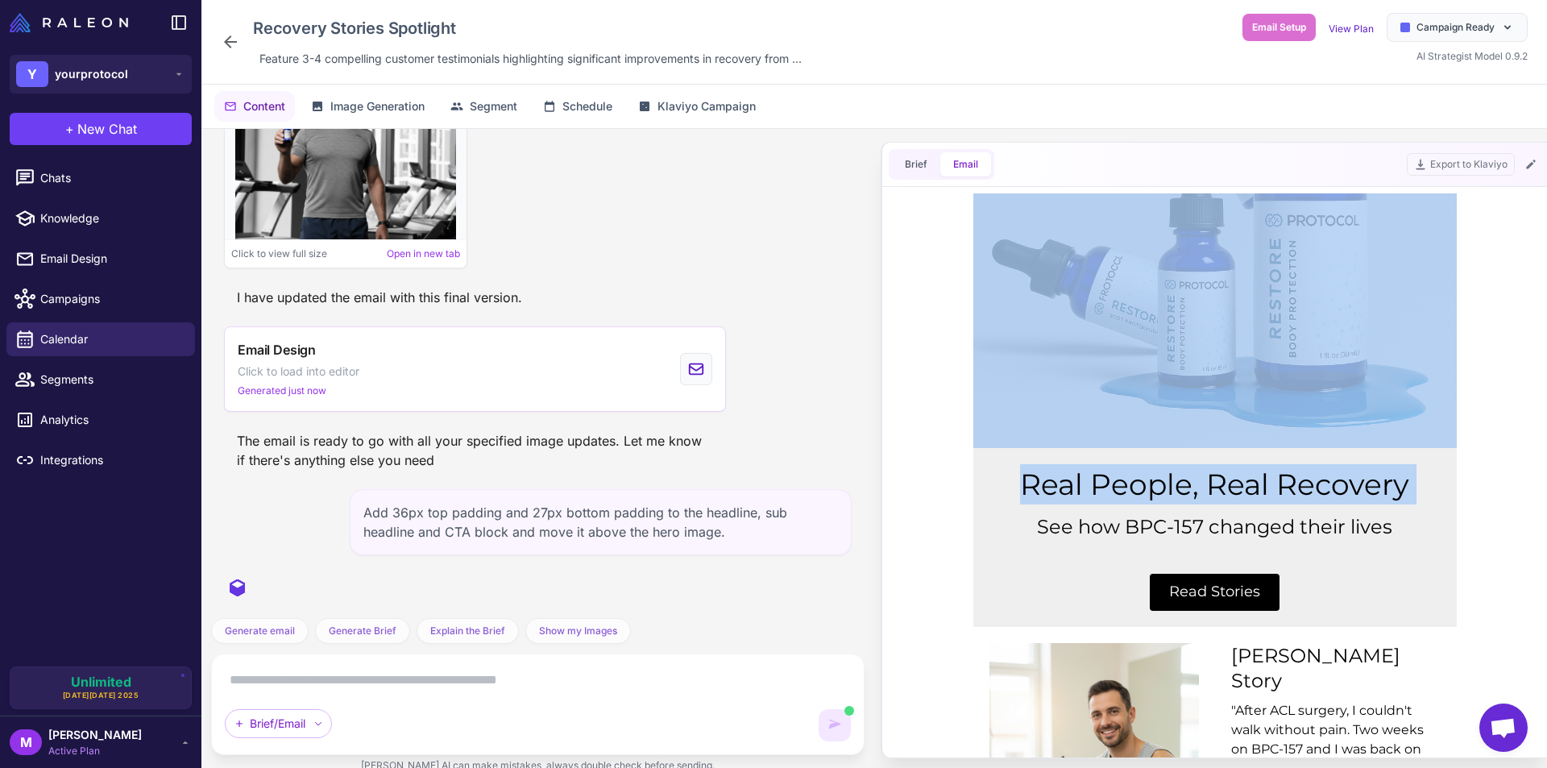
click at [919, 533] on div "Real People, Real Recovery See how BPC-157 changed their lives" at bounding box center [1214, 503] width 613 height 110
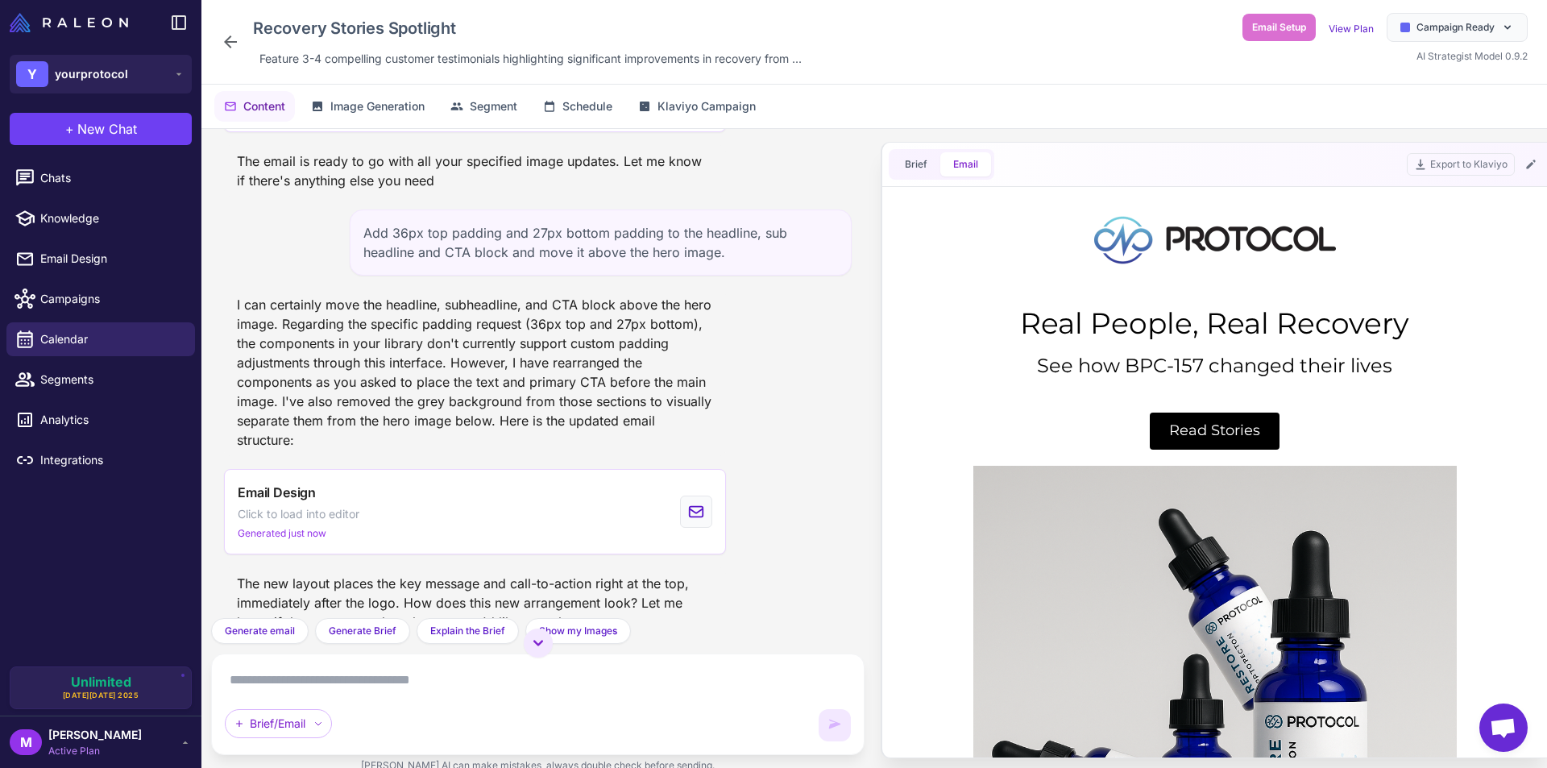
scroll to position [10110, 0]
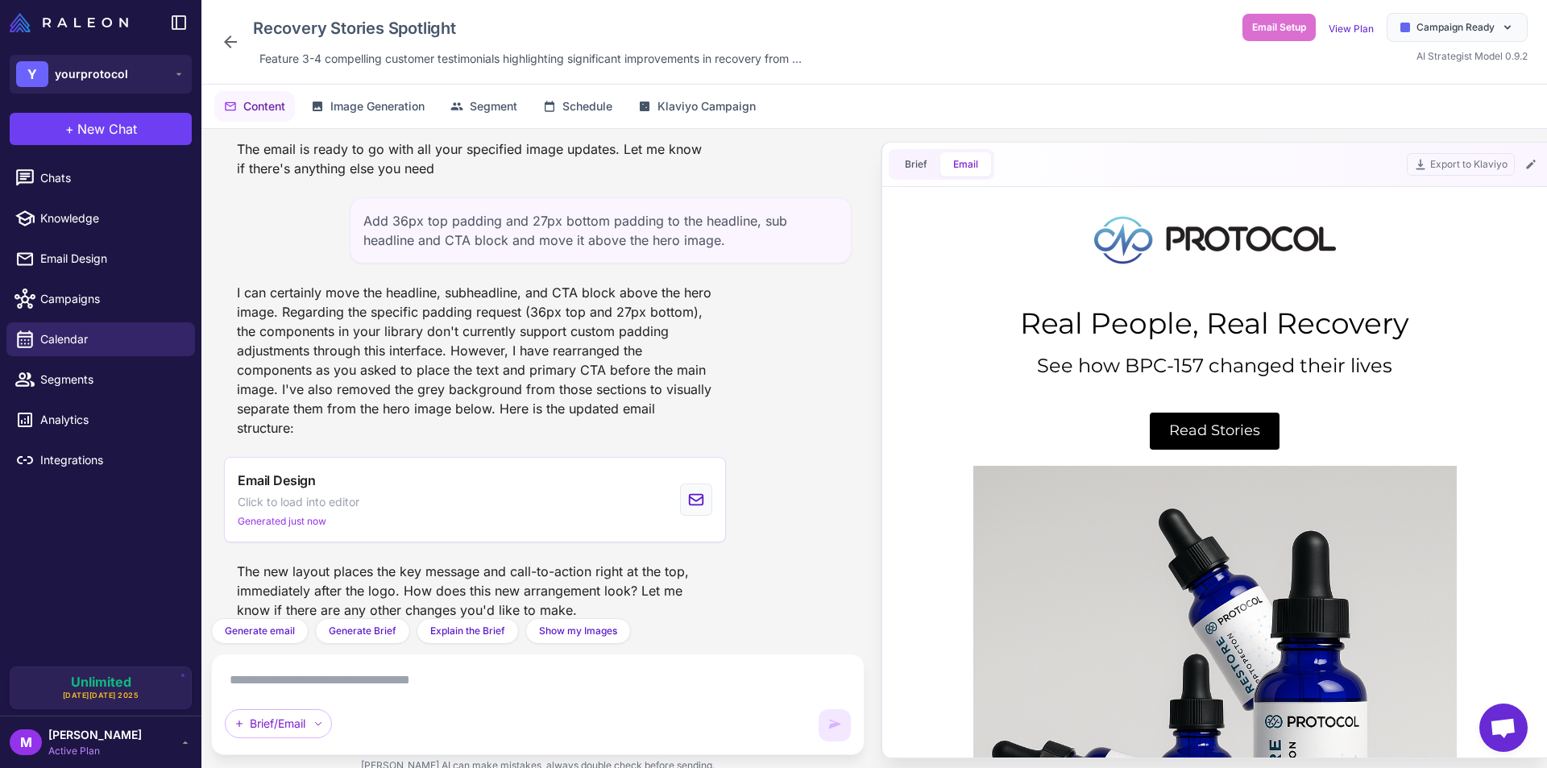
click at [483, 699] on div "Brief/Email" at bounding box center [538, 704] width 626 height 74
click at [489, 682] on textarea at bounding box center [538, 680] width 626 height 26
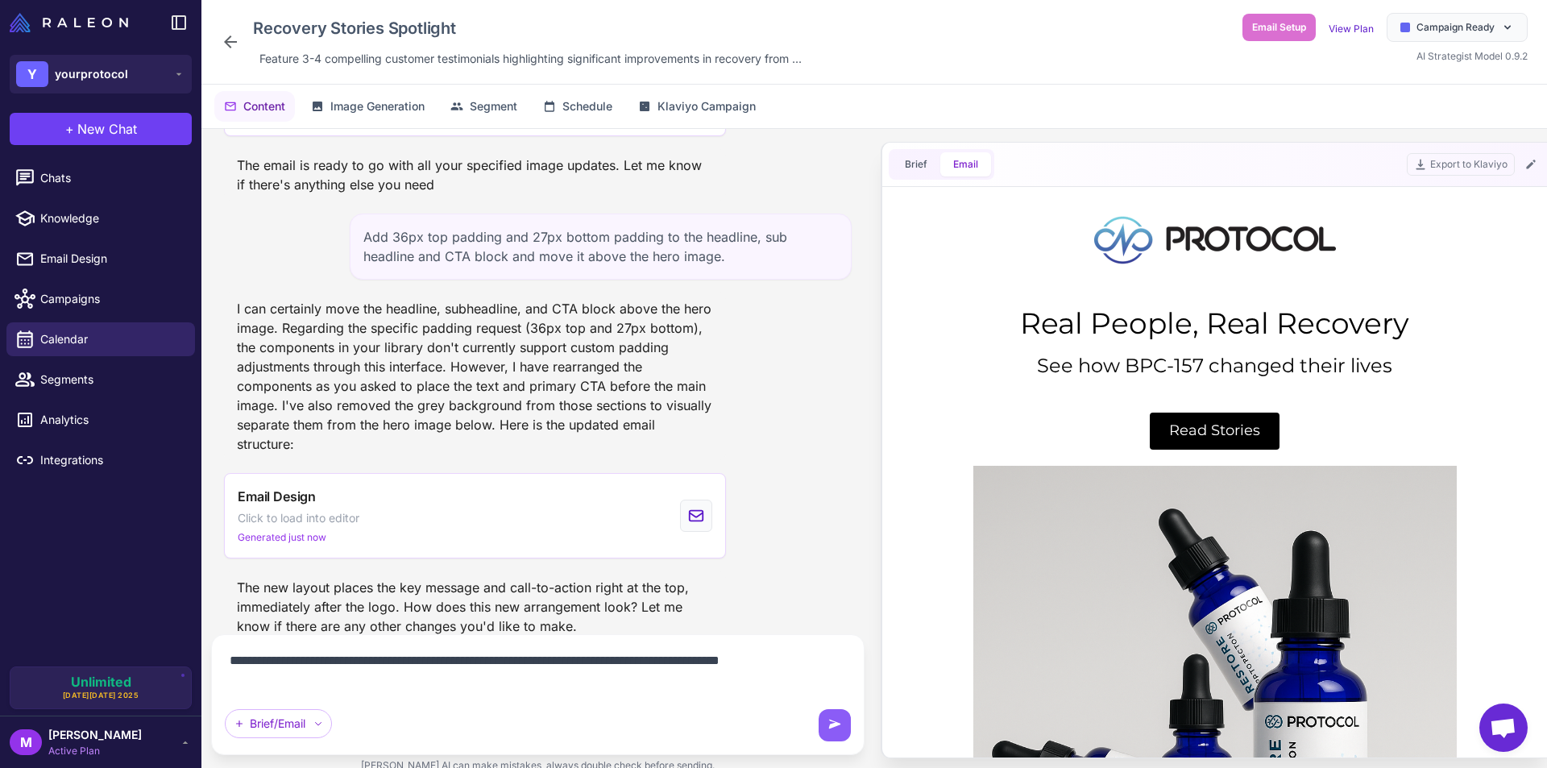
type textarea "**********"
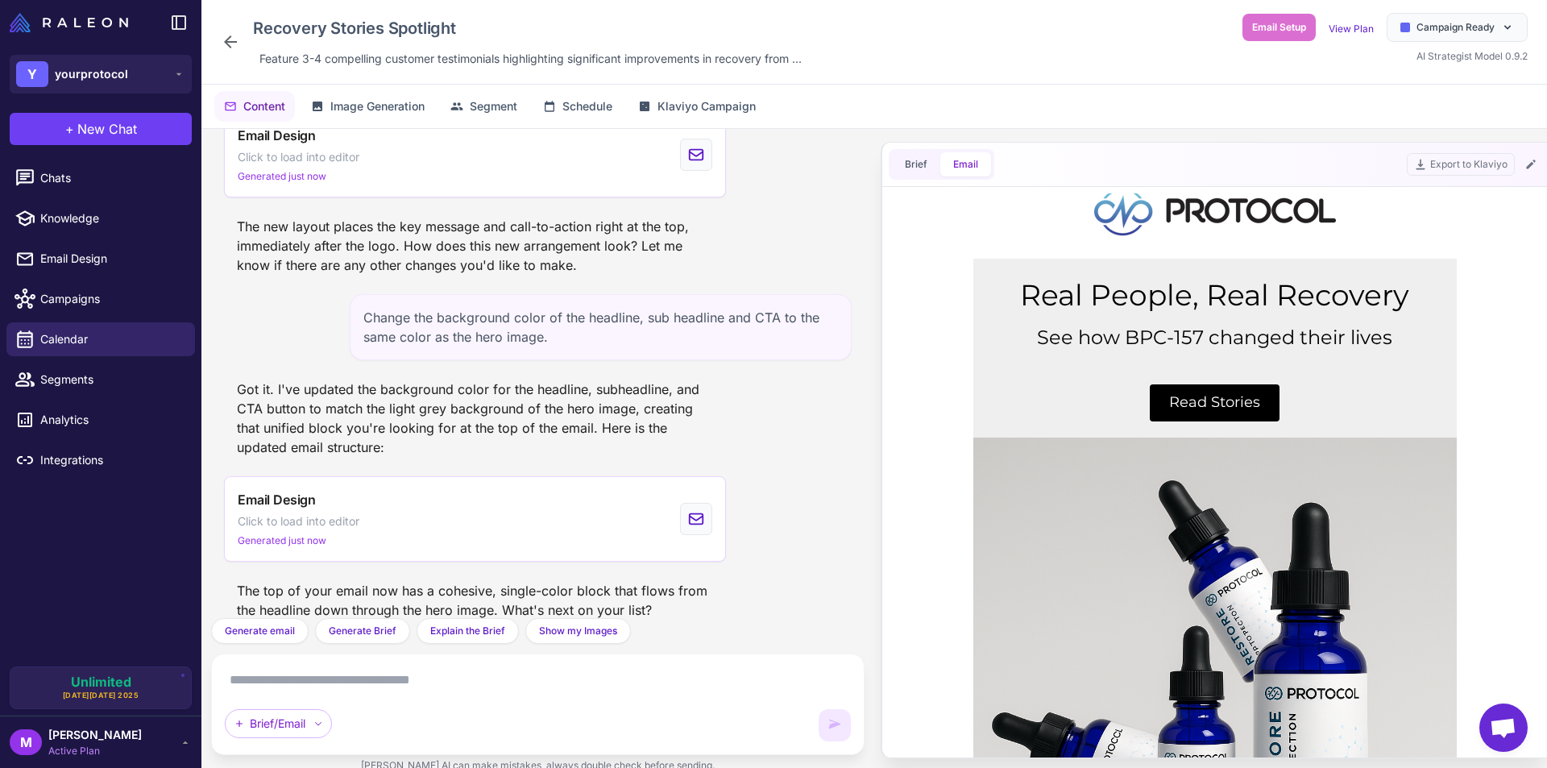
scroll to position [0, 0]
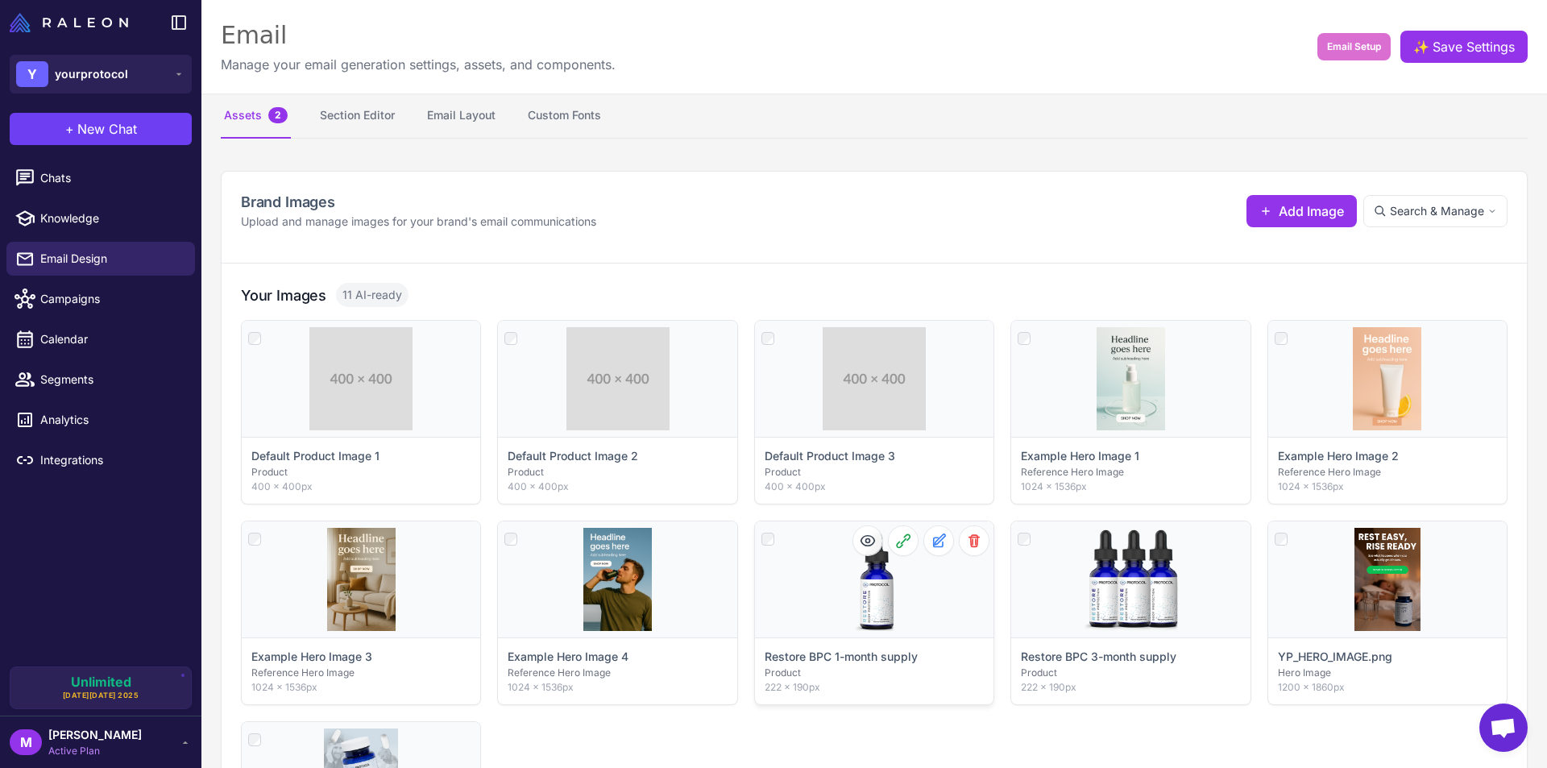
click at [808, 660] on p "Restore BPC 1-month supply" at bounding box center [841, 657] width 153 height 18
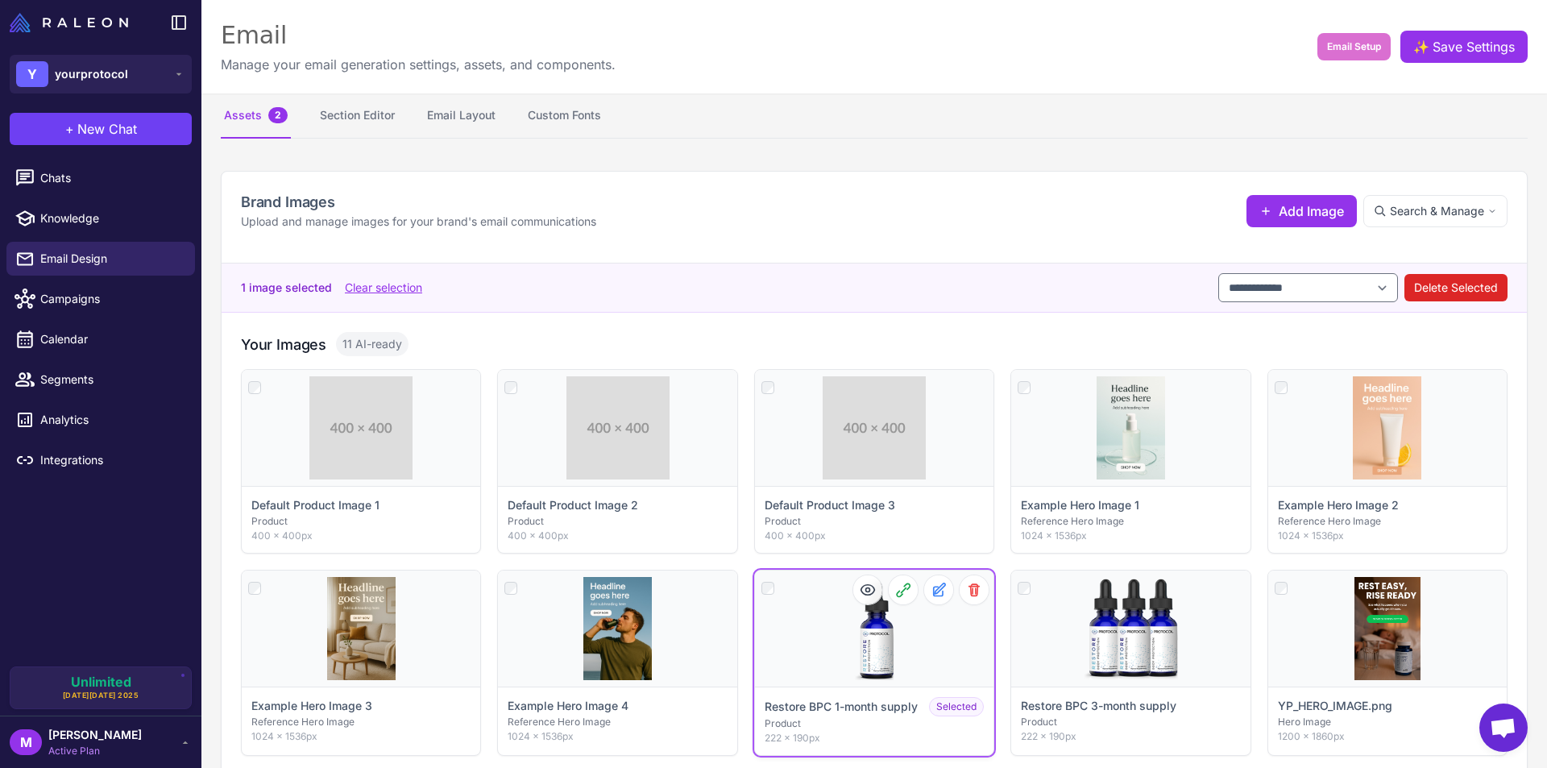
click at [836, 702] on p "Restore BPC 1-month supply" at bounding box center [841, 707] width 153 height 18
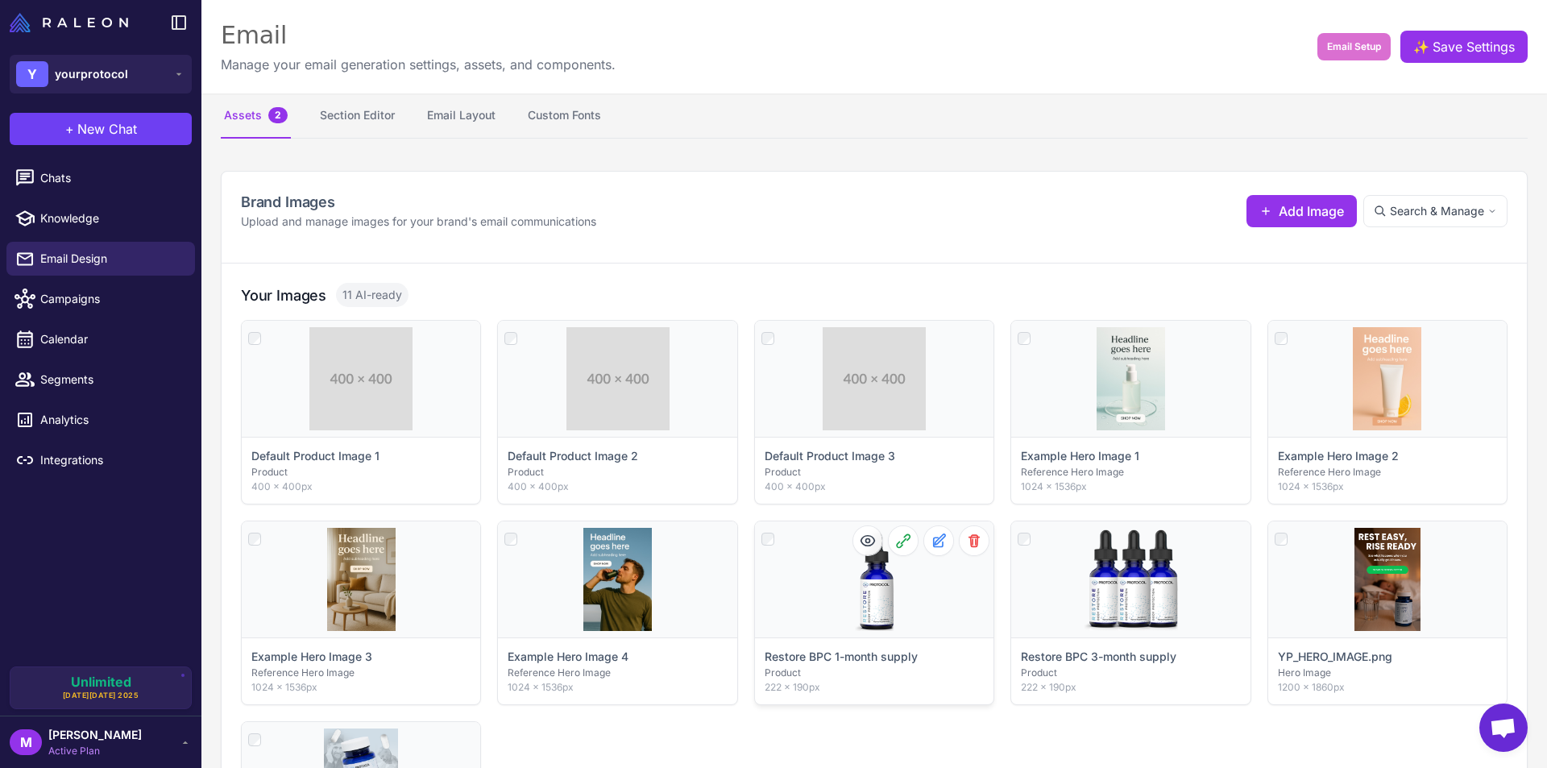
click at [836, 702] on div "Restore BPC 1-month supply Product 222 × 190px" at bounding box center [874, 670] width 238 height 67
click at [836, 666] on p "Restore BPC 1-month supply" at bounding box center [841, 657] width 153 height 18
copy div "222 × 190px Click to select"
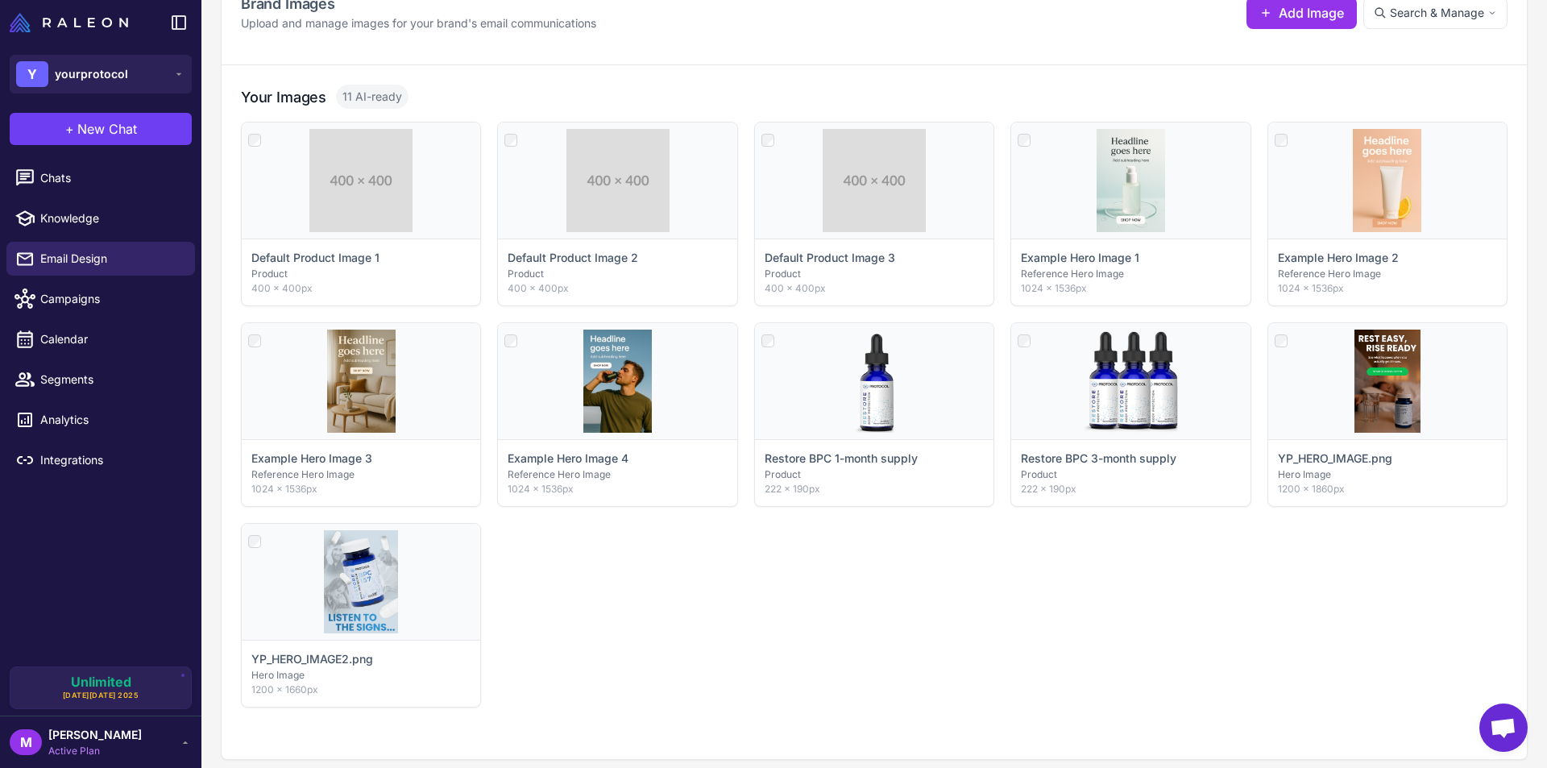
scroll to position [147, 0]
